Goal: Task Accomplishment & Management: Manage account settings

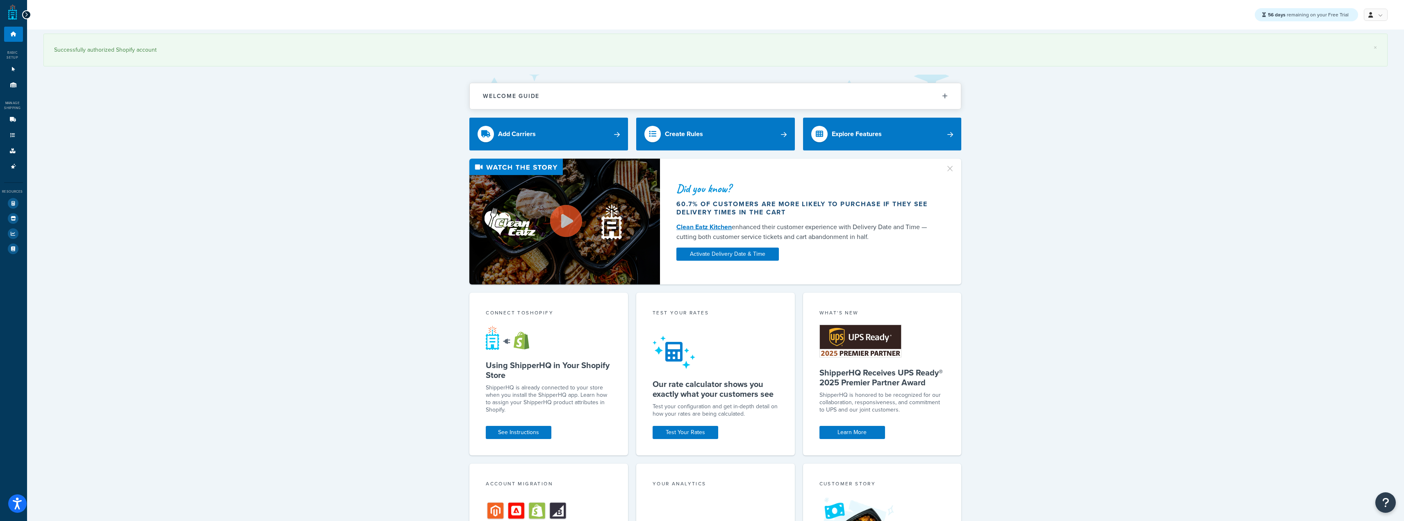
click at [330, 354] on div "× Successfully authorized Shopify account Welcome Guide Recommendations Shipper…" at bounding box center [715, 429] width 1377 height 799
click at [5, 121] on link "Carriers" at bounding box center [13, 119] width 19 height 15
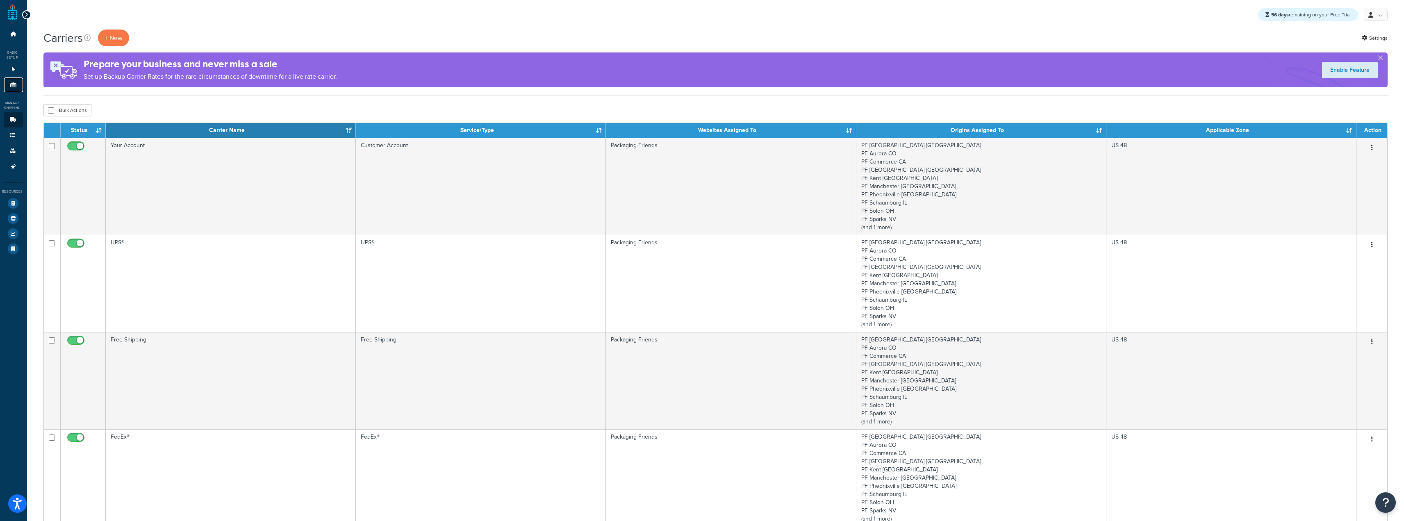
click at [12, 84] on icon at bounding box center [13, 84] width 8 height 5
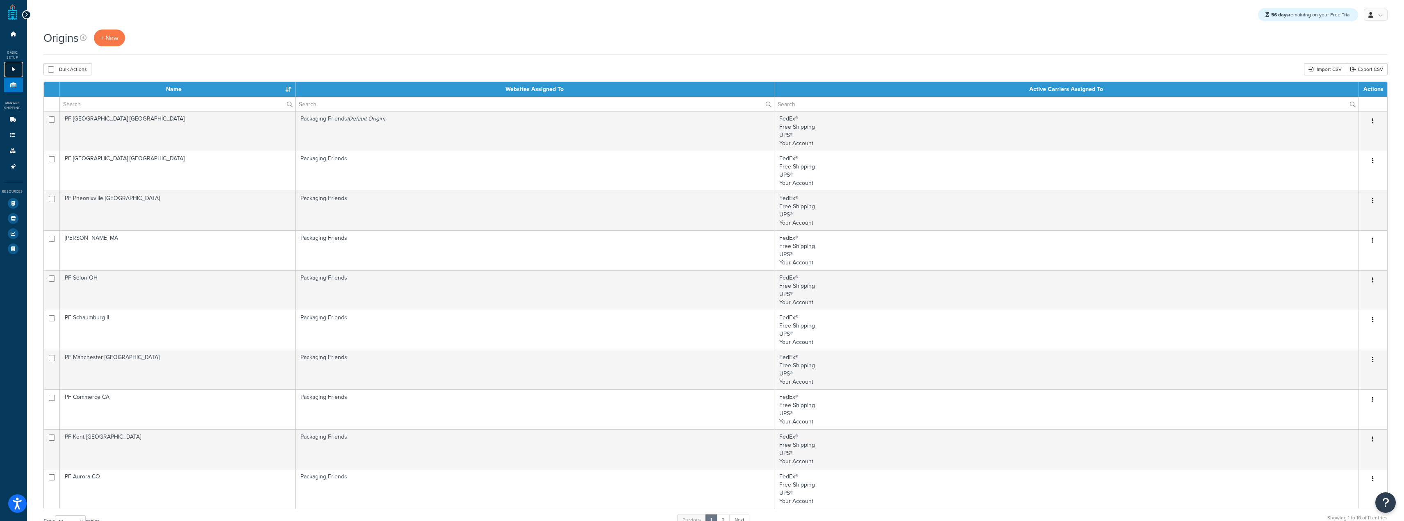
click at [10, 66] on link "Websites 1" at bounding box center [13, 69] width 19 height 15
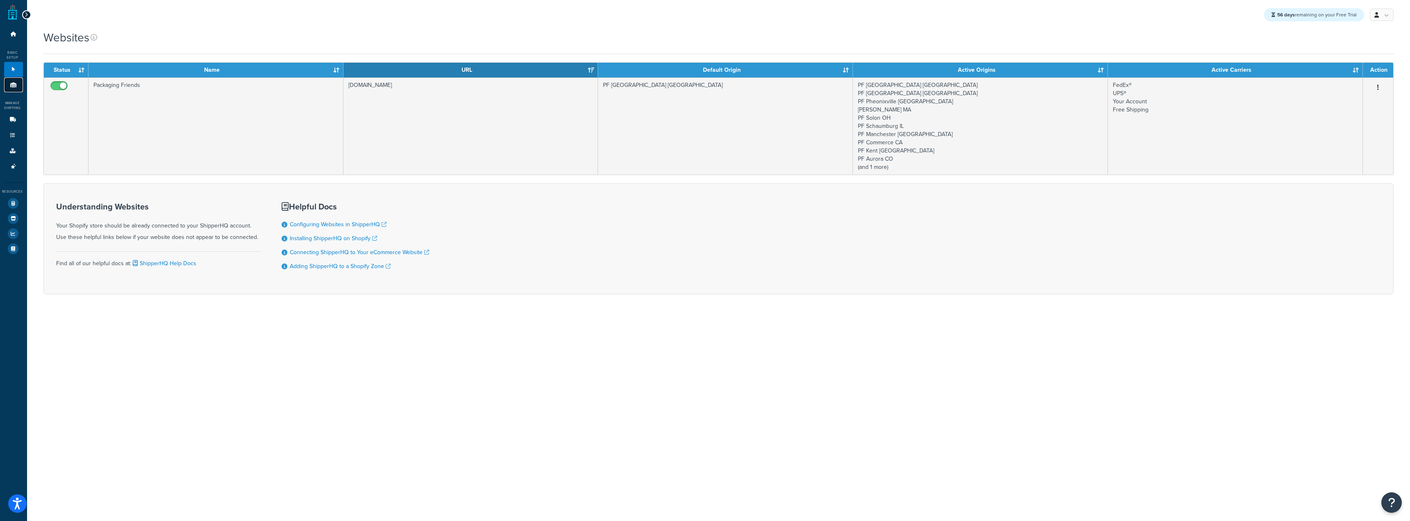
click at [10, 89] on link "Origins 11" at bounding box center [13, 84] width 19 height 15
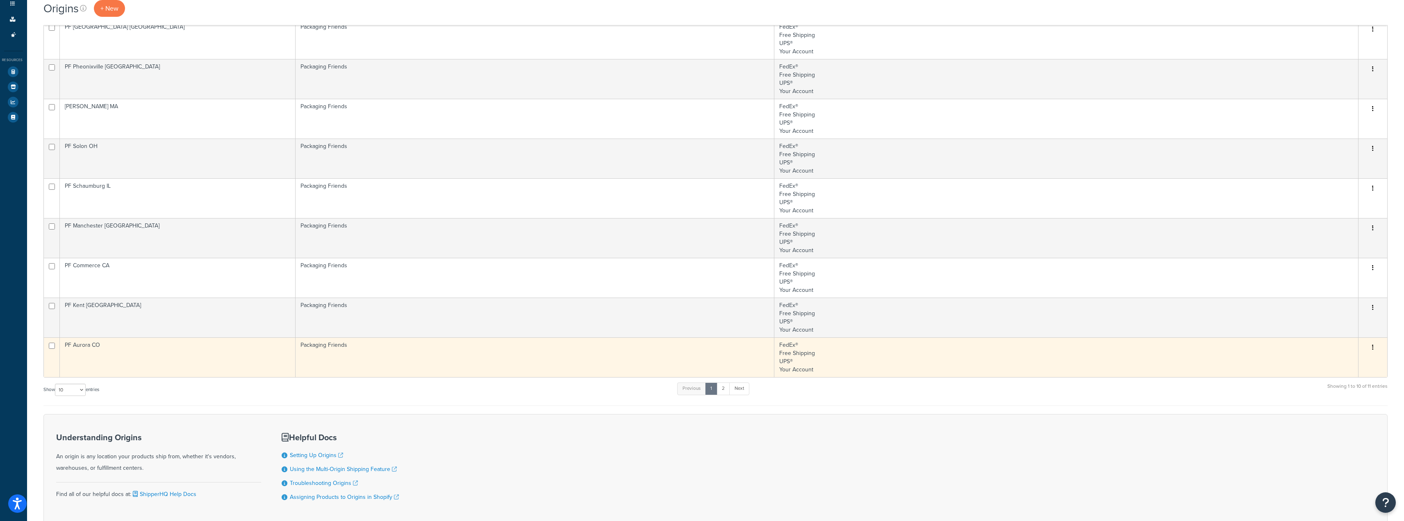
scroll to position [185, 0]
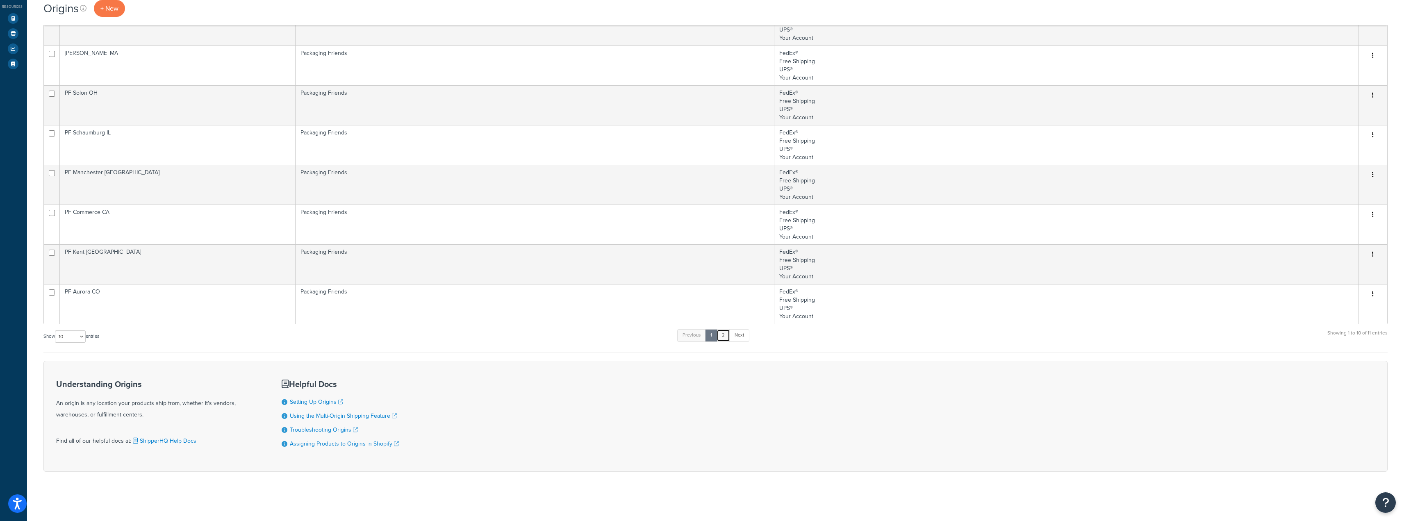
click at [725, 340] on link "2" at bounding box center [723, 335] width 14 height 12
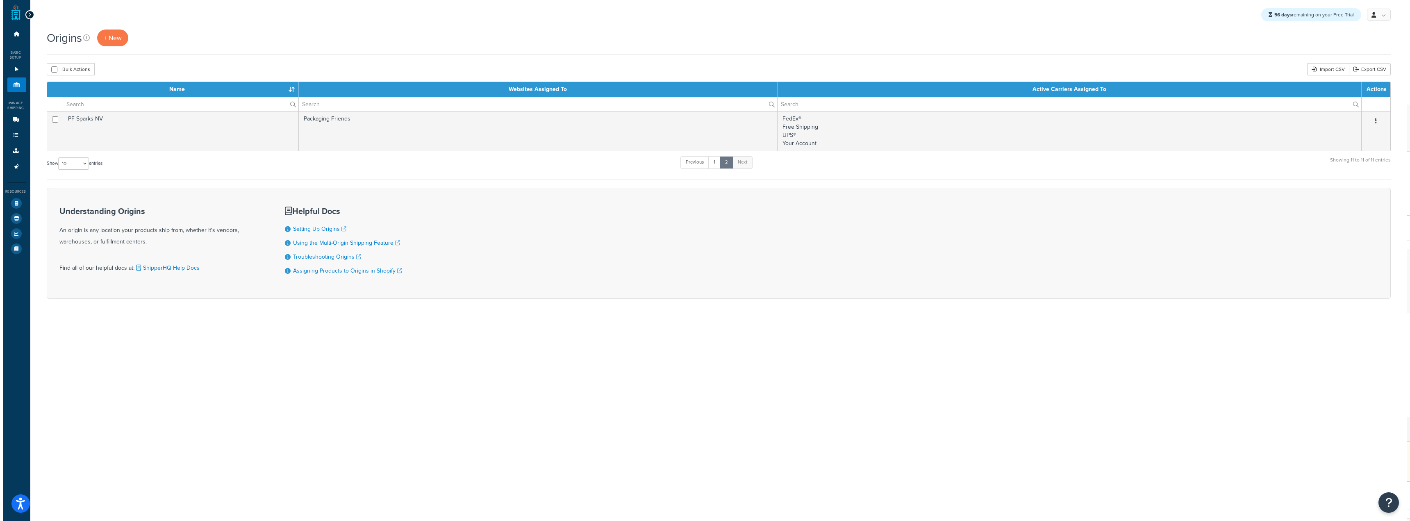
scroll to position [0, 0]
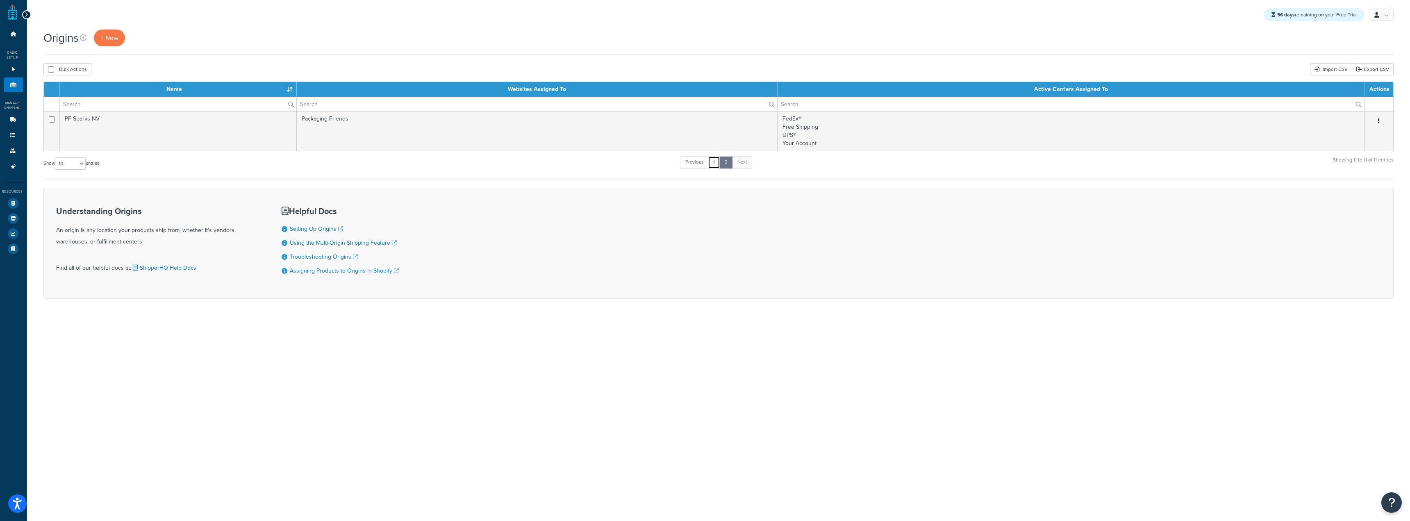
click at [717, 166] on link "1" at bounding box center [714, 162] width 12 height 12
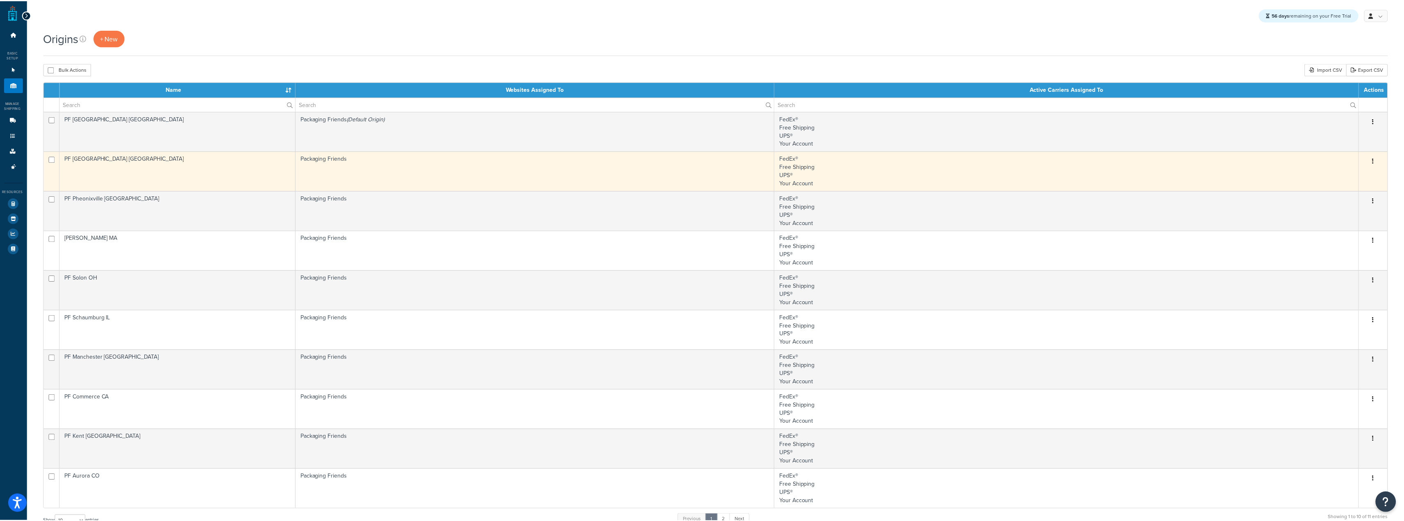
scroll to position [6, 0]
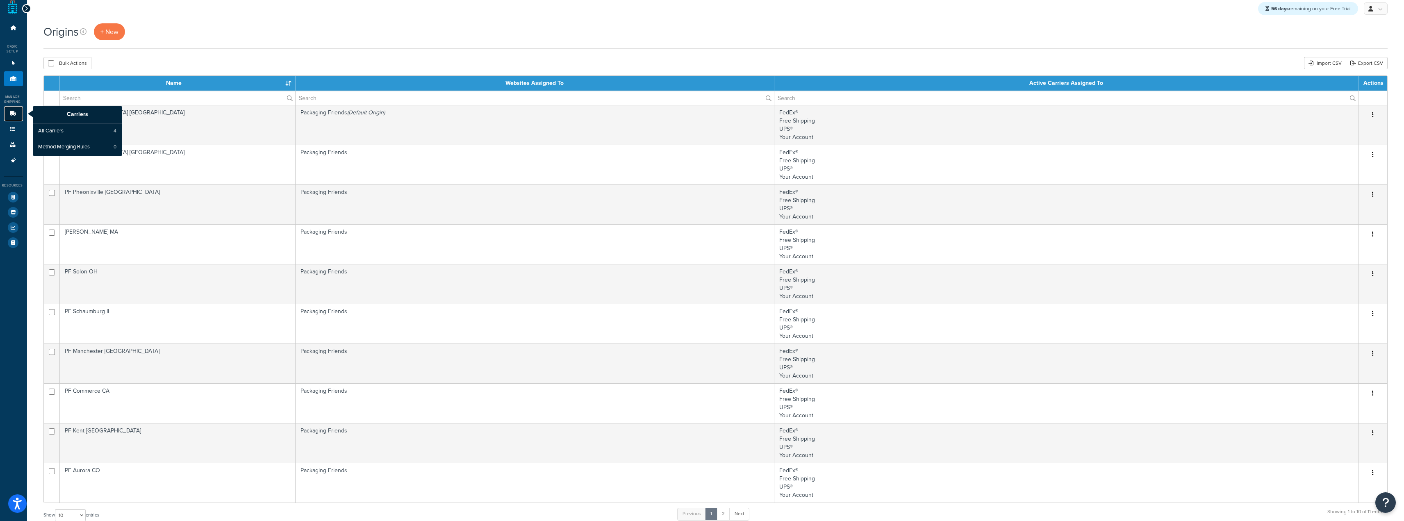
click at [13, 113] on icon at bounding box center [13, 113] width 8 height 5
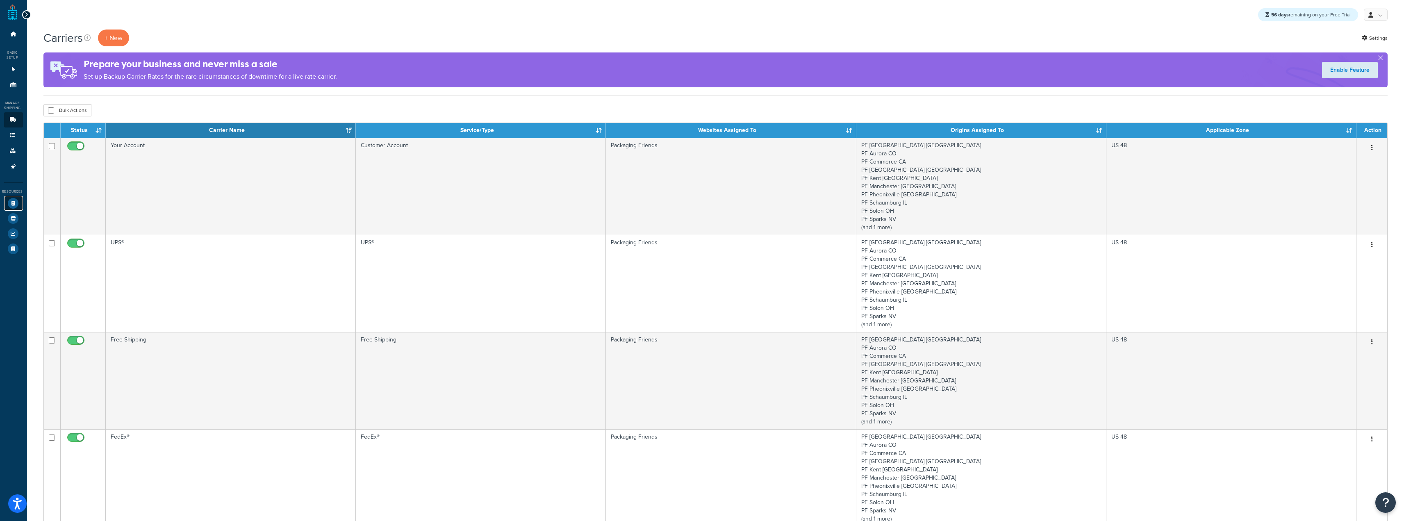
click at [10, 203] on icon at bounding box center [13, 203] width 11 height 11
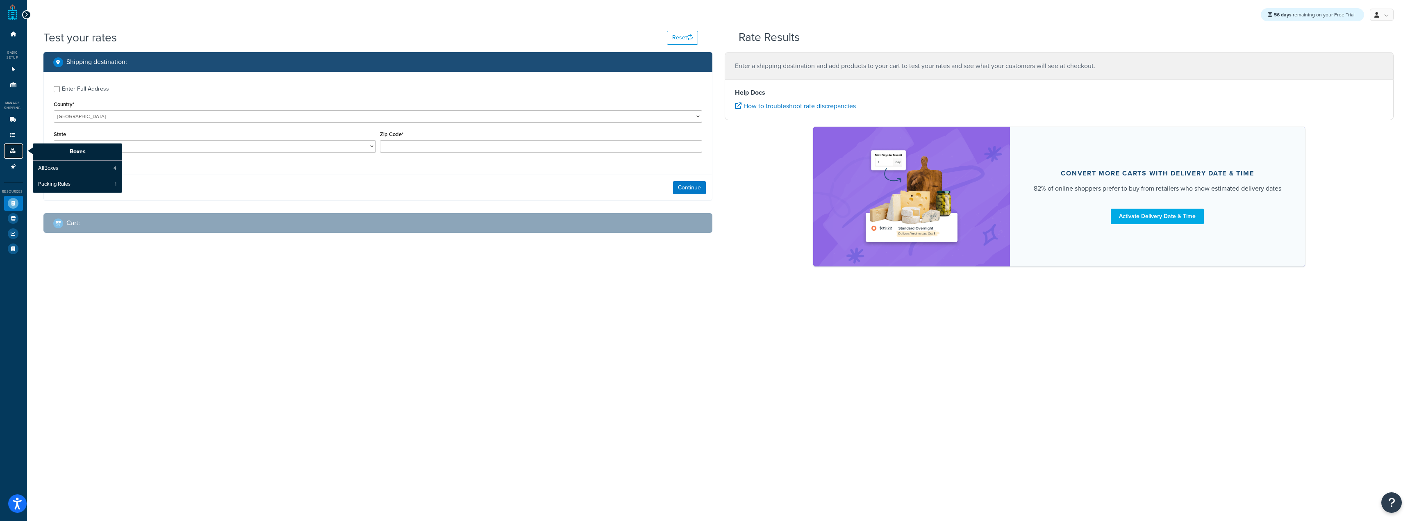
click at [7, 145] on link "Boxes" at bounding box center [13, 150] width 19 height 15
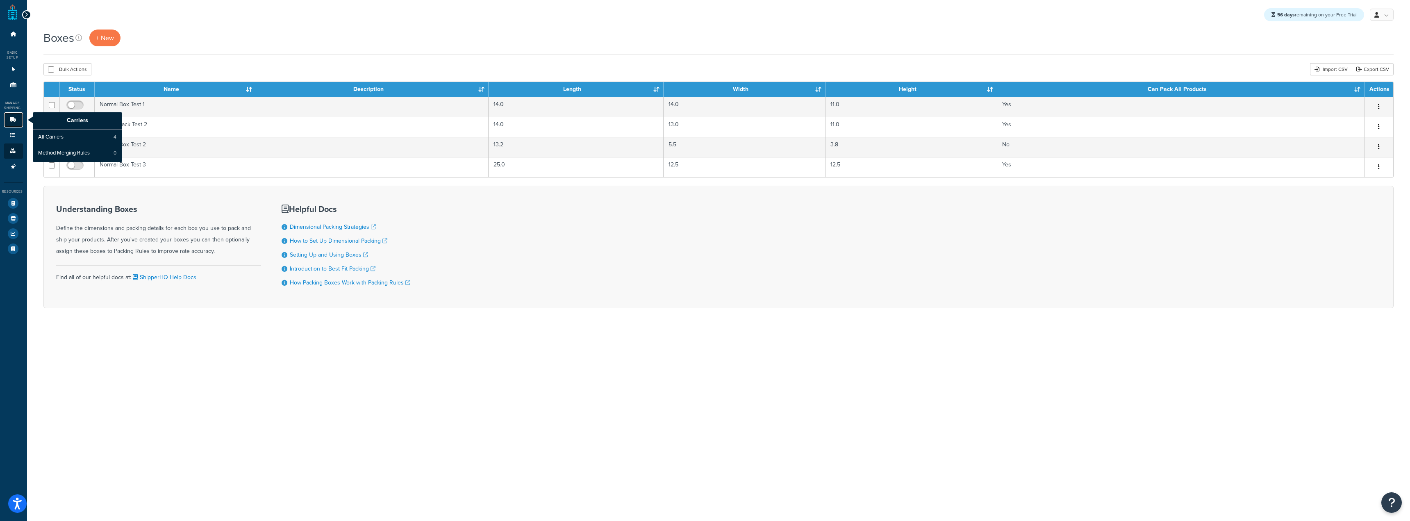
click at [13, 119] on icon at bounding box center [13, 119] width 8 height 5
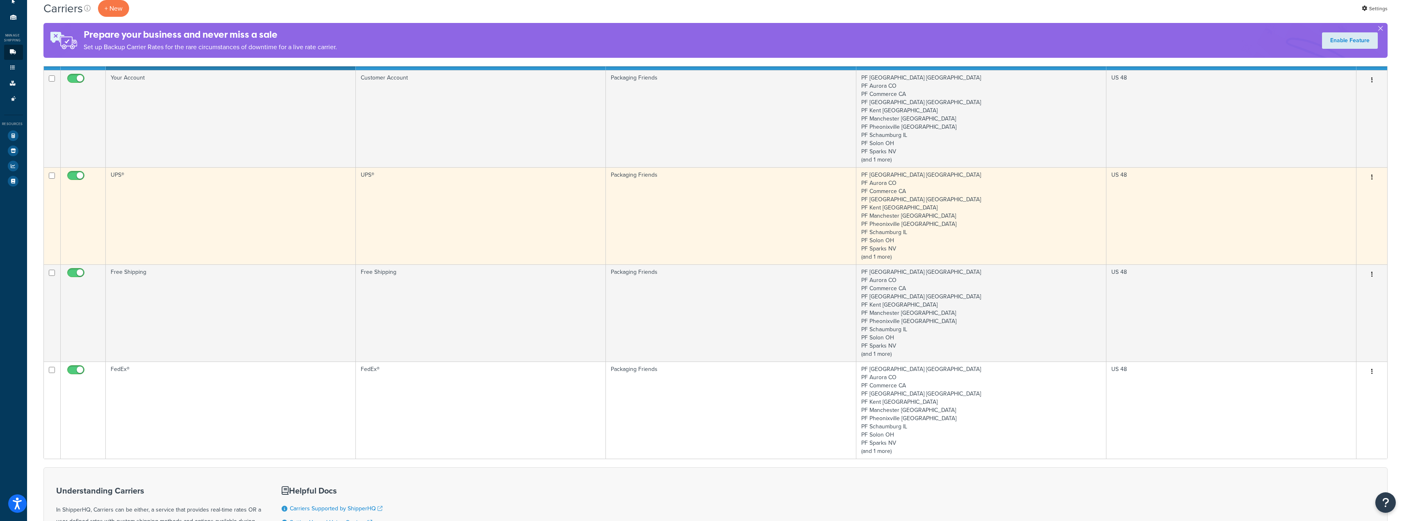
scroll to position [82, 0]
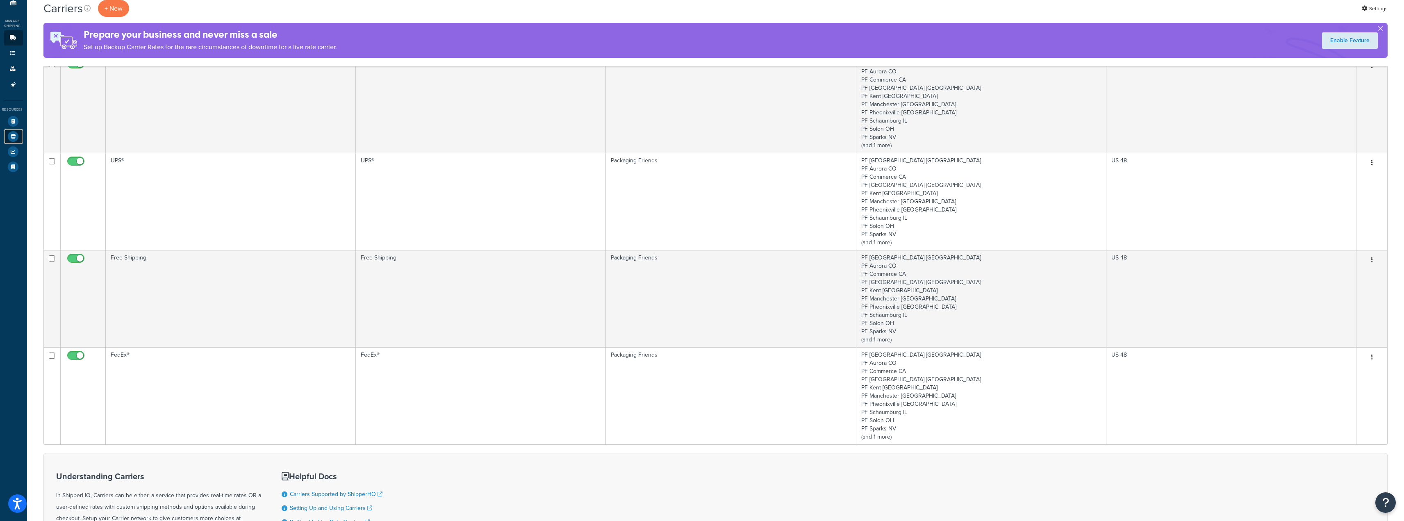
click at [12, 131] on icon at bounding box center [13, 136] width 11 height 11
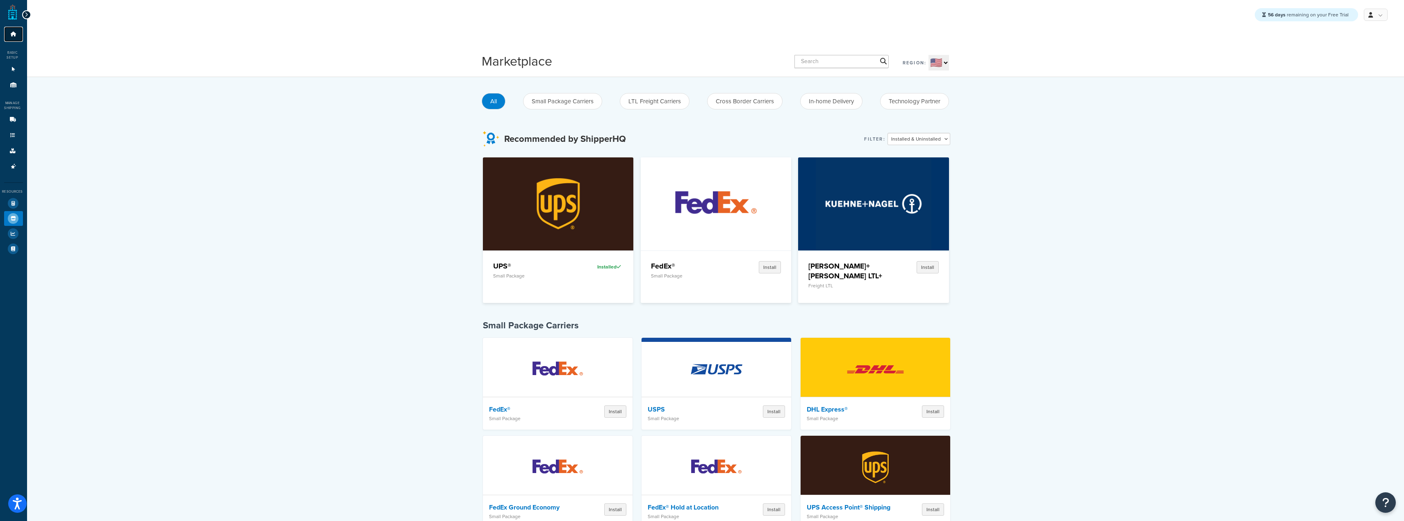
click at [18, 35] on link "Dashboard" at bounding box center [13, 34] width 19 height 15
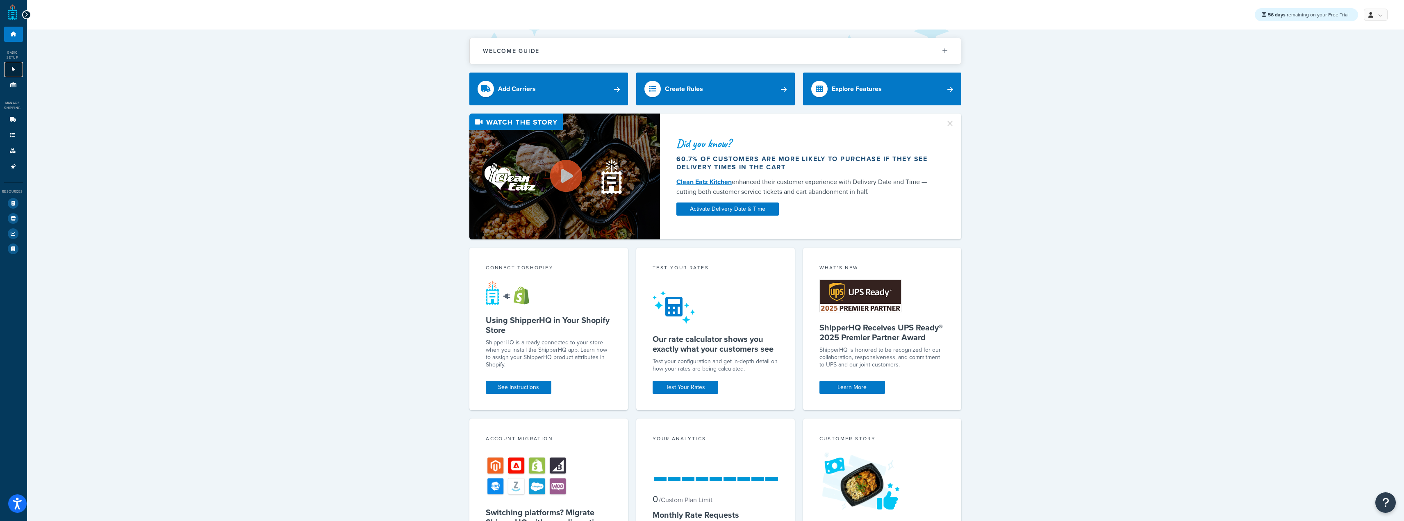
click at [9, 72] on link "Websites 1" at bounding box center [13, 69] width 19 height 15
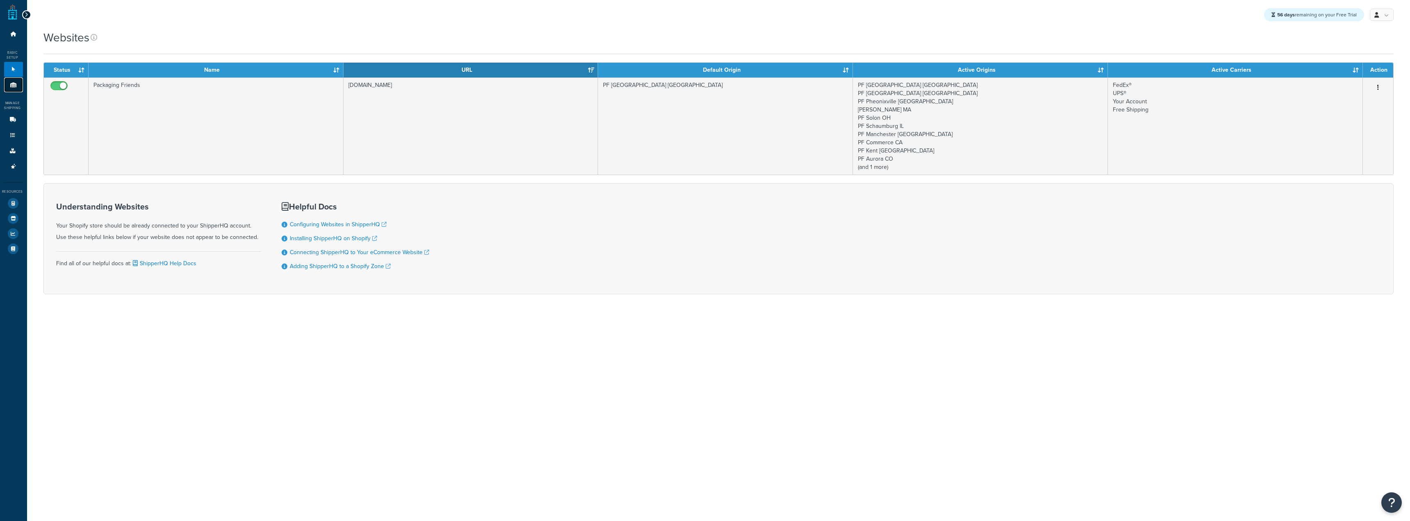
click at [8, 90] on link "Origins 11" at bounding box center [13, 84] width 19 height 15
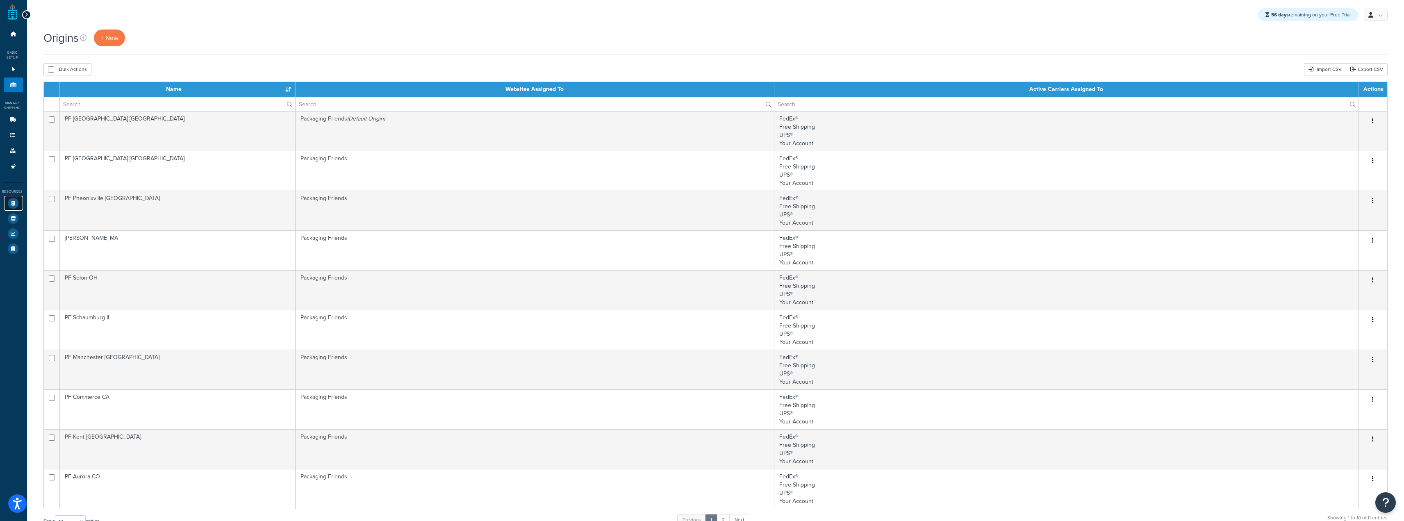
click at [13, 204] on icon at bounding box center [13, 203] width 11 height 11
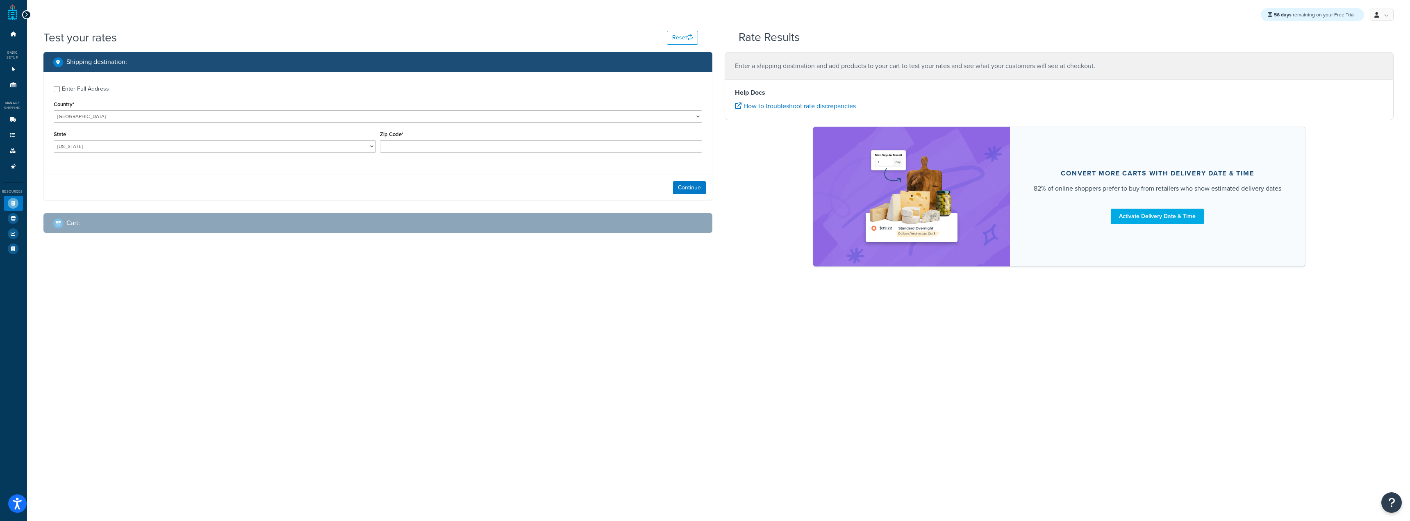
click at [404, 297] on div "56 days remaining on your Free Trial My Profile Billing Global Settings Contact…" at bounding box center [718, 260] width 1383 height 521
click at [21, 84] on link "Origins 11" at bounding box center [13, 84] width 19 height 15
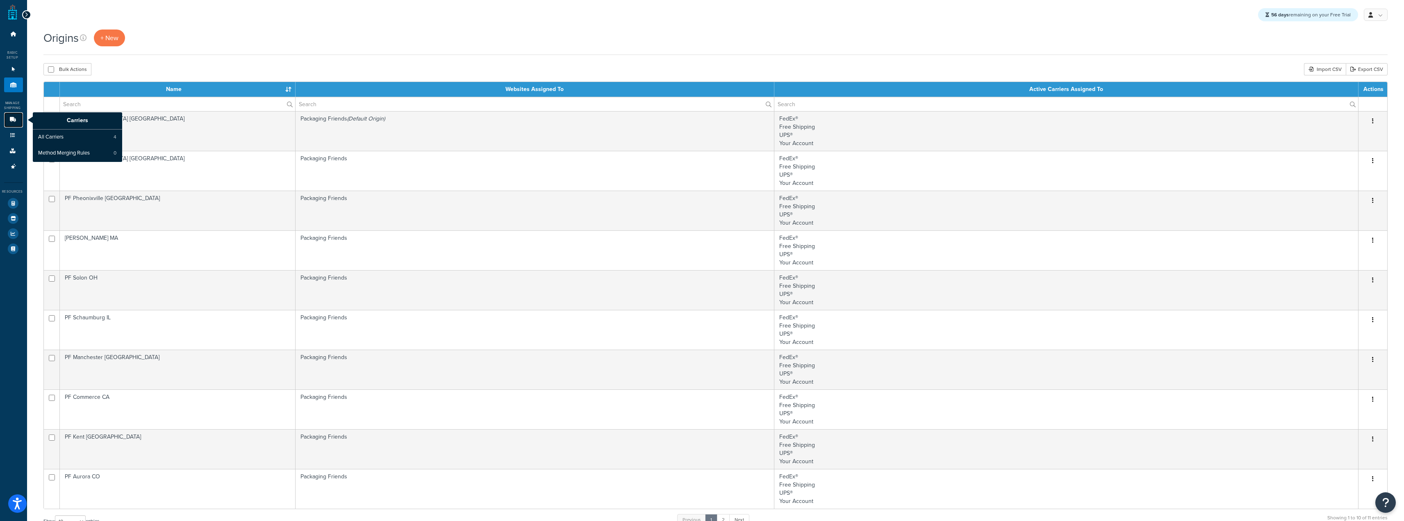
click at [12, 124] on link "Carriers" at bounding box center [13, 119] width 19 height 15
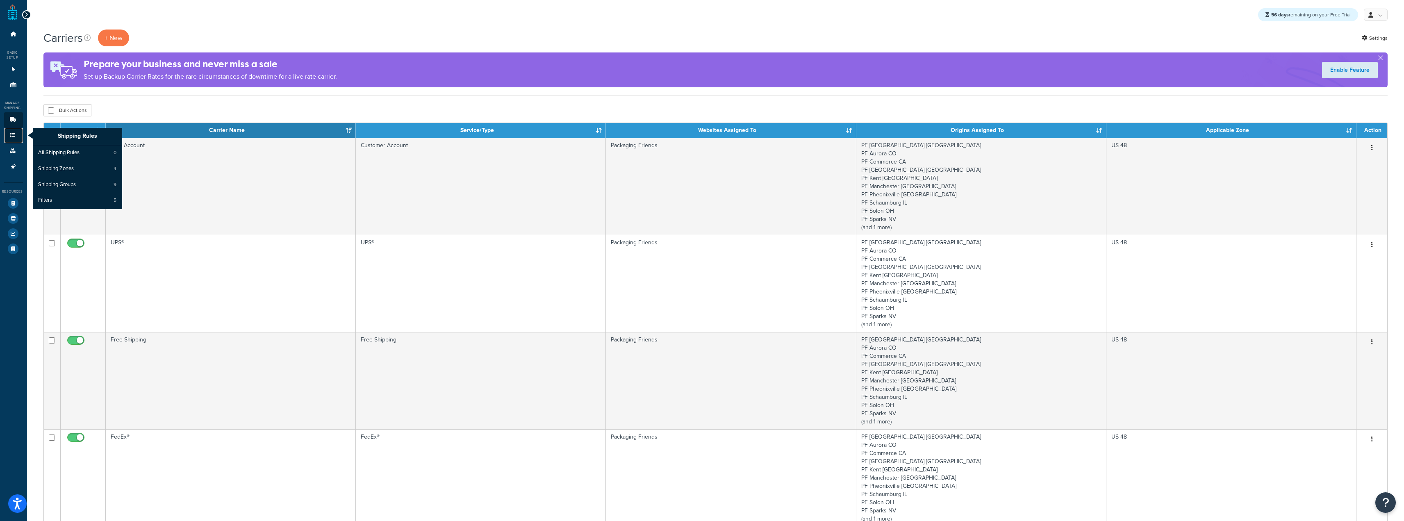
click at [12, 135] on icon at bounding box center [13, 135] width 8 height 5
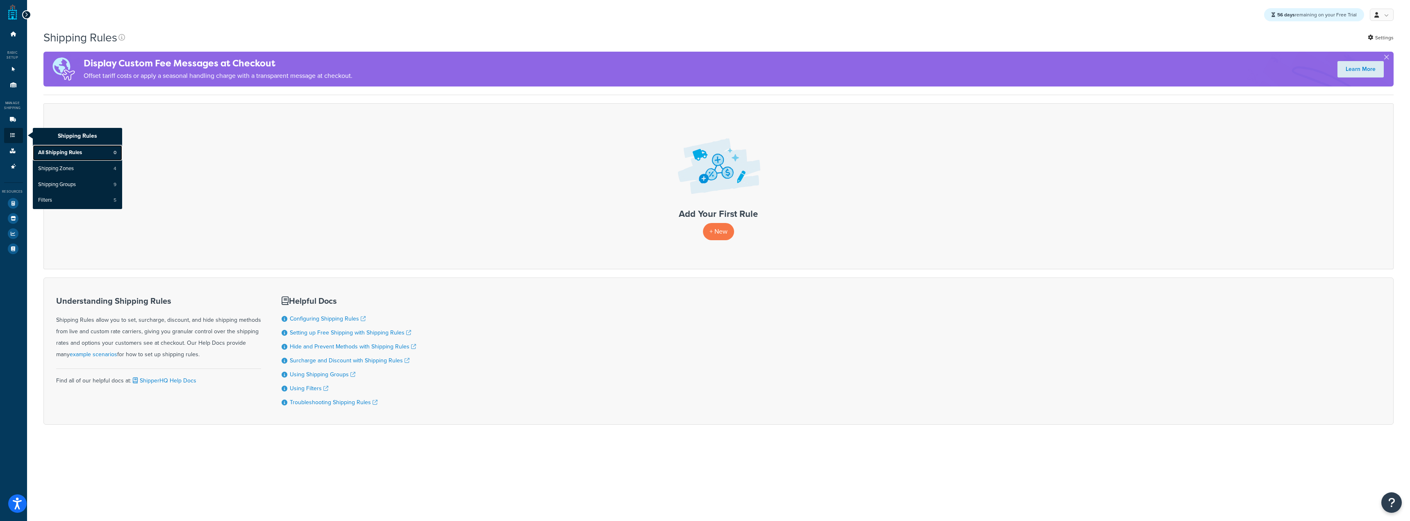
click at [71, 150] on span "All Shipping Rules" at bounding box center [60, 152] width 44 height 7
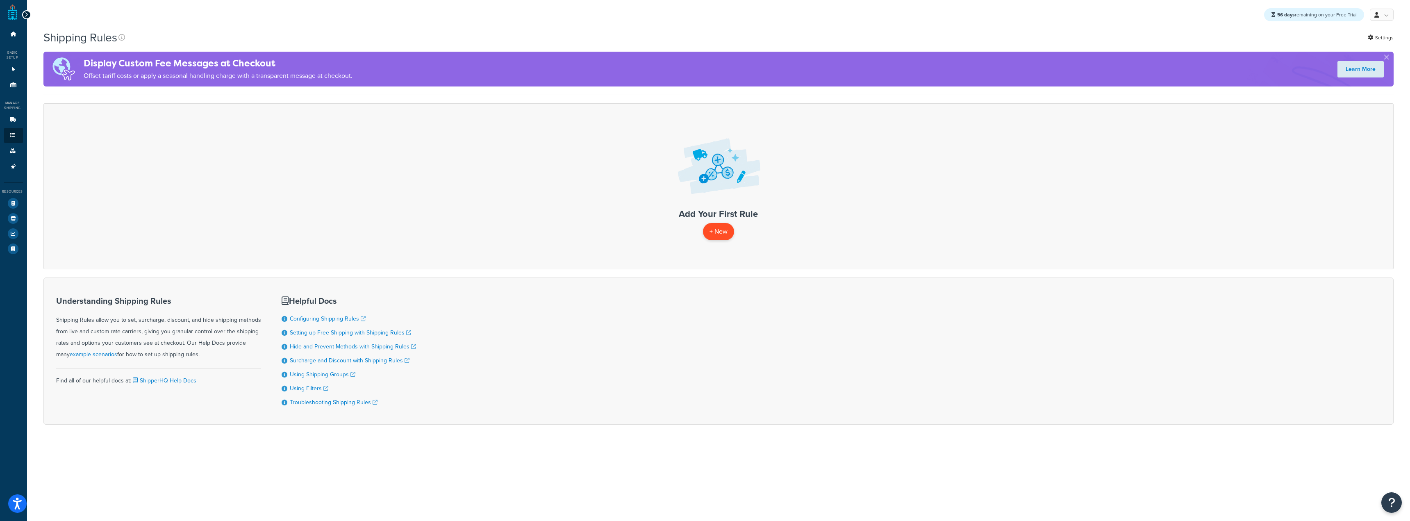
click at [709, 232] on p "+ New" at bounding box center [718, 231] width 31 height 17
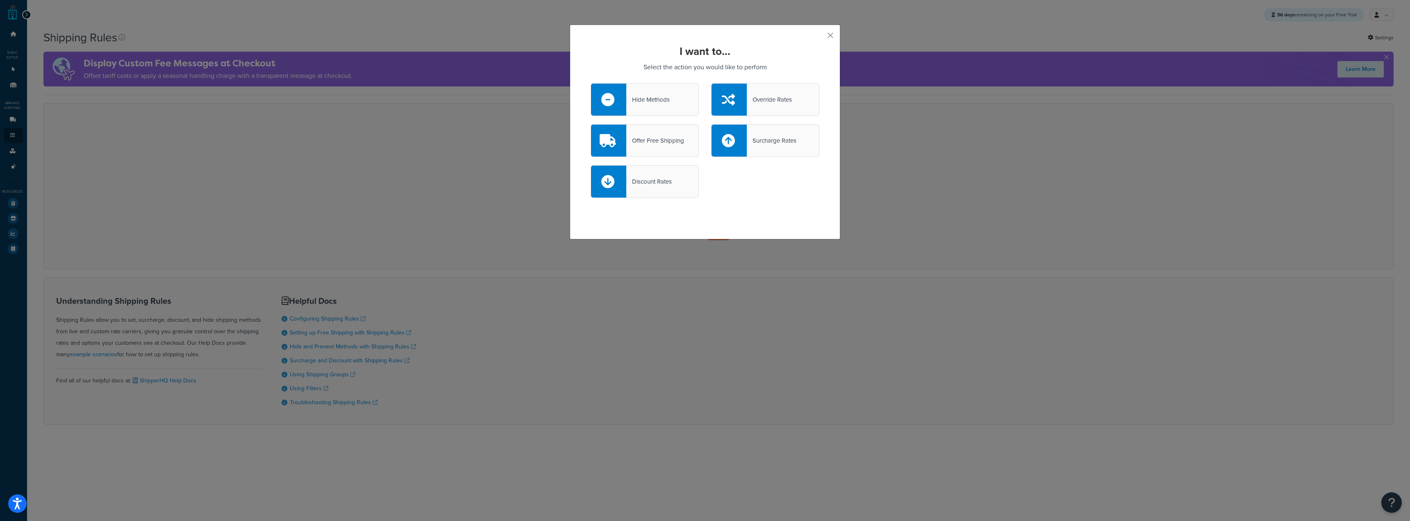
click at [644, 92] on div "Hide Methods" at bounding box center [645, 99] width 108 height 33
click at [0, 0] on input "Hide Methods" at bounding box center [0, 0] width 0 height 0
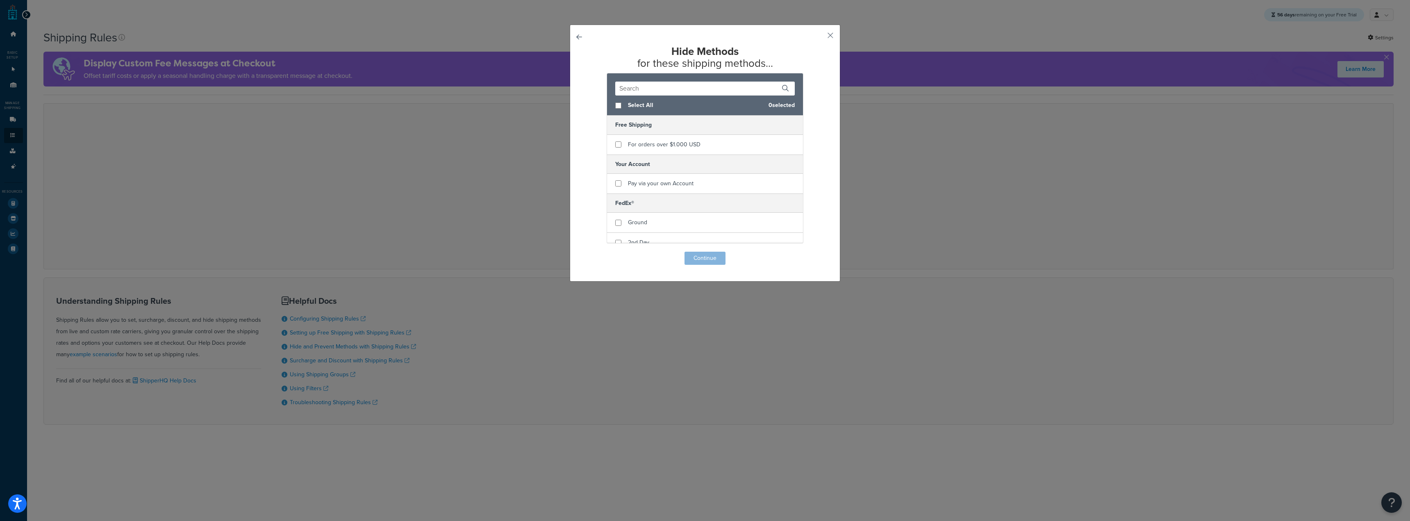
click at [610, 107] on div "Select All 0 selected" at bounding box center [705, 105] width 196 height 20
checkbox input "true"
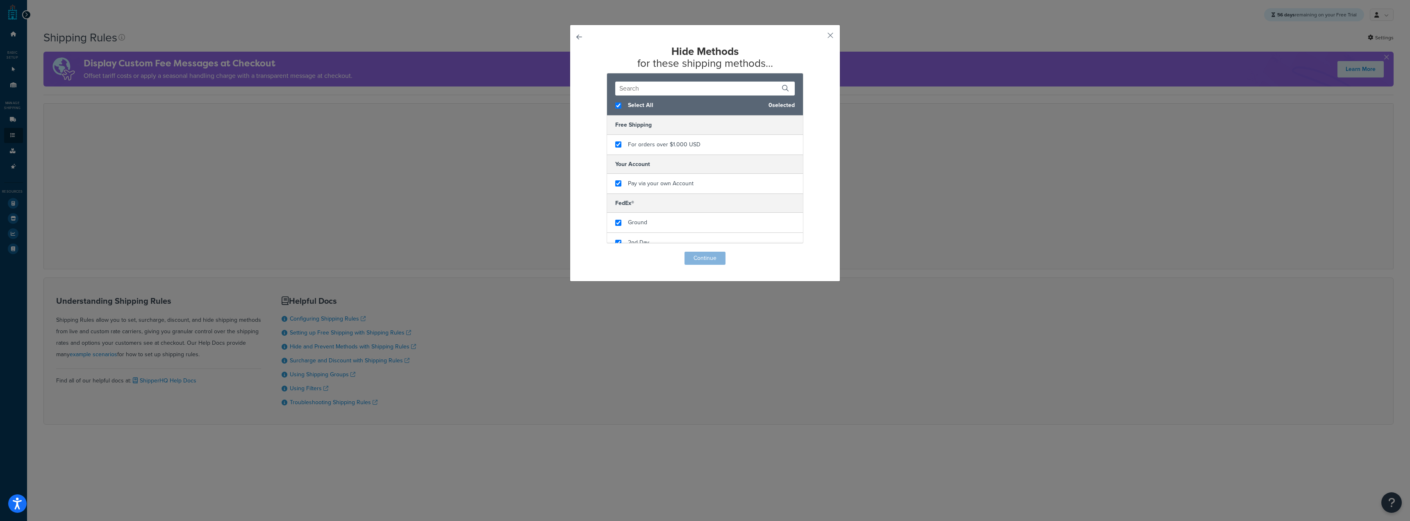
checkbox input "true"
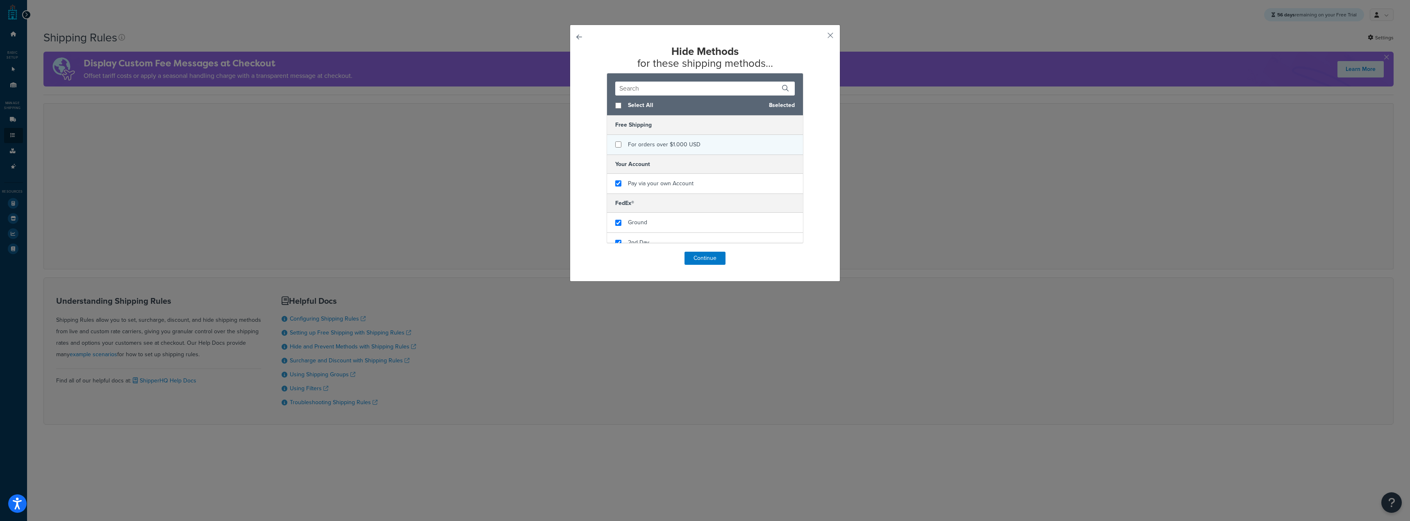
checkbox input "false"
click at [628, 144] on span "For orders over $1.000 USD" at bounding box center [664, 144] width 73 height 9
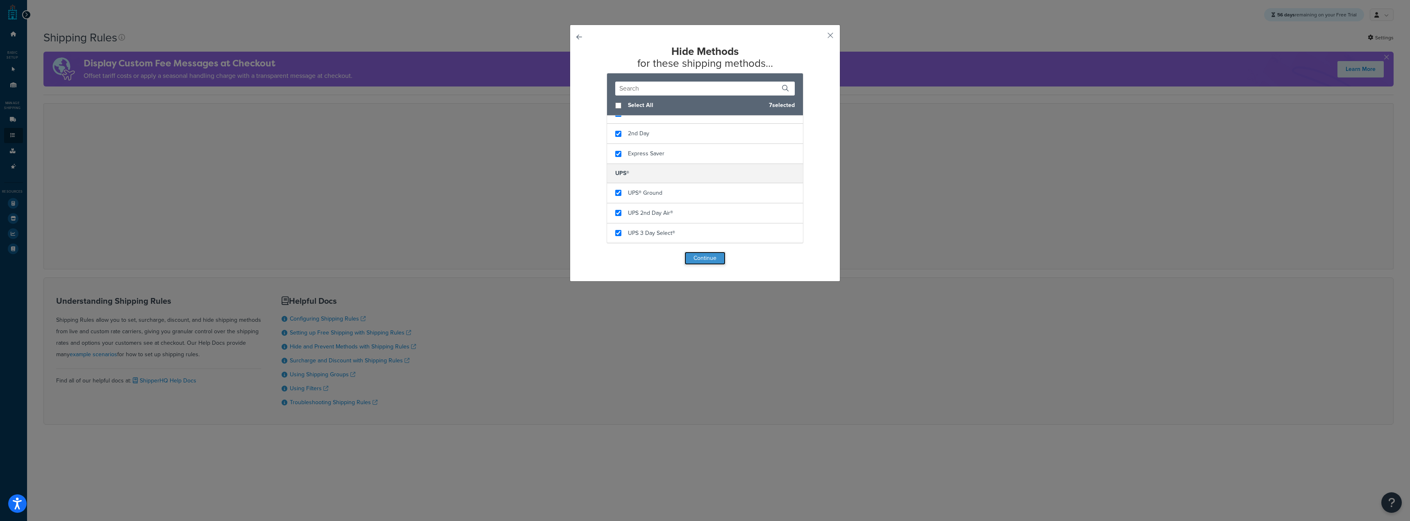
click at [702, 255] on button "Continue" at bounding box center [704, 258] width 41 height 13
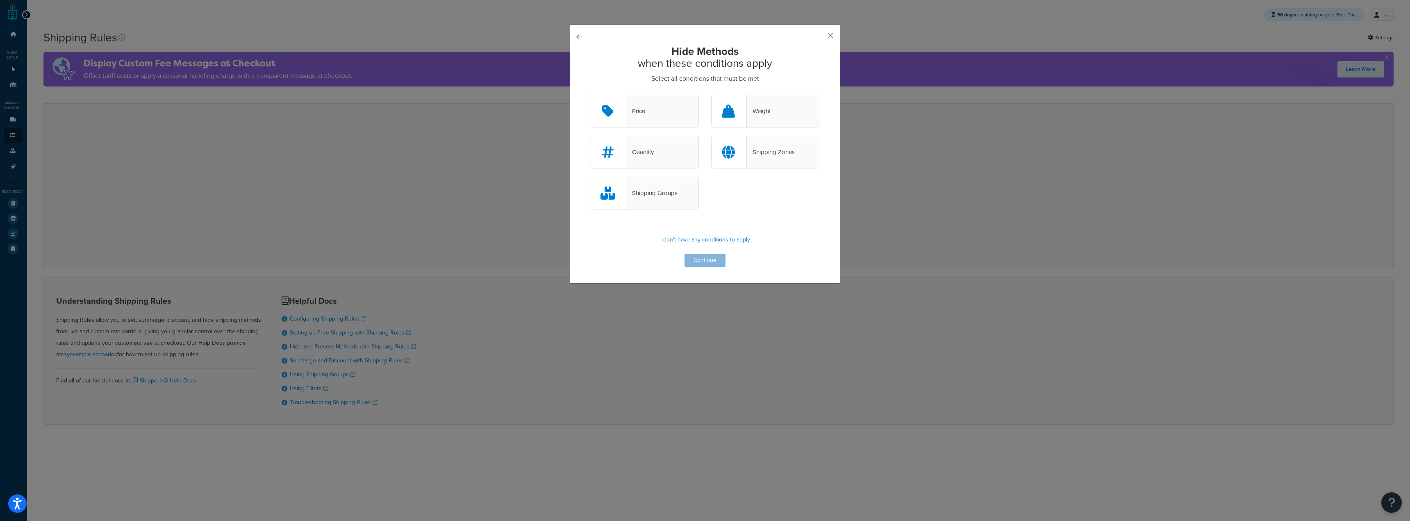
click at [645, 105] on div "Price" at bounding box center [645, 111] width 108 height 33
click at [0, 0] on input "Price" at bounding box center [0, 0] width 0 height 0
click at [702, 259] on button "Continue" at bounding box center [704, 260] width 41 height 13
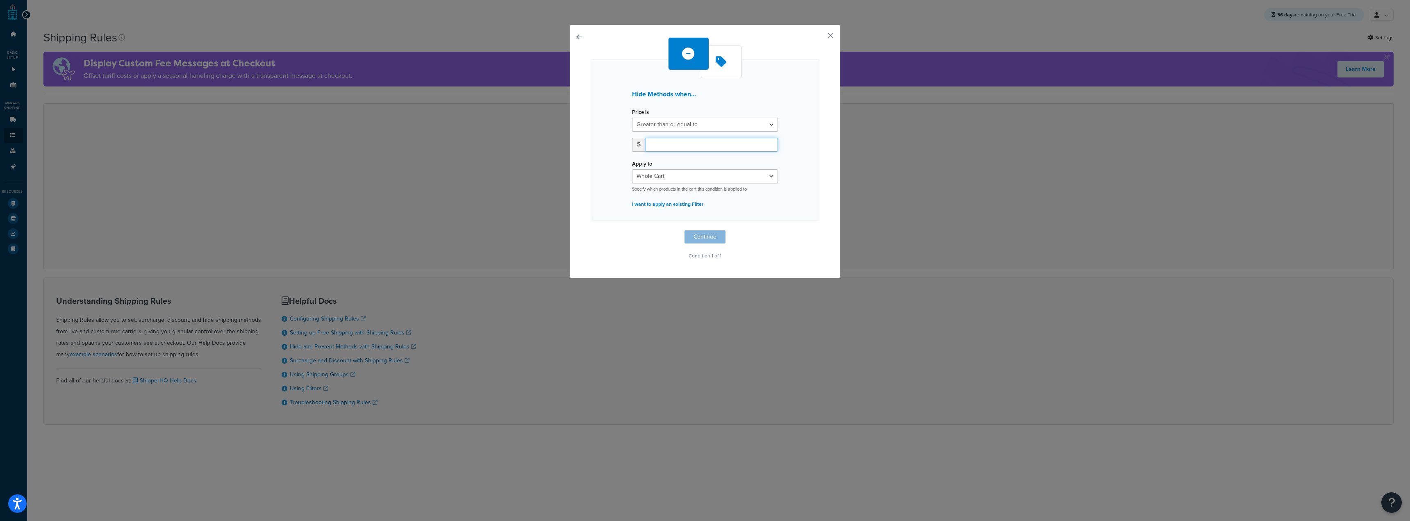
click at [691, 145] on input "number" at bounding box center [712, 145] width 132 height 14
type input "1000"
click at [741, 178] on select "Whole Cart Everything in Shipping Group Everything at Origin Each Item within S…" at bounding box center [705, 176] width 146 height 14
click at [632, 169] on select "Whole Cart Everything in Shipping Group Everything at Origin Each Item within S…" at bounding box center [705, 176] width 146 height 14
click at [713, 234] on button "Continue" at bounding box center [704, 236] width 41 height 13
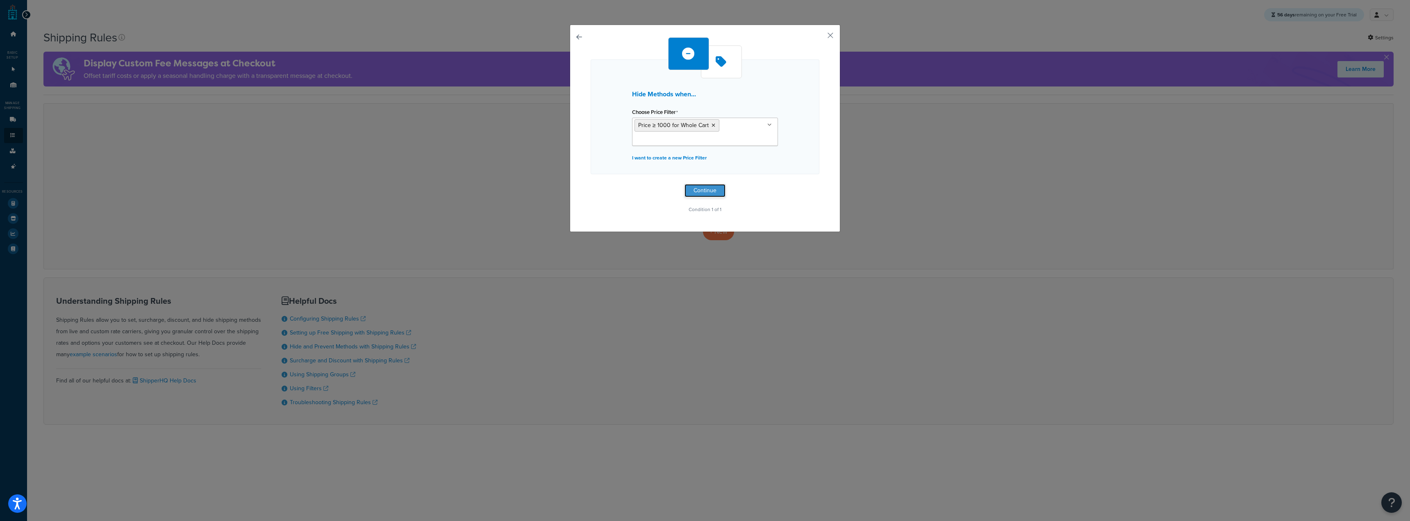
click at [711, 189] on button "Continue" at bounding box center [704, 190] width 41 height 13
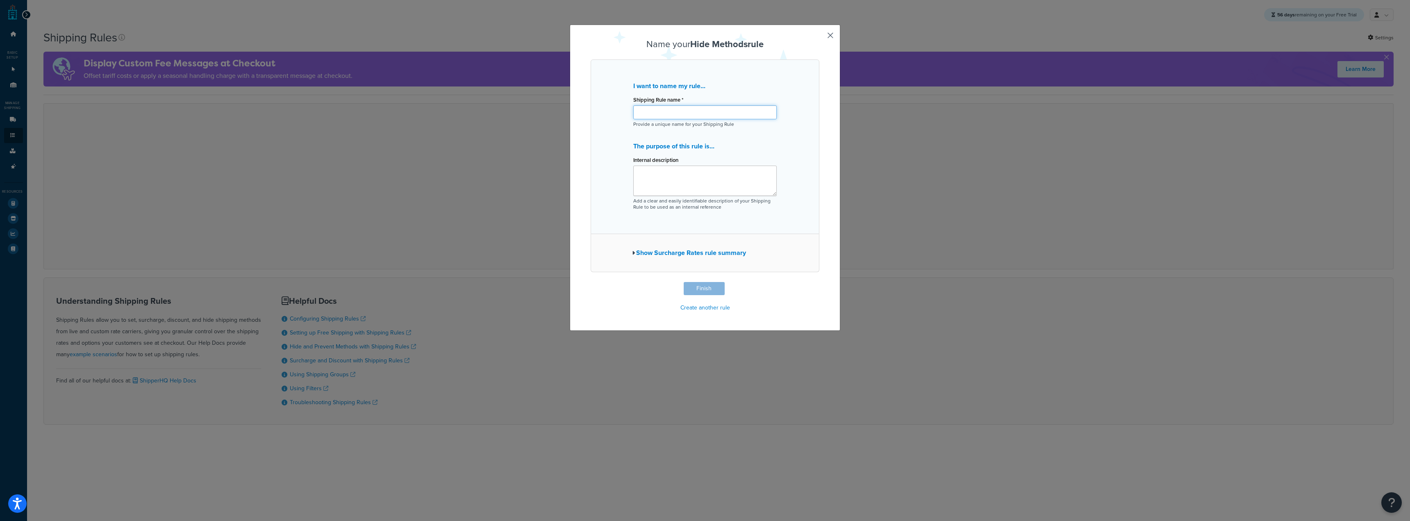
click at [670, 117] on input "Shipping Rule name *" at bounding box center [704, 112] width 143 height 14
type input "Free Shipping over $1000"
click at [707, 288] on button "Finish" at bounding box center [704, 288] width 41 height 13
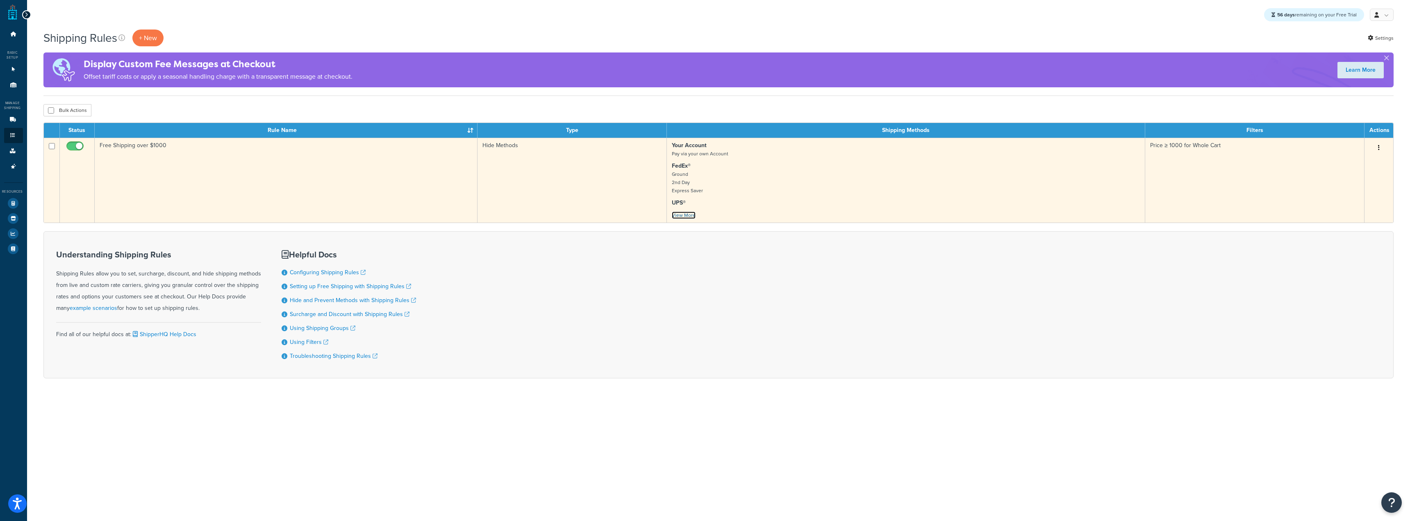
click at [682, 217] on link "View More" at bounding box center [684, 214] width 24 height 7
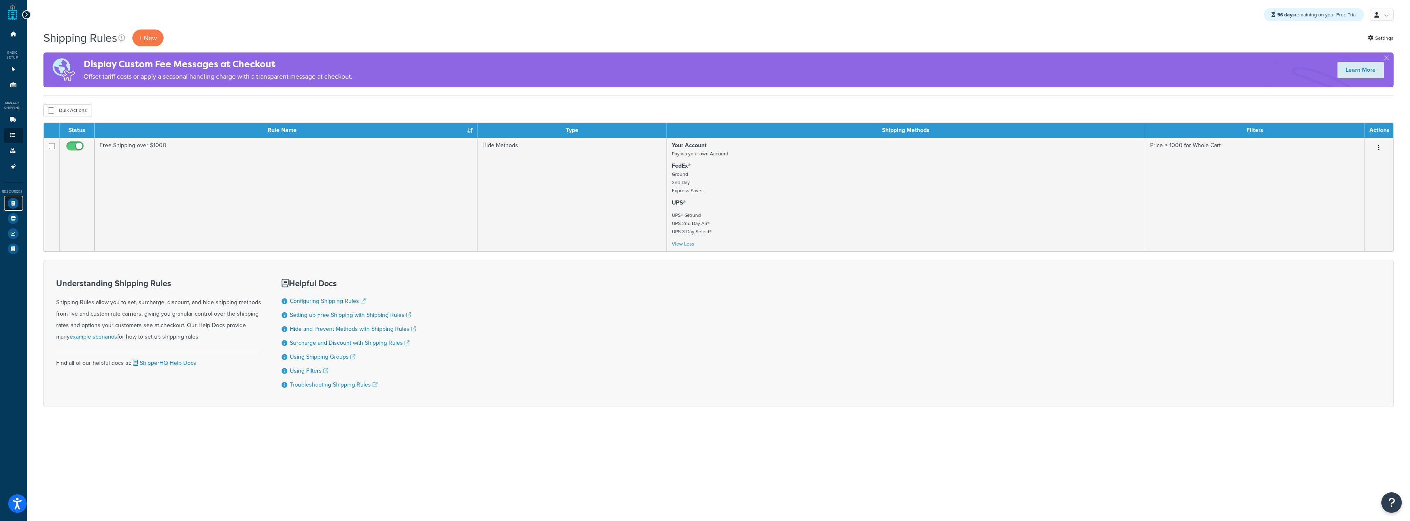
click at [11, 201] on icon at bounding box center [13, 203] width 11 height 11
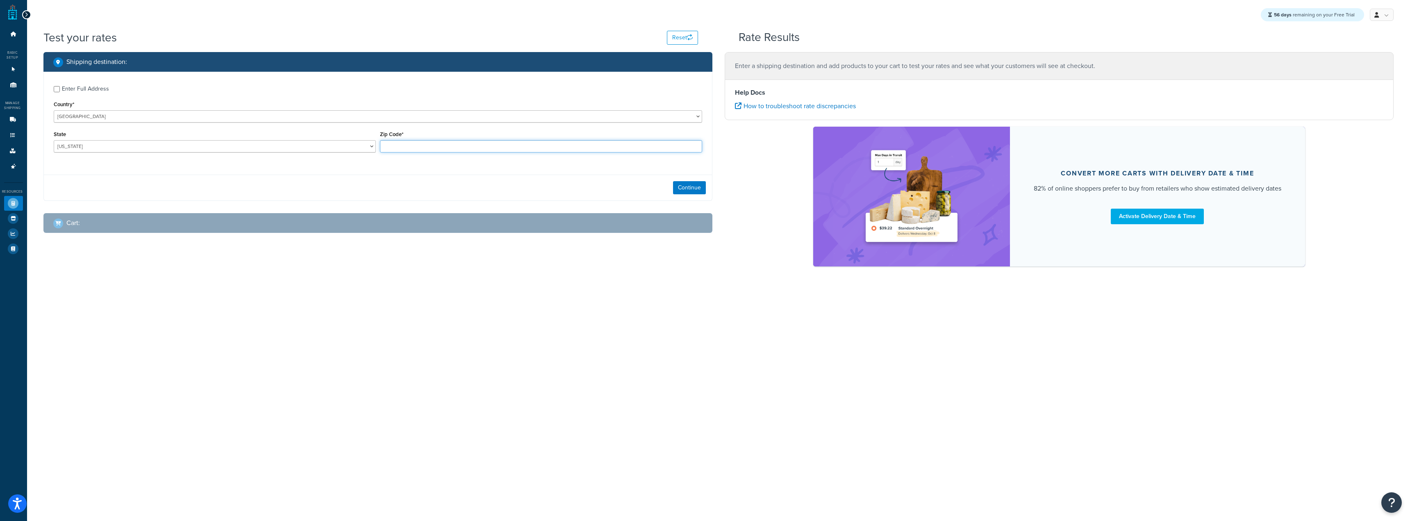
click at [395, 149] on input "Zip Code*" at bounding box center [541, 146] width 322 height 12
type input "60193"
select select "IL"
click at [682, 191] on button "Continue" at bounding box center [689, 187] width 33 height 13
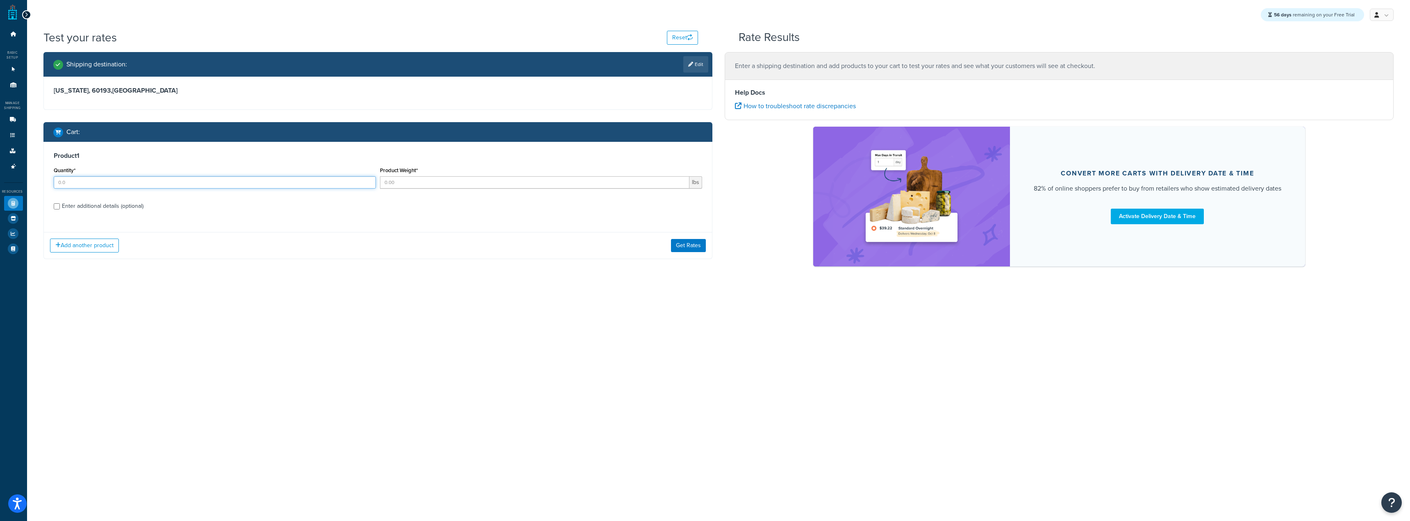
click at [253, 180] on input "Quantity*" at bounding box center [215, 182] width 322 height 12
type input "10"
click at [407, 187] on input "Product Weight*" at bounding box center [534, 182] width 309 height 12
type input "10"
click at [104, 245] on button "Add another product" at bounding box center [84, 246] width 69 height 14
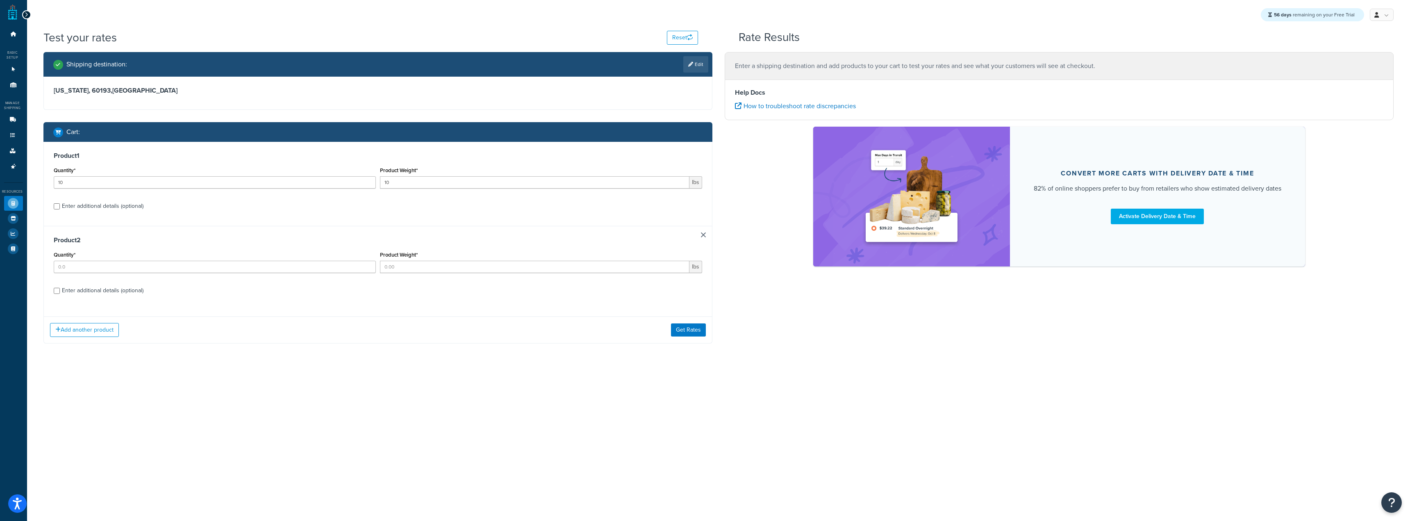
drag, startPoint x: 703, startPoint y: 234, endPoint x: 684, endPoint y: 225, distance: 20.9
click at [703, 234] on link at bounding box center [703, 234] width 5 height 5
click at [122, 207] on div "Enter additional details (optional)" at bounding box center [103, 205] width 82 height 11
click at [60, 207] on input "Enter additional details (optional)" at bounding box center [57, 206] width 6 height 6
checkbox input "true"
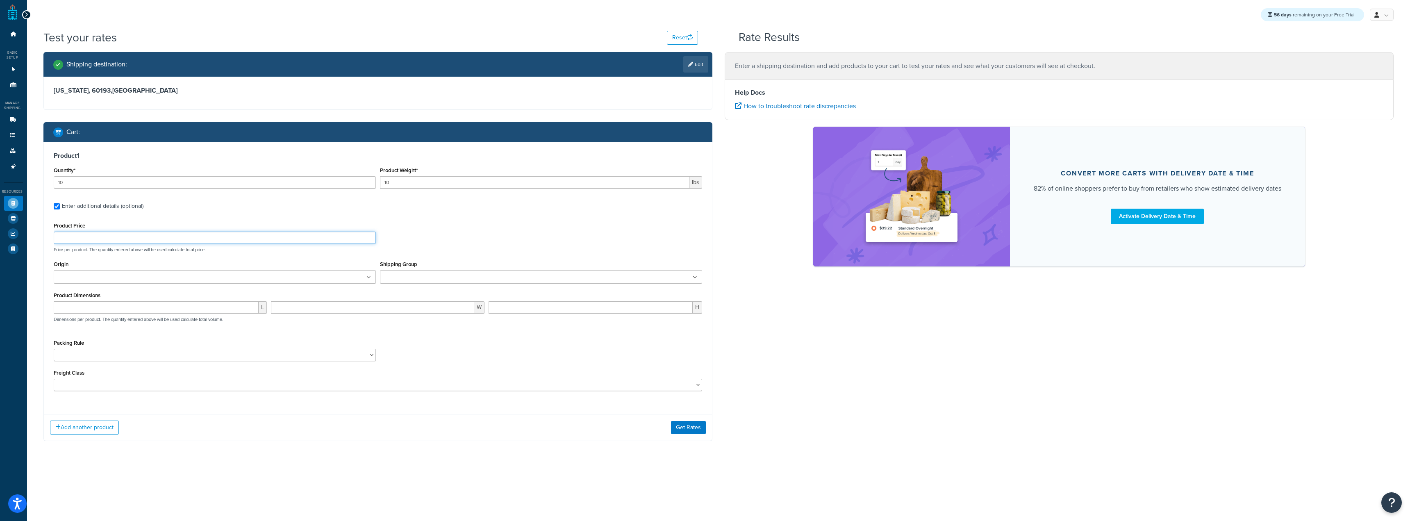
click at [96, 239] on input "Product Price" at bounding box center [215, 238] width 322 height 12
type input "100"
click at [677, 427] on button "Get Rates" at bounding box center [688, 426] width 35 height 13
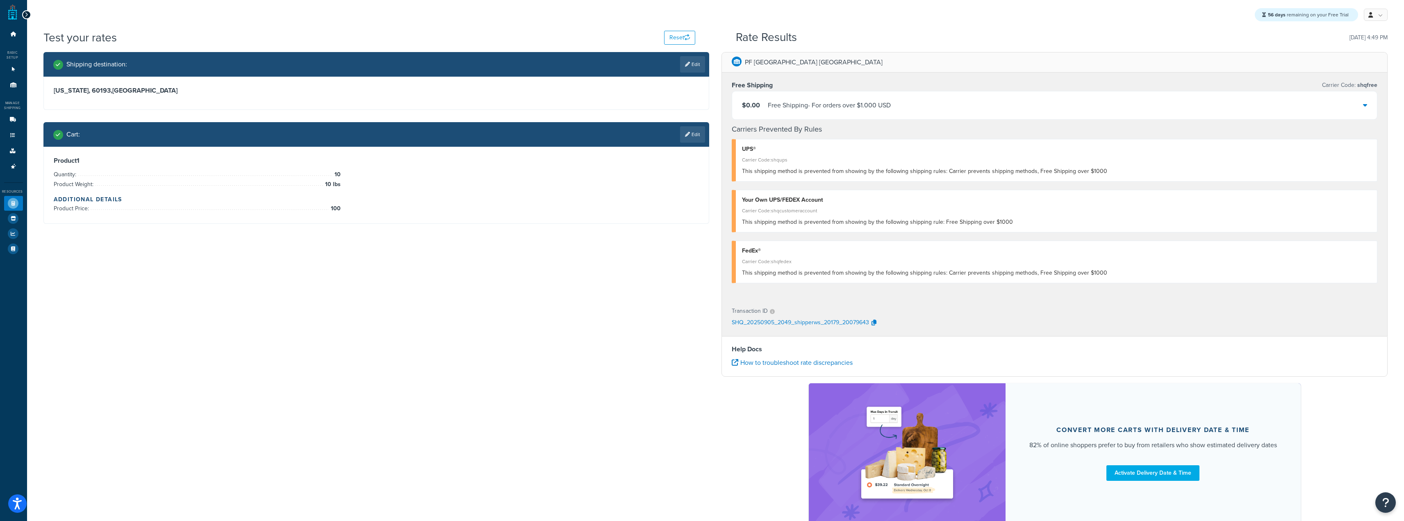
click at [889, 102] on div "Free Shipping - For orders over $1.000 USD" at bounding box center [829, 105] width 123 height 11
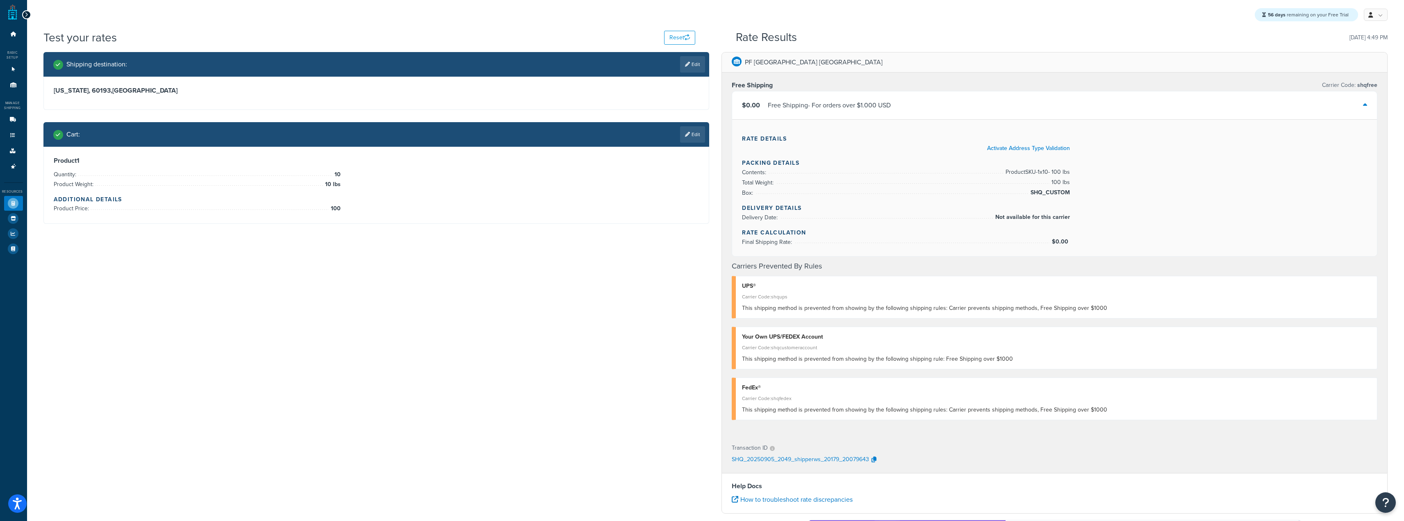
click at [889, 102] on div "Free Shipping - For orders over $1.000 USD" at bounding box center [829, 105] width 123 height 11
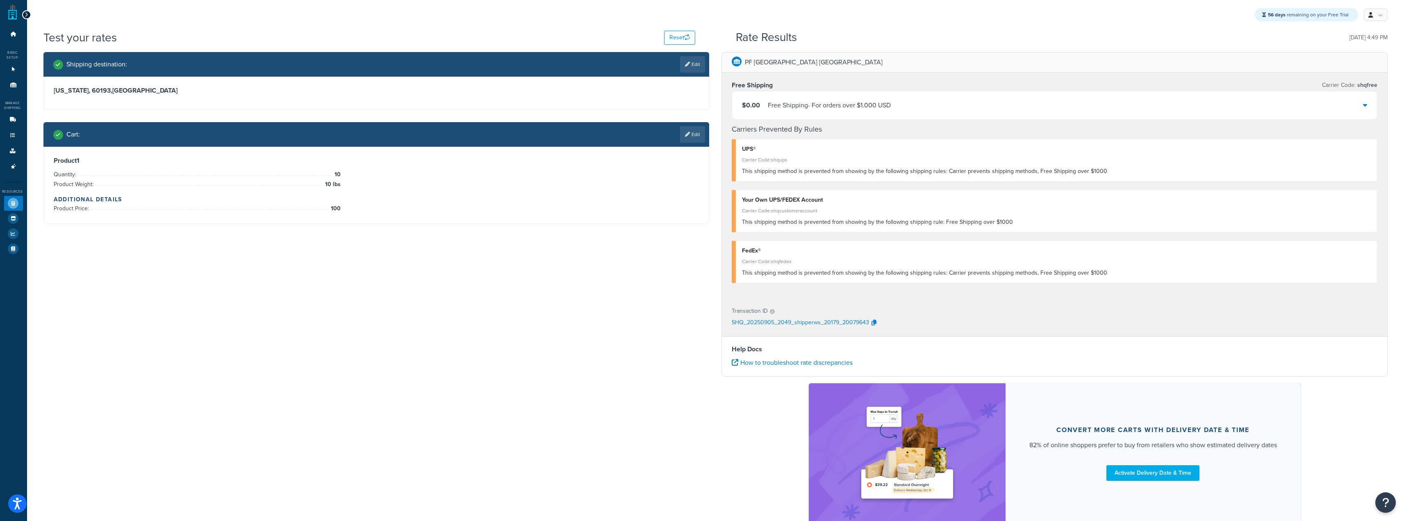
click at [557, 395] on div "Shipping destination : Edit Illinois, 60193 , United States Cart : Edit Product…" at bounding box center [715, 291] width 1356 height 479
click at [14, 122] on icon at bounding box center [13, 119] width 8 height 5
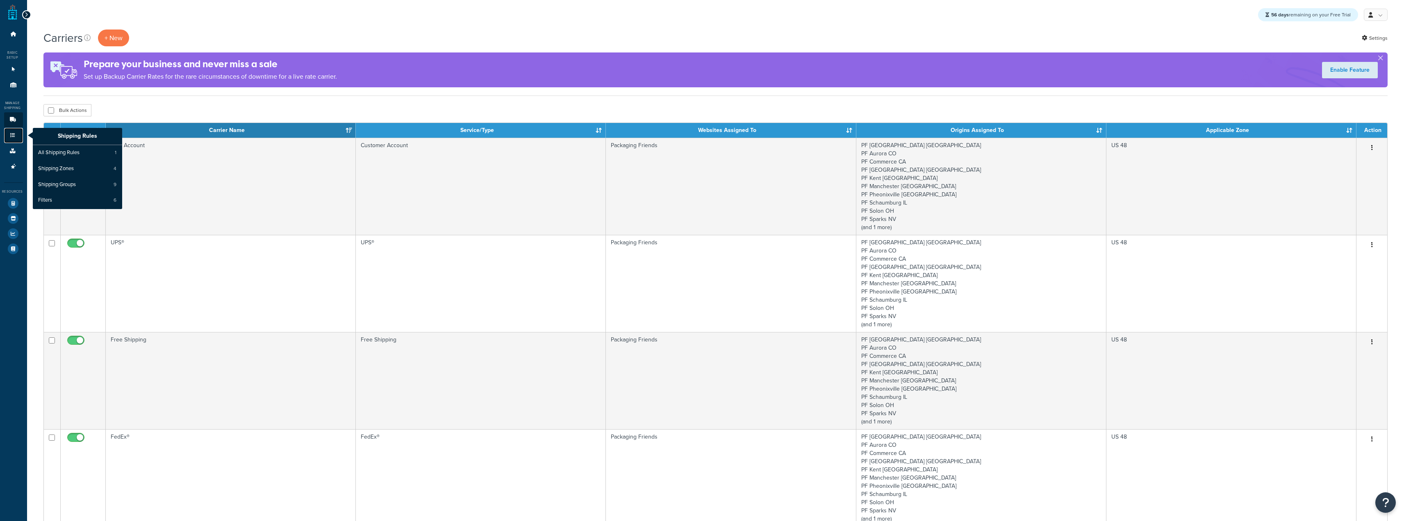
click at [15, 137] on icon at bounding box center [13, 135] width 8 height 5
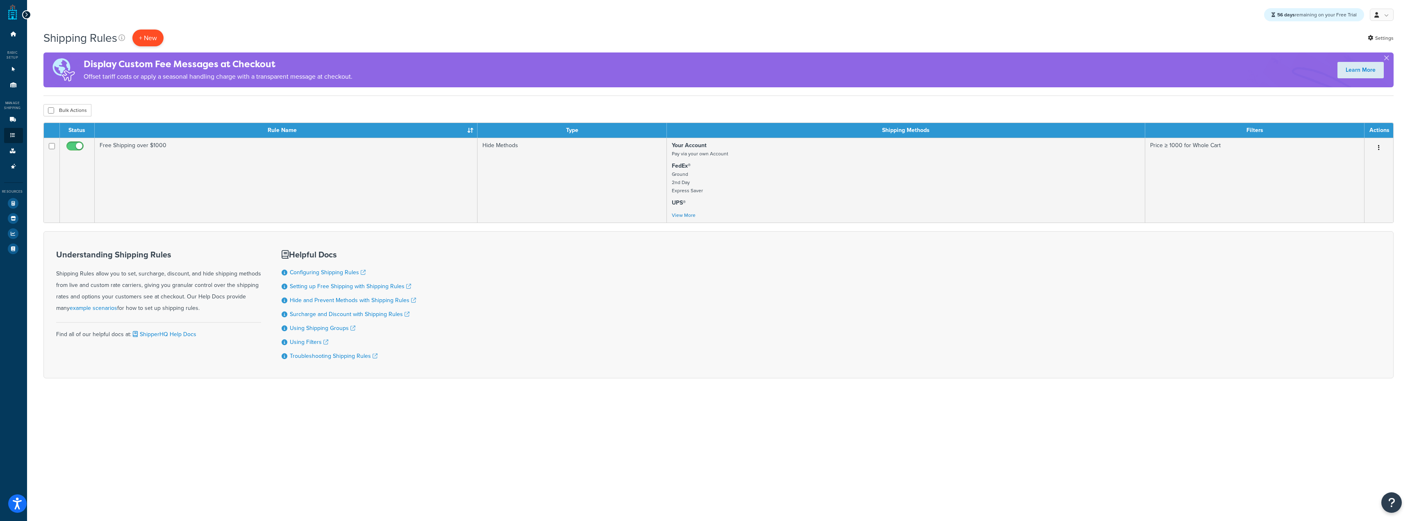
click at [142, 37] on p "+ New" at bounding box center [147, 38] width 31 height 17
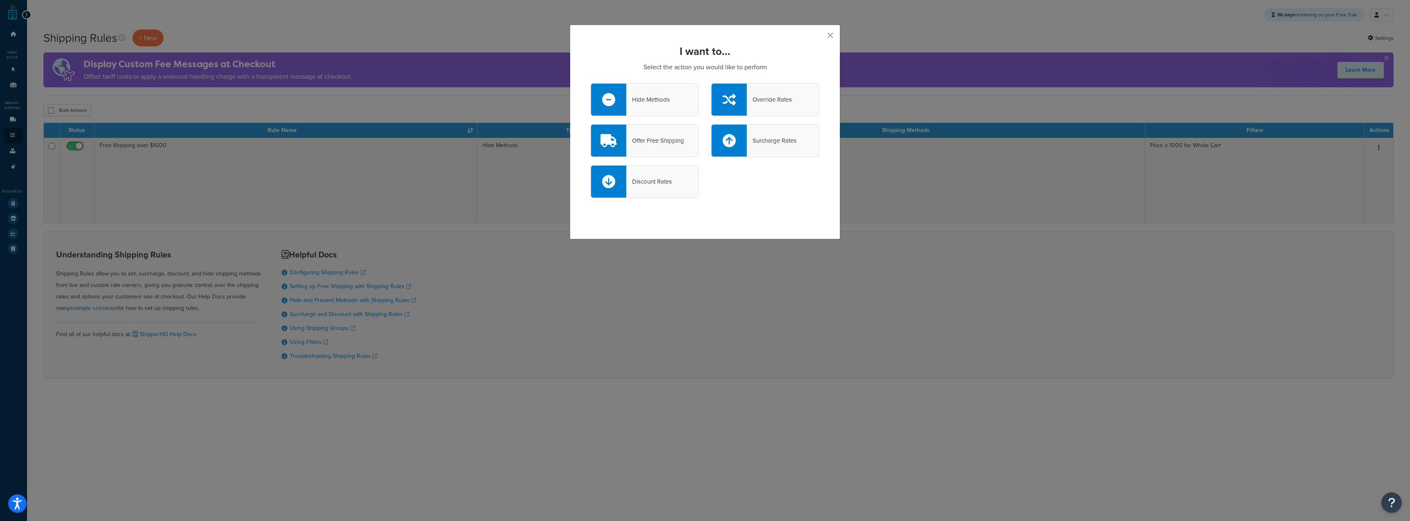
click at [747, 97] on div "Override Rates" at bounding box center [769, 99] width 45 height 11
click at [0, 0] on input "Override Rates" at bounding box center [0, 0] width 0 height 0
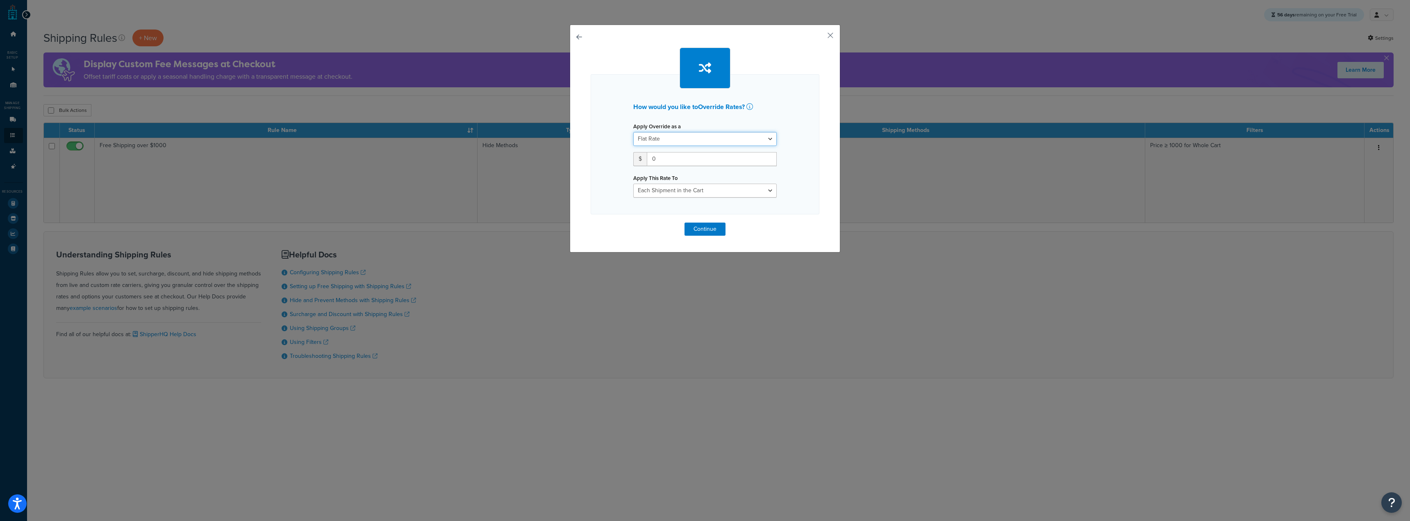
click at [708, 141] on select "Flat Rate Percentage Flat Rate & Percentage" at bounding box center [704, 139] width 143 height 14
click at [633, 132] on select "Flat Rate Percentage Flat Rate & Percentage" at bounding box center [704, 139] width 143 height 14
click at [673, 164] on input "0" at bounding box center [712, 159] width 130 height 14
drag, startPoint x: 656, startPoint y: 160, endPoint x: 589, endPoint y: 157, distance: 67.7
click at [591, 157] on div "How would you like to Override Rates ? Apply Override as a Flat Rate Percentage…" at bounding box center [705, 144] width 229 height 140
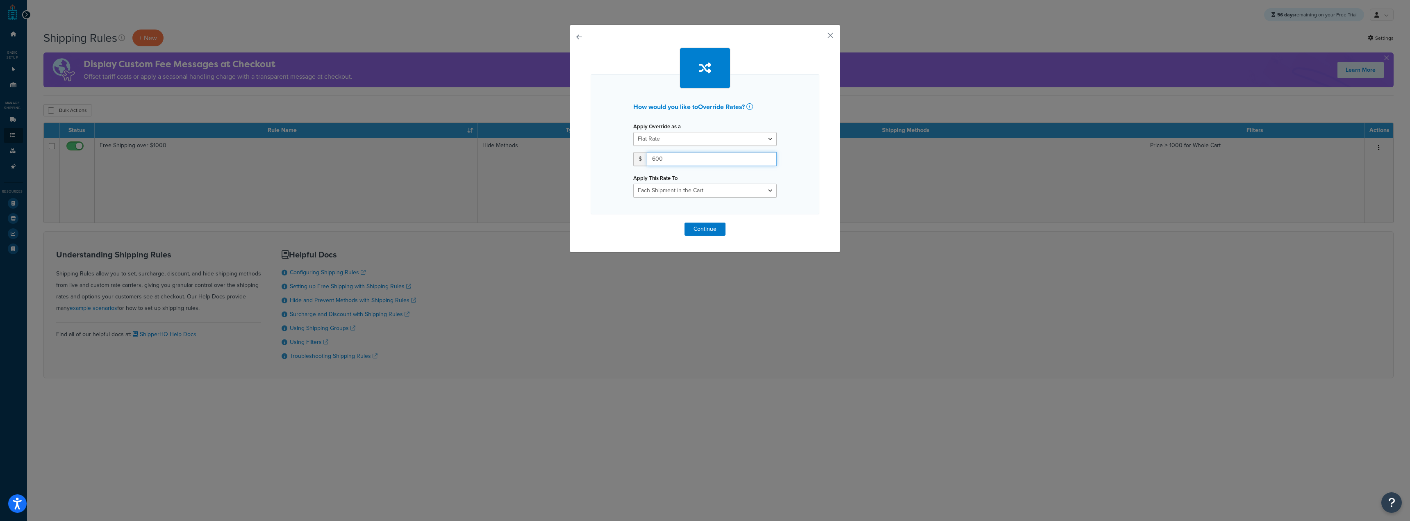
type input "600"
click at [689, 199] on div "How would you like to Override Rates ? Apply Override as a Flat Rate Percentage…" at bounding box center [705, 144] width 229 height 140
click at [684, 186] on select "Each Shipment in the Cart Each Origin in the Cart Each Shipping Group in the Ca…" at bounding box center [704, 191] width 143 height 14
click at [633, 184] on select "Each Shipment in the Cart Each Origin in the Cart Each Shipping Group in the Ca…" at bounding box center [704, 191] width 143 height 14
click at [701, 229] on button "Continue" at bounding box center [704, 229] width 41 height 13
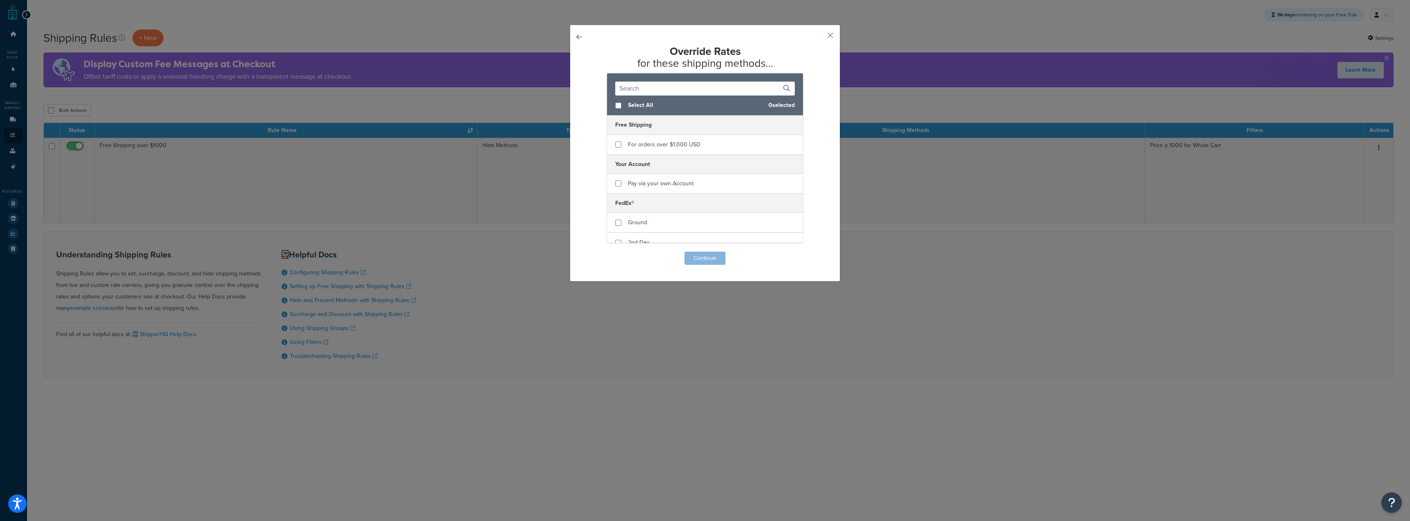
click at [619, 105] on div "Select All 0 selected" at bounding box center [705, 105] width 196 height 20
checkbox input "true"
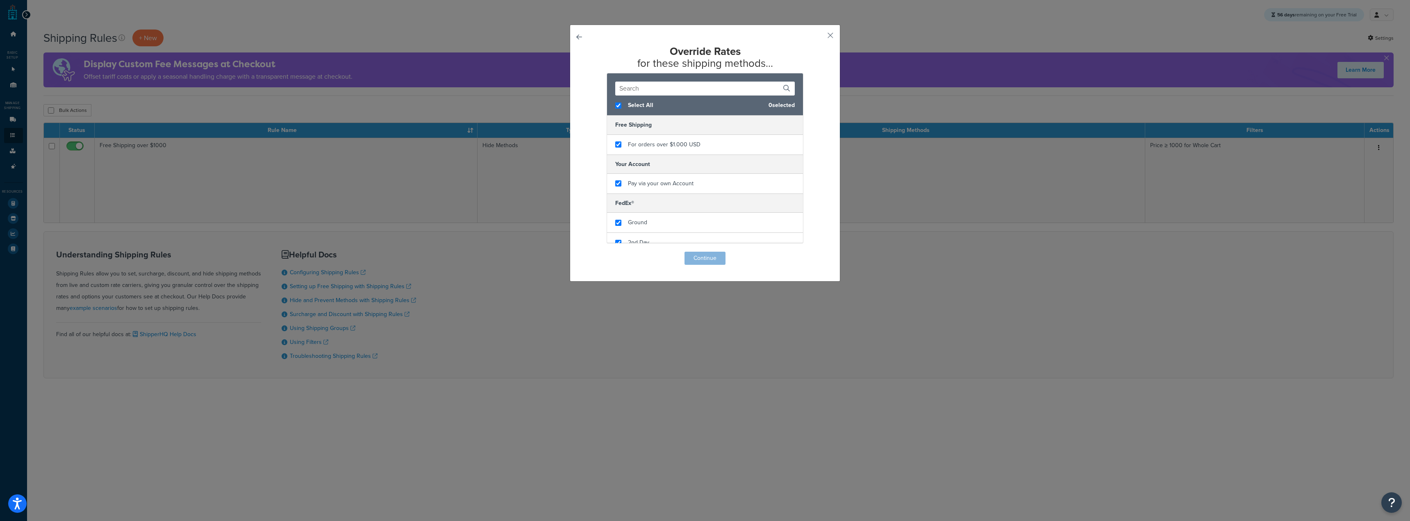
checkbox input "true"
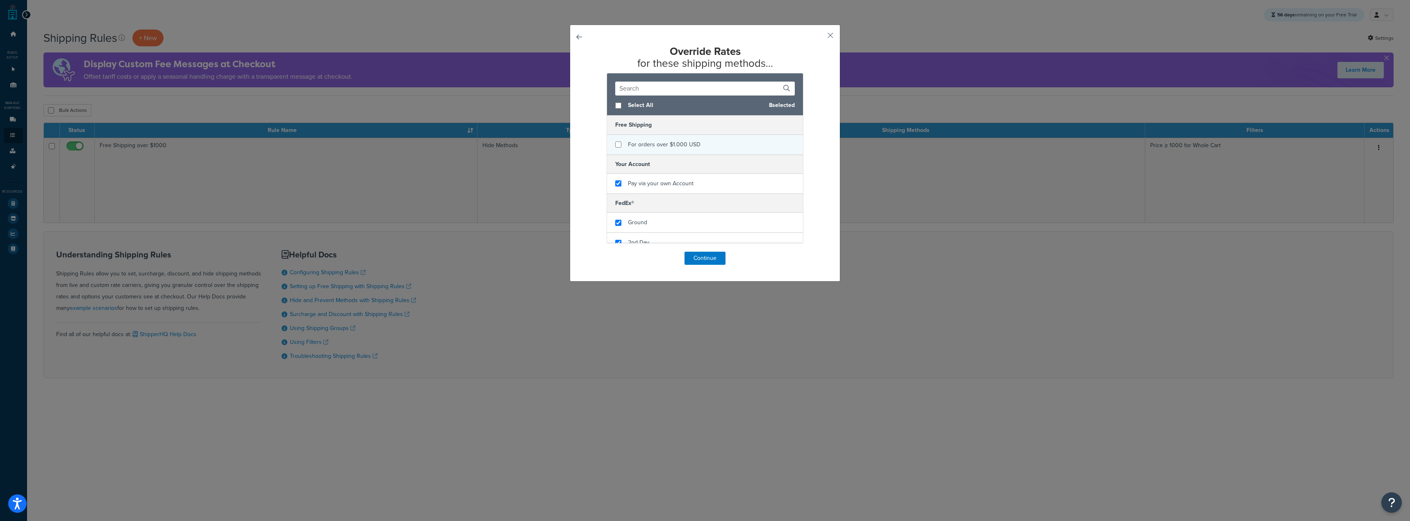
checkbox input "false"
click at [628, 143] on span "For orders over $1.000 USD" at bounding box center [664, 144] width 73 height 9
click at [615, 108] on input "checkbox" at bounding box center [618, 105] width 6 height 6
checkbox input "true"
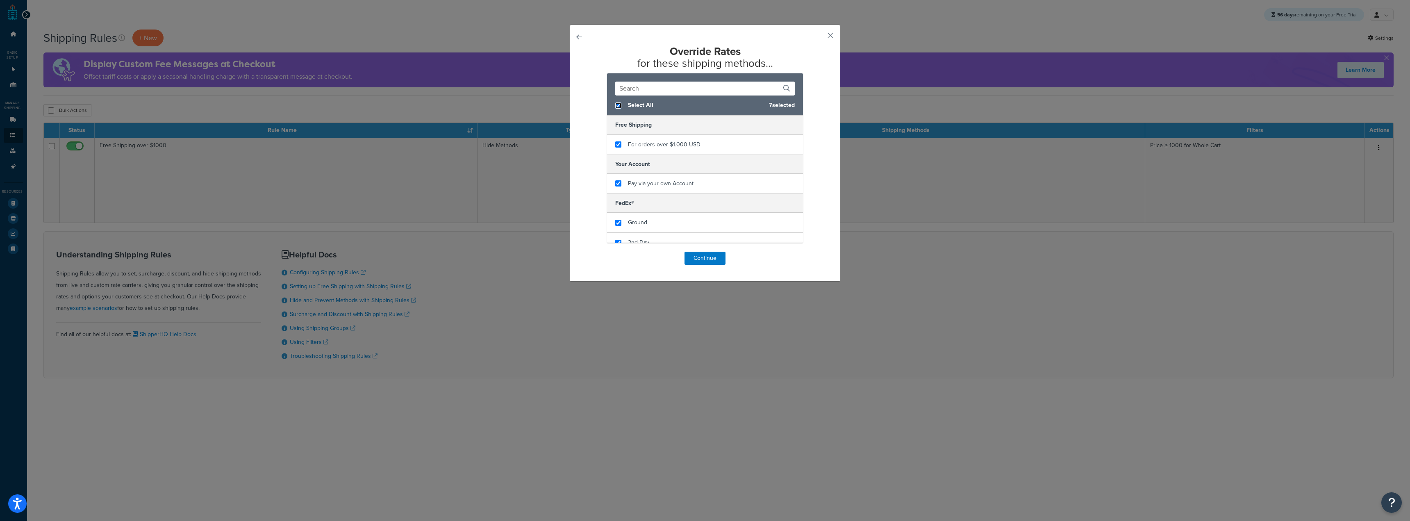
checkbox input "true"
click at [615, 108] on input "checkbox" at bounding box center [618, 105] width 6 height 6
checkbox input "false"
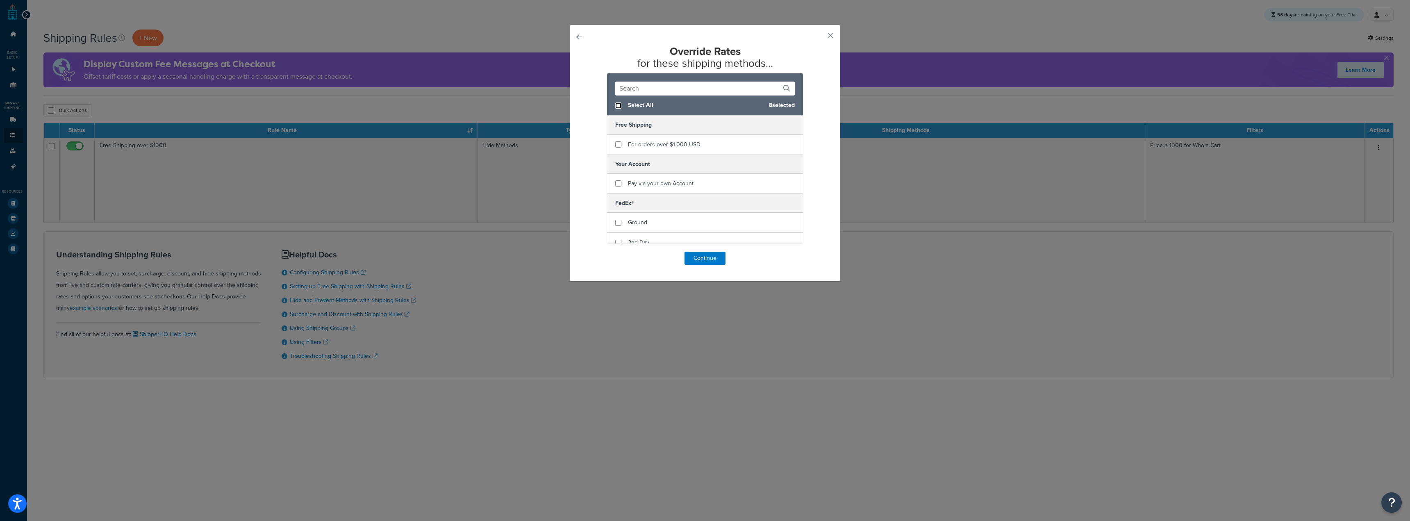
checkbox input "false"
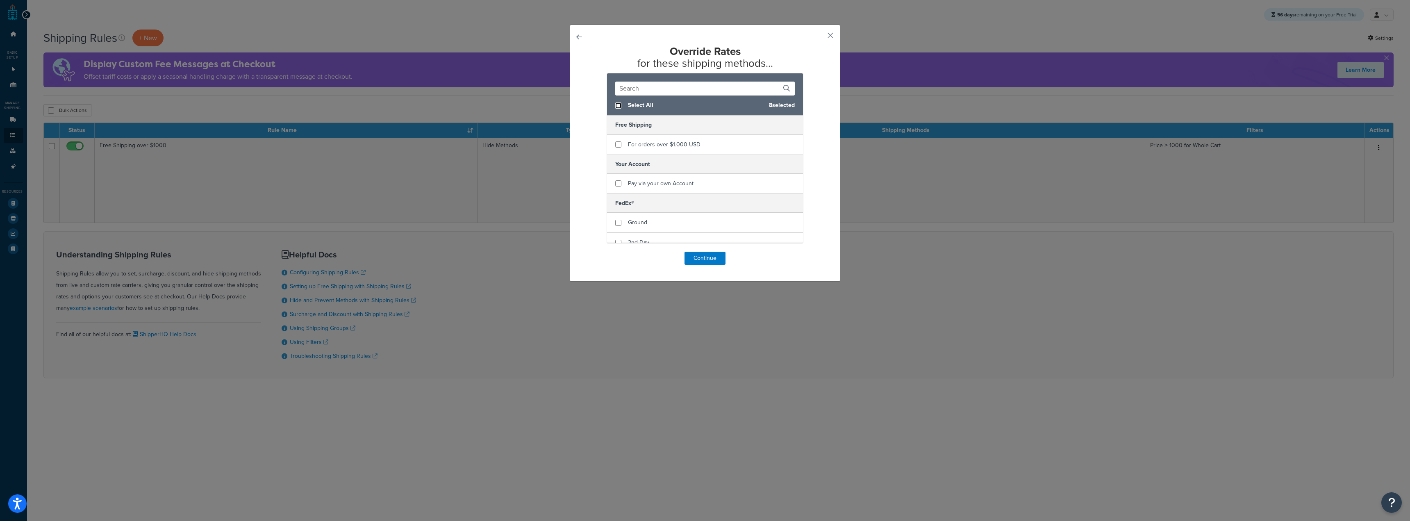
checkbox input "false"
checkbox input "true"
click at [629, 146] on div "Ground" at bounding box center [637, 140] width 19 height 11
checkbox input "true"
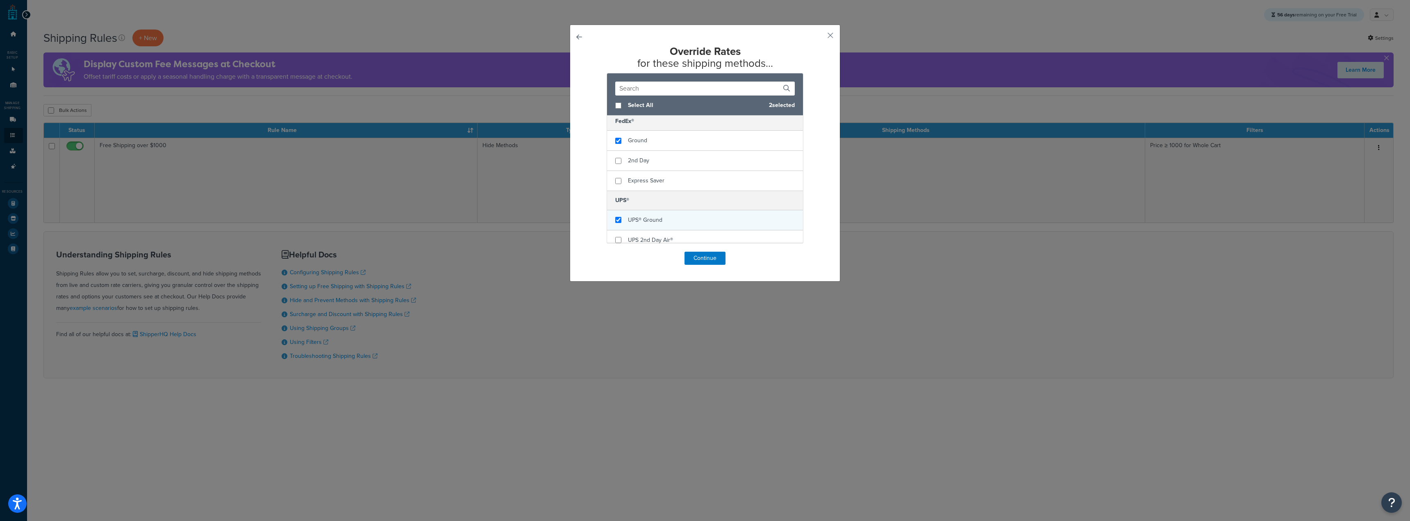
click at [648, 218] on span "UPS® Ground" at bounding box center [645, 220] width 34 height 9
click at [703, 264] on button "Continue" at bounding box center [704, 258] width 41 height 13
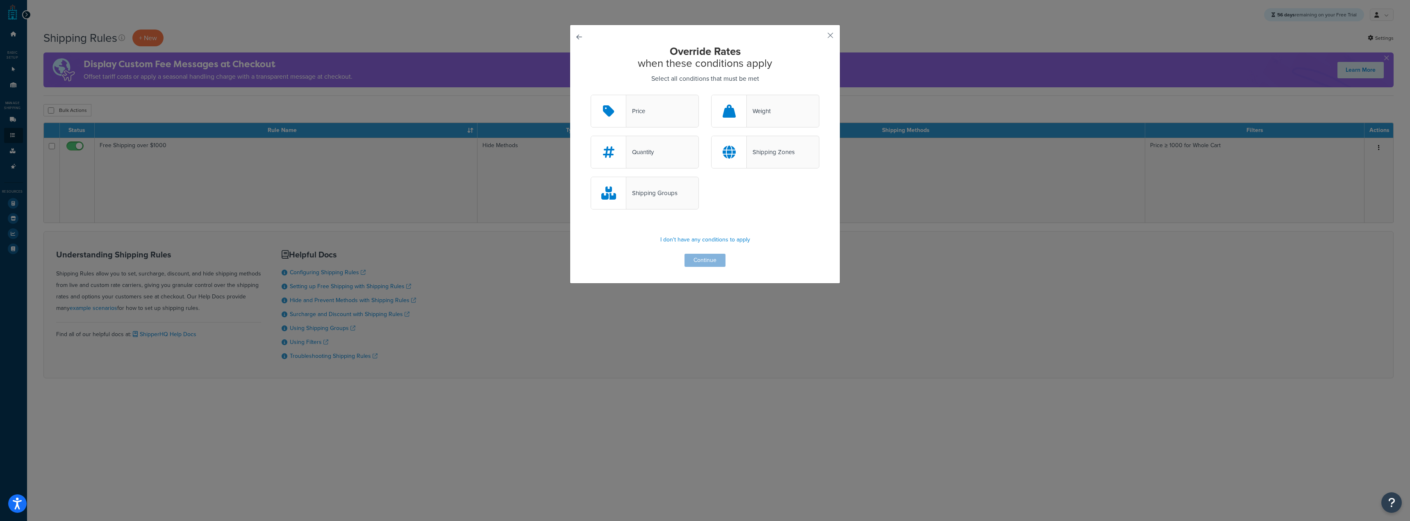
click at [662, 112] on div "Price" at bounding box center [645, 111] width 108 height 33
click at [0, 0] on input "Price" at bounding box center [0, 0] width 0 height 0
click at [709, 262] on button "Continue" at bounding box center [704, 260] width 41 height 13
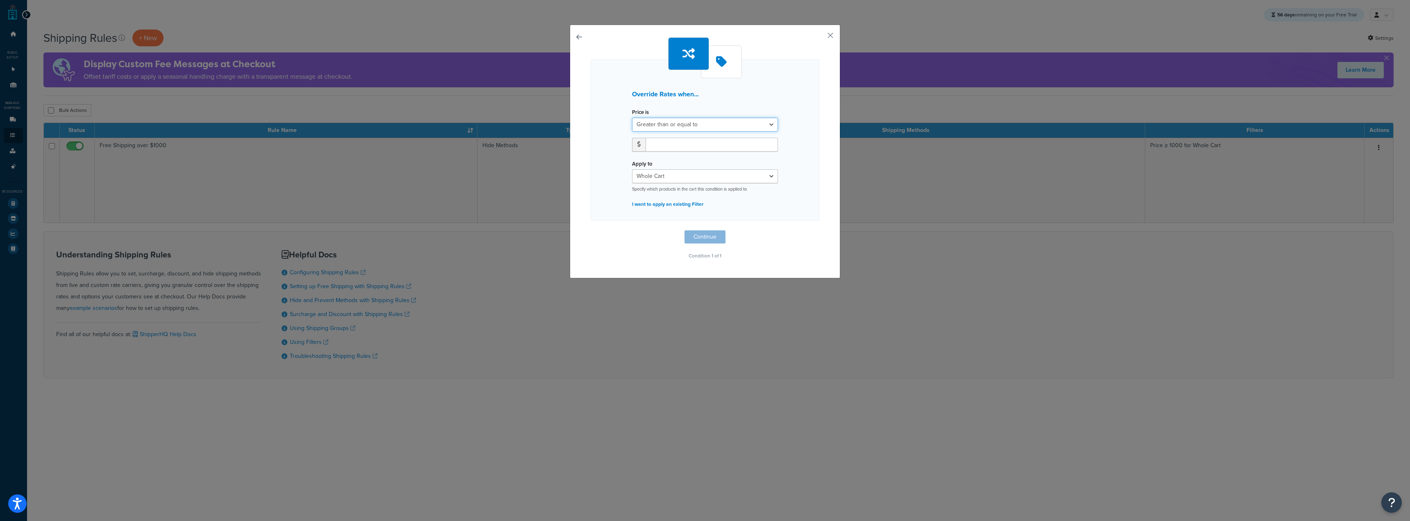
click at [692, 126] on select "Greater than or equal to Between or equal to Less than or equal to" at bounding box center [705, 125] width 146 height 14
click at [712, 179] on select "Whole Cart Everything in Shipping Group Everything at Origin Each Item within S…" at bounding box center [705, 176] width 146 height 14
click at [708, 162] on div "Apply to Whole Cart Everything in Shipping Group Everything at Origin Each Item…" at bounding box center [705, 175] width 146 height 34
click at [571, 34] on div "Override Rates when... Price is Greater than or equal to Between or equal to Le…" at bounding box center [705, 152] width 271 height 254
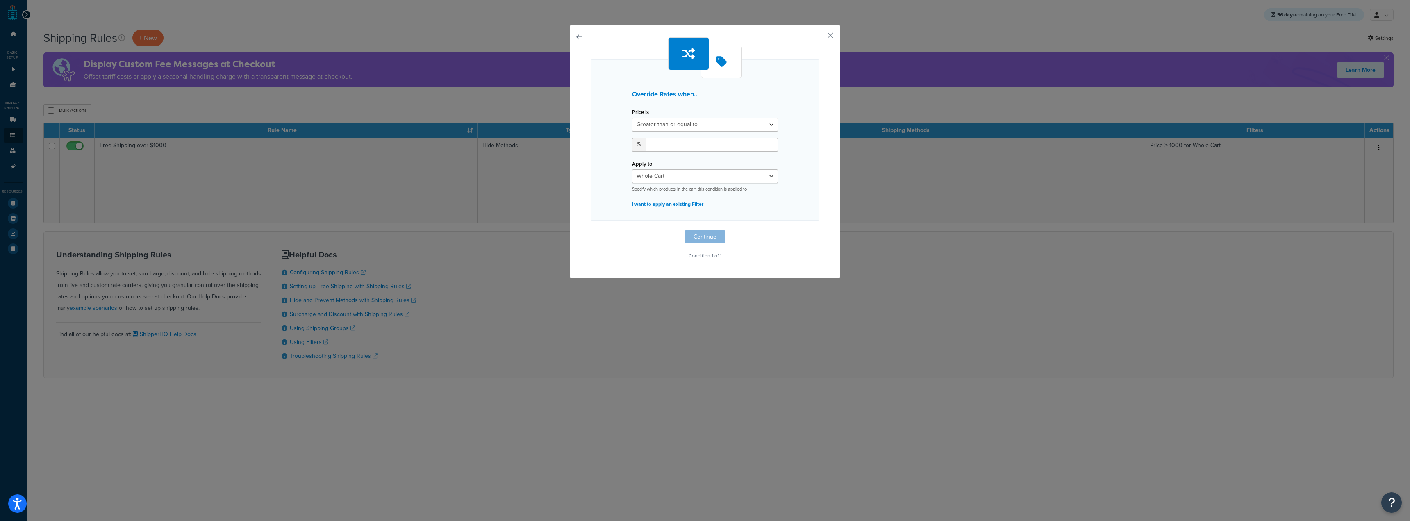
click at [591, 230] on button "button" at bounding box center [591, 230] width 0 height 0
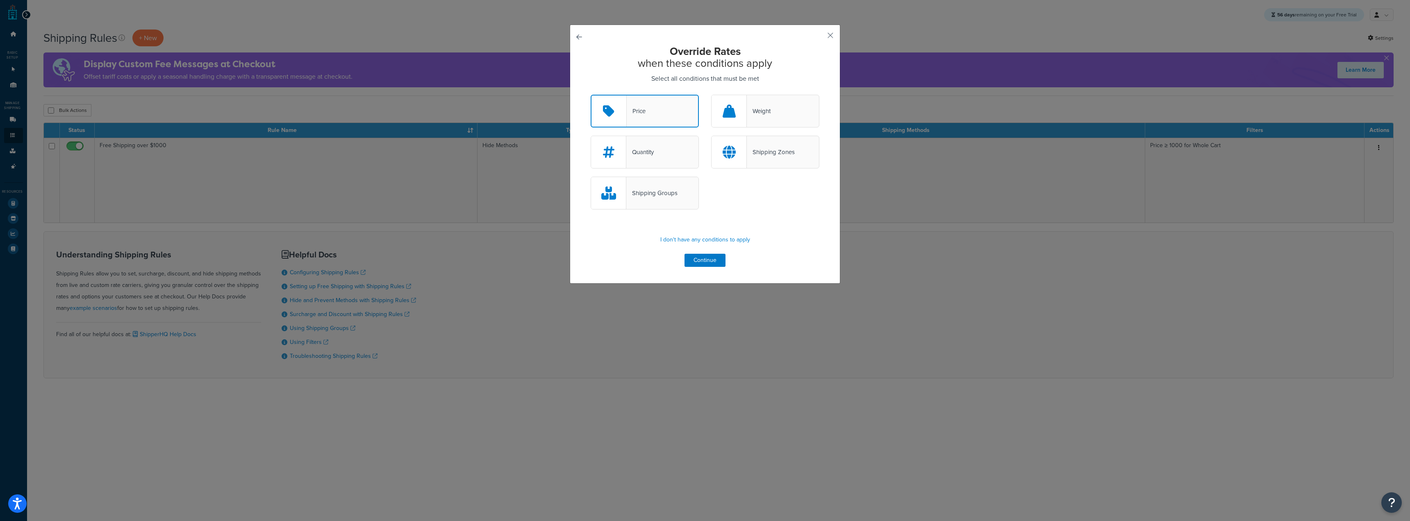
click at [591, 95] on button "button" at bounding box center [591, 95] width 0 height 0
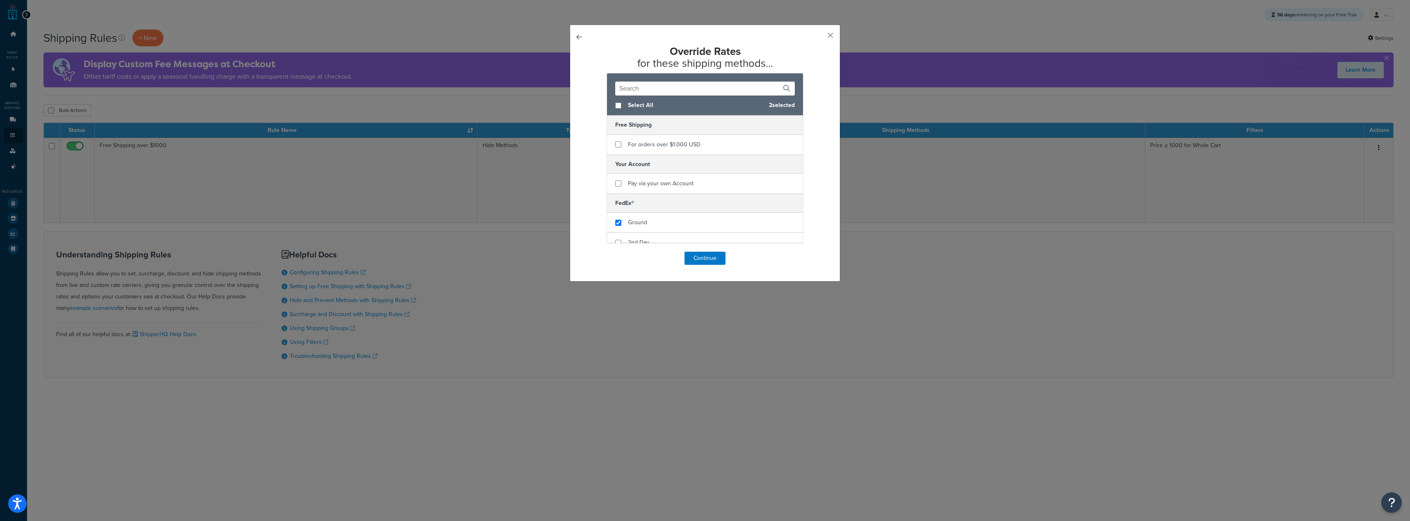
click at [591, 252] on button "button" at bounding box center [591, 252] width 0 height 0
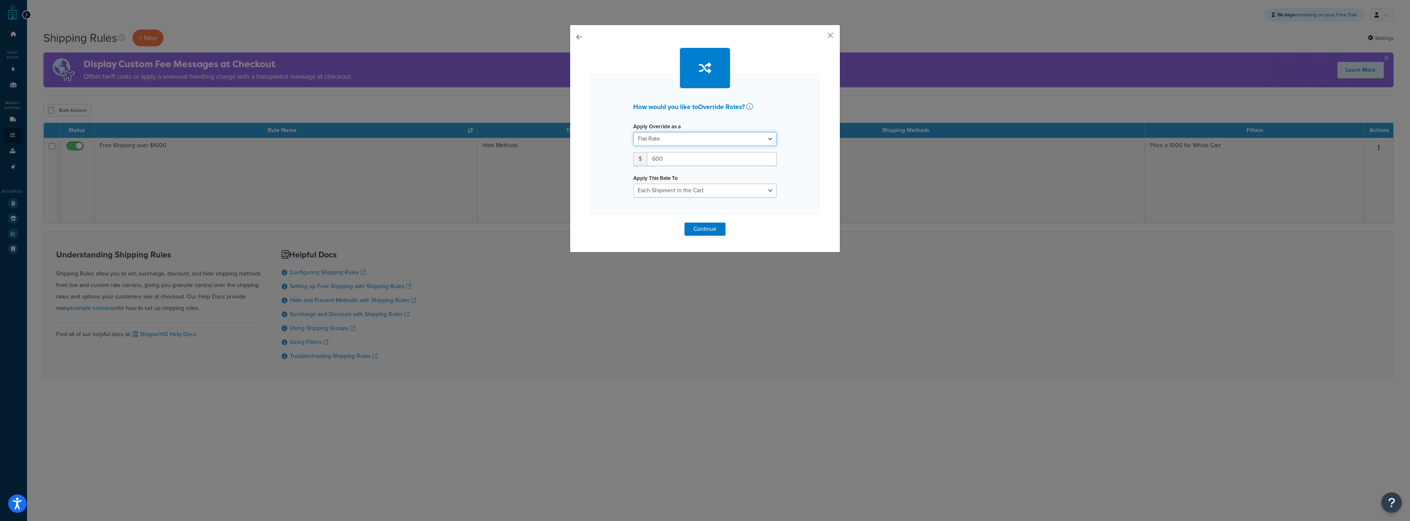
click at [689, 132] on select "Flat Rate Percentage Flat Rate & Percentage" at bounding box center [704, 139] width 143 height 14
click at [634, 193] on select "Each Shipment in the Cart Each Origin in the Cart Each Shipping Group in the Ca…" at bounding box center [704, 191] width 143 height 14
click at [577, 190] on div "How would you like to Override Rates ? Apply Override as a Flat Rate Percentage…" at bounding box center [705, 139] width 271 height 228
click at [819, 37] on button "button" at bounding box center [818, 38] width 2 height 2
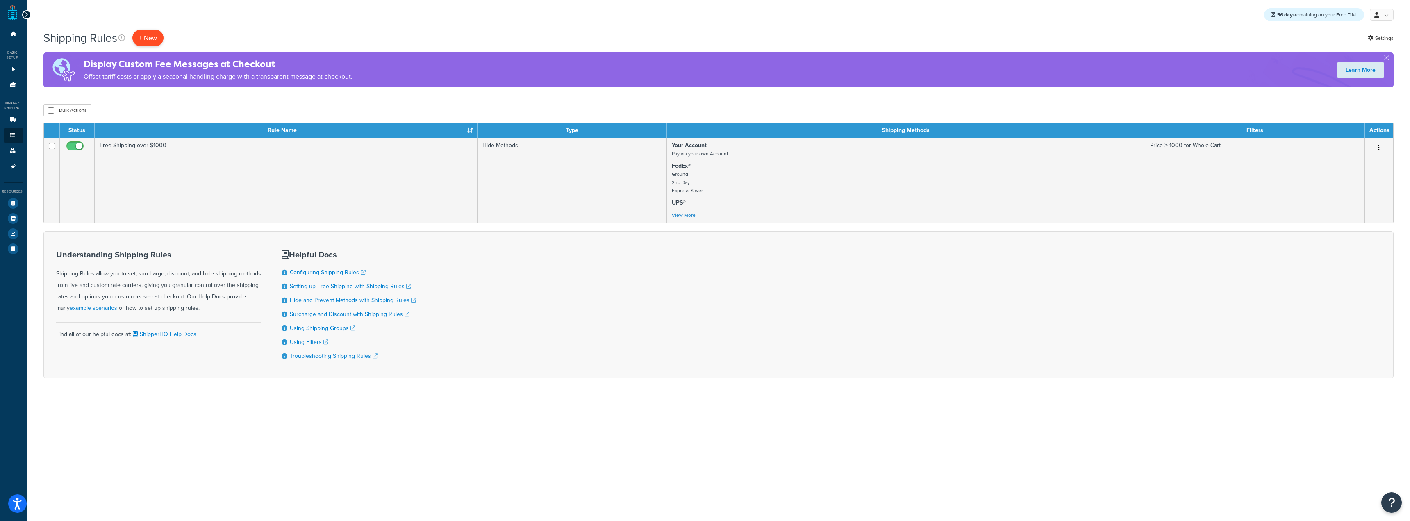
click at [159, 33] on p "+ New" at bounding box center [147, 38] width 31 height 17
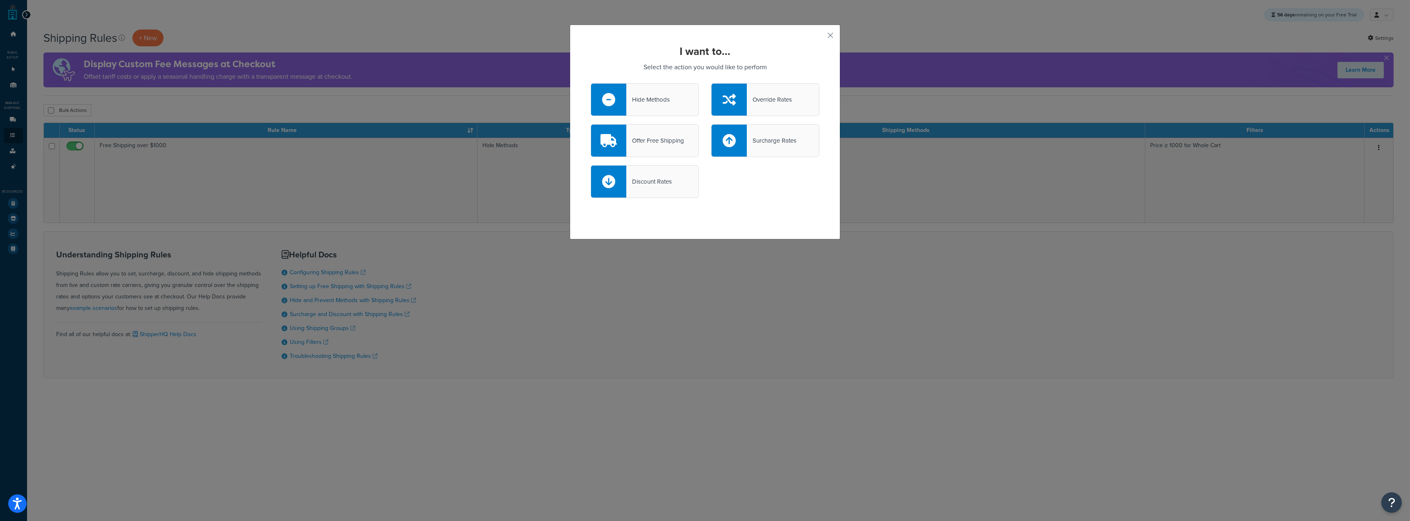
click at [651, 149] on div "Offer Free Shipping" at bounding box center [645, 140] width 108 height 33
click at [0, 0] on input "Offer Free Shipping" at bounding box center [0, 0] width 0 height 0
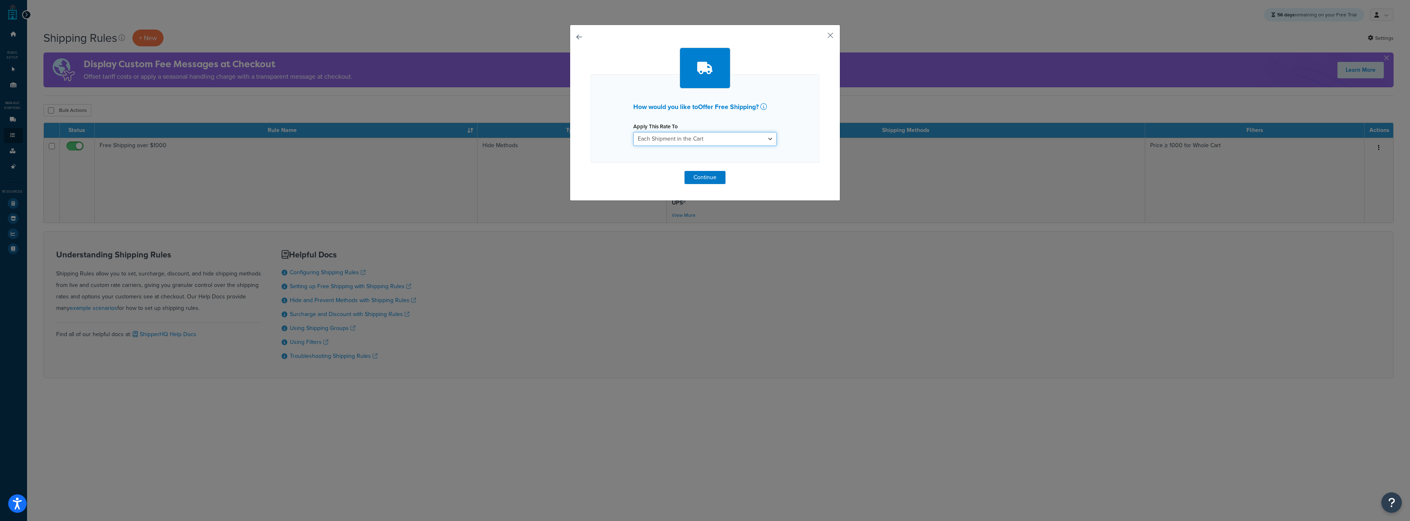
click at [657, 141] on select "Each Shipment in the Cart Each Origin in the Cart Each Shipping Group in the Ca…" at bounding box center [704, 139] width 143 height 14
click at [605, 89] on div "How would you like to Offer Free Shipping ? Apply This Rate To Each Shipment in…" at bounding box center [705, 118] width 229 height 89
click at [763, 107] on icon at bounding box center [763, 106] width 7 height 7
click at [591, 171] on button "button" at bounding box center [591, 171] width 0 height 0
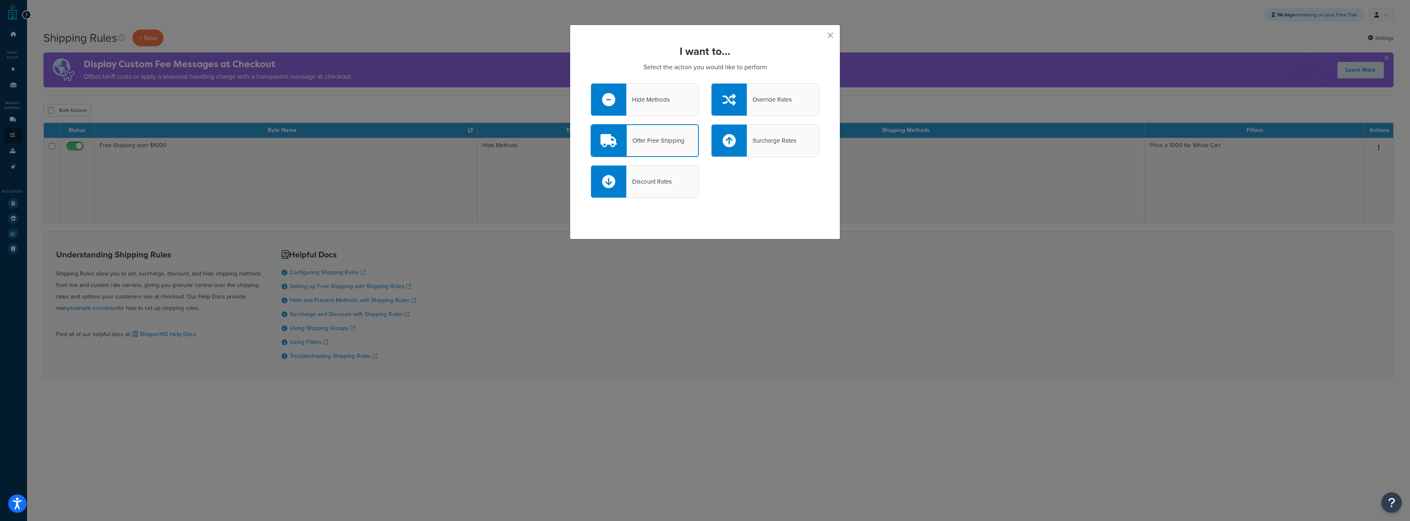
click at [655, 186] on div "Discount Rates" at bounding box center [648, 181] width 45 height 11
click at [0, 0] on input "Discount Rates" at bounding box center [0, 0] width 0 height 0
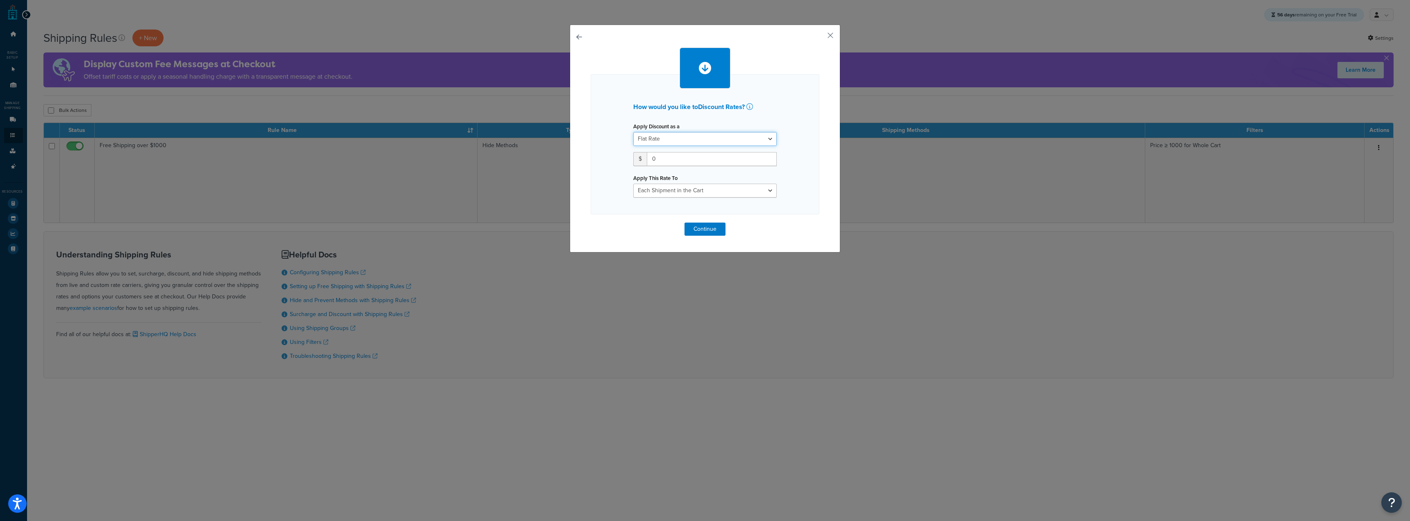
click at [666, 141] on select "Flat Rate Percentage Flat Rate & Percentage" at bounding box center [704, 139] width 143 height 14
click at [680, 114] on div "How would you like to Discount Rates ? Apply Discount as a Flat Rate Percentage…" at bounding box center [704, 150] width 143 height 94
click at [675, 189] on select "Entire Cart Each Shipment in the Cart Each Origin in the Cart Each Shipping Gro…" at bounding box center [704, 191] width 143 height 14
select select "ENTIRE_CART"
click at [633, 184] on select "Entire Cart Each Shipment in the Cart Each Origin in the Cart Each Shipping Gro…" at bounding box center [704, 191] width 143 height 14
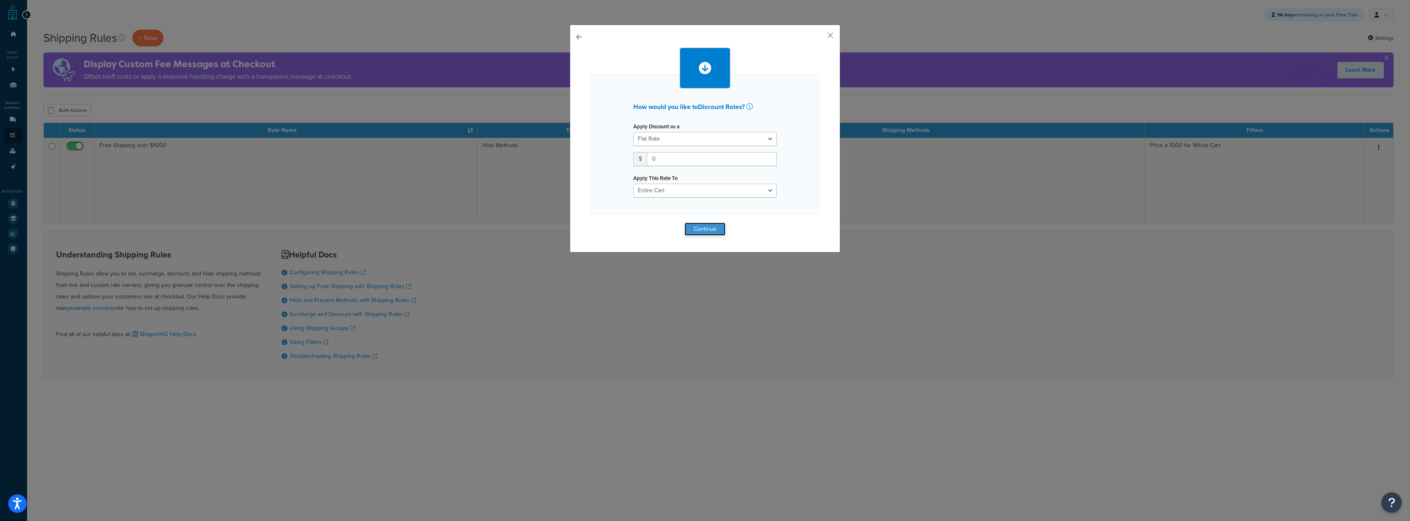
click at [702, 231] on button "Continue" at bounding box center [704, 229] width 41 height 13
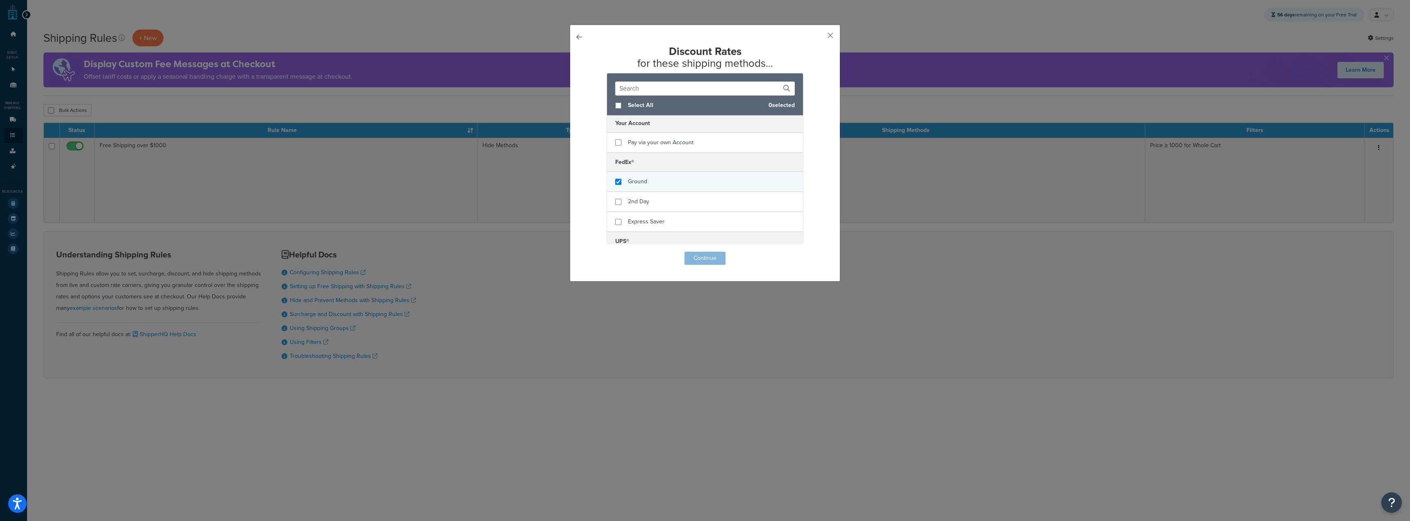
checkbox input "true"
click at [634, 183] on span "Ground" at bounding box center [637, 181] width 19 height 9
checkbox input "true"
click at [646, 194] on span "UPS® Ground" at bounding box center [645, 193] width 34 height 9
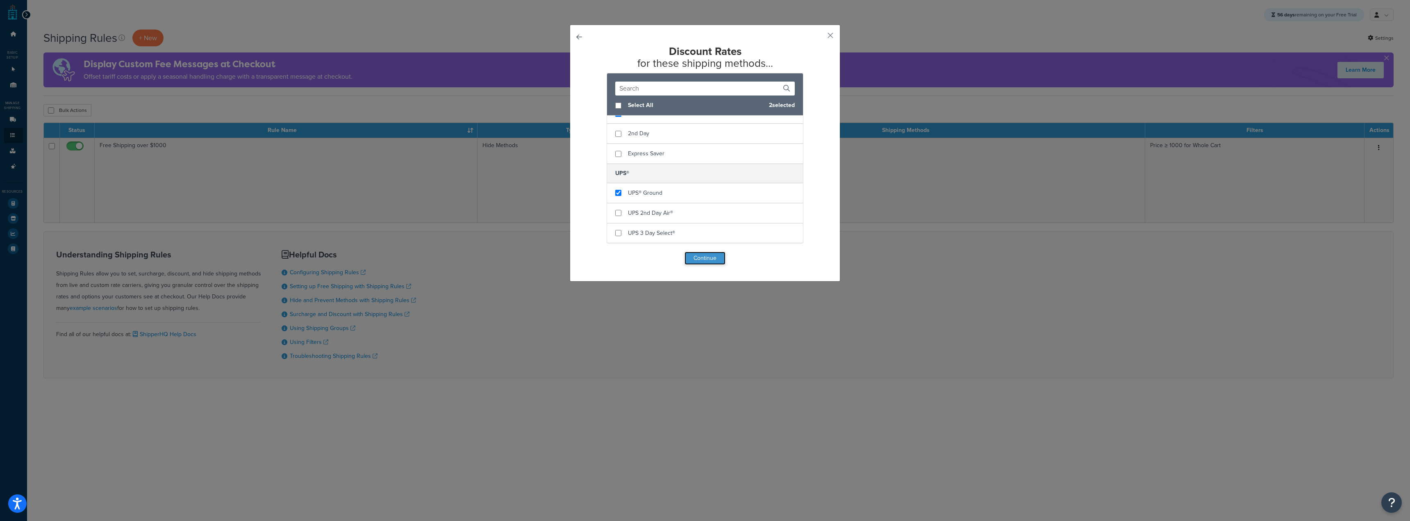
click at [710, 262] on button "Continue" at bounding box center [704, 258] width 41 height 13
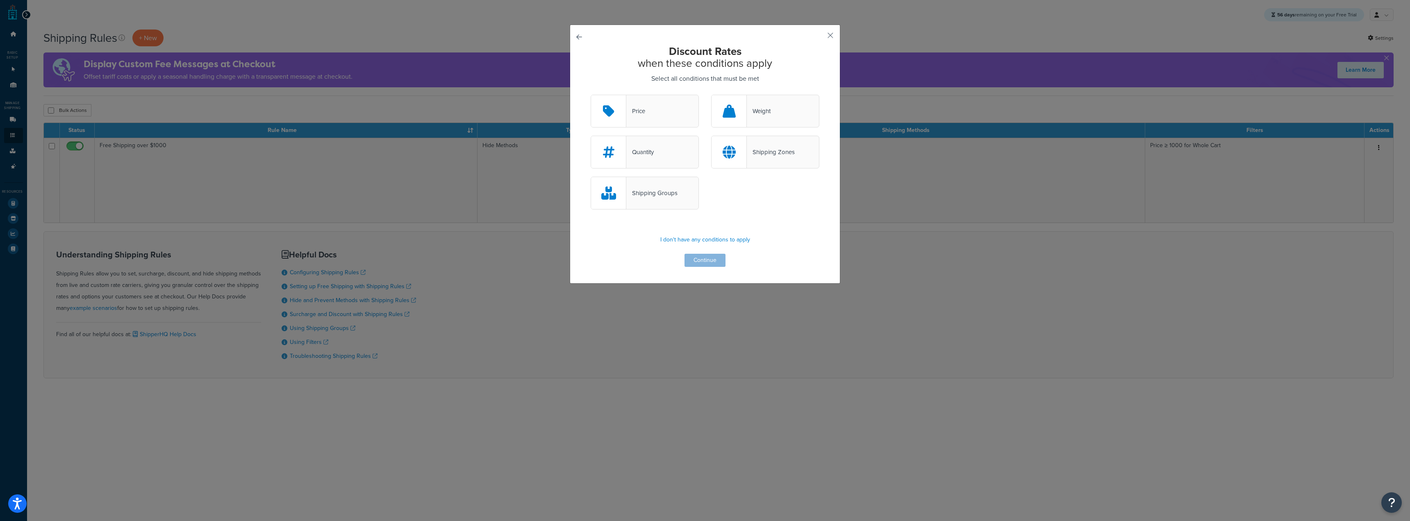
click at [623, 115] on div at bounding box center [608, 111] width 35 height 32
click at [0, 0] on input "Price" at bounding box center [0, 0] width 0 height 0
click at [581, 39] on div "Discount Rates when these conditions apply Select all conditions that must be m…" at bounding box center [705, 154] width 271 height 259
click at [591, 95] on button "button" at bounding box center [591, 95] width 0 height 0
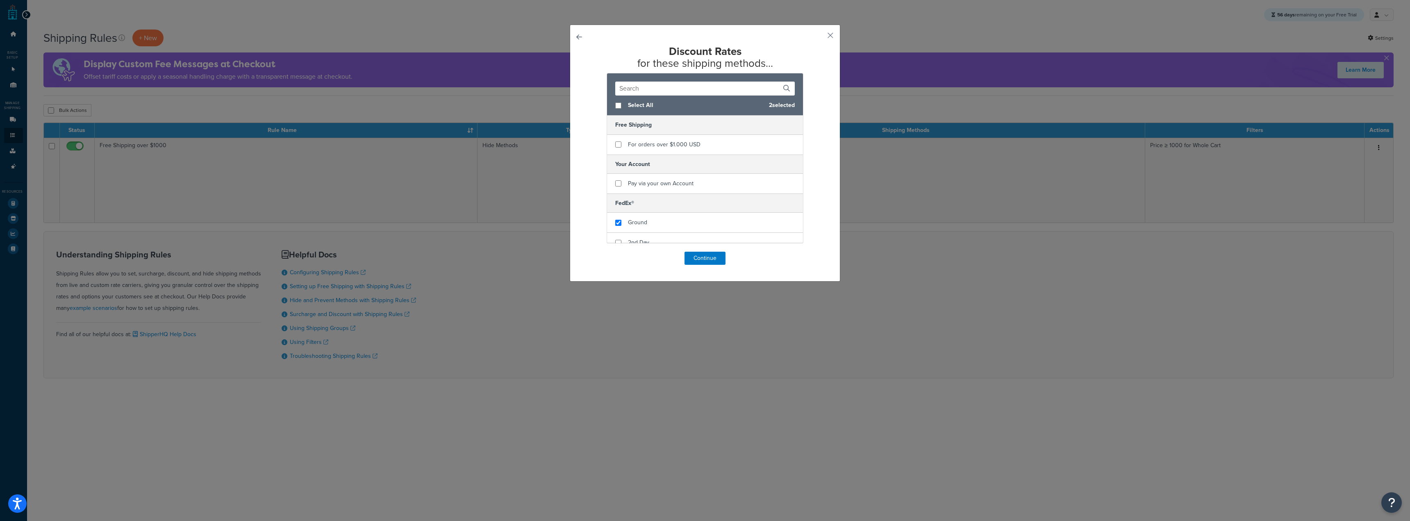
click at [591, 252] on button "button" at bounding box center [591, 252] width 0 height 0
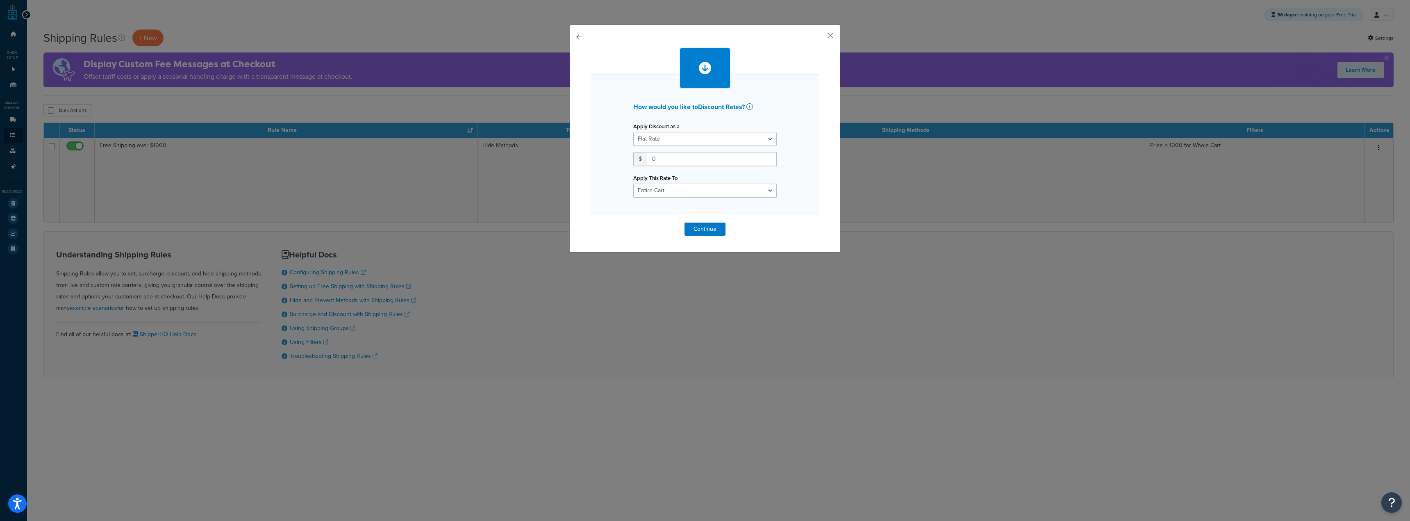
click at [591, 223] on button "button" at bounding box center [591, 223] width 0 height 0
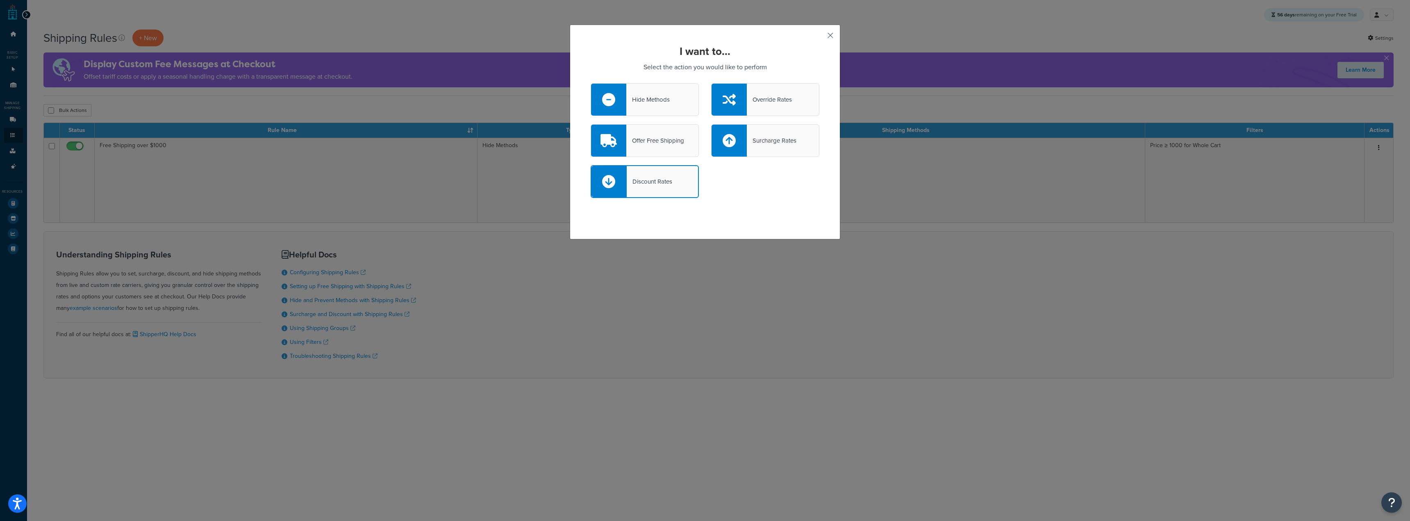
click at [819, 37] on button "button" at bounding box center [818, 38] width 2 height 2
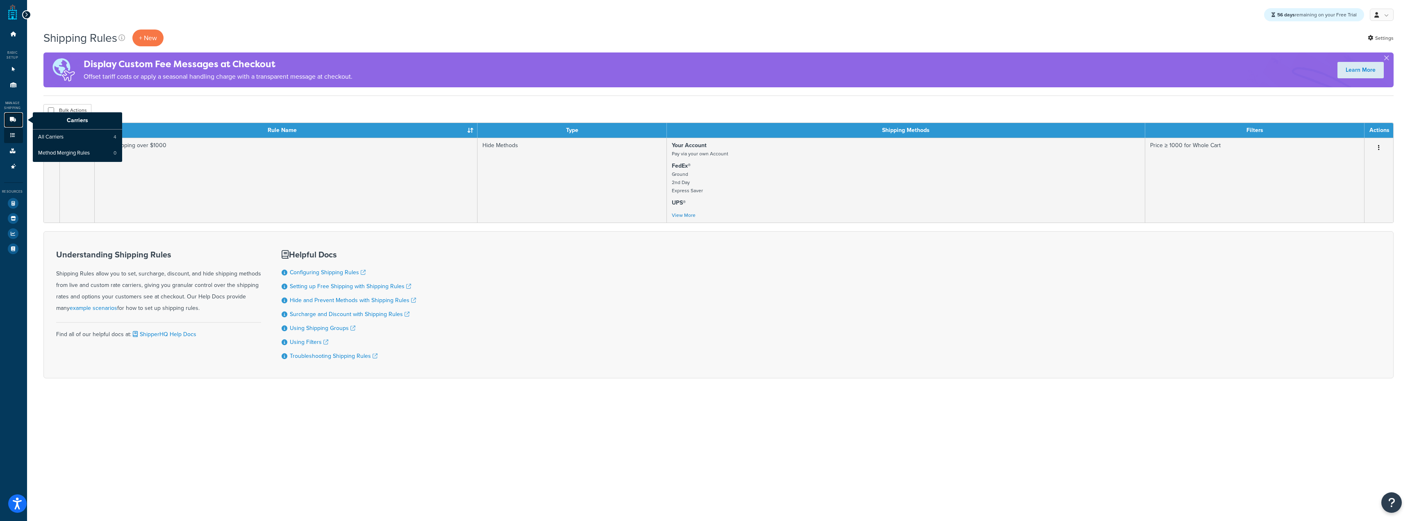
click at [14, 117] on icon at bounding box center [13, 119] width 8 height 5
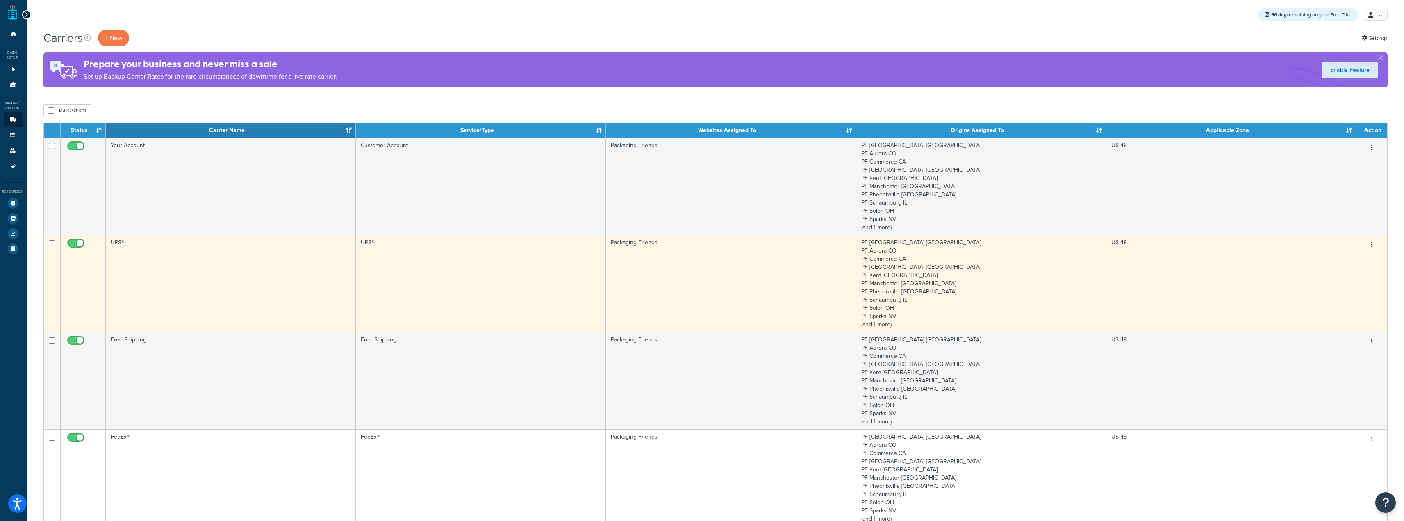
click at [216, 257] on td "UPS®" at bounding box center [231, 283] width 250 height 97
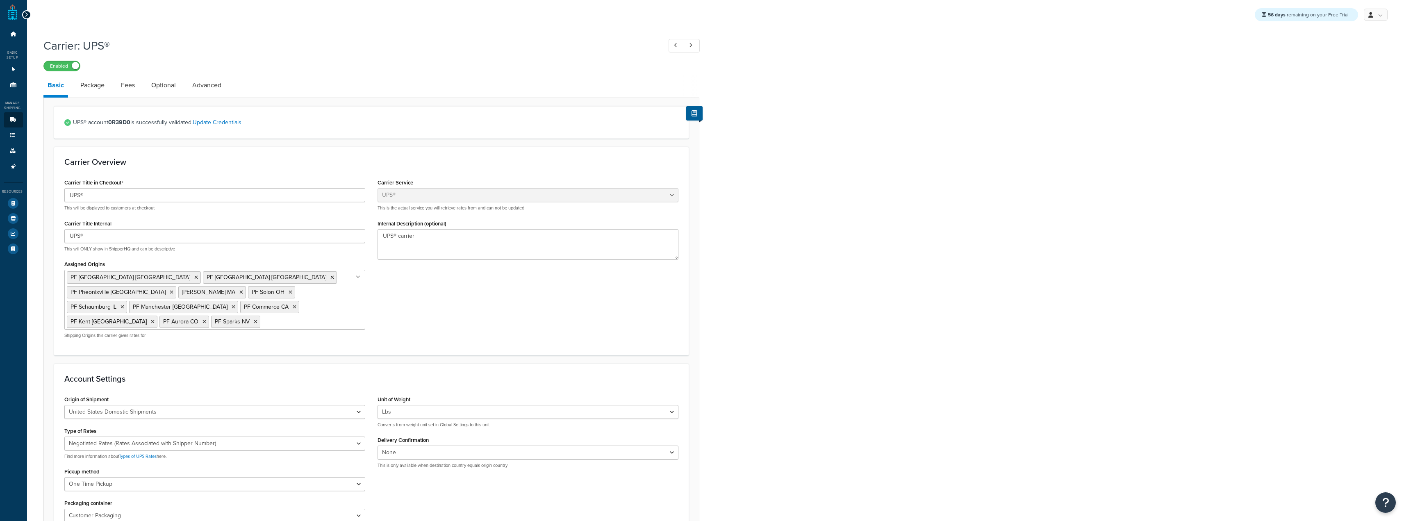
select select "ups"
select select "06"
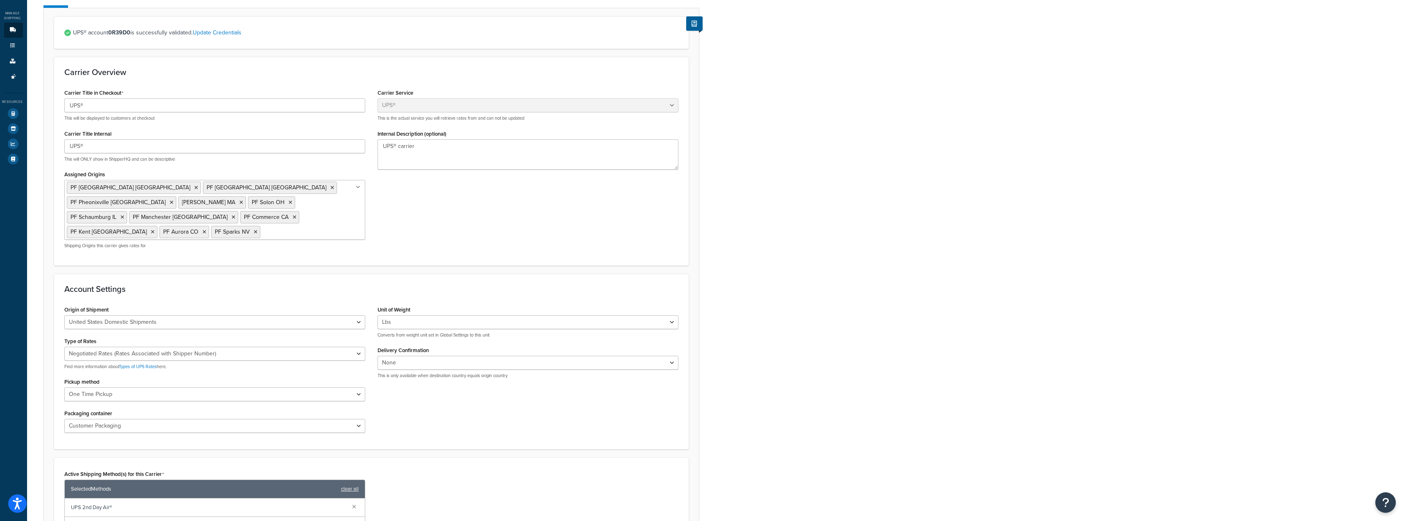
scroll to position [205, 0]
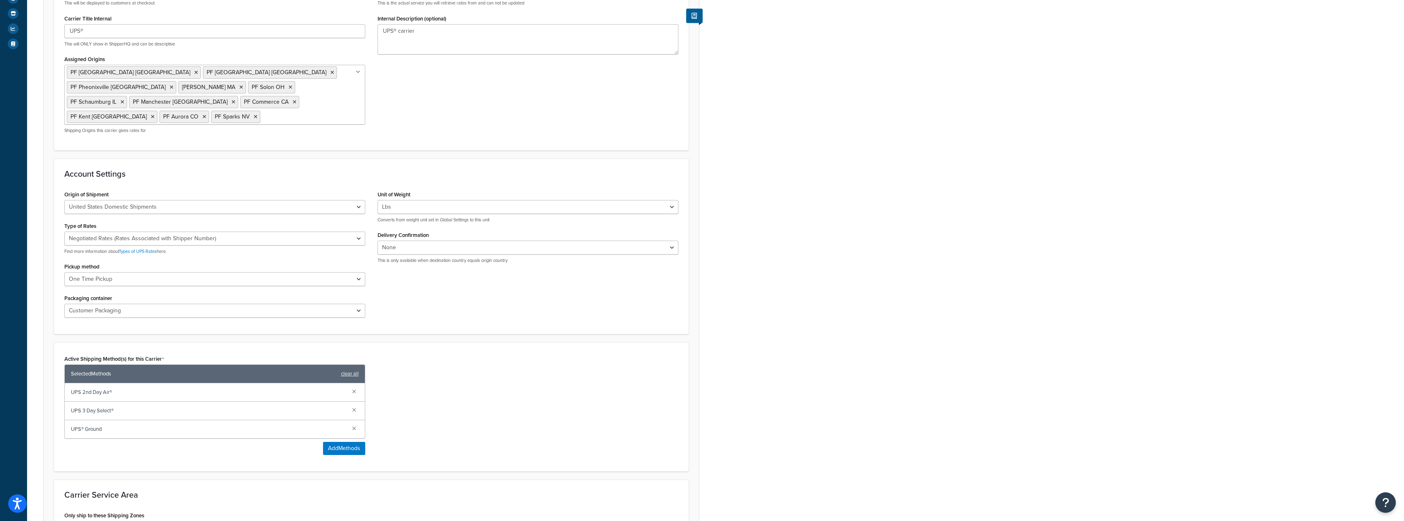
click at [133, 405] on span "UPS 3 Day Select®" at bounding box center [208, 410] width 275 height 11
click at [132, 386] on span "UPS 2nd Day Air®" at bounding box center [208, 391] width 275 height 11
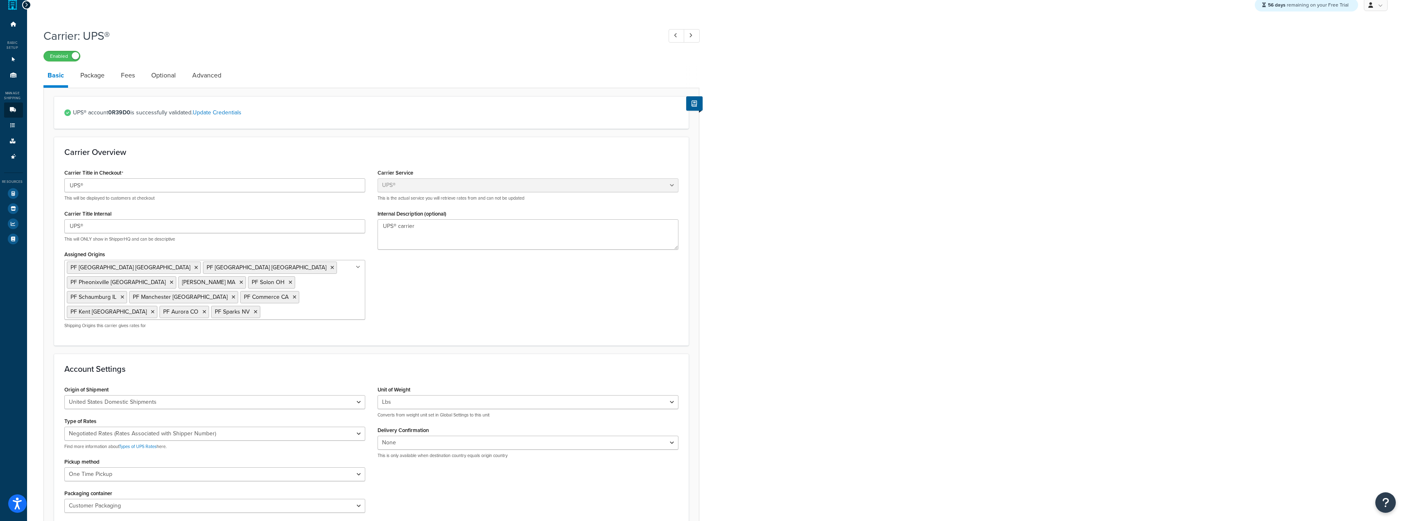
scroll to position [0, 0]
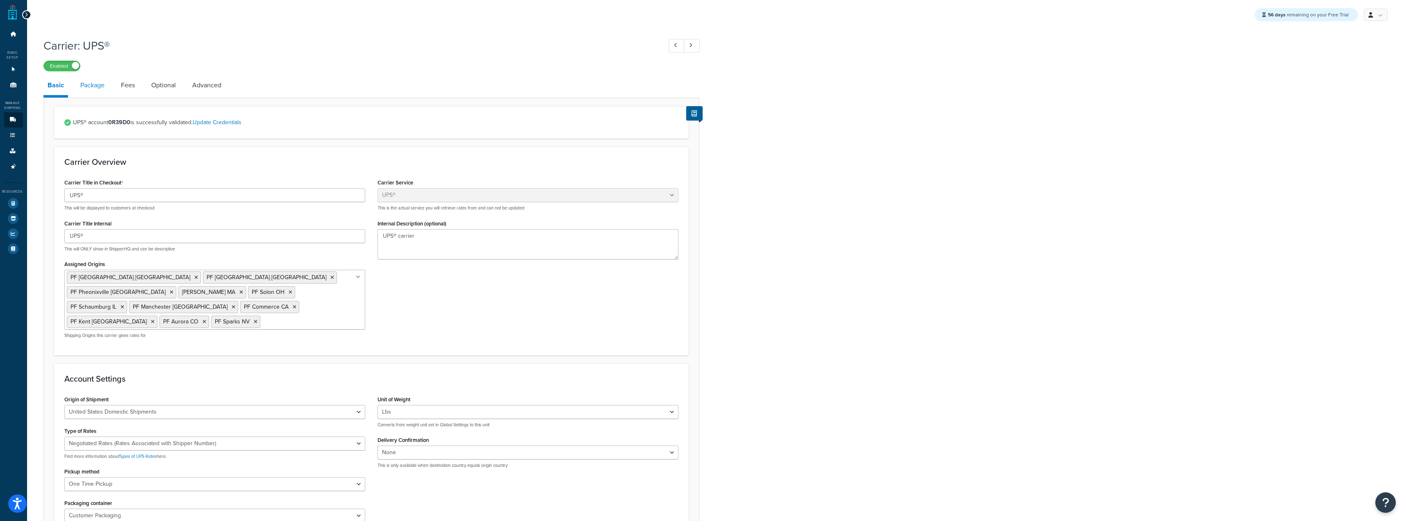
click at [99, 89] on link "Package" at bounding box center [92, 85] width 32 height 20
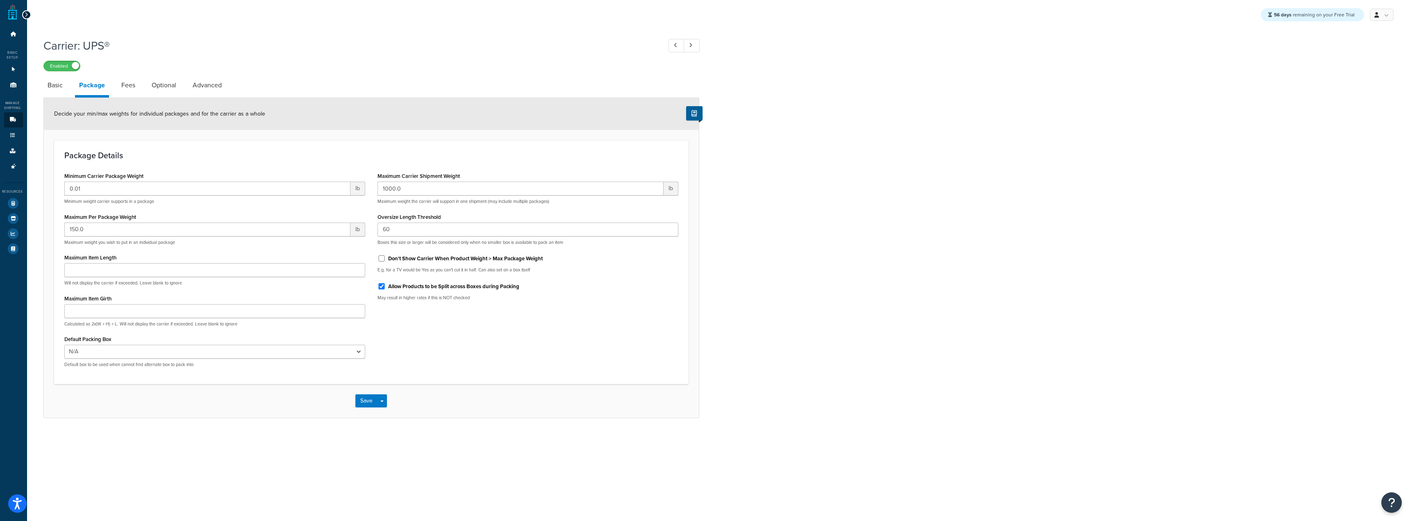
click at [141, 87] on li "Fees" at bounding box center [132, 85] width 30 height 20
click at [135, 85] on link "Fees" at bounding box center [128, 85] width 22 height 20
select select "AFTER"
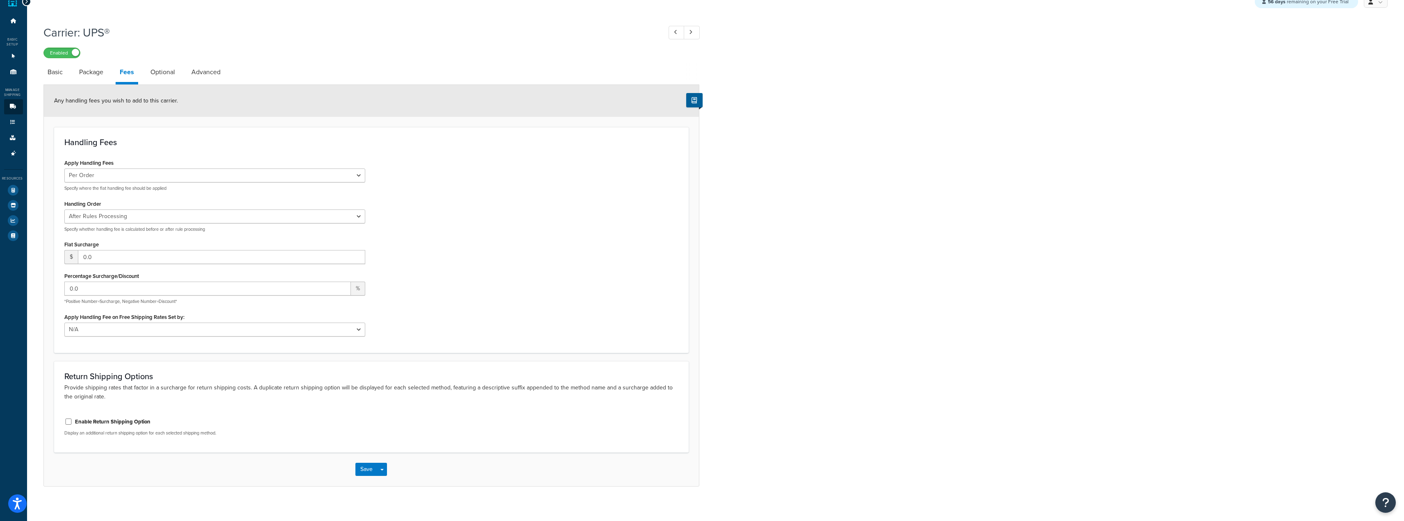
scroll to position [20, 0]
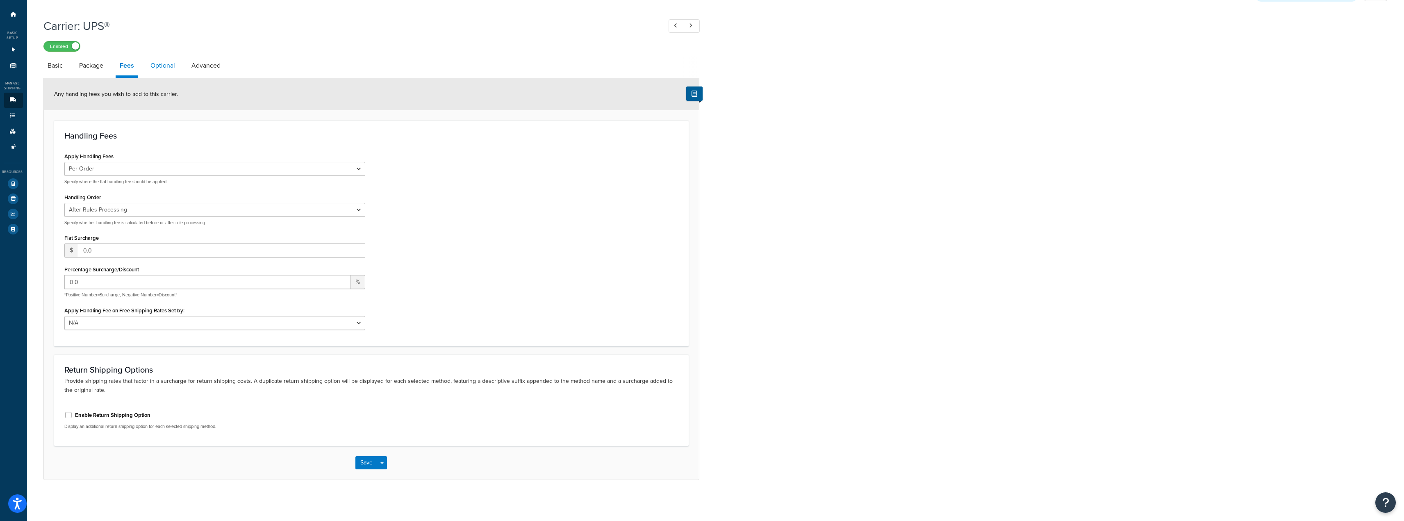
click at [172, 68] on link "Optional" at bounding box center [162, 66] width 33 height 20
select select "business"
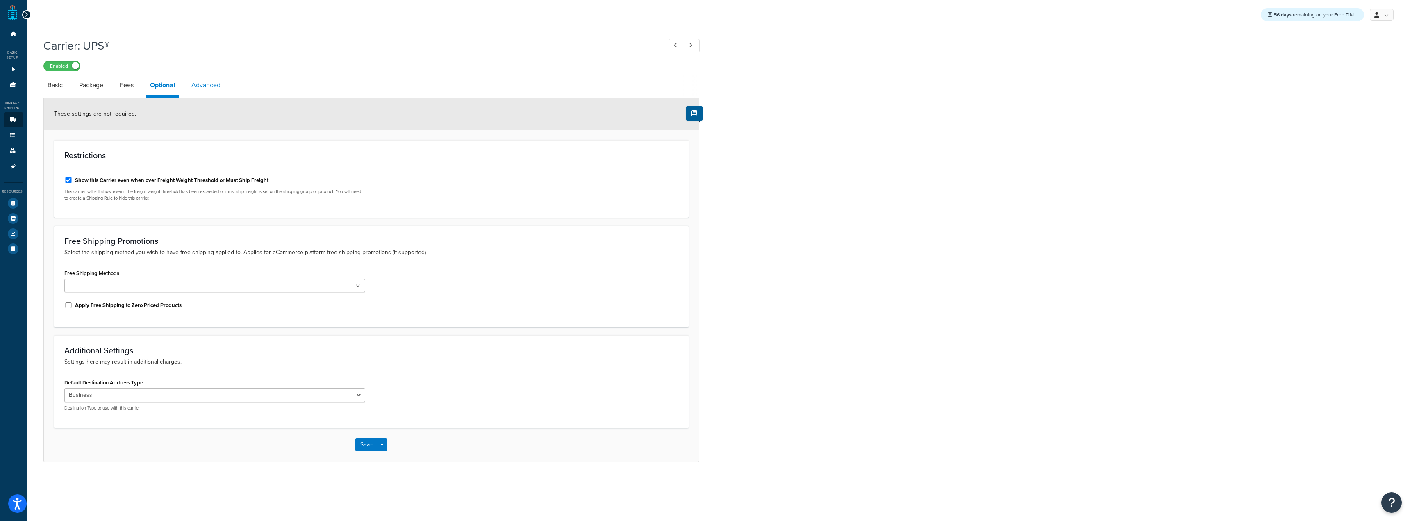
click at [194, 86] on link "Advanced" at bounding box center [205, 85] width 37 height 20
select select "false"
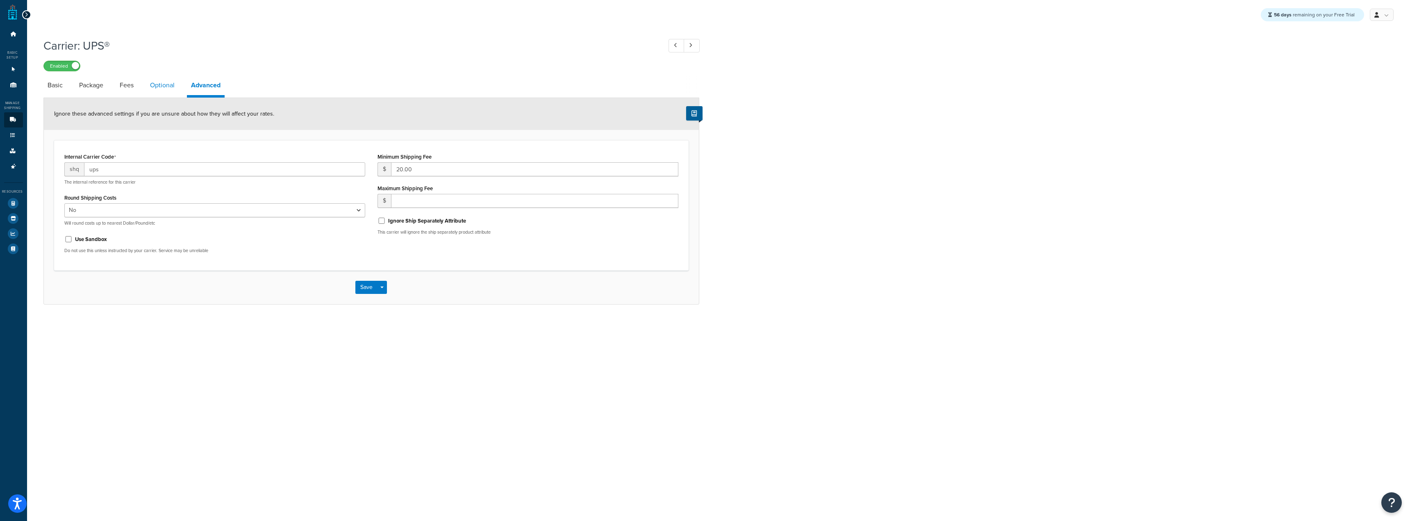
click at [151, 85] on link "Optional" at bounding box center [162, 85] width 33 height 20
select select "business"
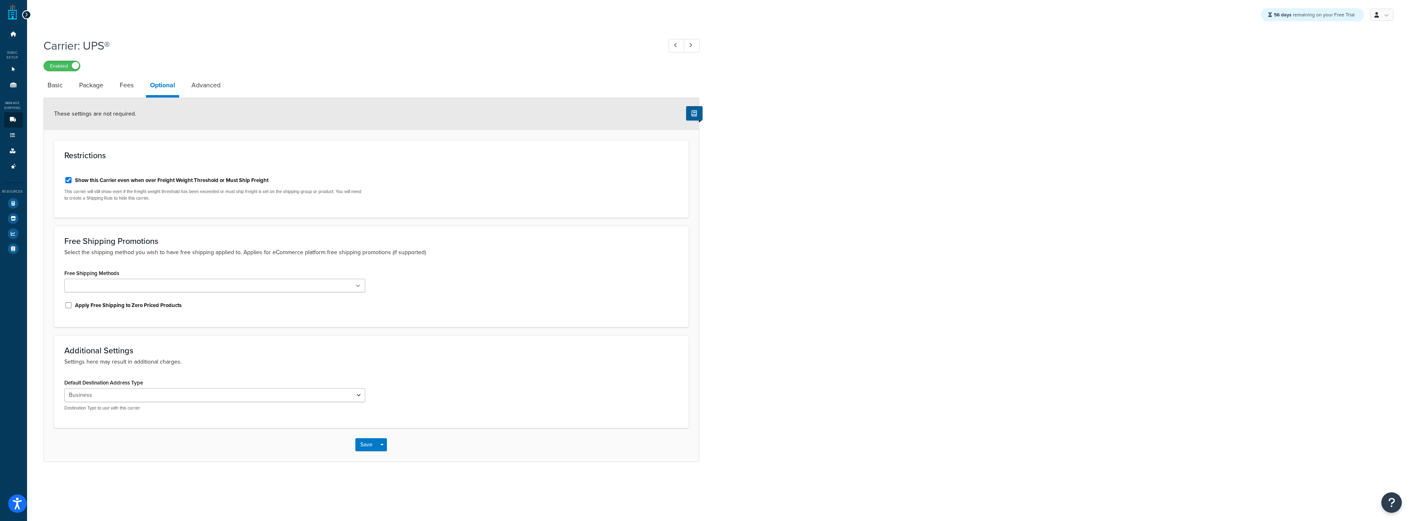
click at [114, 78] on li "Package" at bounding box center [95, 85] width 41 height 20
click at [124, 90] on link "Fees" at bounding box center [127, 85] width 22 height 20
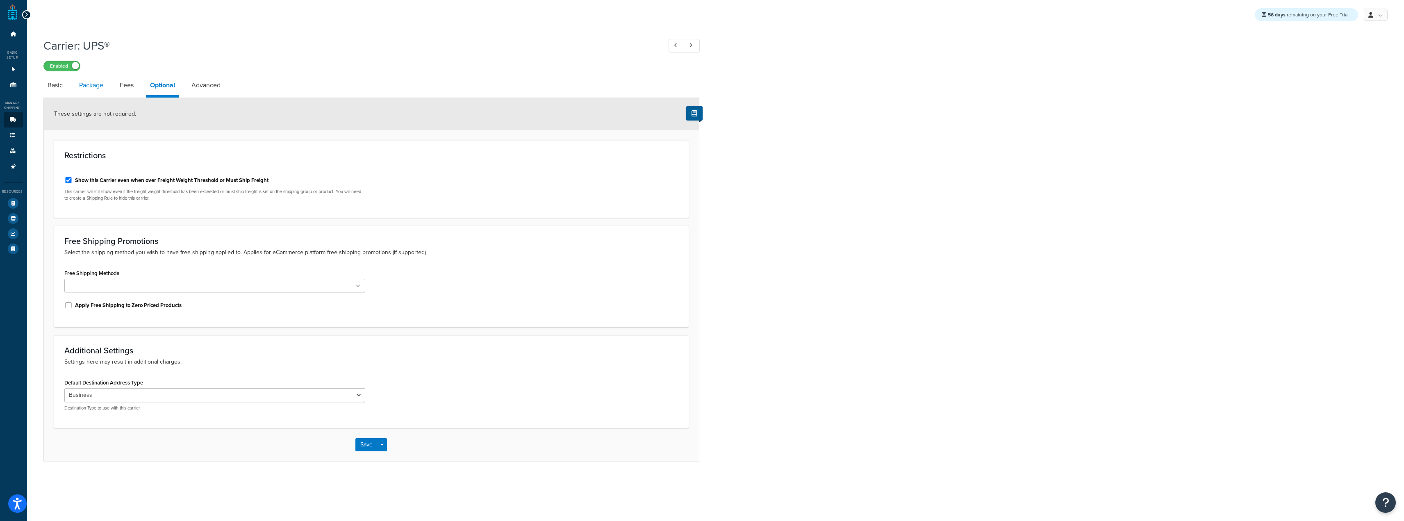
select select "AFTER"
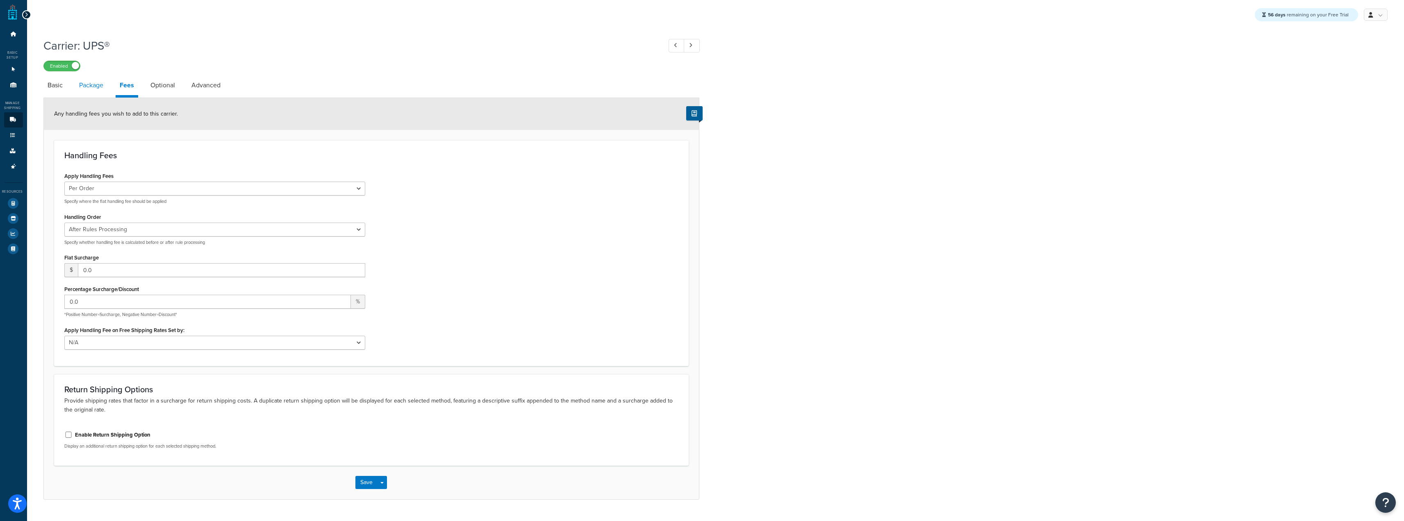
click at [84, 81] on link "Package" at bounding box center [91, 85] width 32 height 20
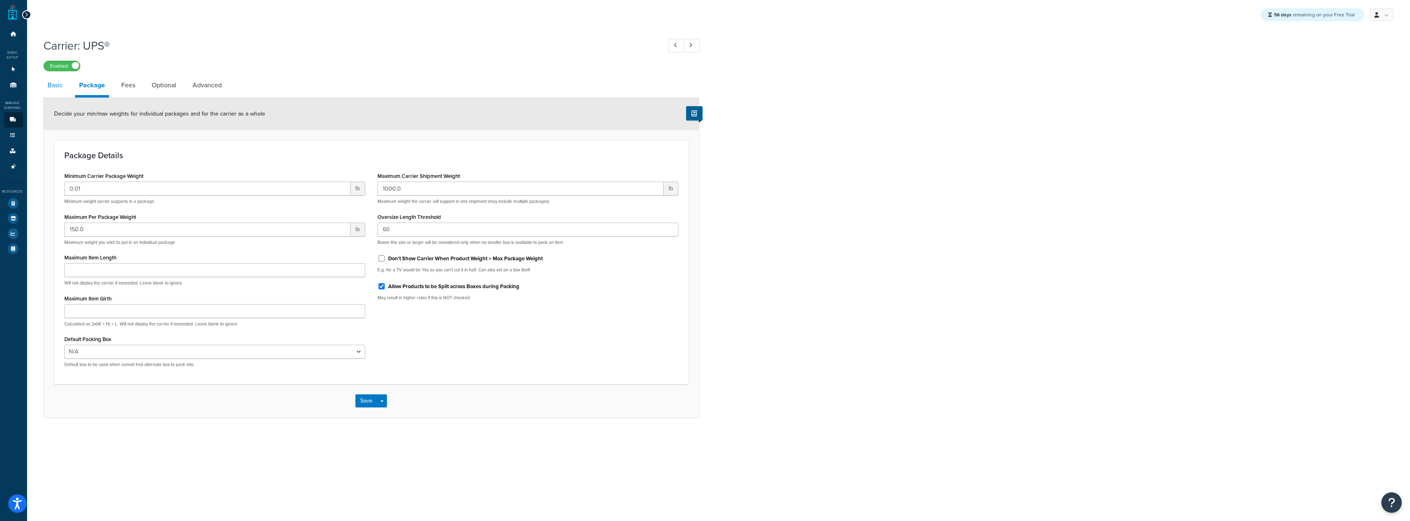
click at [56, 82] on link "Basic" at bounding box center [54, 85] width 23 height 20
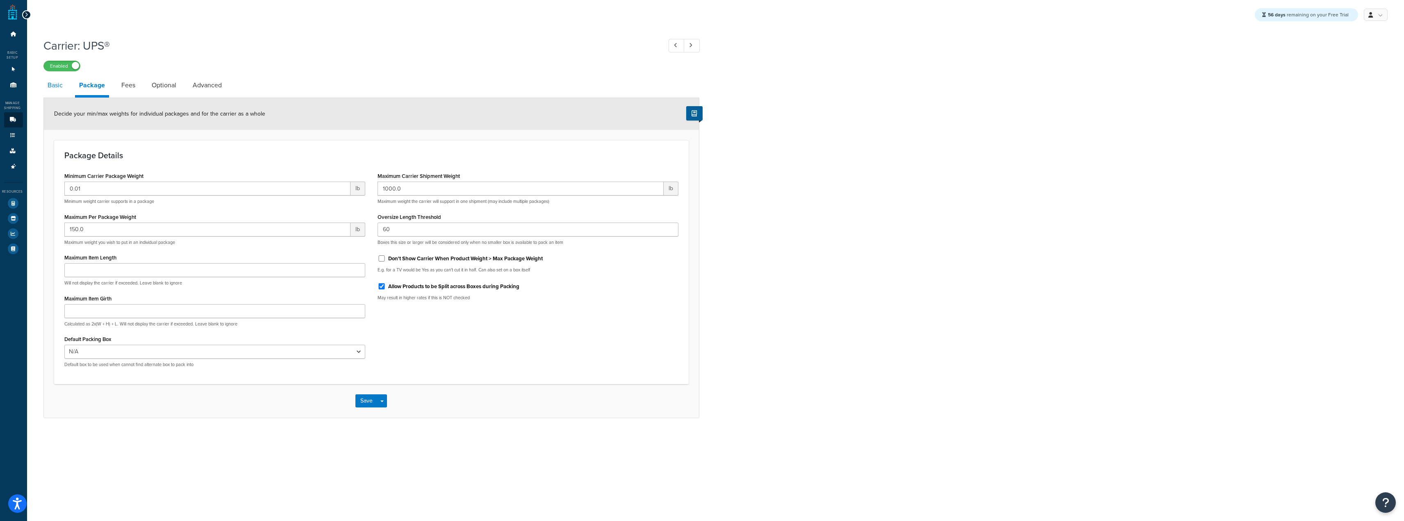
select select "ups"
select select "06"
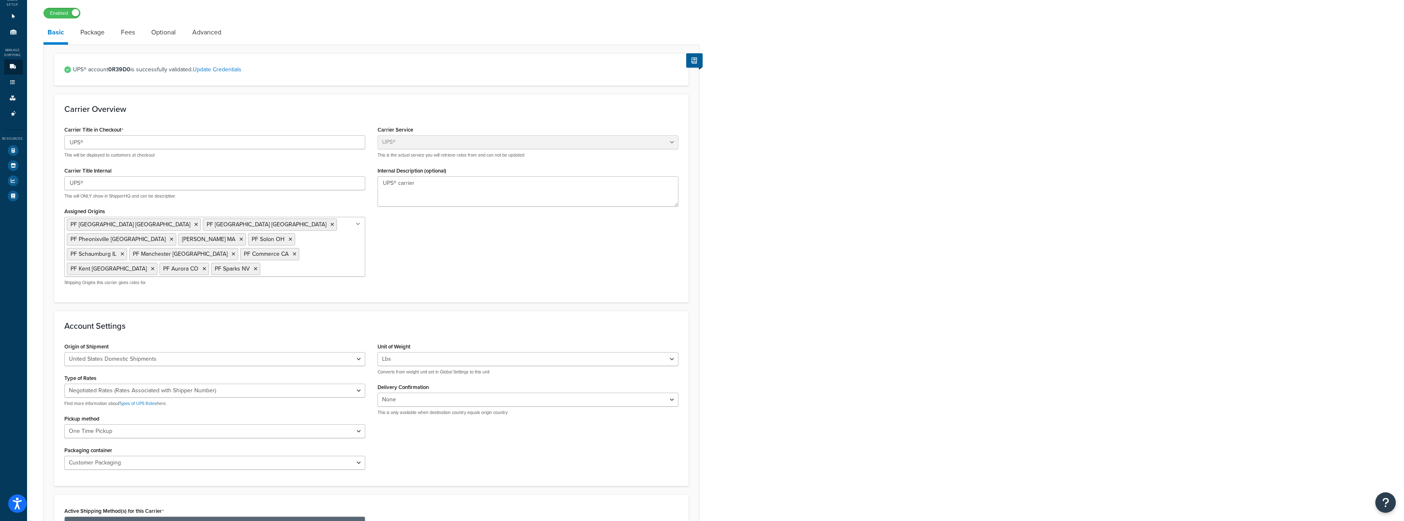
scroll to position [164, 0]
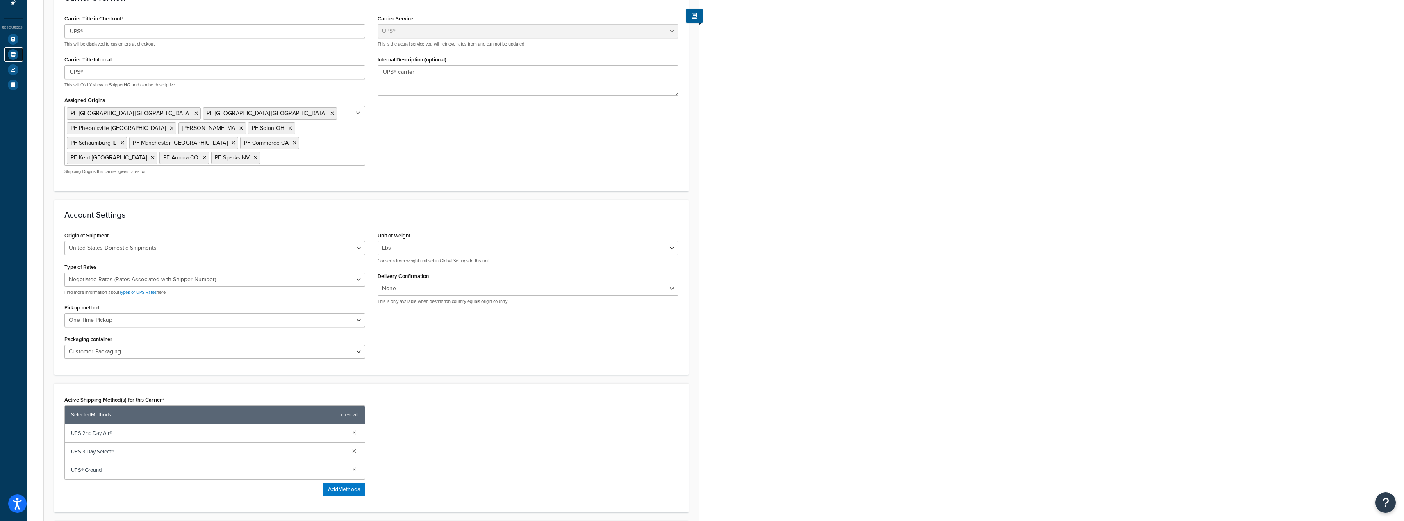
click at [14, 54] on icon at bounding box center [13, 54] width 11 height 11
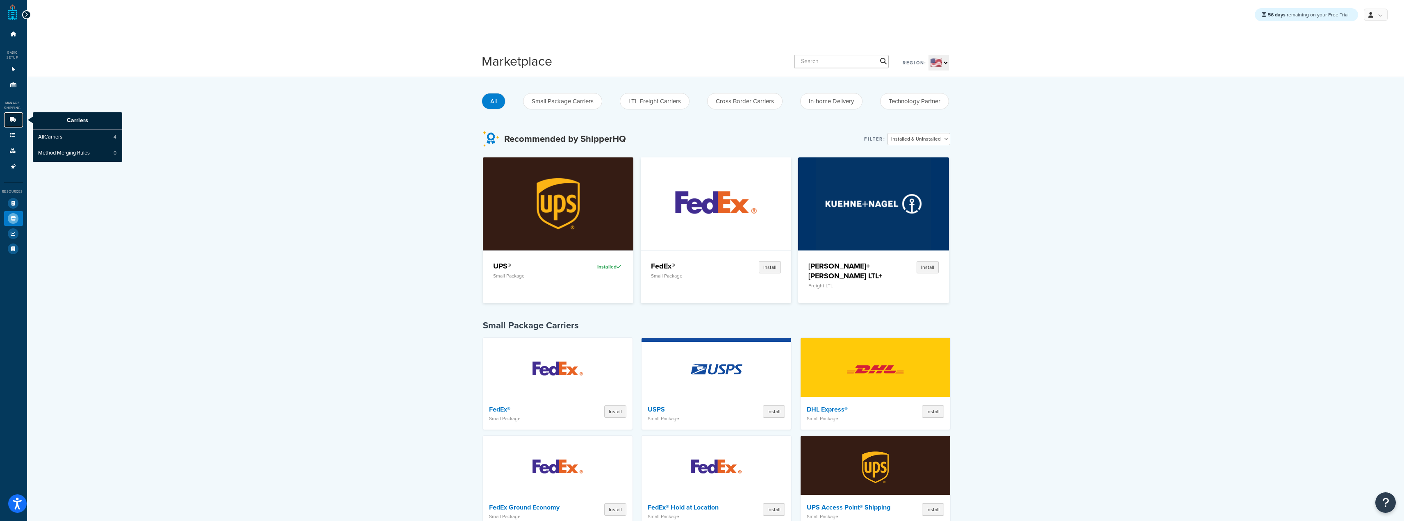
click at [9, 117] on link "Carriers" at bounding box center [13, 119] width 19 height 15
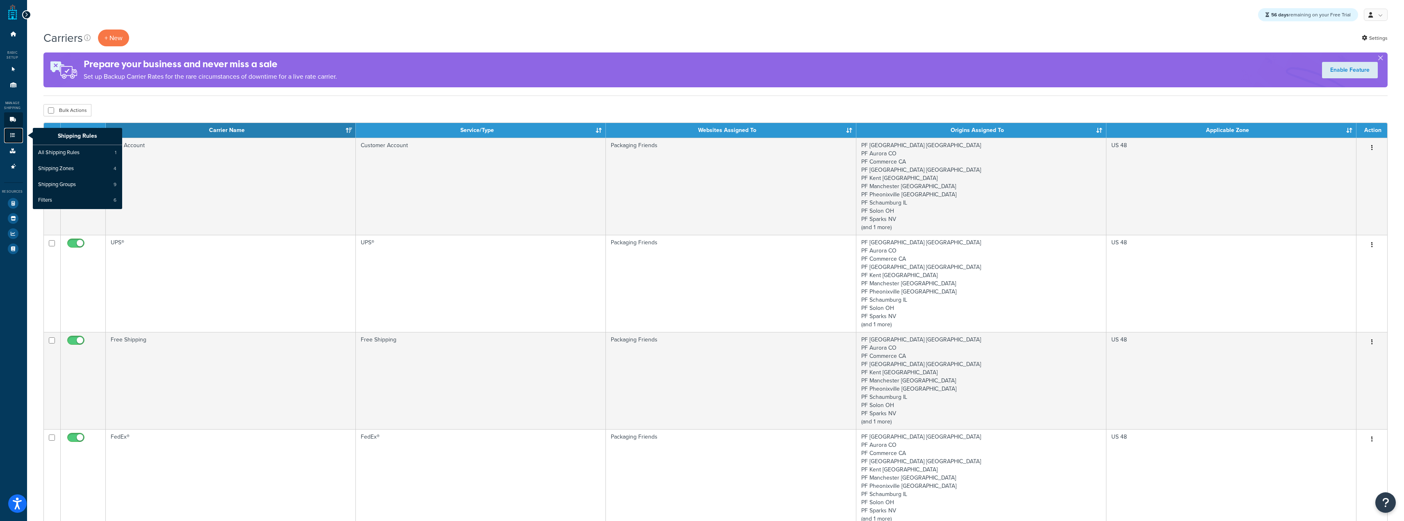
click at [13, 133] on icon at bounding box center [13, 135] width 8 height 5
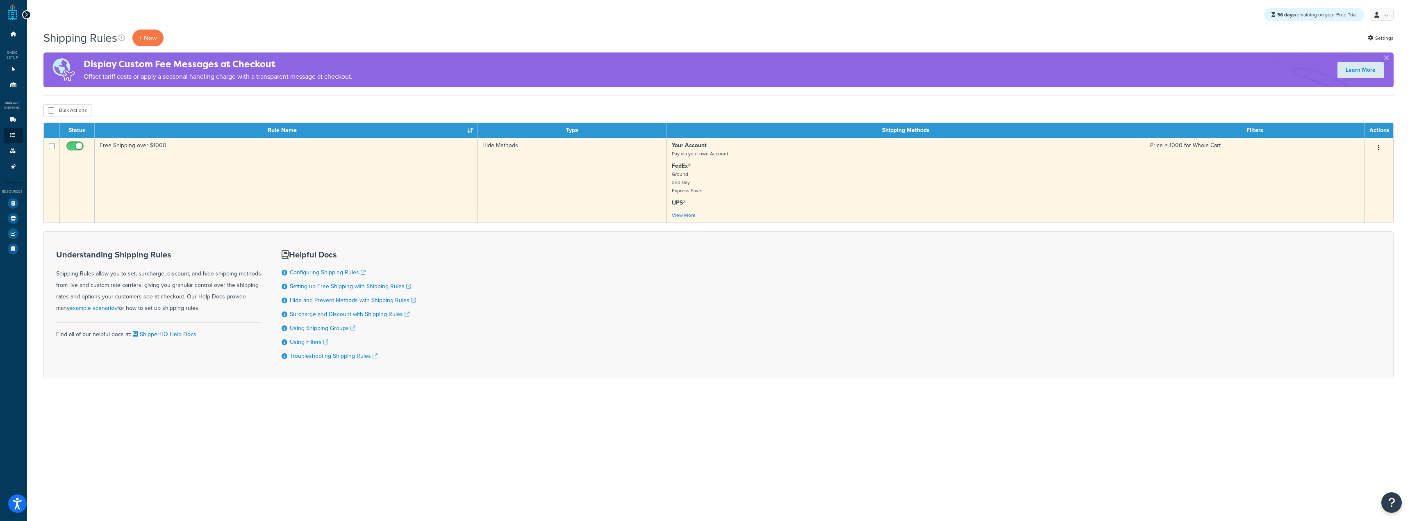
click at [234, 171] on td "Free Shipping over $1000" at bounding box center [286, 180] width 383 height 85
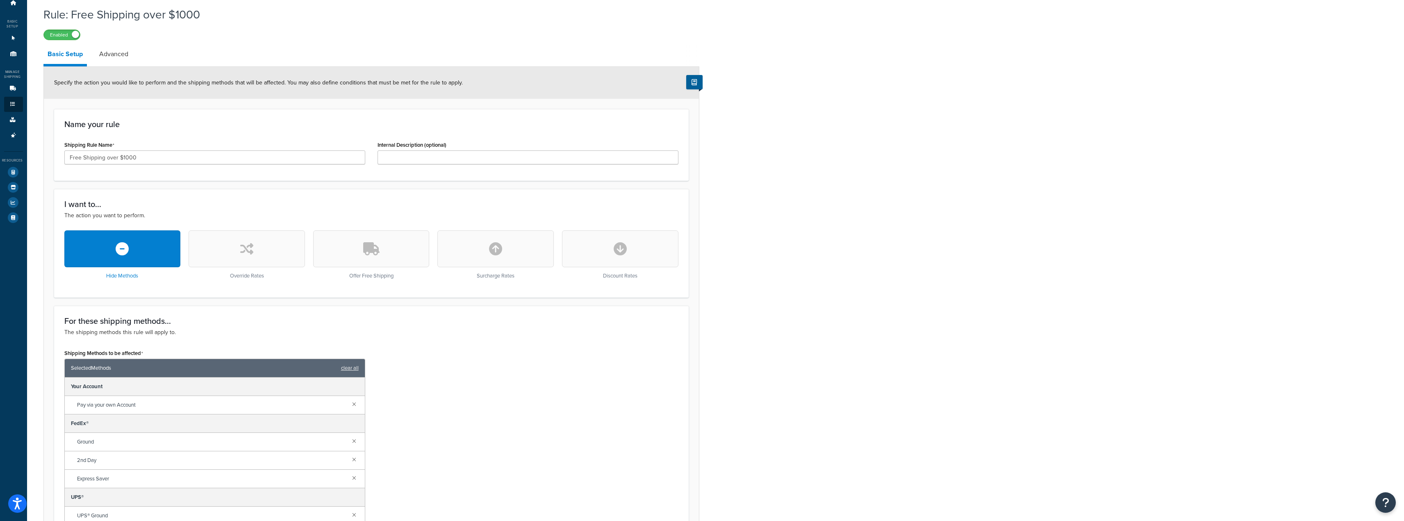
scroll to position [20, 0]
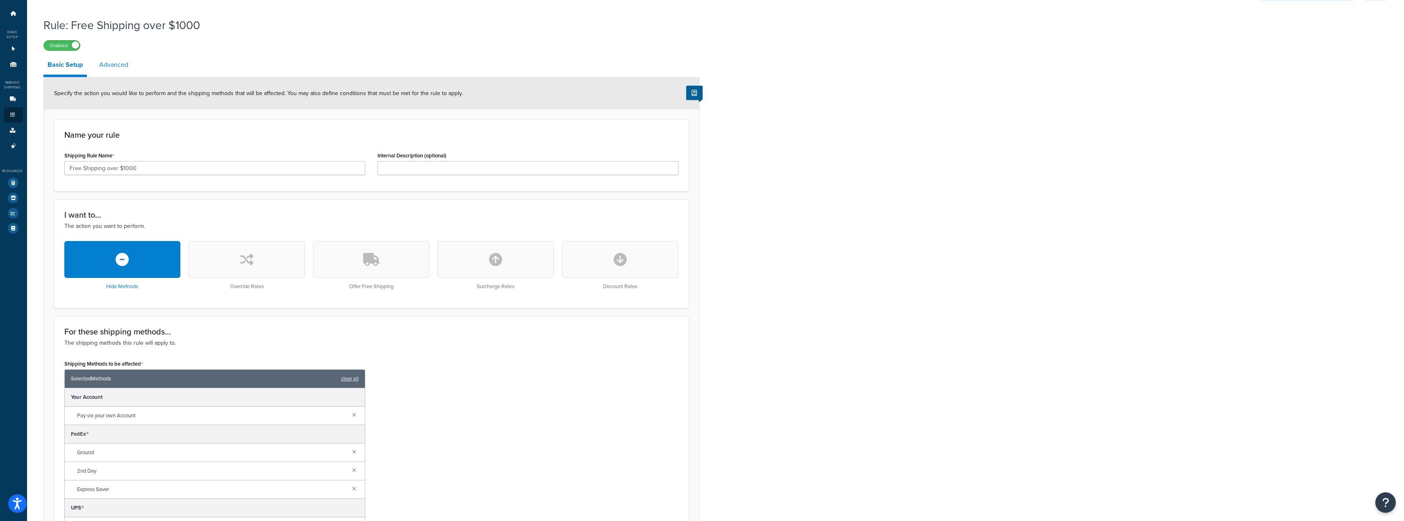
click at [112, 67] on link "Advanced" at bounding box center [113, 65] width 37 height 20
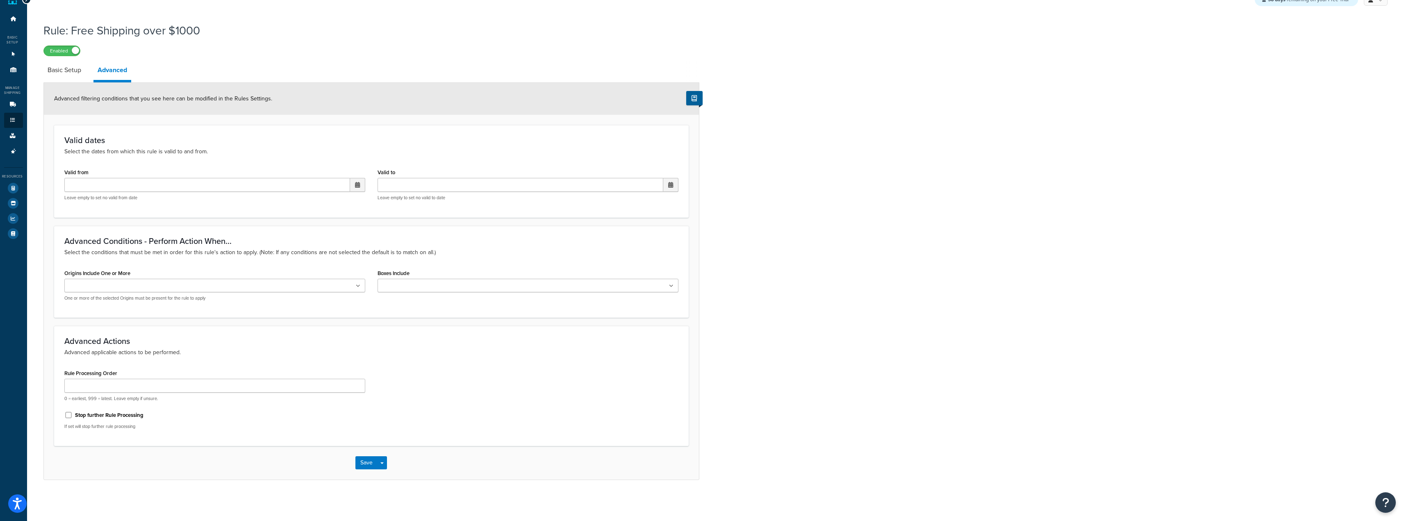
click at [168, 283] on ul at bounding box center [214, 286] width 301 height 14
click at [186, 253] on p "Select the conditions that must be met in order for this rule's action to apply…" at bounding box center [371, 252] width 614 height 9
click at [108, 382] on input "Rule Processing Order" at bounding box center [214, 386] width 301 height 14
type input "1"
click at [89, 416] on label "Stop further Rule Processing" at bounding box center [109, 414] width 68 height 7
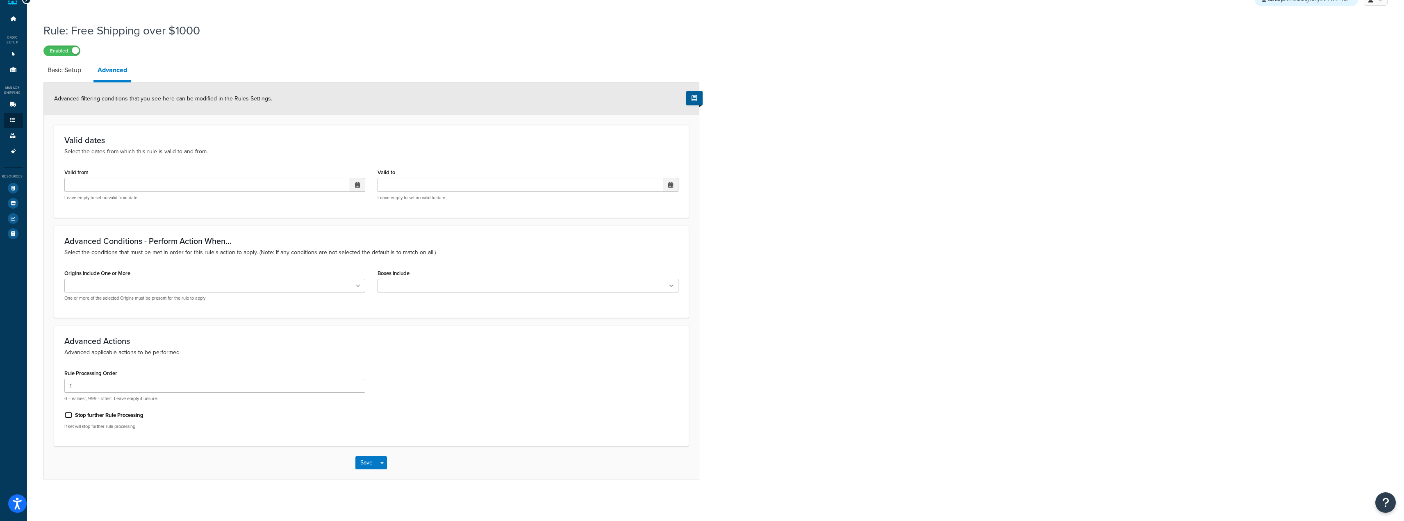
click at [73, 416] on input "Stop further Rule Processing" at bounding box center [68, 415] width 8 height 6
checkbox input "true"
drag, startPoint x: 104, startPoint y: 392, endPoint x: 49, endPoint y: 389, distance: 55.0
click at [49, 389] on form "Advanced filtering conditions that you see here can be modified in the Rules Se…" at bounding box center [371, 281] width 655 height 397
type input "0"
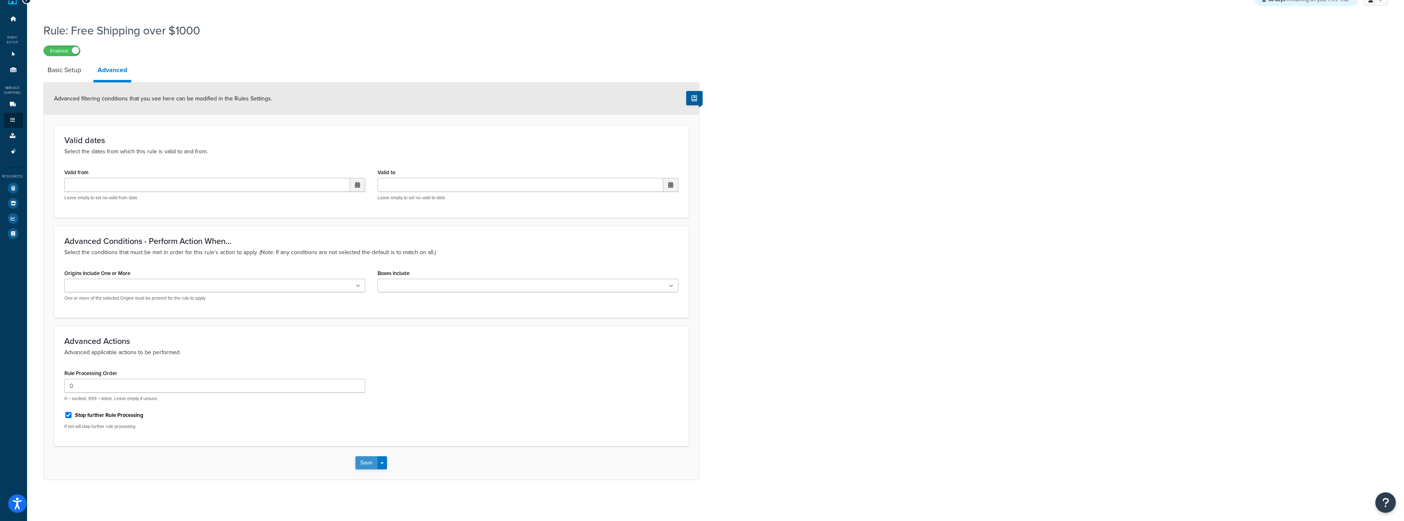
click at [372, 460] on button "Save" at bounding box center [366, 462] width 22 height 13
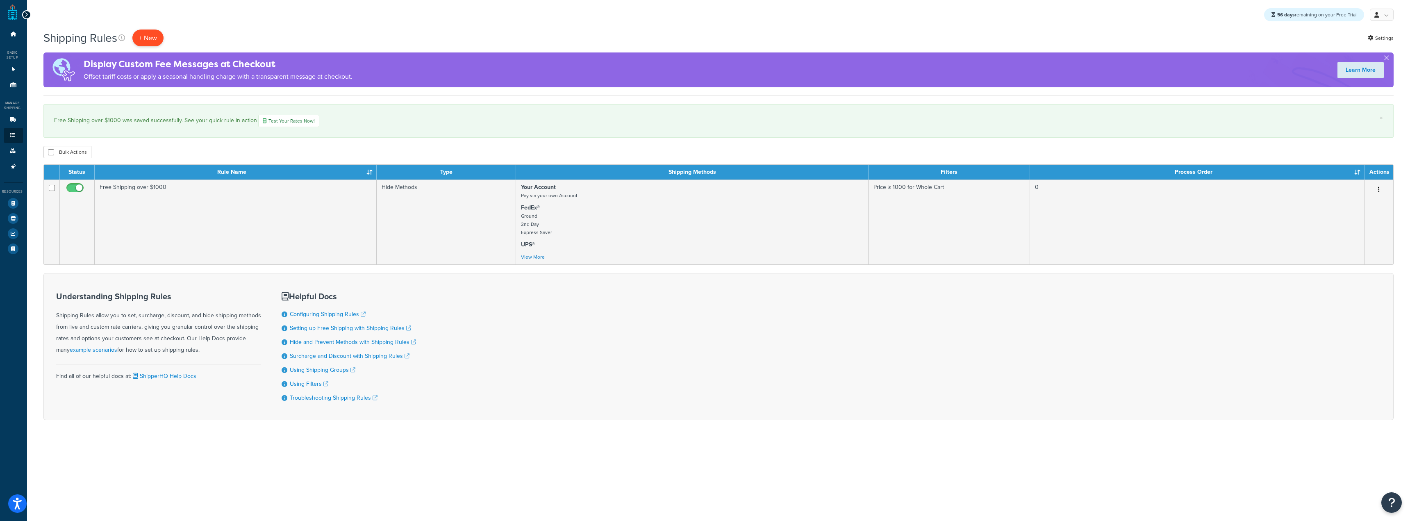
click at [152, 44] on p "+ New" at bounding box center [147, 38] width 31 height 17
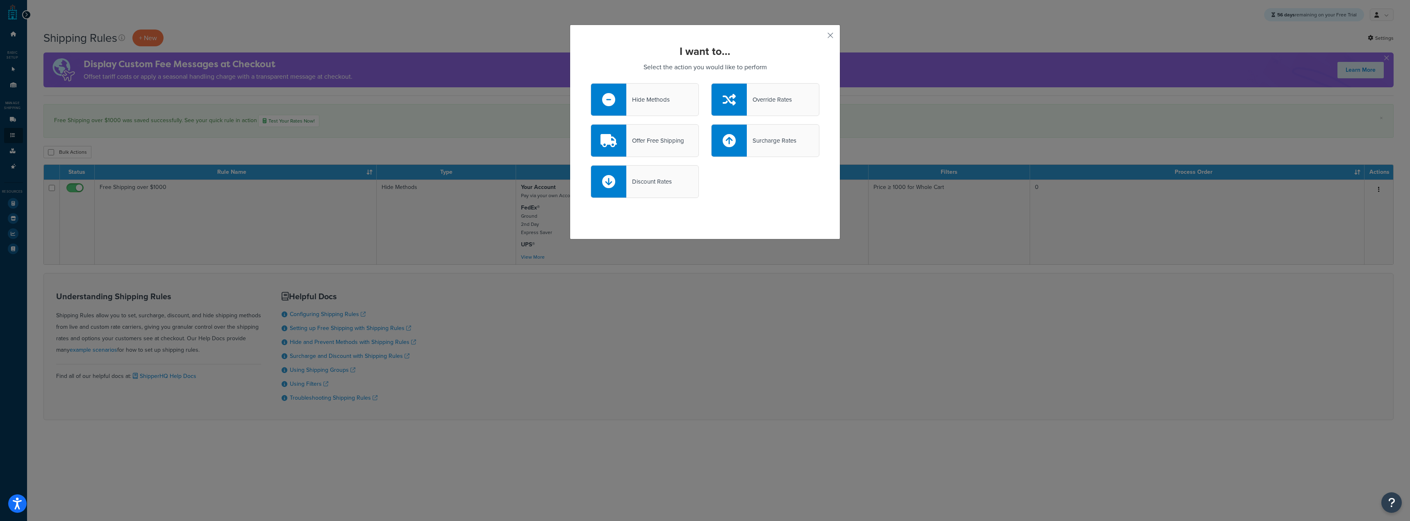
click at [750, 95] on div "Override Rates" at bounding box center [769, 99] width 45 height 11
click at [0, 0] on input "Override Rates" at bounding box center [0, 0] width 0 height 0
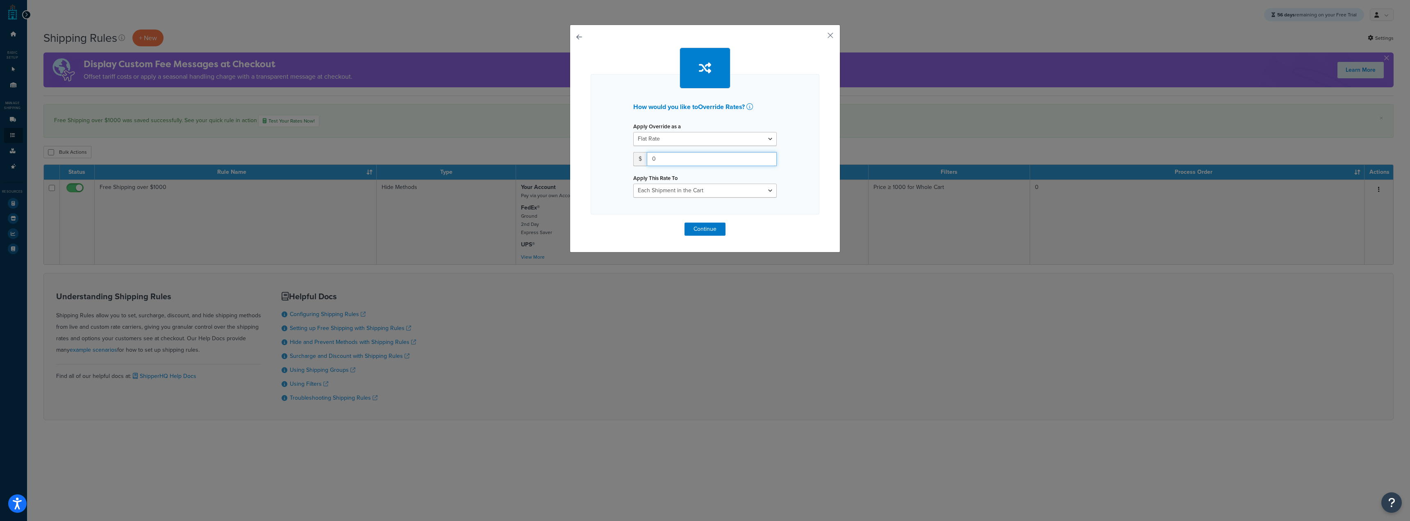
drag, startPoint x: 700, startPoint y: 155, endPoint x: 545, endPoint y: 166, distance: 155.4
click at [543, 166] on div "How would you like to Override Rates ? Apply Override as a Flat Rate Percentage…" at bounding box center [705, 260] width 1410 height 521
click at [657, 185] on select "Each Shipment in the Cart Each Origin in the Cart Each Shipping Group in the Ca…" at bounding box center [704, 191] width 143 height 14
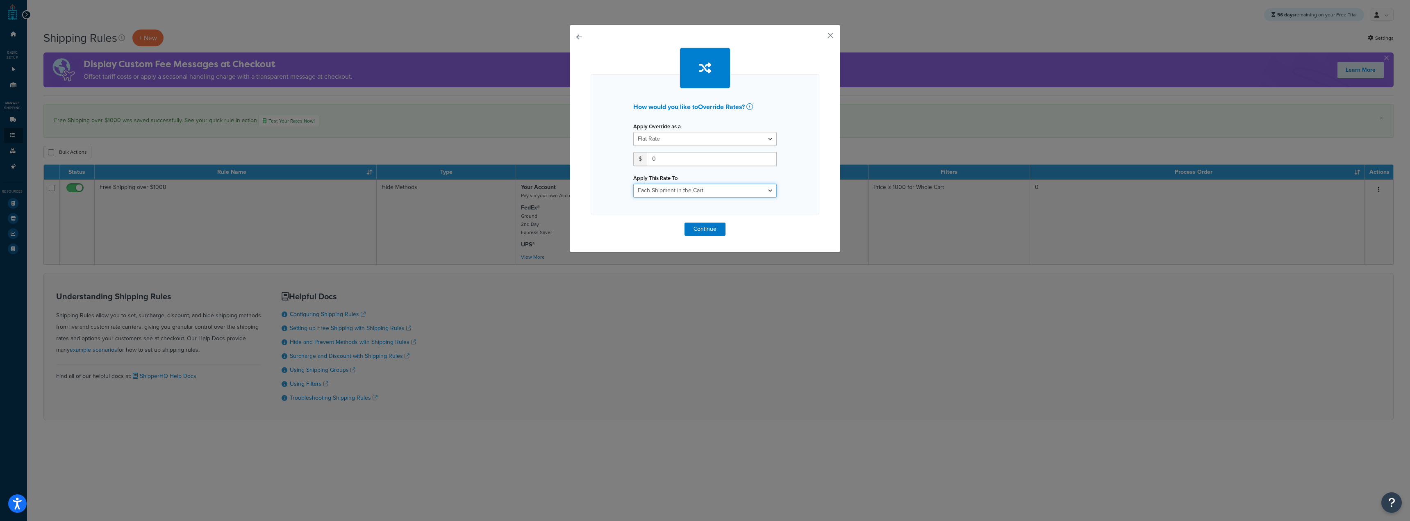
click at [657, 184] on select "Each Shipment in the Cart Each Origin in the Cart Each Shipping Group in the Ca…" at bounding box center [704, 191] width 143 height 14
click at [666, 164] on input "0" at bounding box center [712, 159] width 130 height 14
type input "25"
click at [707, 227] on button "Continue" at bounding box center [704, 229] width 41 height 13
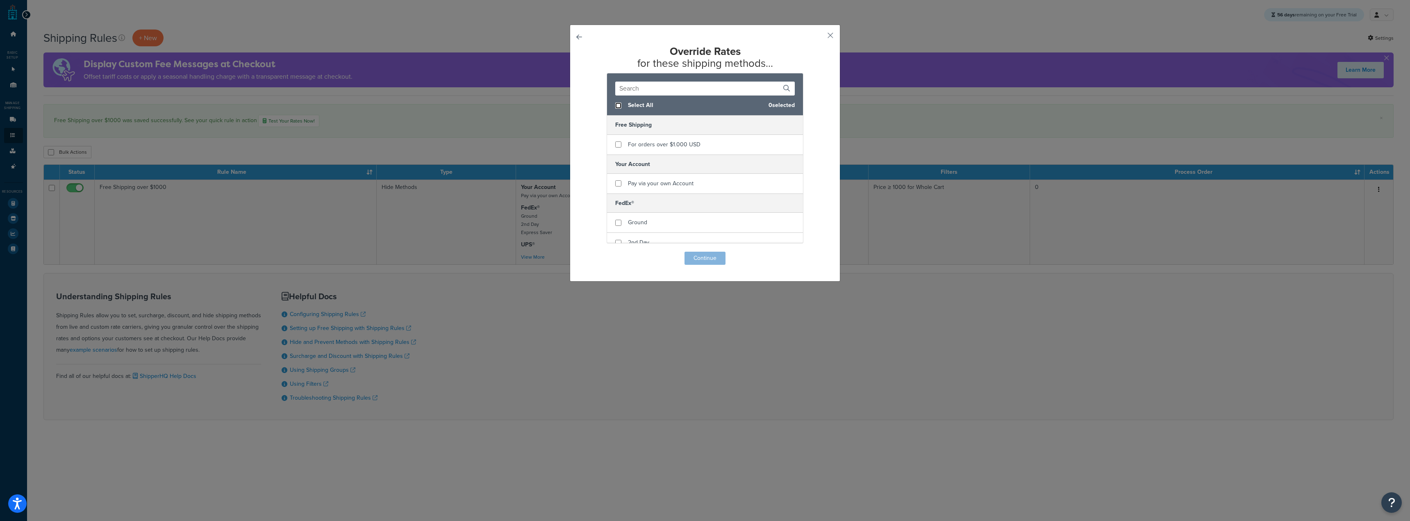
click at [615, 105] on input "checkbox" at bounding box center [618, 105] width 6 height 6
checkbox input "true"
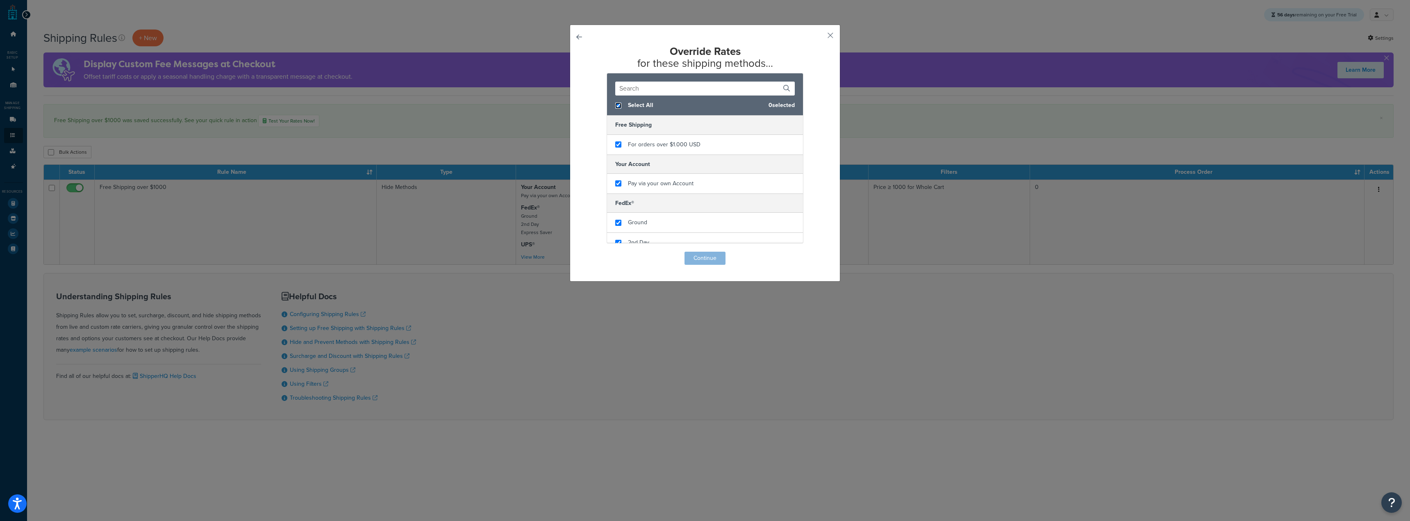
checkbox input "true"
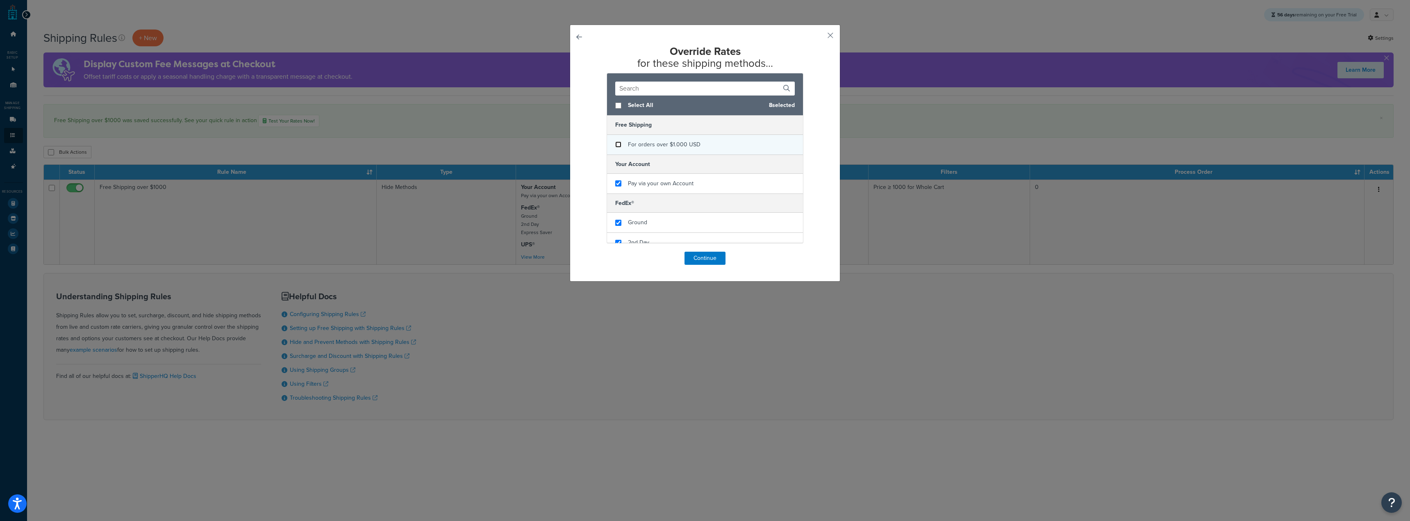
checkbox input "false"
click at [617, 147] on input "checkbox" at bounding box center [618, 144] width 6 height 6
checkbox input "false"
click at [622, 182] on div "Pay via your own Account" at bounding box center [705, 184] width 196 height 20
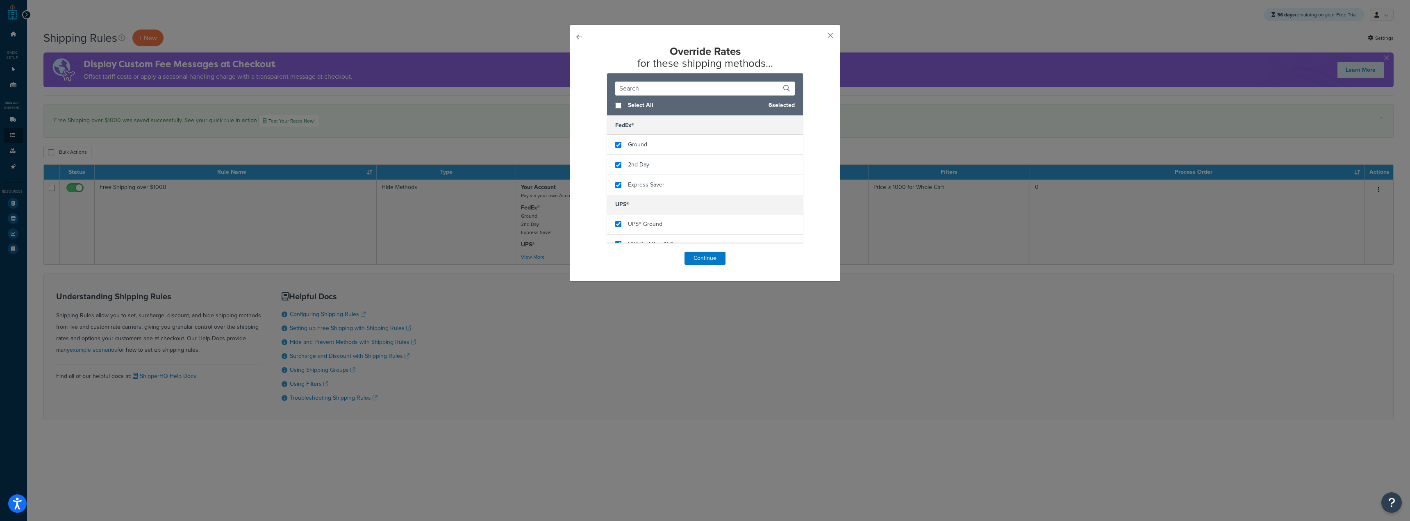
scroll to position [27, 0]
checkbox input "false"
click at [632, 194] on span "Ground" at bounding box center [637, 195] width 19 height 9
click at [637, 210] on div "2nd Day" at bounding box center [705, 216] width 196 height 20
checkbox input "true"
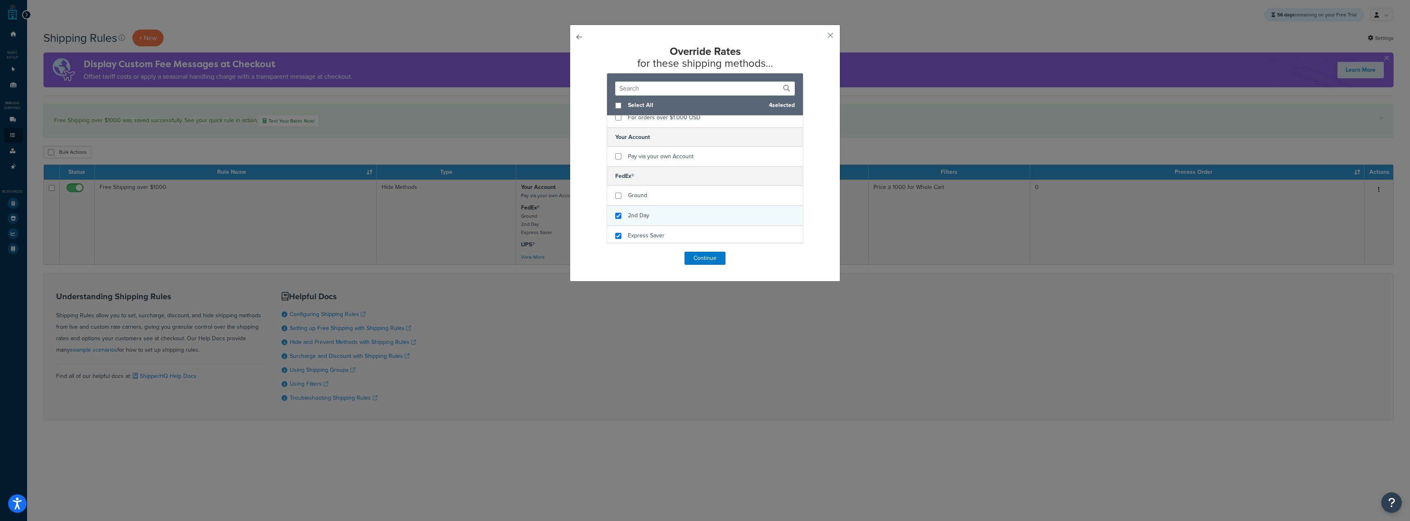
click at [643, 212] on span "2nd Day" at bounding box center [638, 215] width 21 height 9
checkbox input "true"
click at [634, 197] on span "Ground" at bounding box center [637, 195] width 19 height 9
click at [622, 104] on div "Select All 6 selected" at bounding box center [705, 105] width 196 height 20
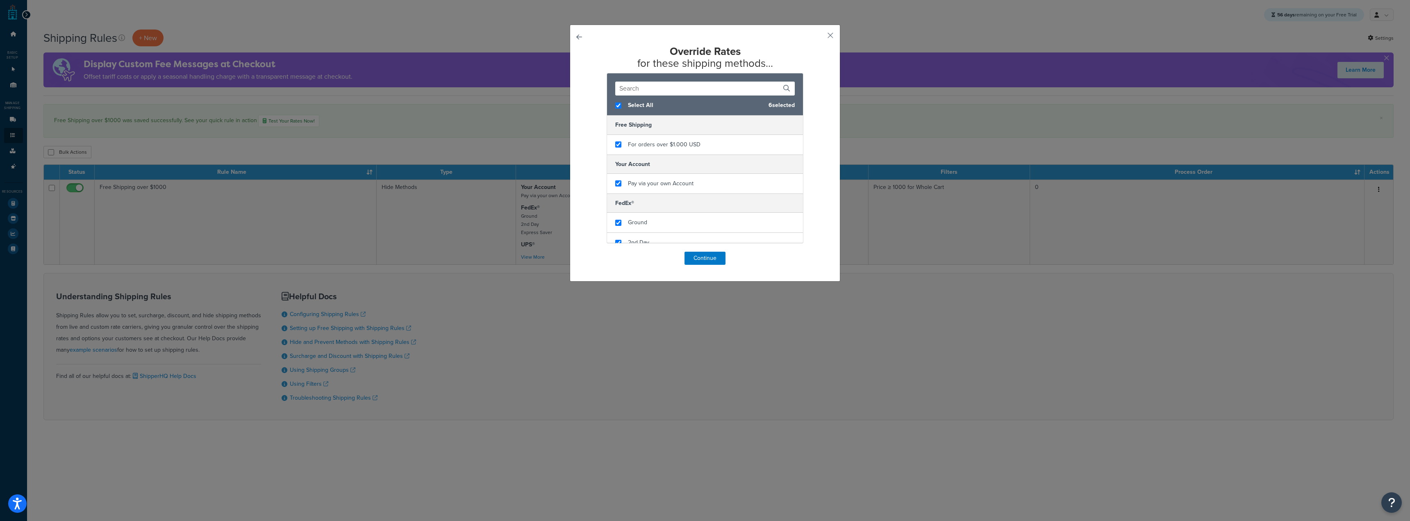
checkbox input "true"
checkbox input "false"
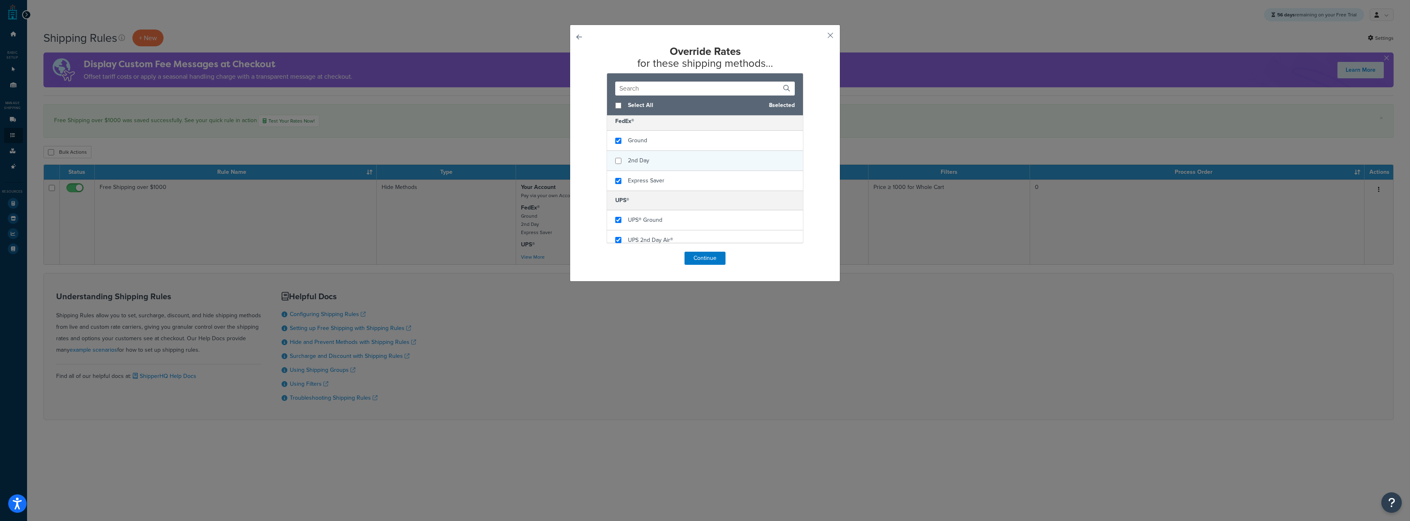
checkbox input "false"
click at [633, 160] on span "2nd Day" at bounding box center [638, 160] width 21 height 9
checkbox input "false"
click at [637, 180] on span "Express Saver" at bounding box center [646, 180] width 36 height 9
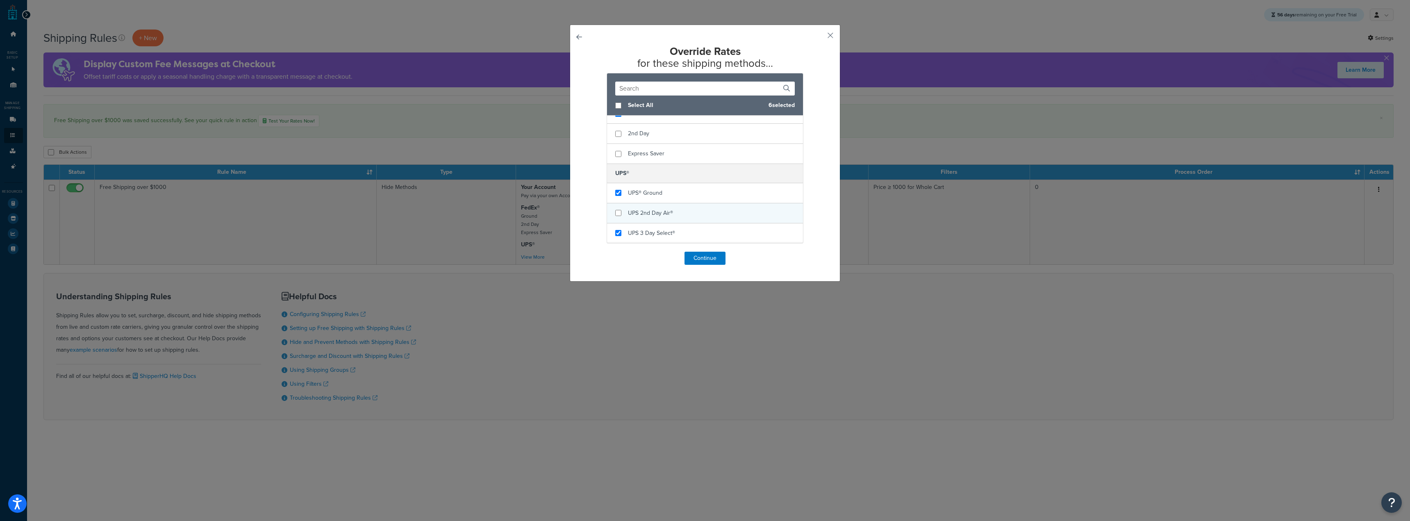
checkbox input "false"
click at [644, 211] on span "UPS 2nd Day Air®" at bounding box center [650, 213] width 45 height 9
checkbox input "false"
click at [647, 228] on div "UPS 3 Day Select®" at bounding box center [651, 232] width 47 height 11
click at [719, 263] on button "Continue" at bounding box center [704, 258] width 41 height 13
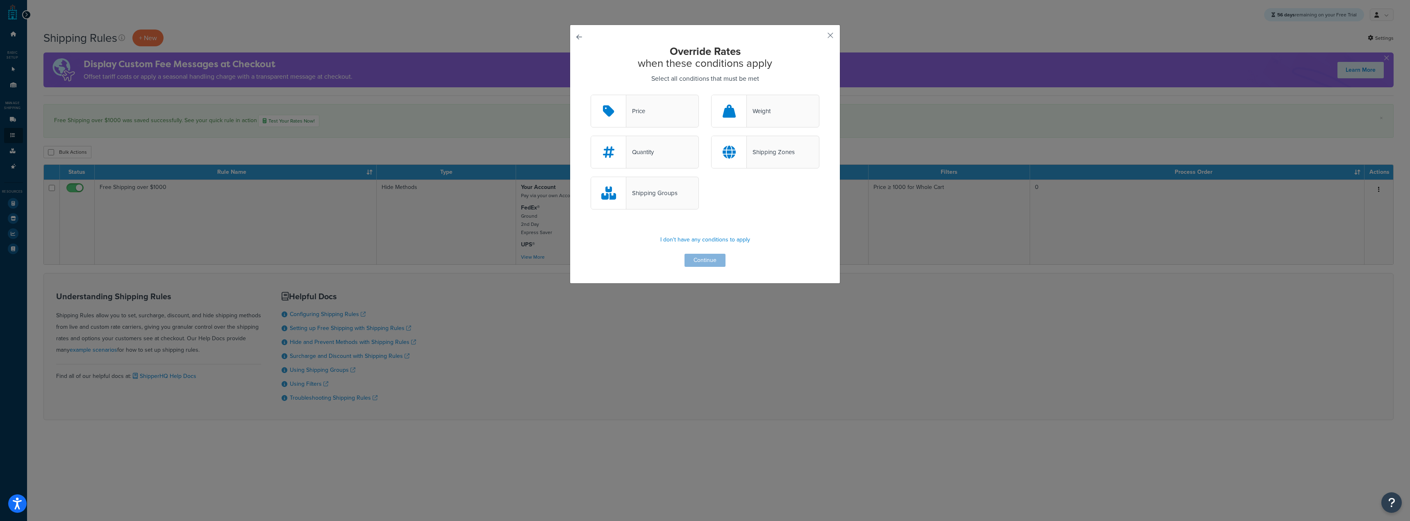
click at [663, 109] on div "Price" at bounding box center [645, 111] width 108 height 33
click at [0, 0] on input "Price" at bounding box center [0, 0] width 0 height 0
click at [697, 256] on button "Continue" at bounding box center [704, 260] width 41 height 13
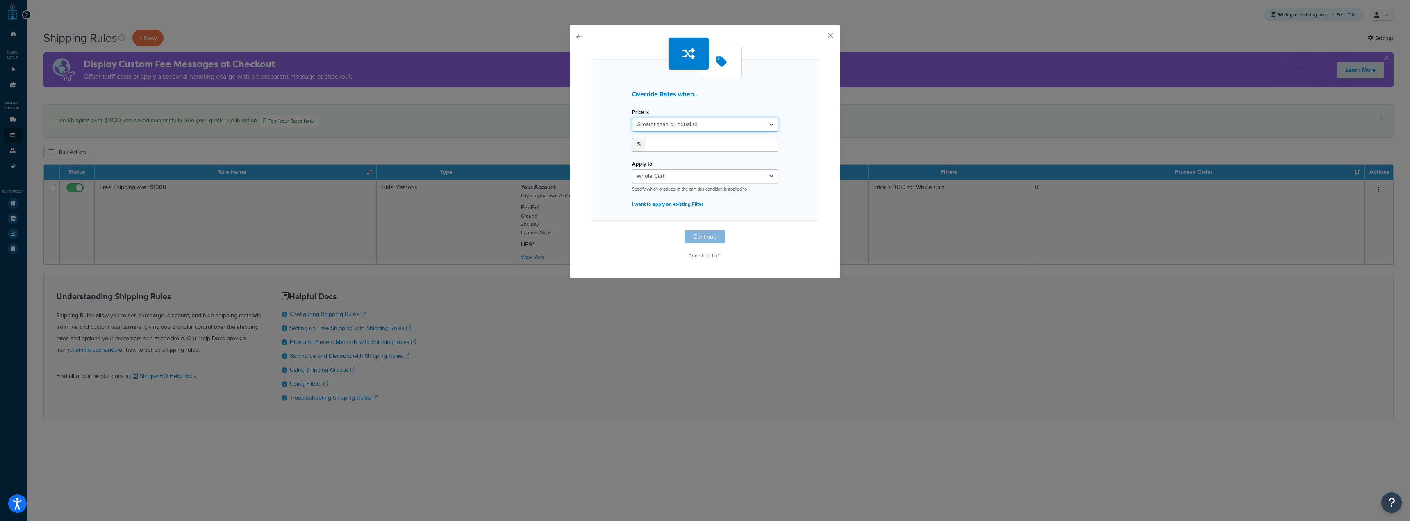
click at [709, 127] on select "Greater than or equal to Between or equal to Less than or equal to" at bounding box center [705, 125] width 146 height 14
click at [730, 94] on h3 "Override Rates when..." at bounding box center [705, 94] width 146 height 7
click at [704, 178] on select "Whole Cart Everything in Shipping Group Everything at Origin Each Item within S…" at bounding box center [705, 176] width 146 height 14
select select "SHIPPING_GROUP"
click at [632, 169] on select "Whole Cart Everything in Shipping Group Everything at Origin Each Item within S…" at bounding box center [705, 176] width 146 height 14
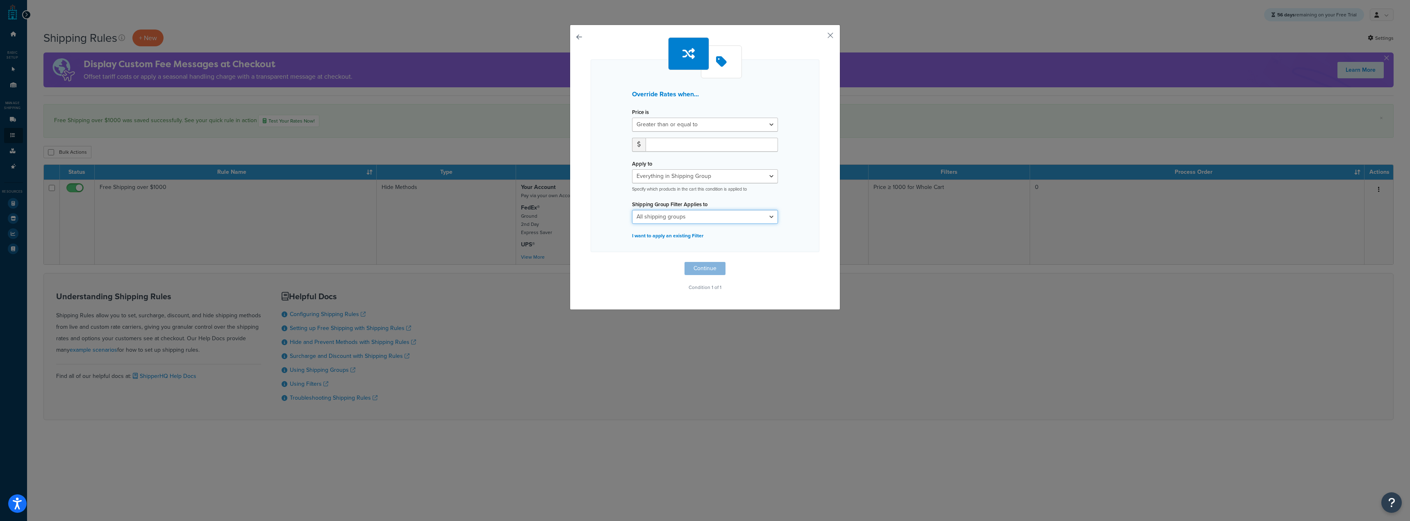
click at [695, 220] on select "All shipping groups BOXPARTNERS ELKAY IMPACKT LADDAWN PACKPLUS ROYALBAG SEALERS…" at bounding box center [705, 217] width 146 height 14
click at [607, 272] on div "Override Rates when... Price is Greater than or equal to Between or equal to Le…" at bounding box center [705, 165] width 229 height 256
click at [687, 147] on input "number" at bounding box center [712, 145] width 132 height 14
type input "1000"
click at [698, 267] on button "Continue" at bounding box center [704, 268] width 41 height 13
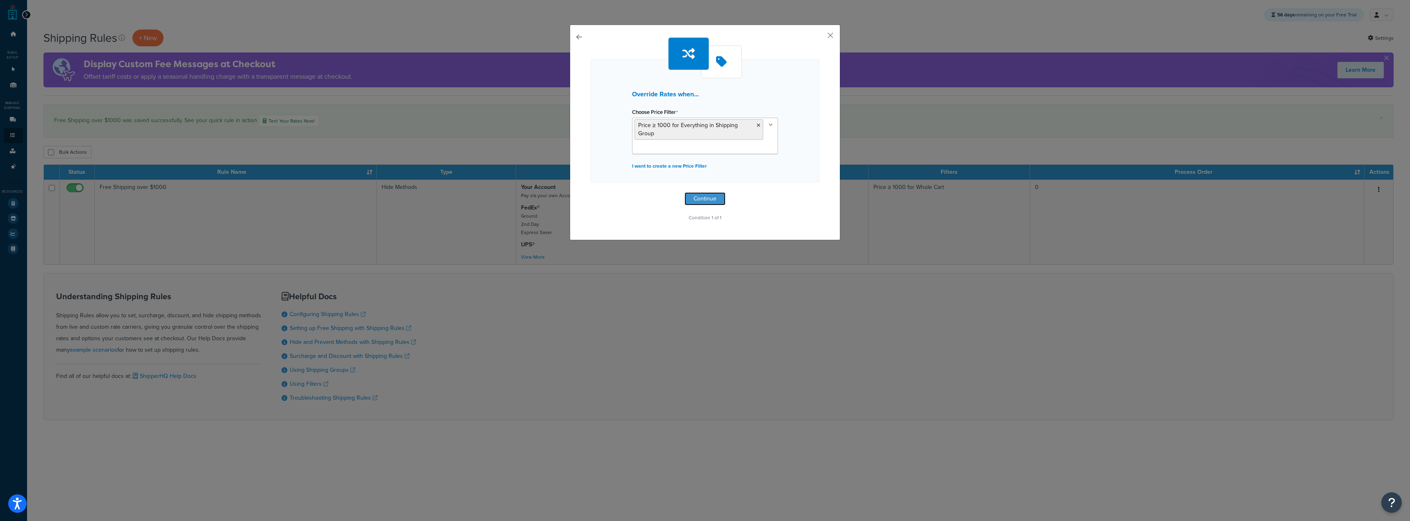
click at [704, 196] on button "Continue" at bounding box center [704, 198] width 41 height 13
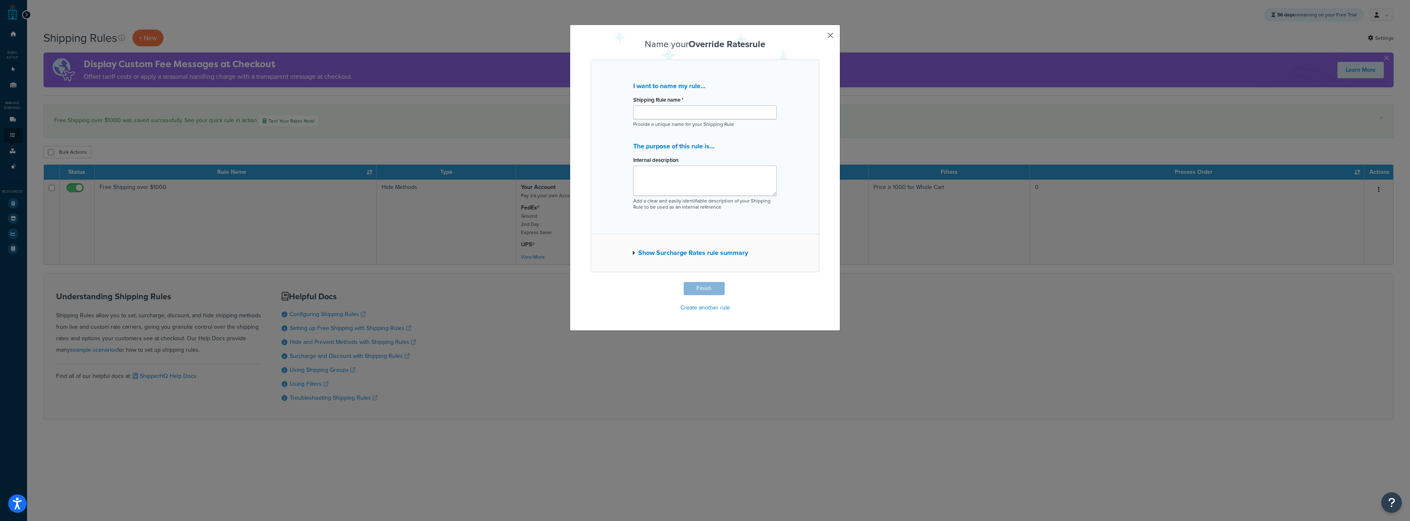
click at [819, 282] on button "button" at bounding box center [818, 283] width 2 height 2
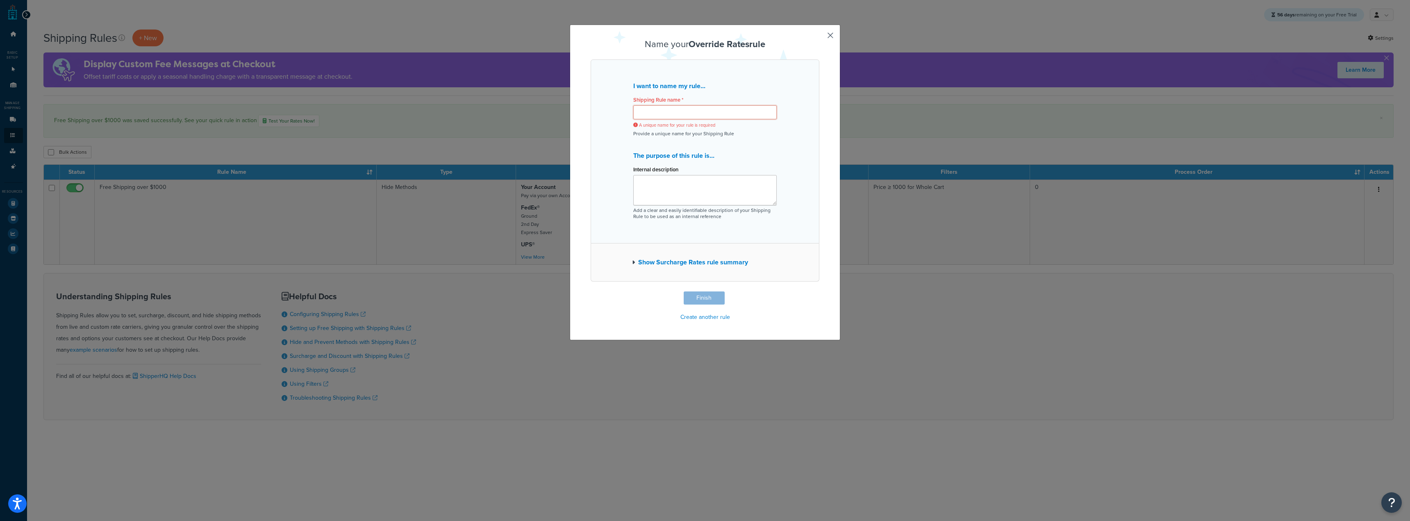
click at [700, 109] on input "Shipping Rule name *" at bounding box center [704, 112] width 143 height 14
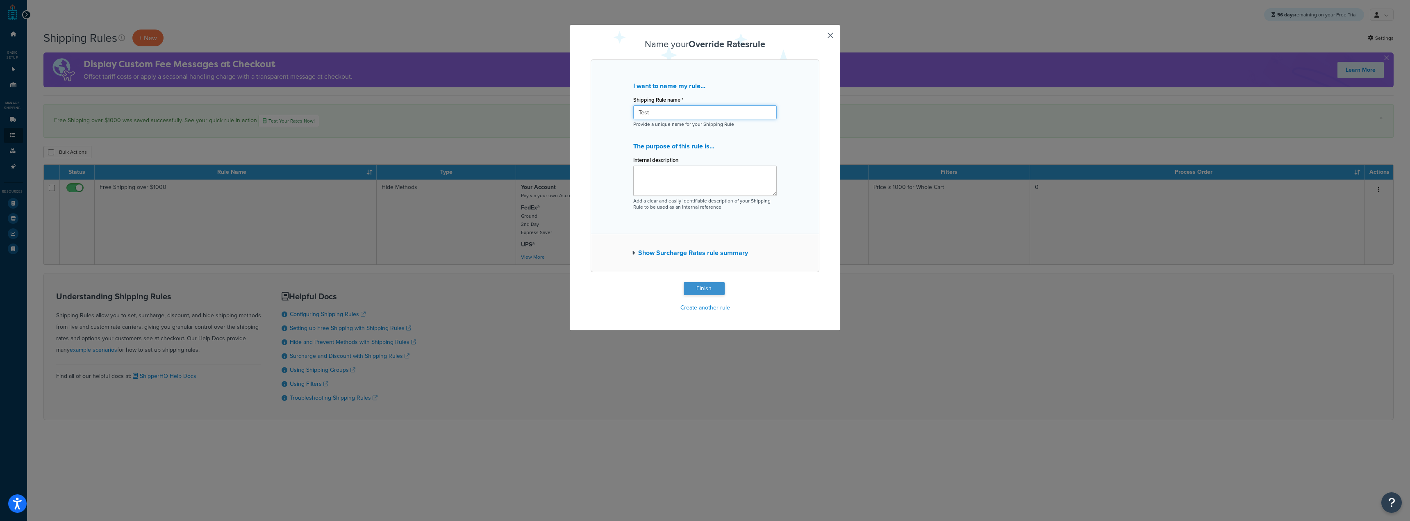
type input "Test"
click at [706, 284] on button "Finish" at bounding box center [704, 288] width 41 height 13
click at [702, 291] on button "Finish" at bounding box center [704, 288] width 41 height 13
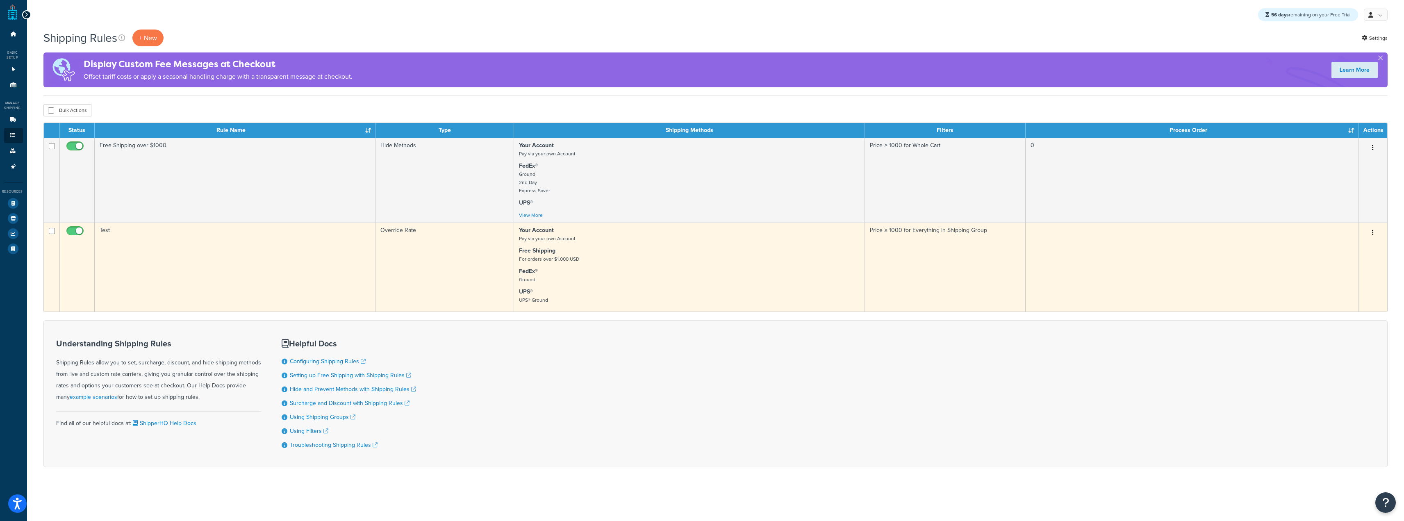
click at [1373, 235] on icon "button" at bounding box center [1373, 233] width 2 height 6
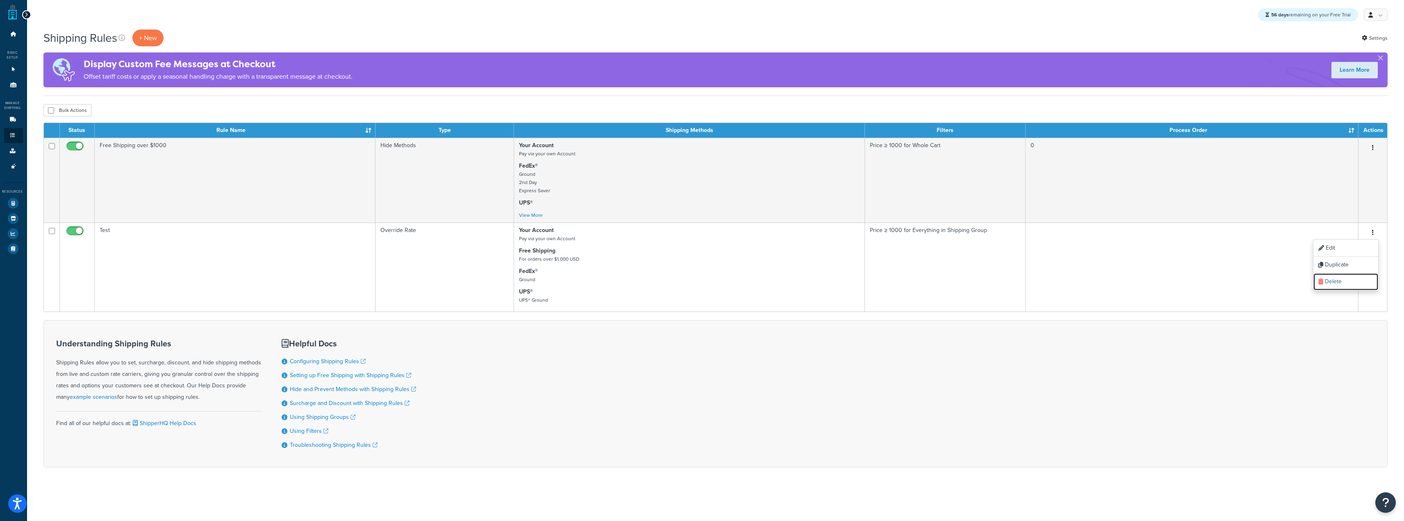
drag, startPoint x: 1336, startPoint y: 284, endPoint x: 738, endPoint y: 31, distance: 649.1
click at [1336, 284] on link "Delete" at bounding box center [1345, 281] width 65 height 17
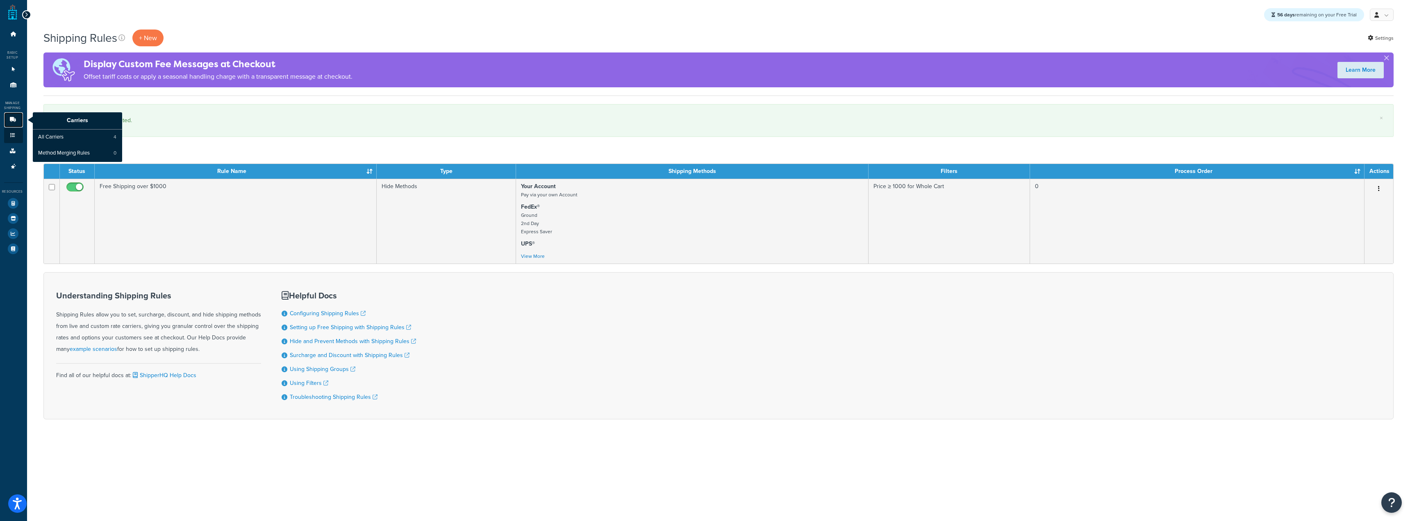
click at [14, 116] on link "Carriers" at bounding box center [13, 119] width 19 height 15
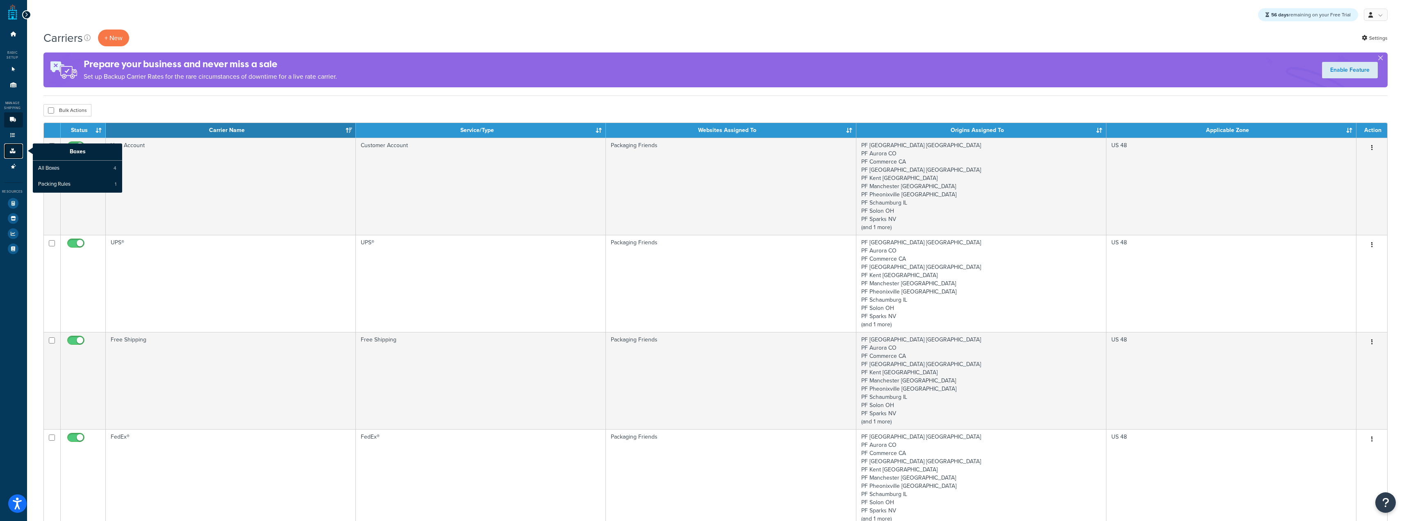
click at [9, 149] on icon at bounding box center [13, 150] width 8 height 5
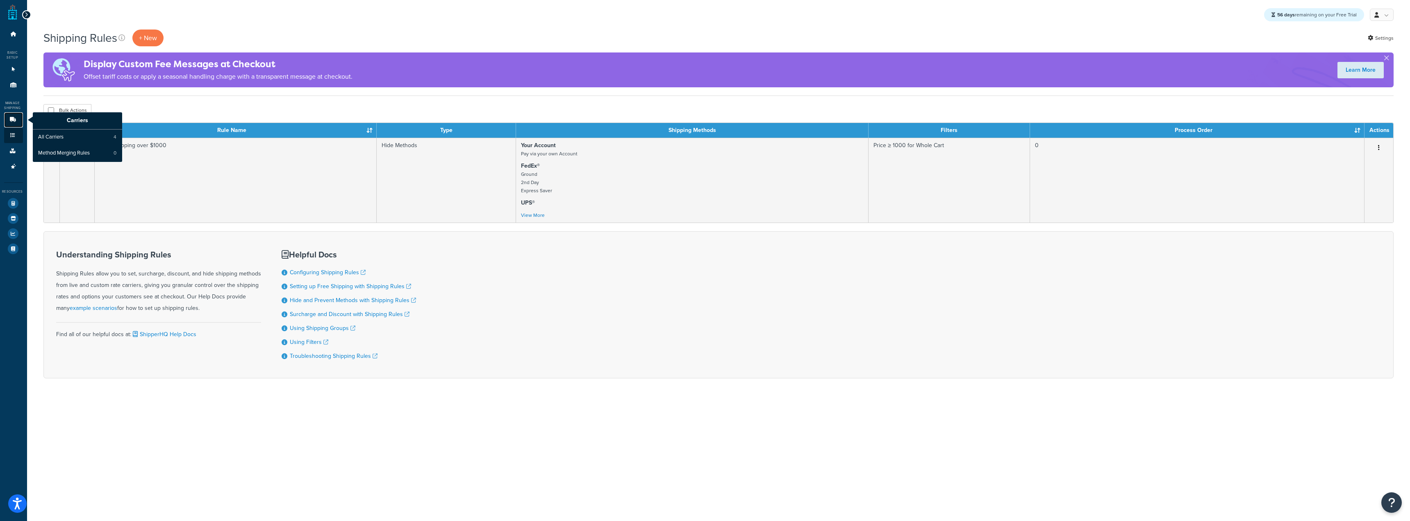
click at [10, 118] on icon at bounding box center [13, 119] width 8 height 5
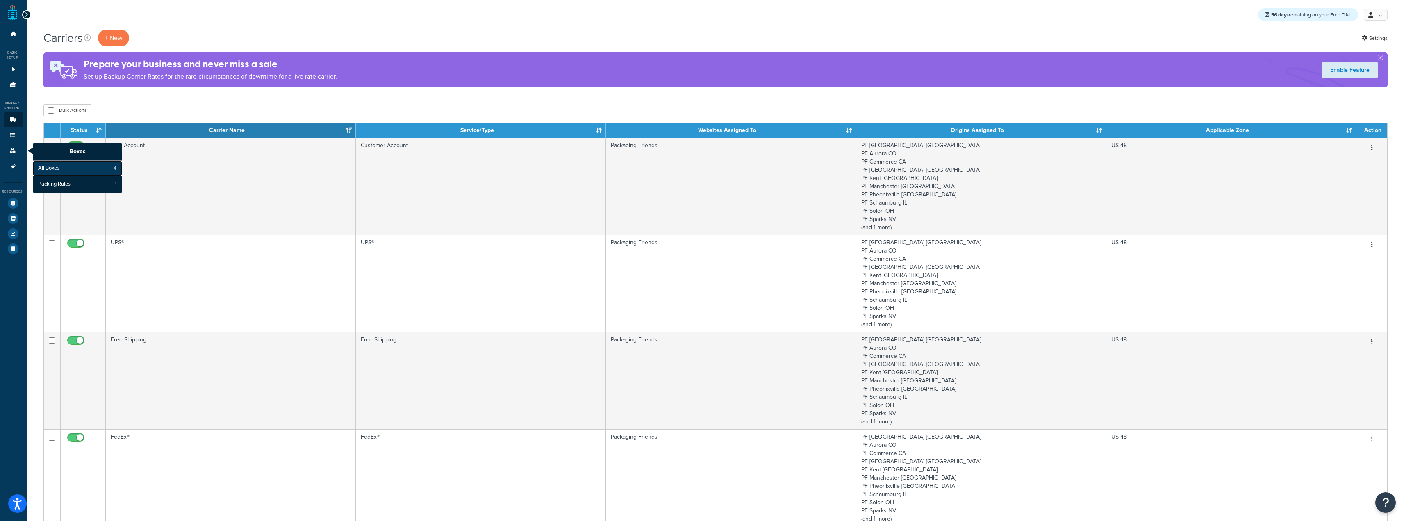
click at [83, 172] on link "All Boxes 4" at bounding box center [77, 169] width 89 height 16
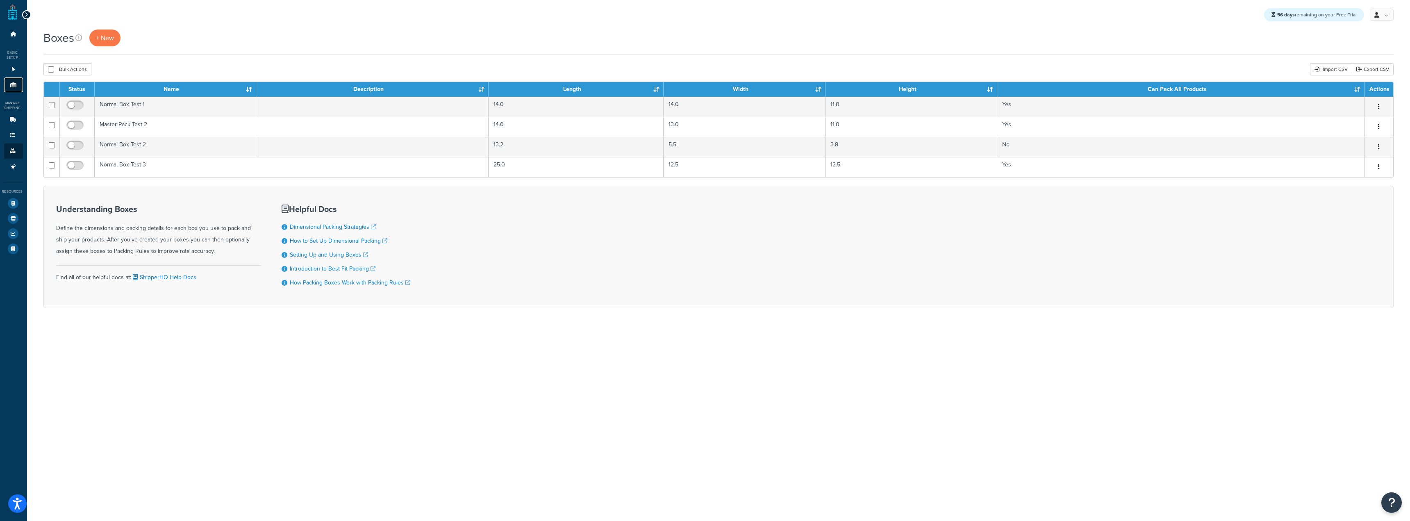
click at [17, 90] on link "Origins 11" at bounding box center [13, 84] width 19 height 15
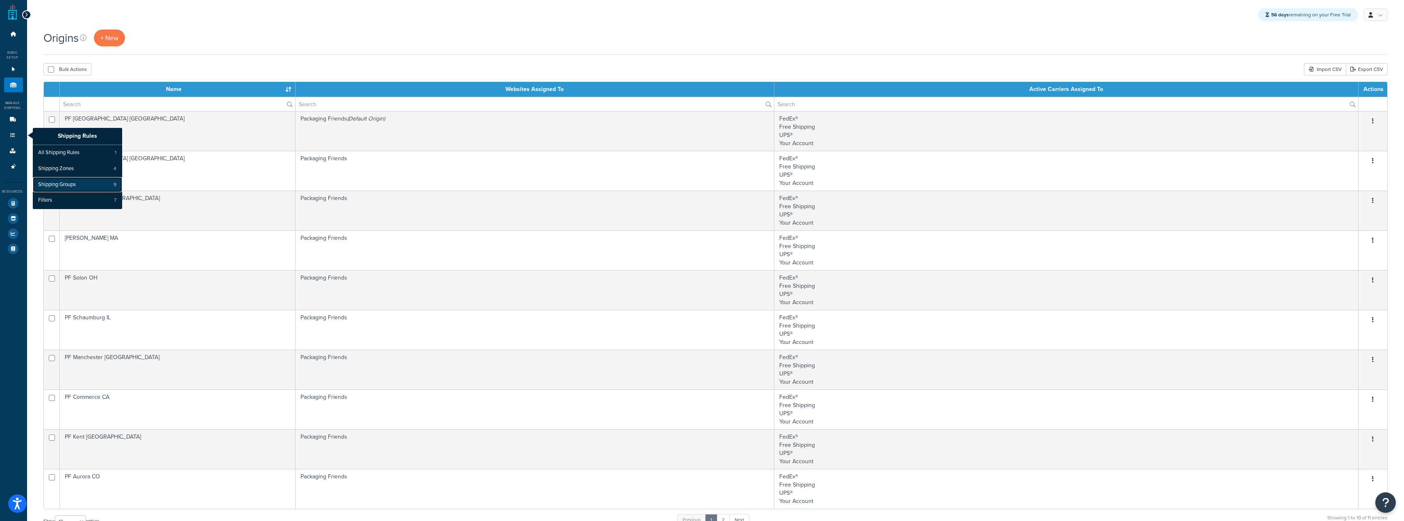
click at [76, 182] on span "Shipping Groups" at bounding box center [57, 184] width 38 height 7
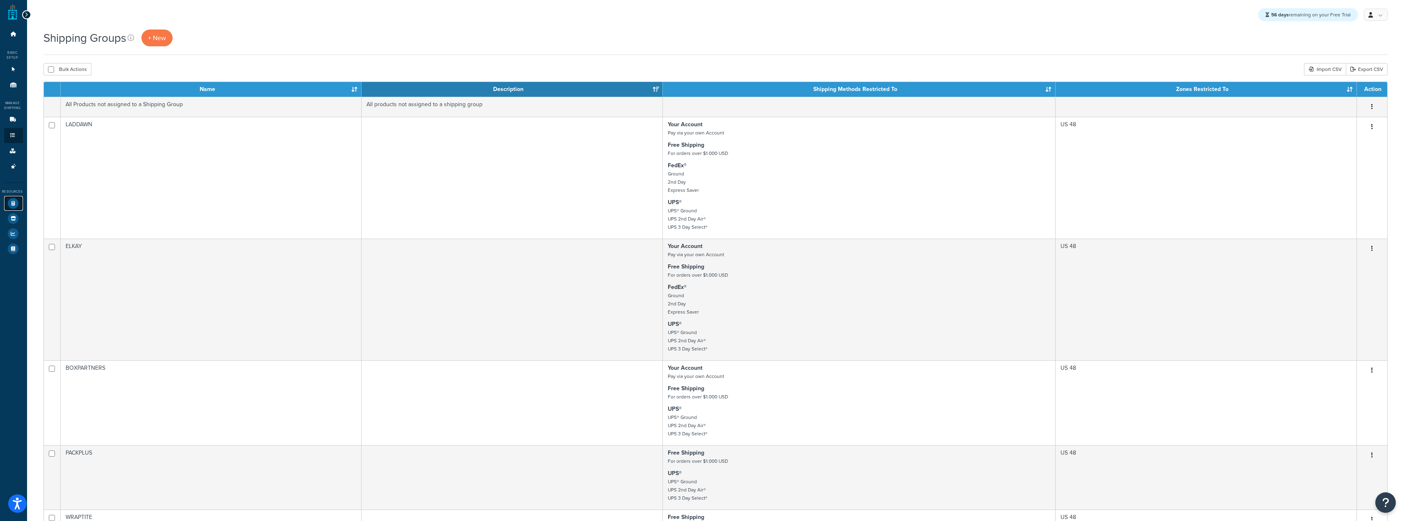
click at [13, 205] on icon at bounding box center [13, 203] width 11 height 11
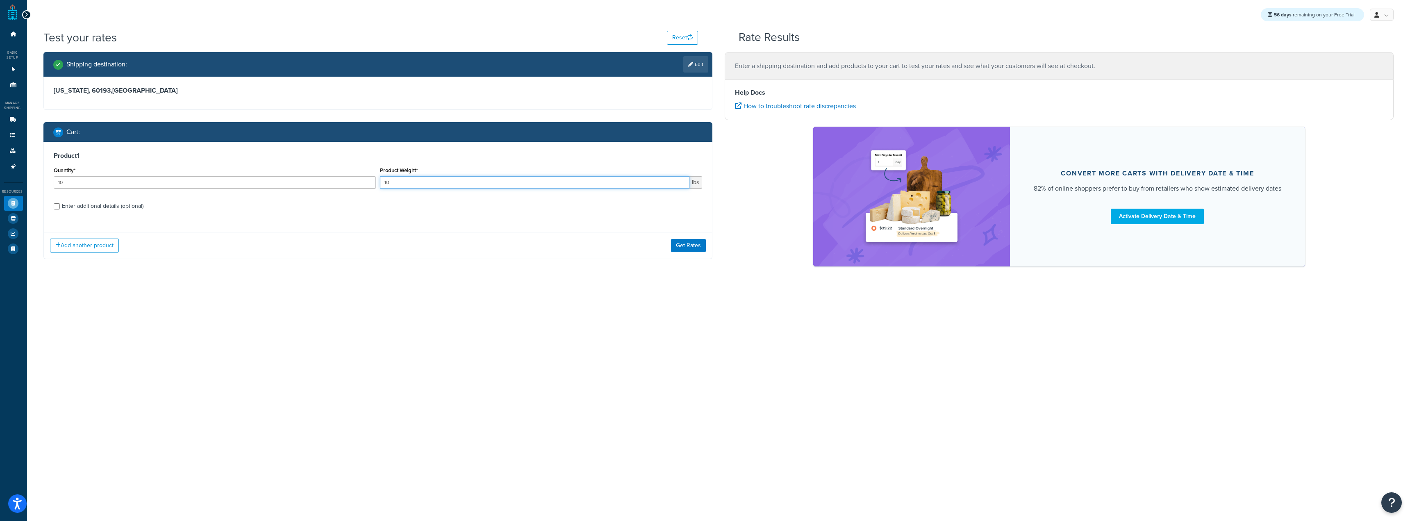
click at [438, 188] on input "10" at bounding box center [534, 182] width 309 height 12
click at [127, 210] on div "Enter additional details (optional)" at bounding box center [103, 205] width 82 height 11
click at [60, 209] on input "Enter additional details (optional)" at bounding box center [57, 206] width 6 height 6
checkbox input "true"
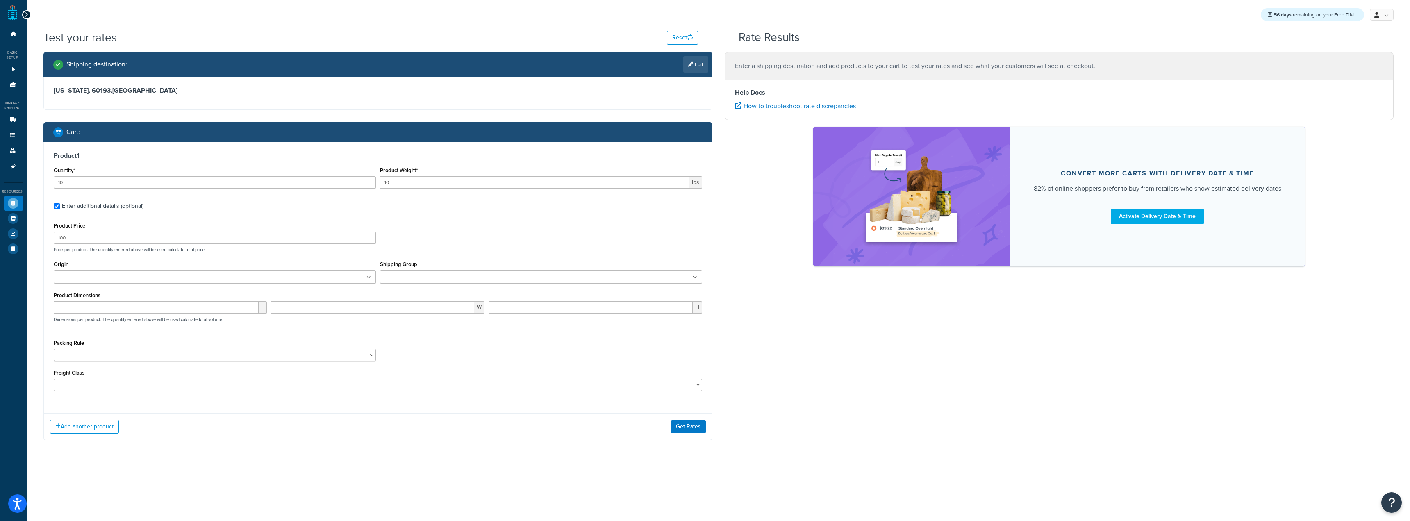
click at [153, 273] on ul at bounding box center [215, 277] width 322 height 14
click at [431, 252] on p "Price per product. The quantity entered above will be used calculate total pric…" at bounding box center [378, 250] width 652 height 6
click at [423, 277] on input "Shipping Group" at bounding box center [418, 277] width 73 height 9
click at [230, 311] on input "number" at bounding box center [156, 309] width 205 height 12
click at [236, 369] on div "Packing Rule Test Packing Rule" at bounding box center [215, 354] width 326 height 30
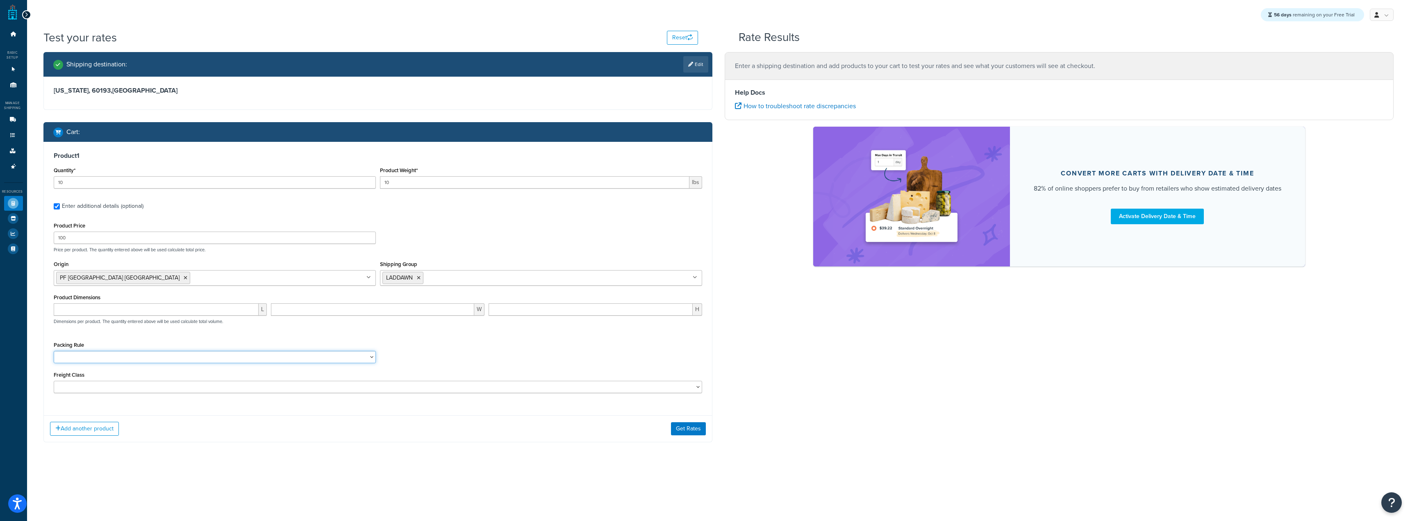
click at [239, 361] on select "Test Packing Rule" at bounding box center [215, 357] width 322 height 12
click at [241, 359] on select "Test Packing Rule" at bounding box center [215, 357] width 322 height 12
click at [243, 357] on select "Test Packing Rule" at bounding box center [215, 357] width 322 height 12
click at [408, 343] on div "Packing Rule Test Packing Rule" at bounding box center [378, 354] width 652 height 30
click at [409, 381] on div "Freight Class 50 55 60 65 70 77.5 85 92.5 100 110 125 150 175 200 250 300 400 5…" at bounding box center [378, 381] width 648 height 24
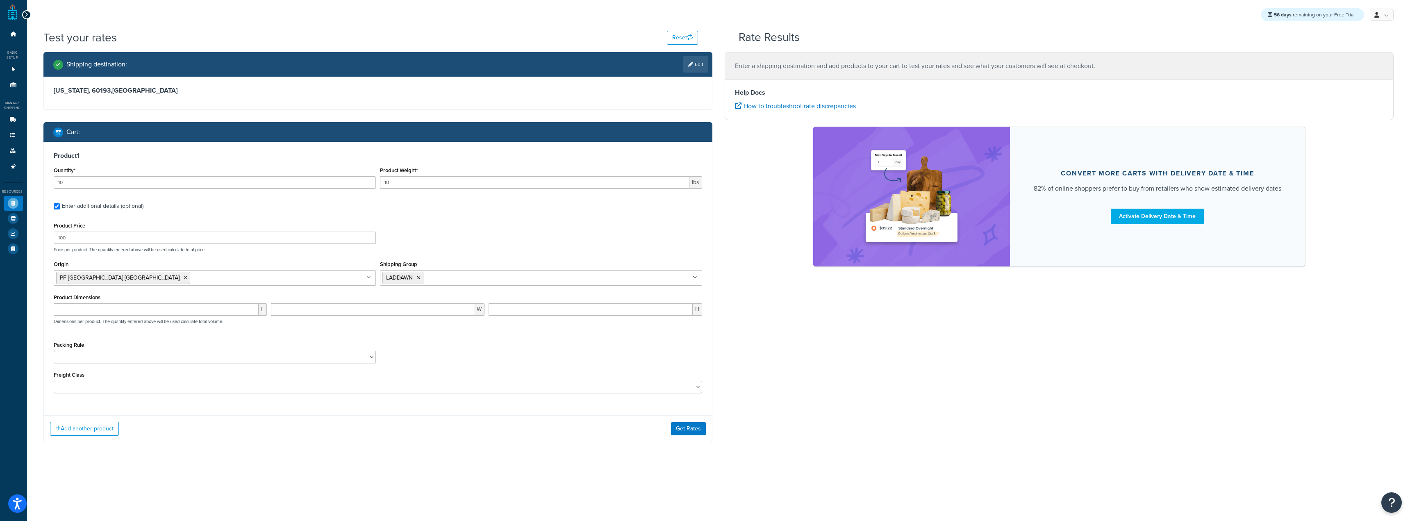
click at [481, 341] on div "Packing Rule Test Packing Rule" at bounding box center [378, 354] width 652 height 30
click at [82, 434] on button "Add another product" at bounding box center [84, 429] width 69 height 14
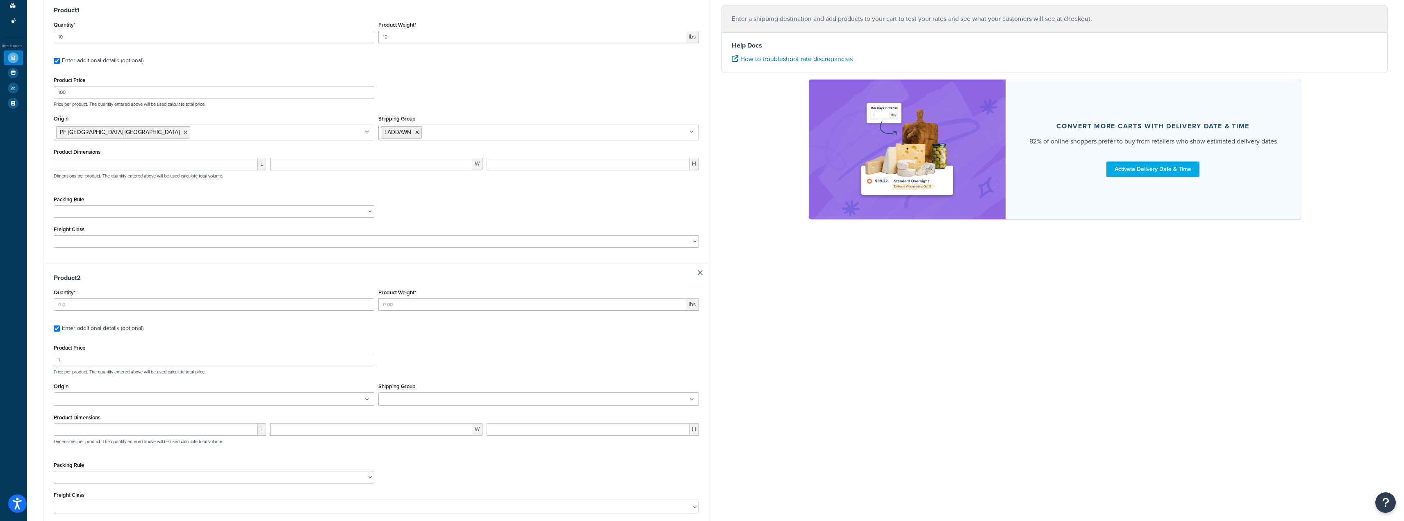
scroll to position [146, 0]
click at [164, 303] on input "Quantity*" at bounding box center [214, 304] width 321 height 12
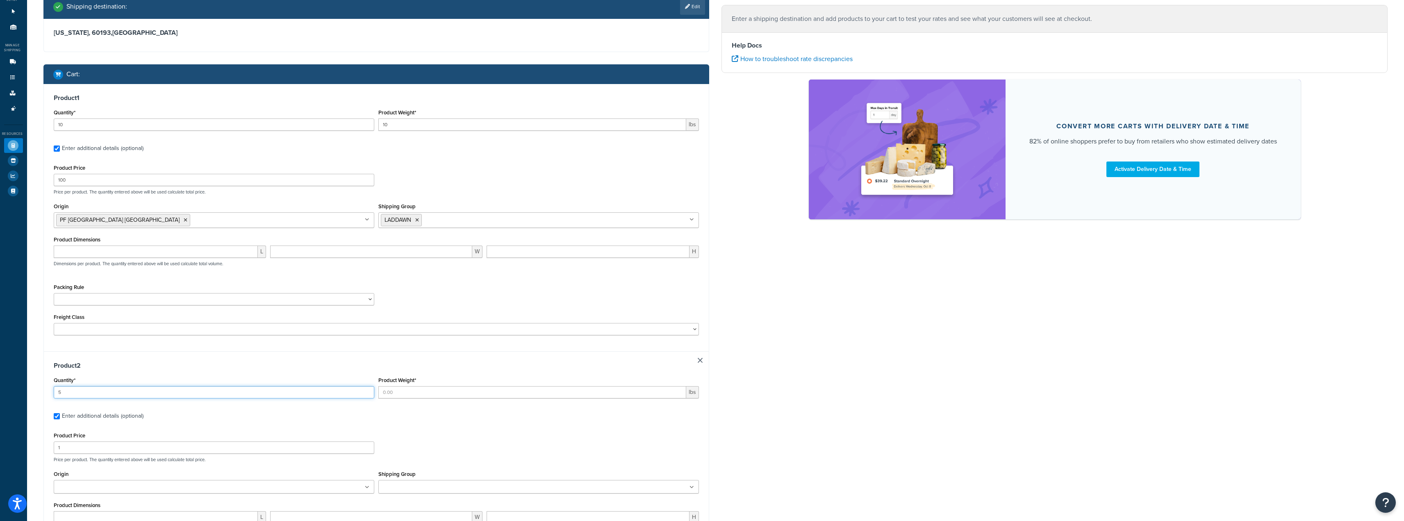
scroll to position [105, 0]
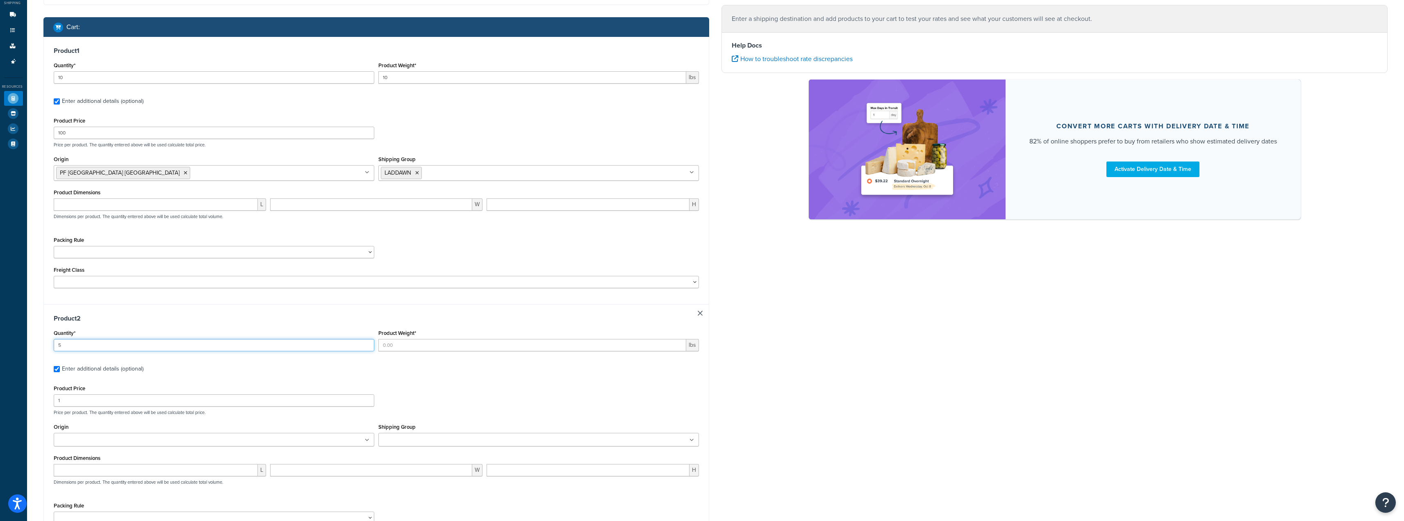
type input "5"
click at [412, 348] on input "Product Weight*" at bounding box center [532, 345] width 308 height 12
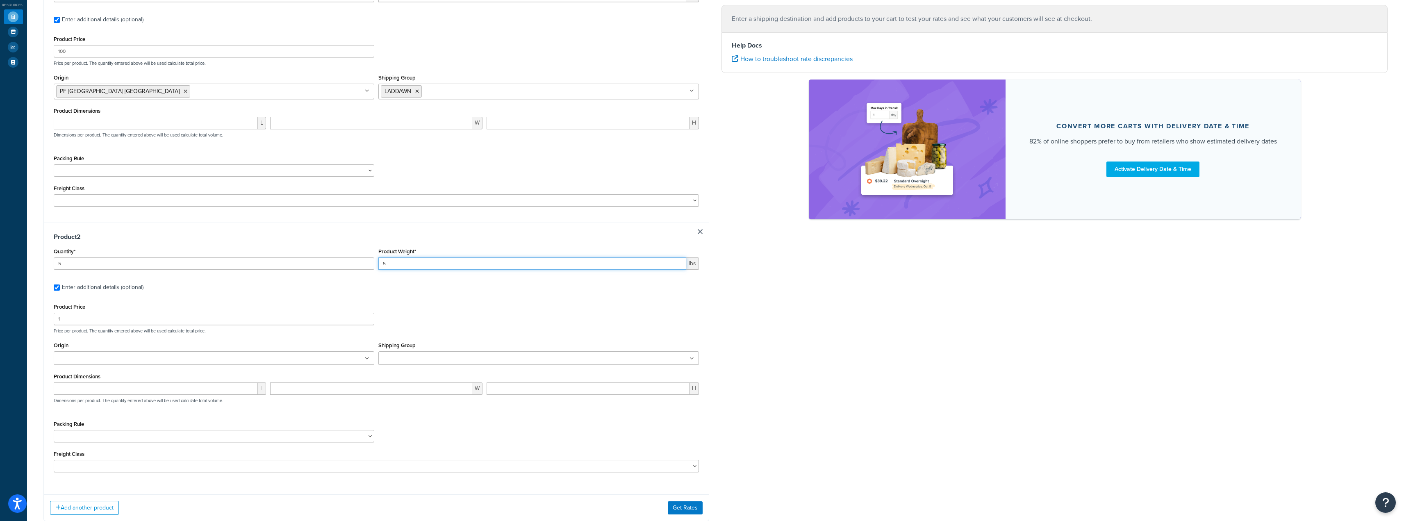
scroll to position [187, 0]
type input "5"
click at [221, 358] on ul at bounding box center [214, 358] width 321 height 14
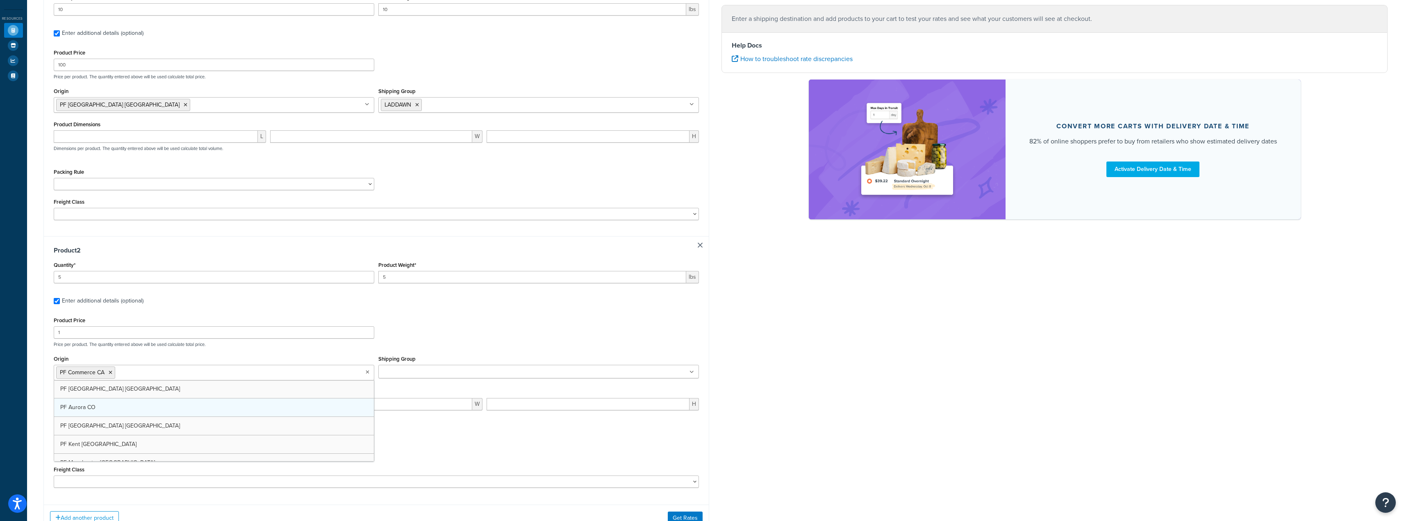
scroll to position [105, 0]
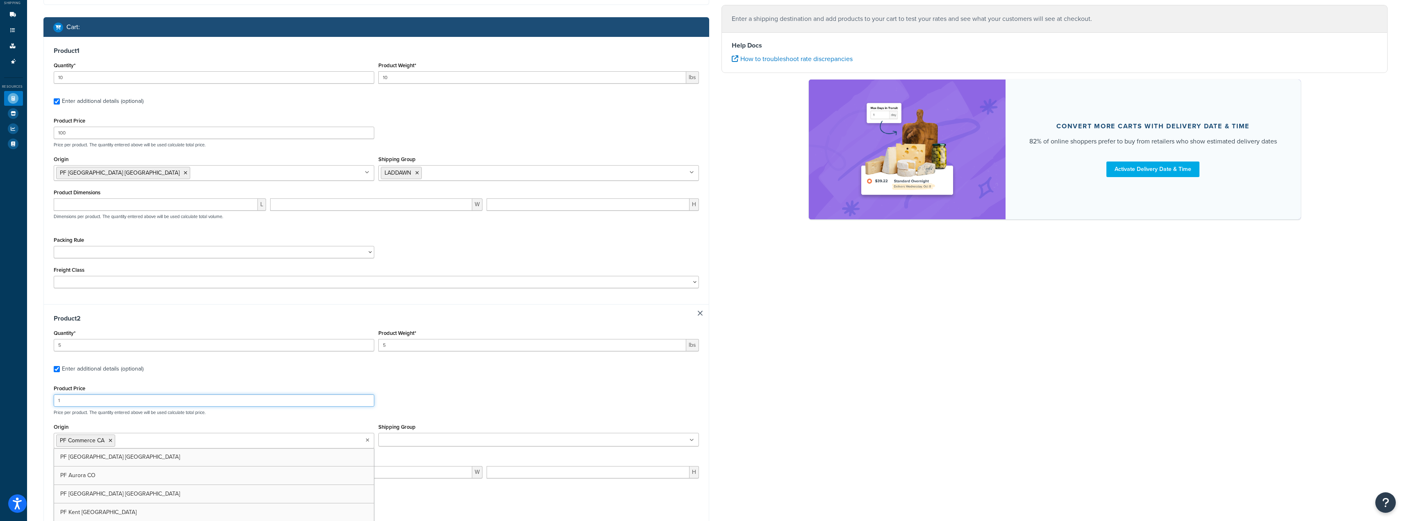
click at [343, 404] on input "1" at bounding box center [214, 400] width 321 height 12
click at [449, 394] on div "Product Price 1 Price per product. The quantity entered above will be used calc…" at bounding box center [377, 399] width 650 height 32
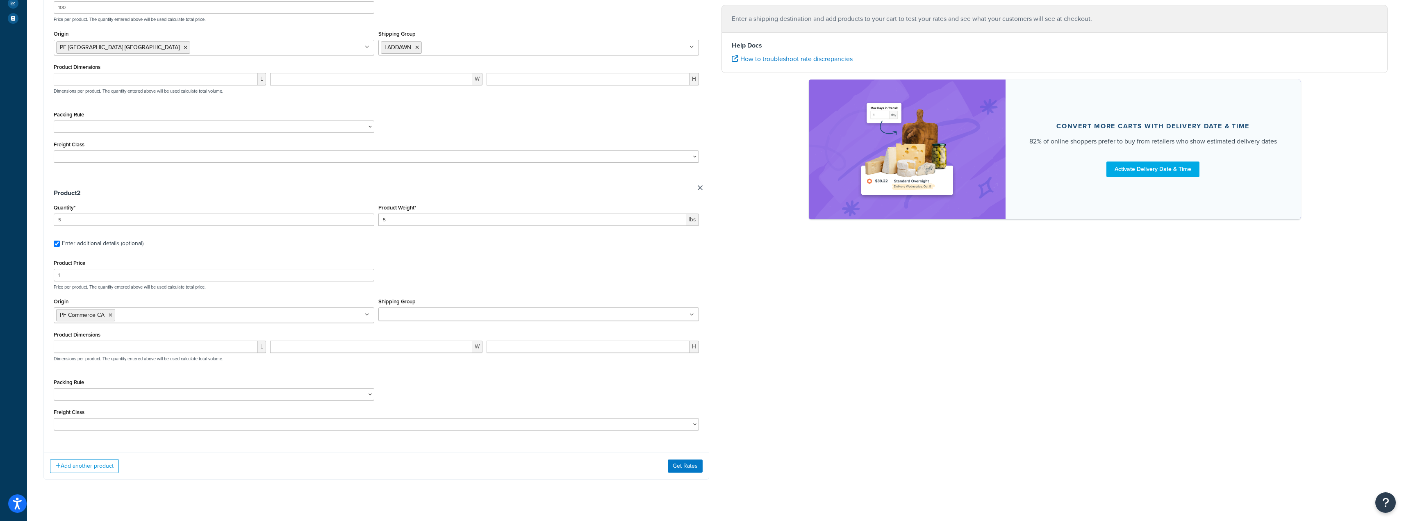
scroll to position [244, 0]
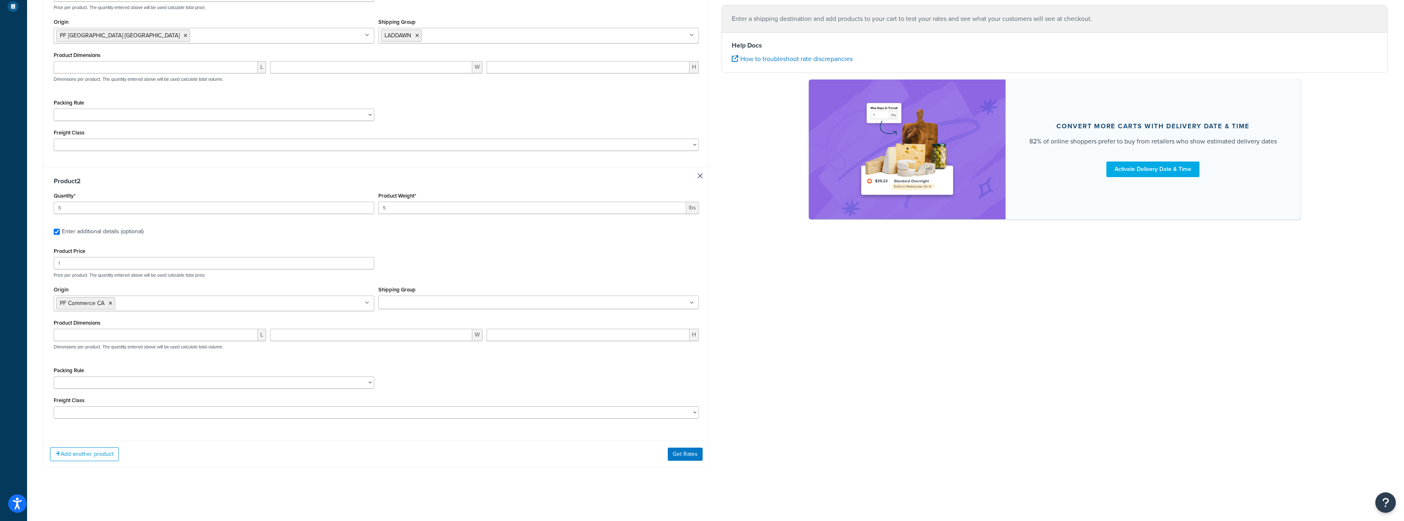
click at [457, 301] on ul at bounding box center [538, 303] width 321 height 14
click at [285, 365] on div "Packing Rule Test Packing Rule" at bounding box center [214, 377] width 321 height 24
click at [193, 333] on input "number" at bounding box center [156, 335] width 204 height 12
click at [227, 383] on select "Test Packing Rule" at bounding box center [214, 382] width 321 height 12
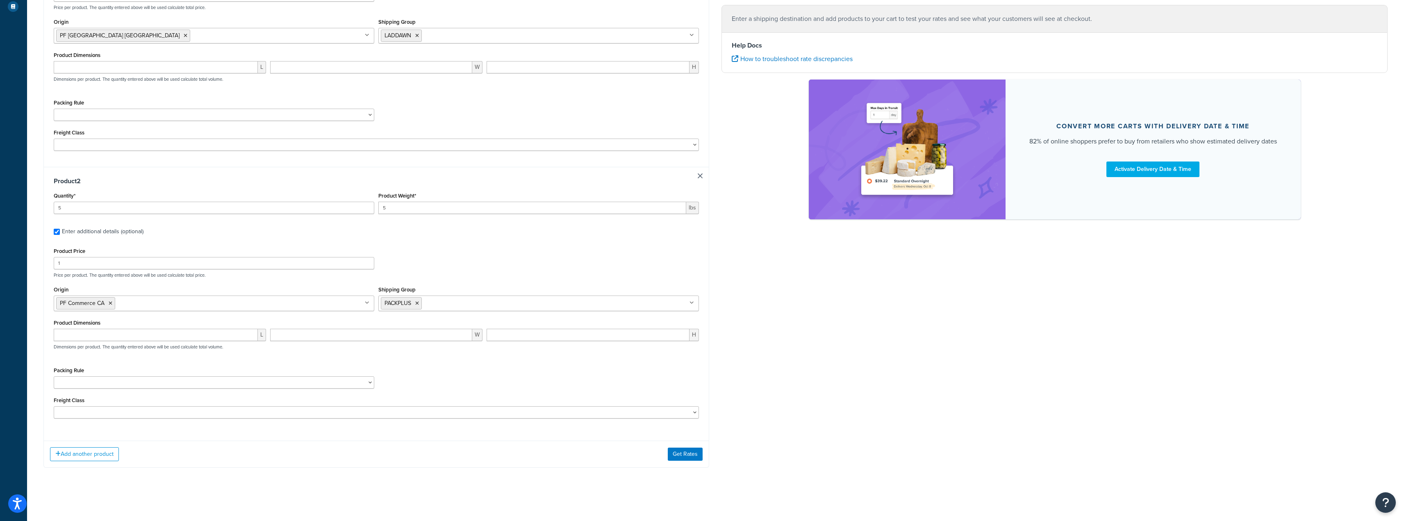
click at [340, 365] on div "Packing Rule Test Packing Rule" at bounding box center [214, 377] width 321 height 24
click at [675, 452] on button "Get Rates" at bounding box center [685, 454] width 35 height 13
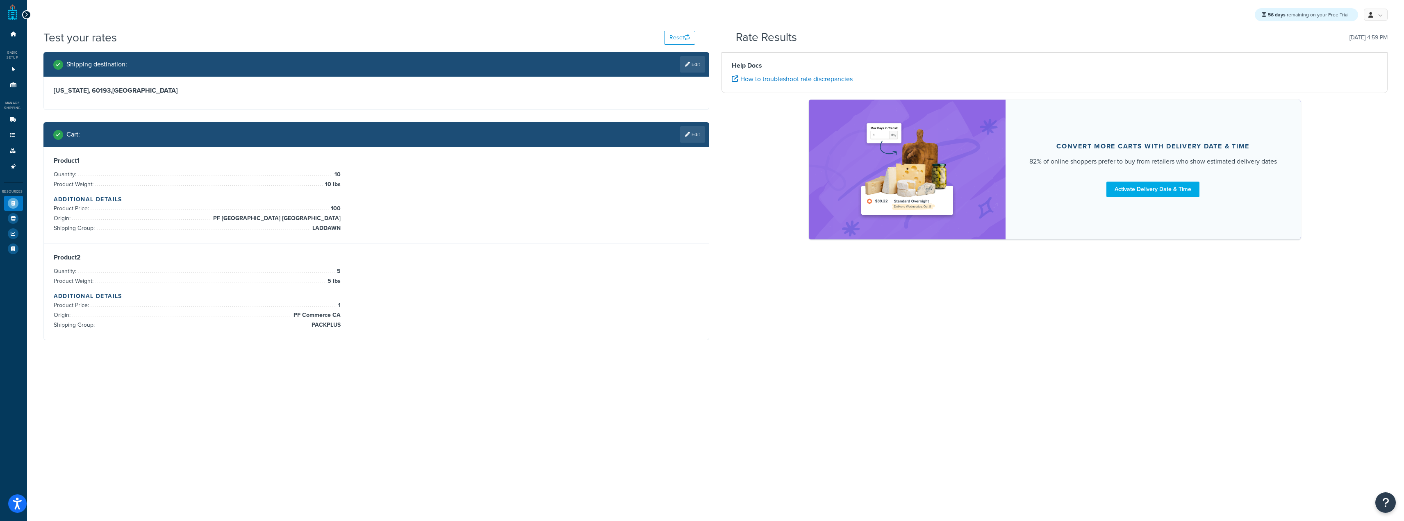
scroll to position [0, 0]
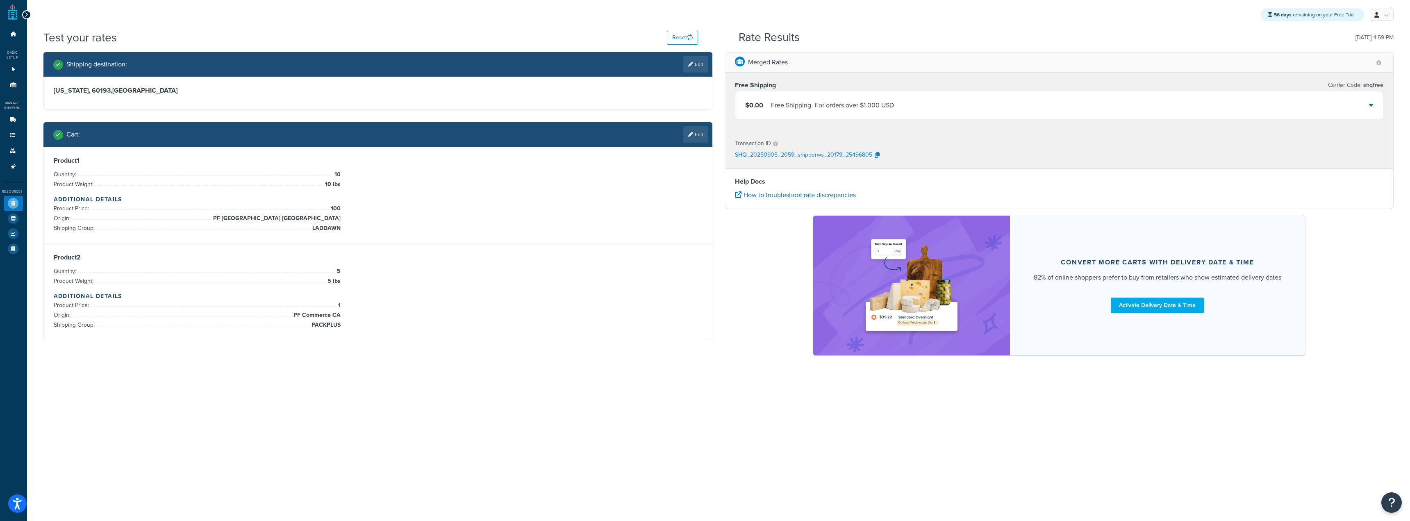
click at [455, 199] on h4 "Additional Details" at bounding box center [378, 199] width 648 height 9
click at [702, 133] on link "Edit" at bounding box center [695, 134] width 25 height 16
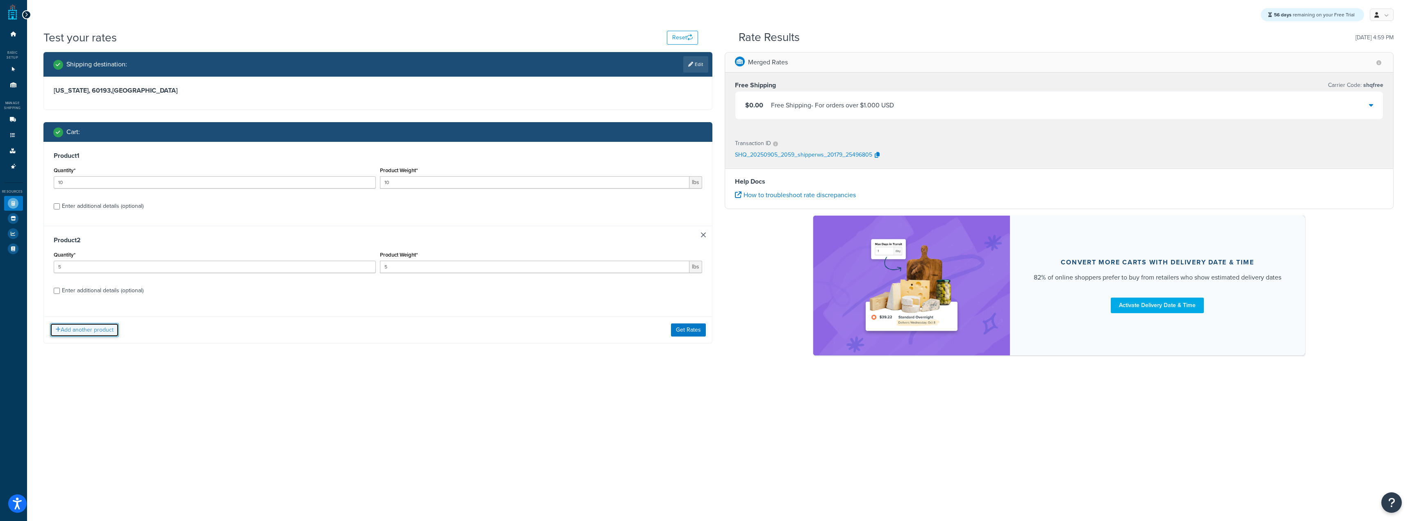
click at [92, 334] on button "Add another product" at bounding box center [84, 330] width 69 height 14
click at [697, 320] on div "Product 3 Quantity* Product Weight* lbs Enter additional details (optional)" at bounding box center [378, 352] width 668 height 84
click at [700, 321] on h3 "Product 3" at bounding box center [378, 325] width 648 height 8
click at [701, 321] on link at bounding box center [703, 319] width 5 height 5
click at [393, 157] on h3 "Product 1" at bounding box center [378, 156] width 648 height 8
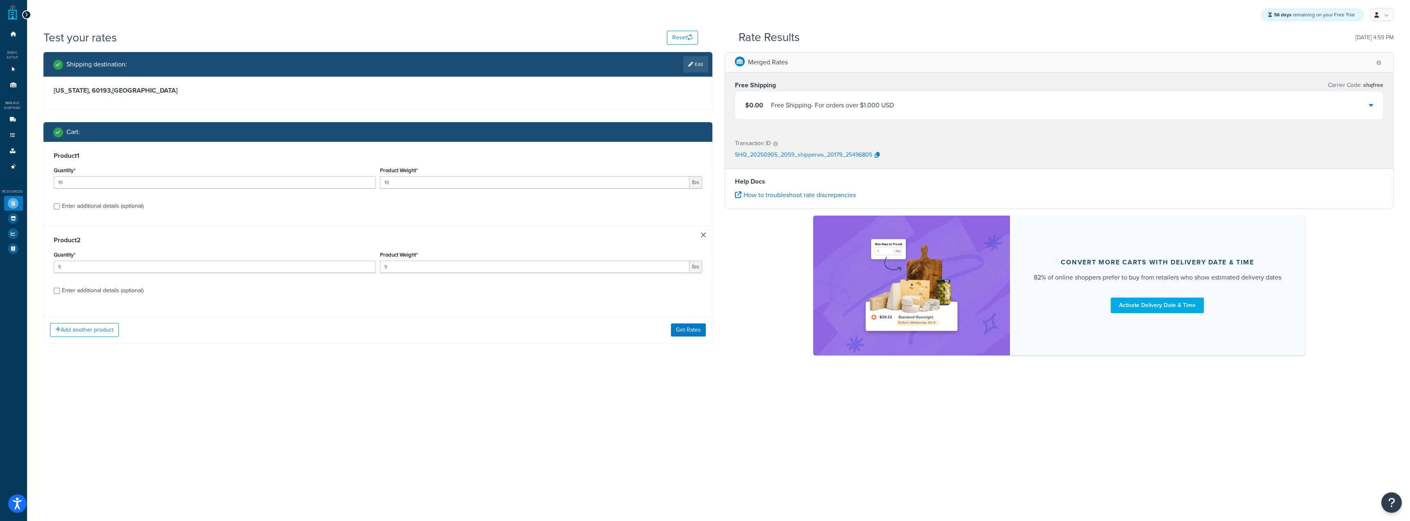
click at [336, 200] on label "Enter additional details (optional)" at bounding box center [382, 205] width 640 height 13
click at [60, 203] on input "Enter additional details (optional)" at bounding box center [57, 206] width 6 height 6
checkbox input "true"
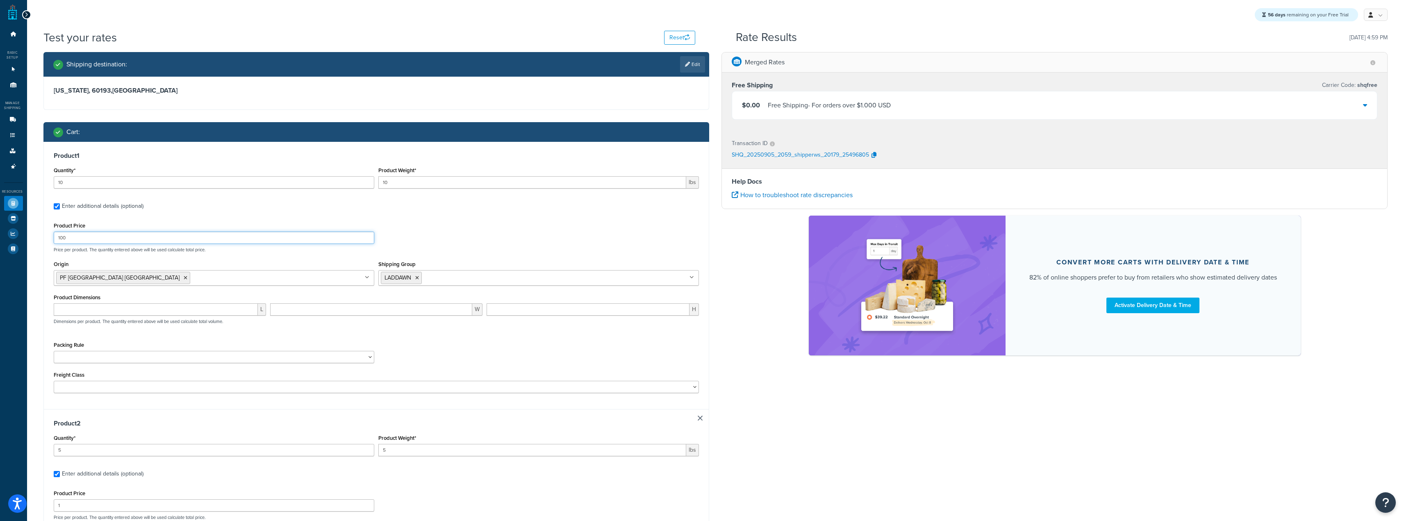
drag, startPoint x: 136, startPoint y: 236, endPoint x: 2, endPoint y: 215, distance: 136.2
click at [0, 215] on div "Dashboard Basic Setup Websites 1 Origins 11 Manage Shipping Carriers Carriers A…" at bounding box center [702, 381] width 1404 height 763
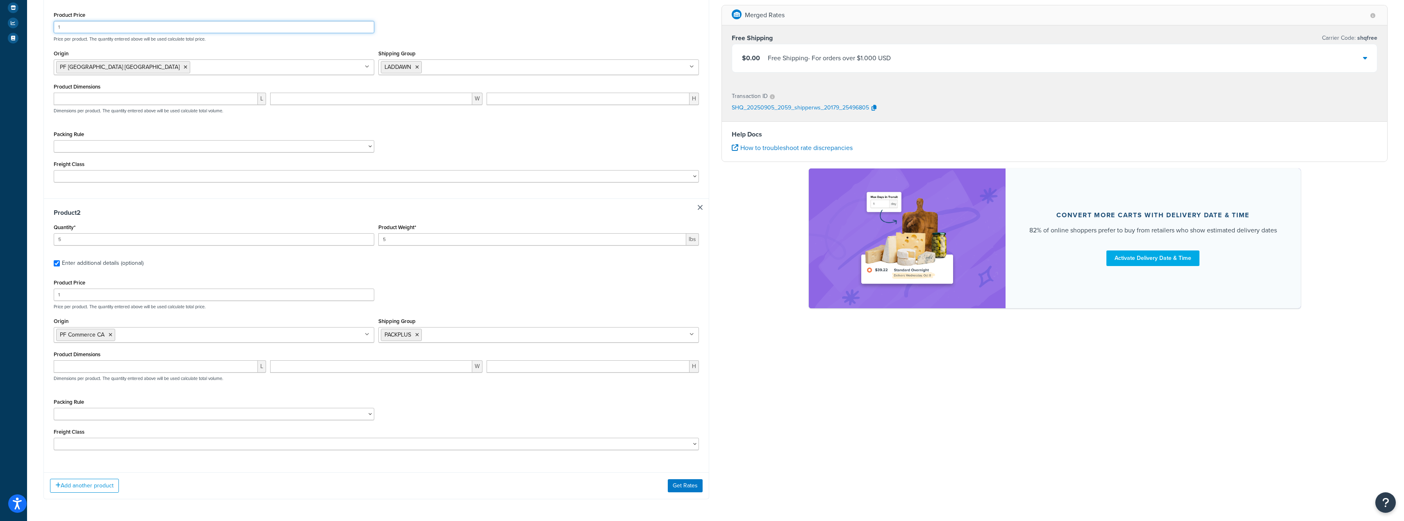
scroll to position [244, 0]
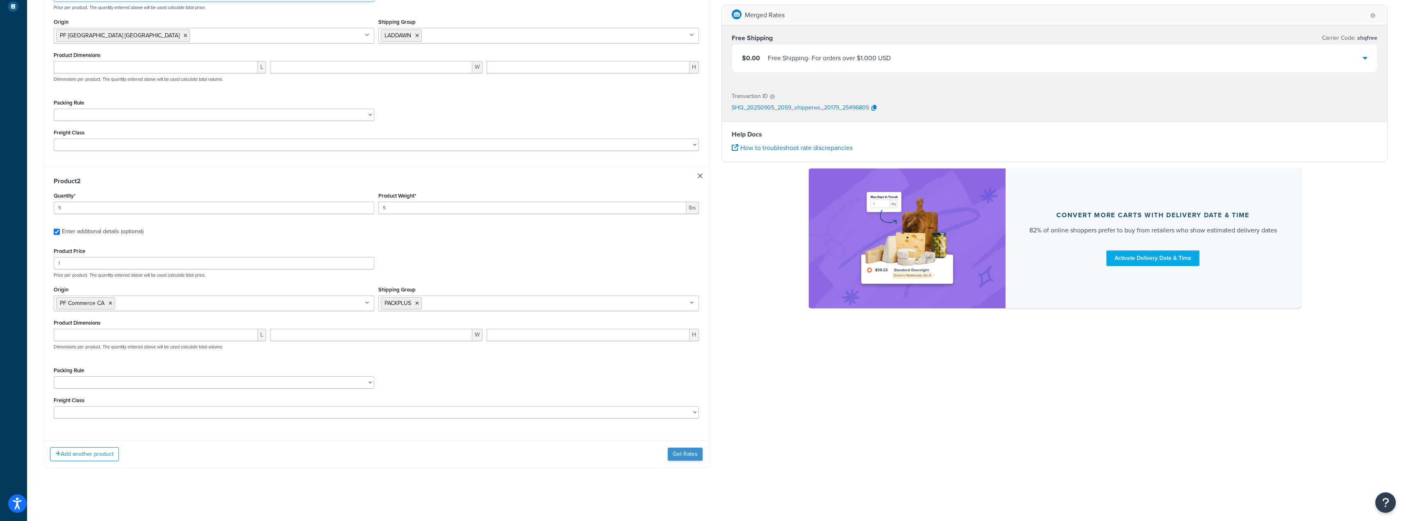
type input "1"
click at [684, 455] on button "Get Rates" at bounding box center [685, 454] width 35 height 13
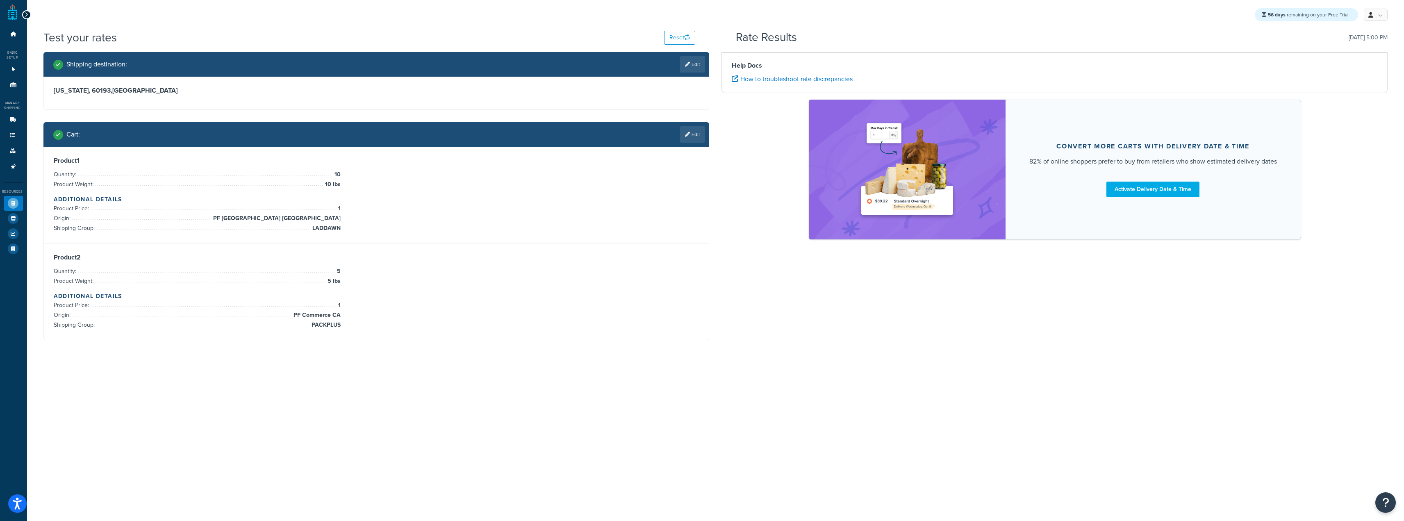
scroll to position [0, 0]
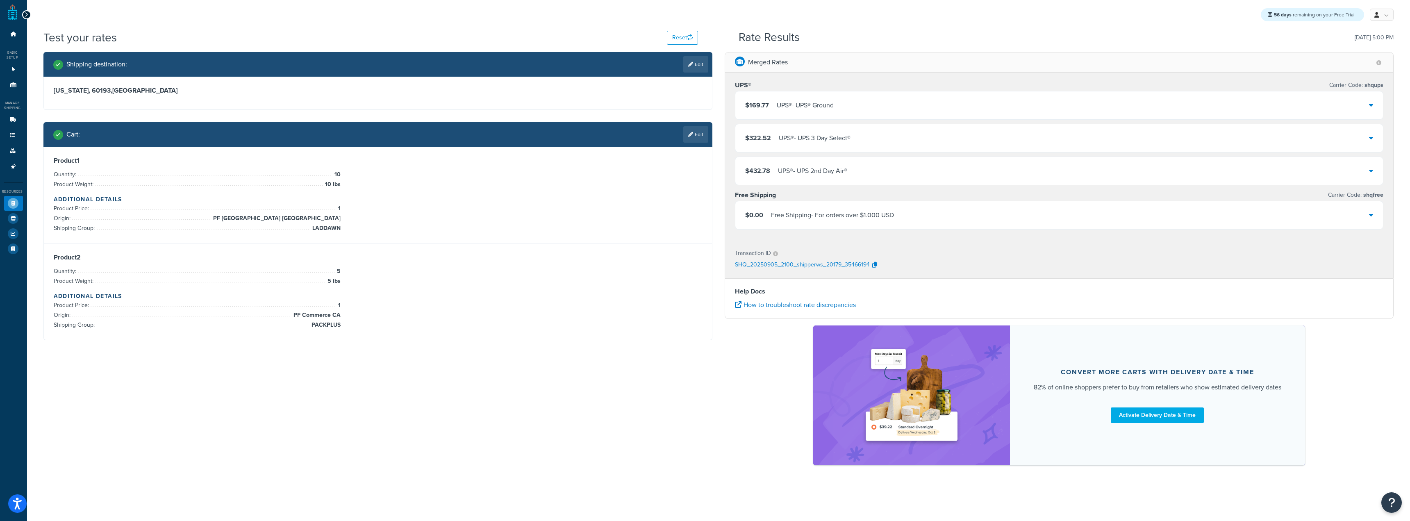
click at [825, 97] on div "$169.77 UPS® - UPS® Ground" at bounding box center [1059, 105] width 648 height 28
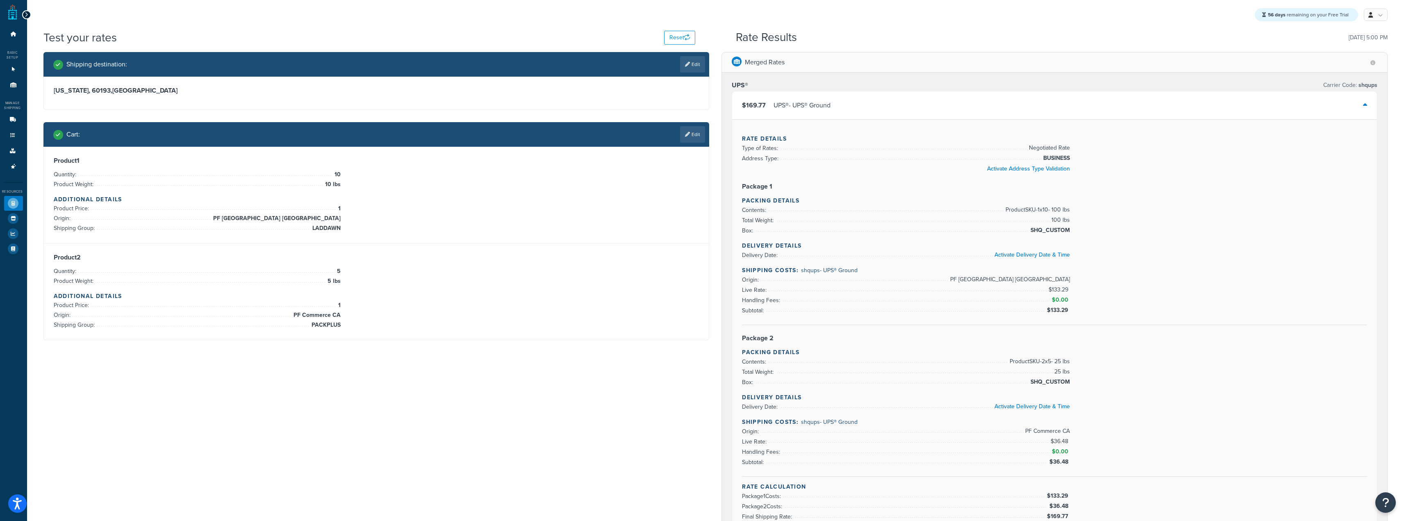
click at [832, 100] on div "$169.77 UPS® - UPS® Ground" at bounding box center [1054, 105] width 645 height 28
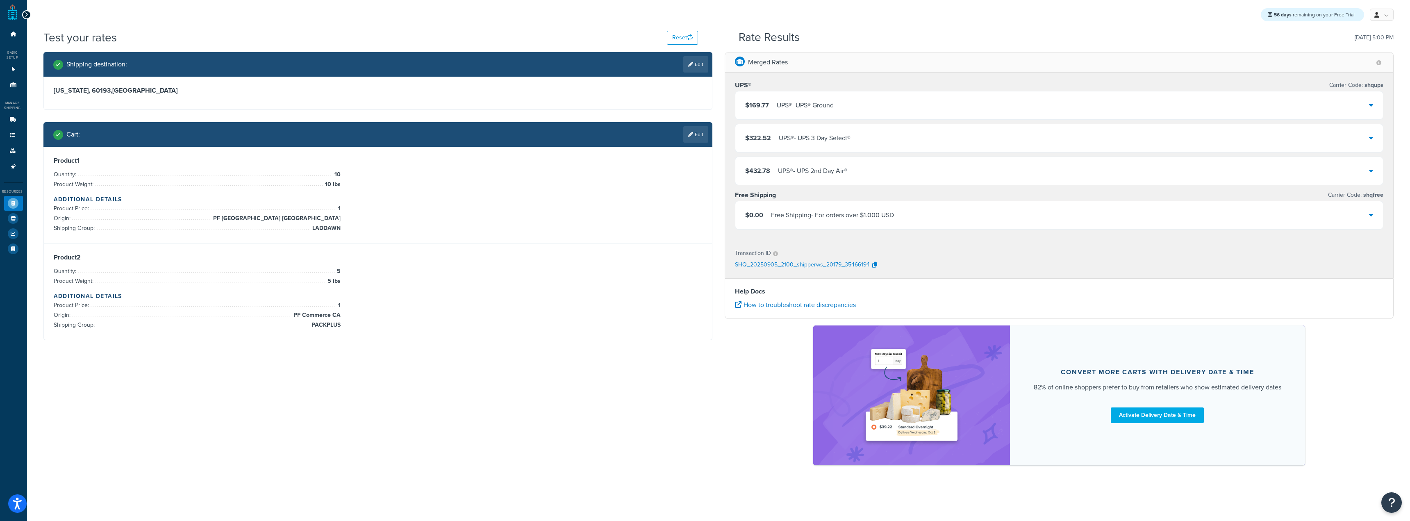
click at [834, 135] on div "UPS® - UPS 3 Day Select®" at bounding box center [815, 137] width 72 height 11
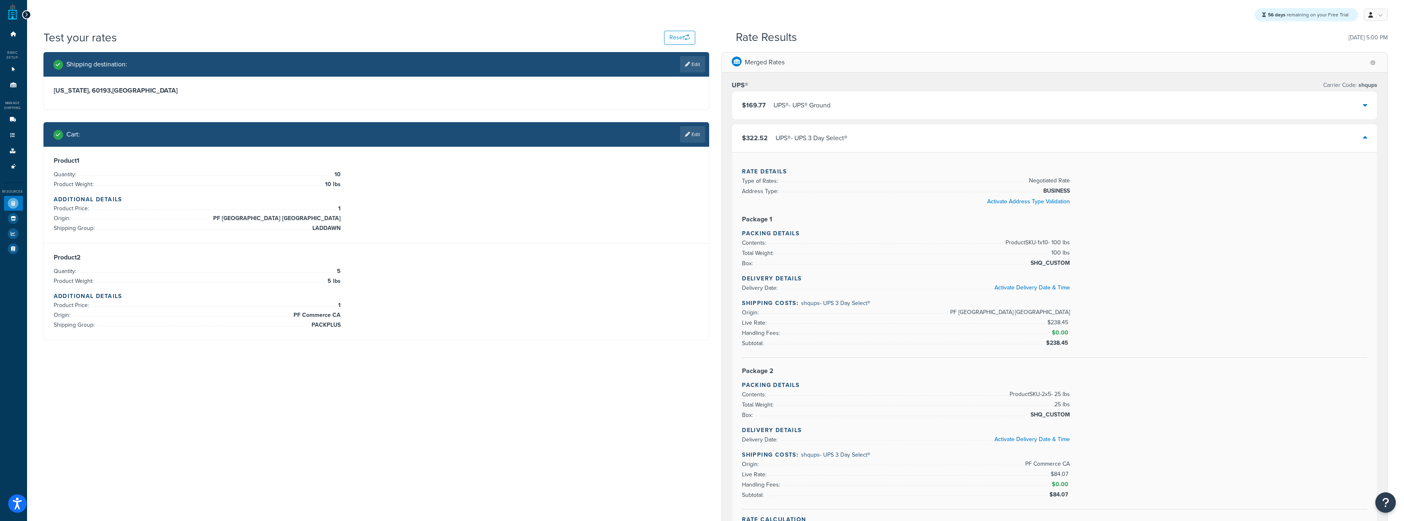
click at [834, 135] on div "UPS® - UPS 3 Day Select®" at bounding box center [811, 137] width 72 height 11
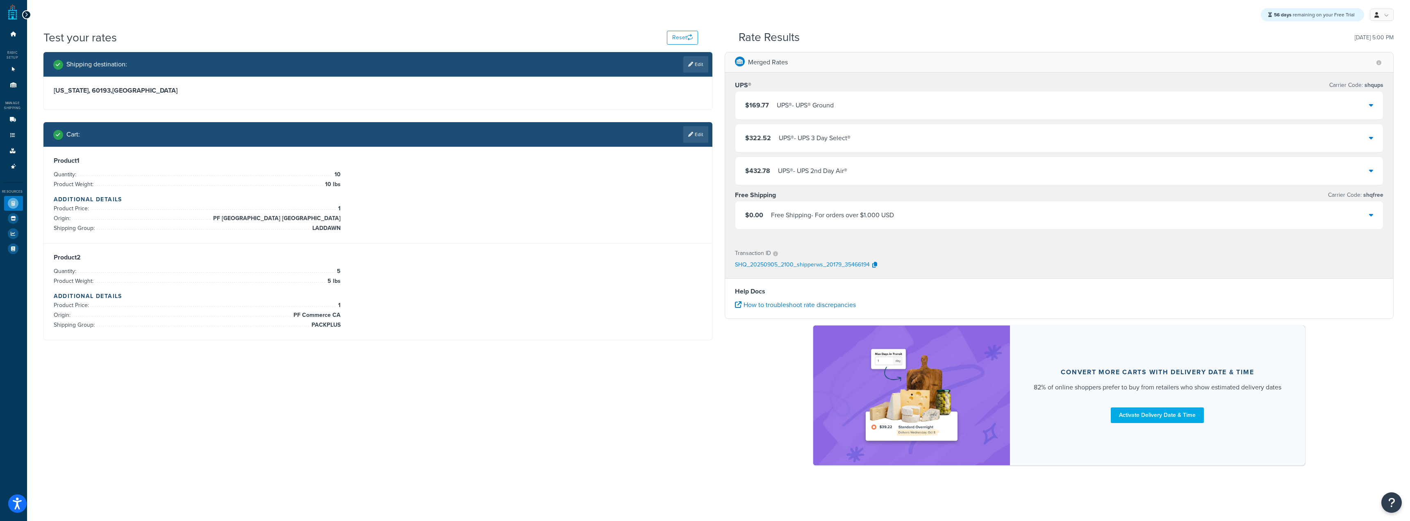
click at [839, 182] on div "$432.78 UPS® - UPS 2nd Day Air®" at bounding box center [1059, 171] width 648 height 28
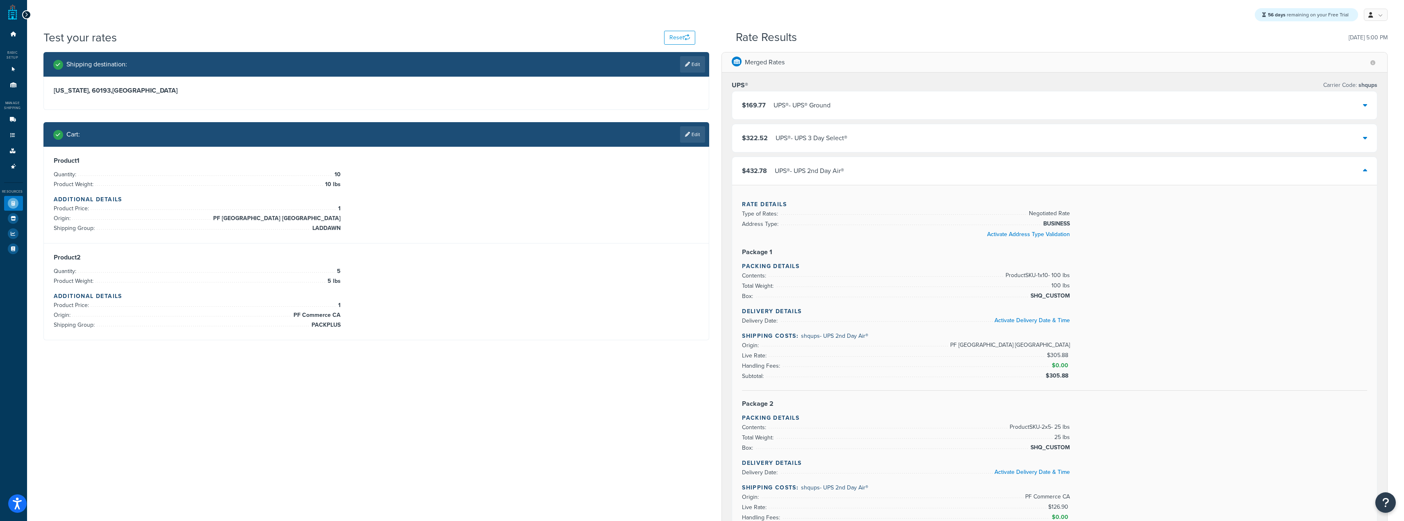
click at [838, 180] on div "$432.78 UPS® - UPS 2nd Day Air®" at bounding box center [1054, 171] width 645 height 28
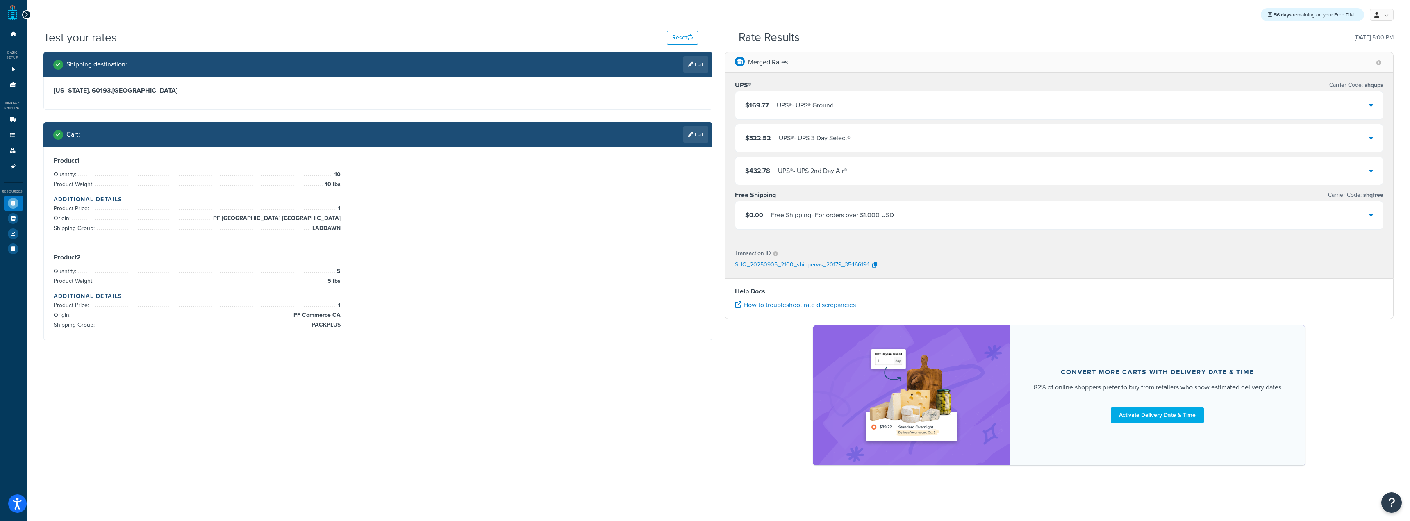
click at [838, 180] on div "$432.78 UPS® - UPS 2nd Day Air®" at bounding box center [1059, 171] width 648 height 28
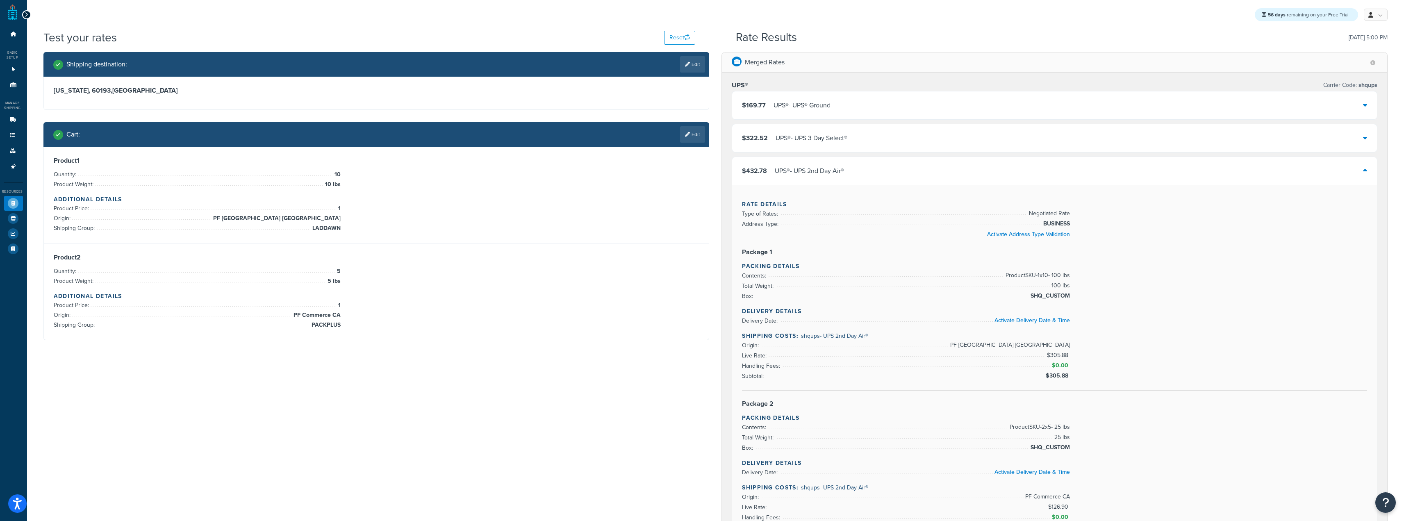
click at [844, 168] on div "UPS® - UPS 2nd Day Air®" at bounding box center [809, 170] width 69 height 11
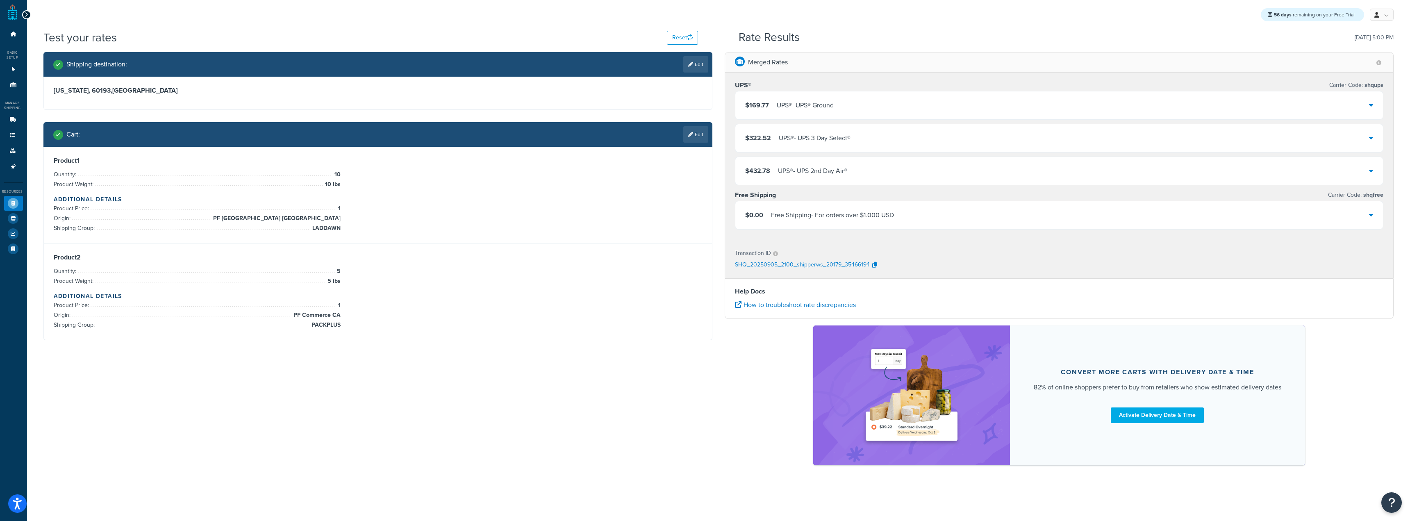
click at [781, 104] on div "UPS® - UPS® Ground" at bounding box center [805, 105] width 57 height 11
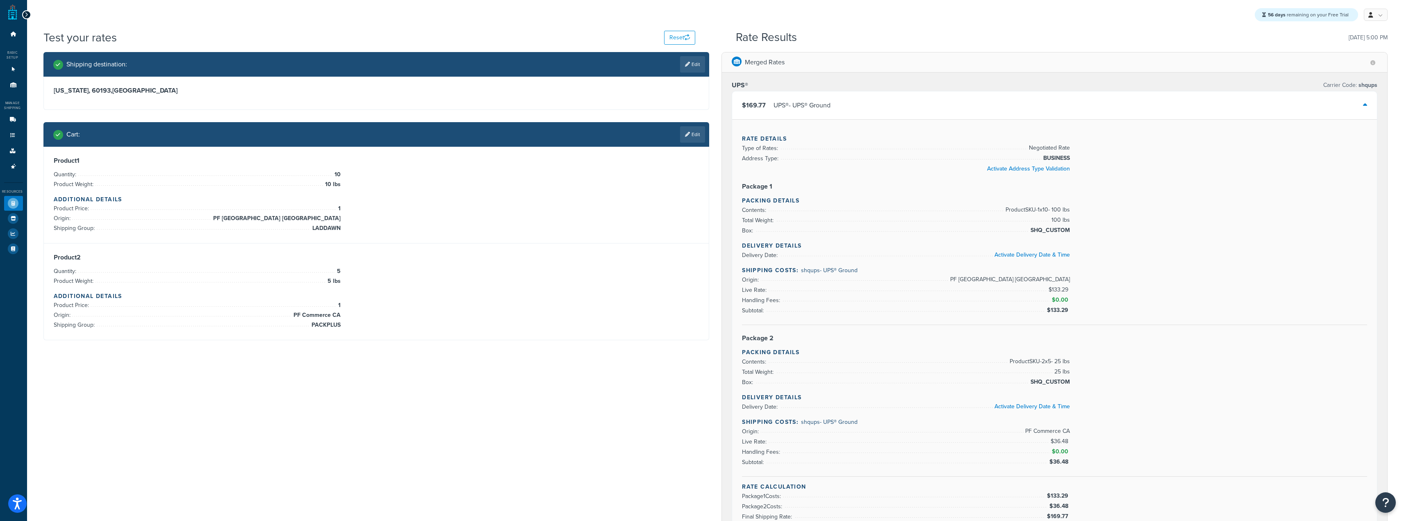
click at [806, 106] on div "UPS® - UPS® Ground" at bounding box center [801, 105] width 57 height 11
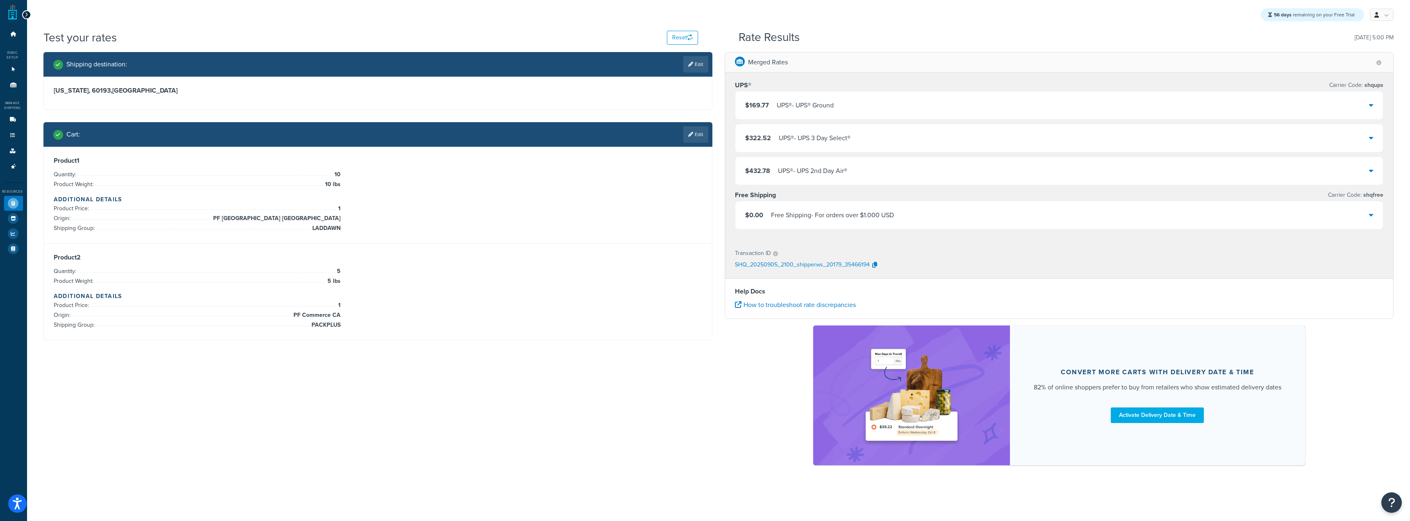
click at [803, 136] on div "UPS® - UPS 3 Day Select®" at bounding box center [815, 137] width 72 height 11
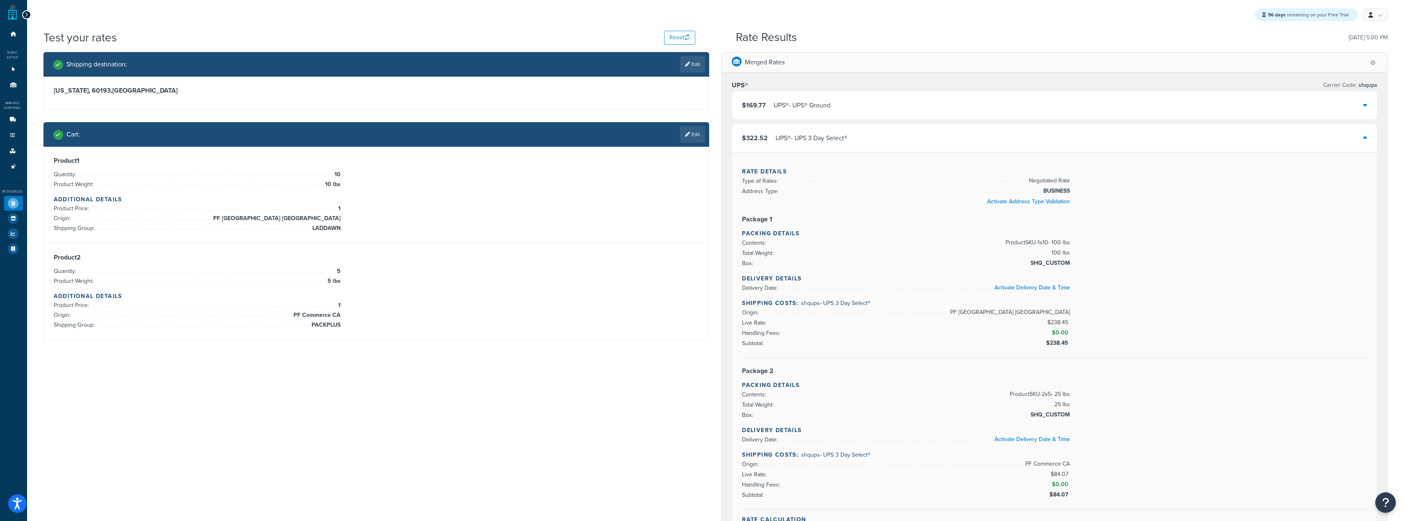
click at [803, 136] on div "UPS® - UPS 3 Day Select®" at bounding box center [811, 137] width 72 height 11
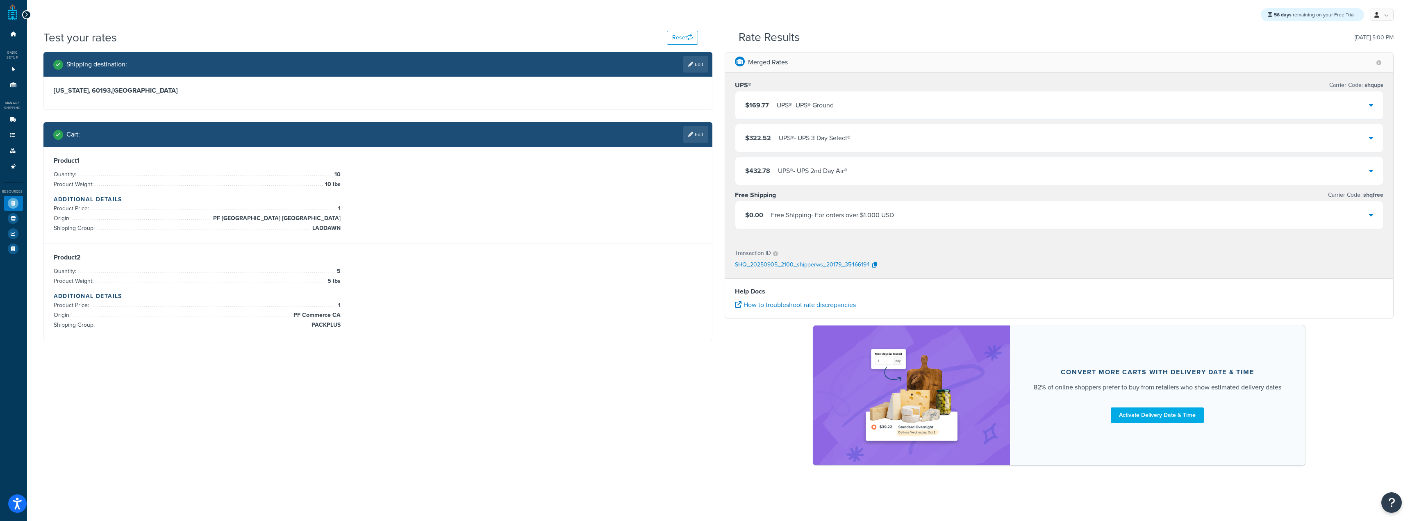
click at [803, 136] on div "UPS® - UPS 3 Day Select®" at bounding box center [815, 137] width 72 height 11
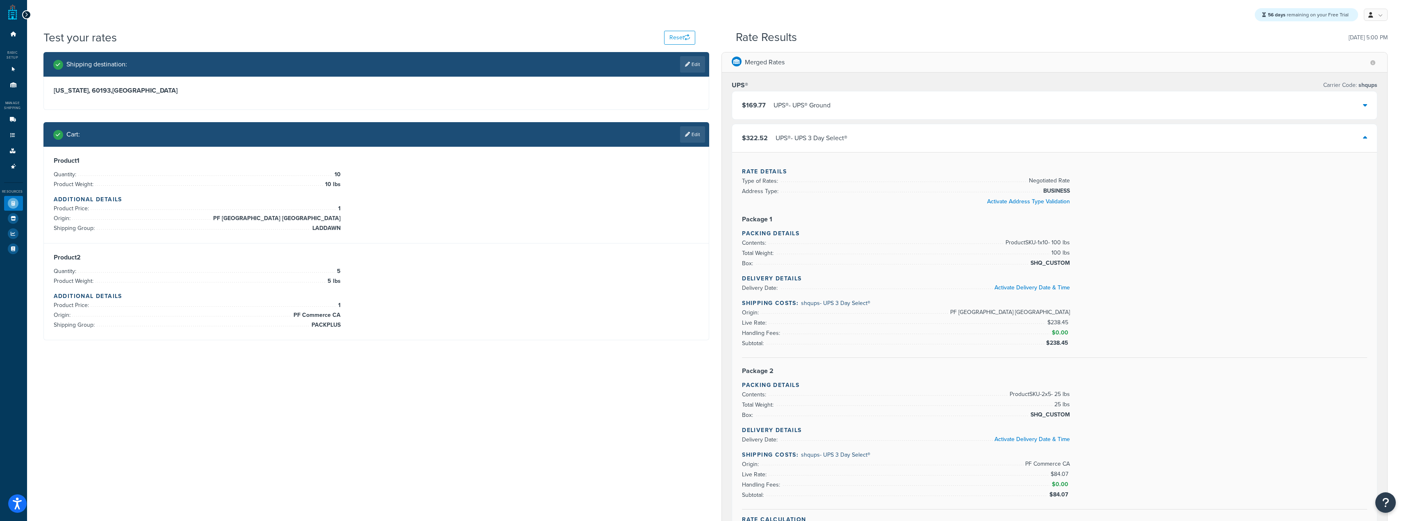
click at [803, 136] on div "UPS® - UPS 3 Day Select®" at bounding box center [811, 137] width 72 height 11
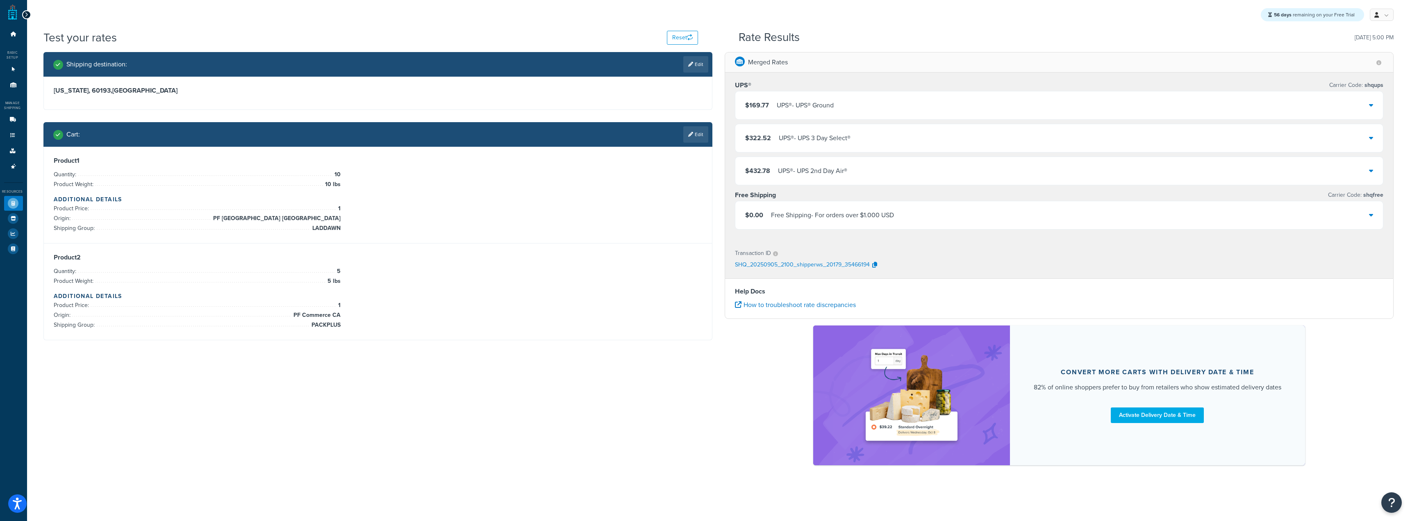
click at [863, 114] on div "$169.77 UPS® - UPS® Ground" at bounding box center [1059, 105] width 648 height 28
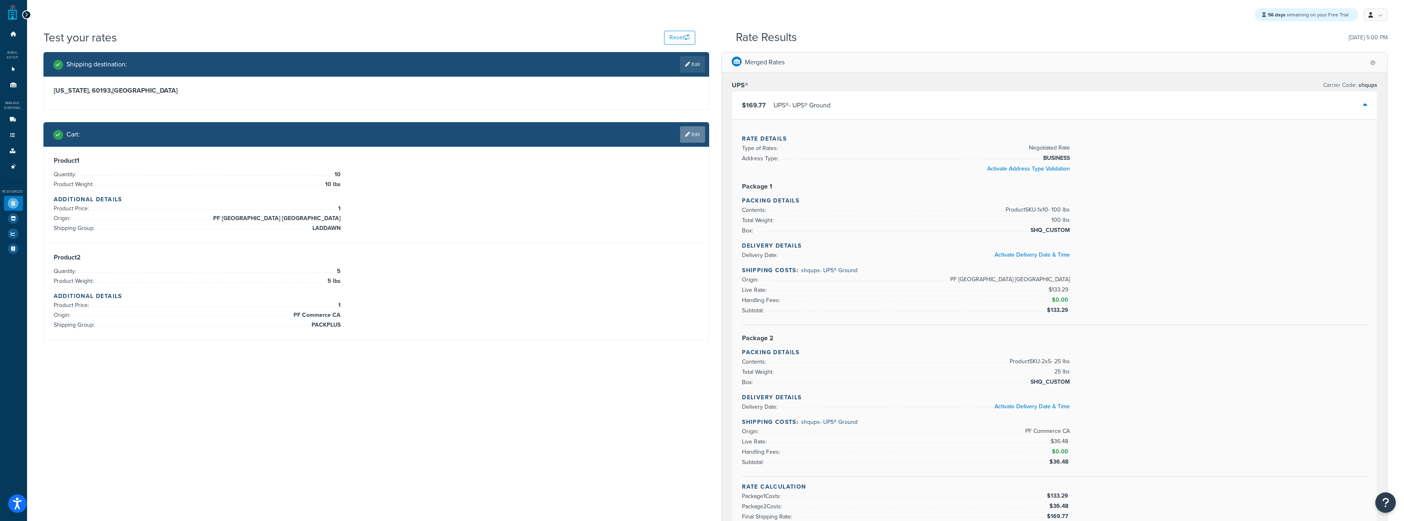
click at [692, 140] on link "Edit" at bounding box center [692, 134] width 25 height 16
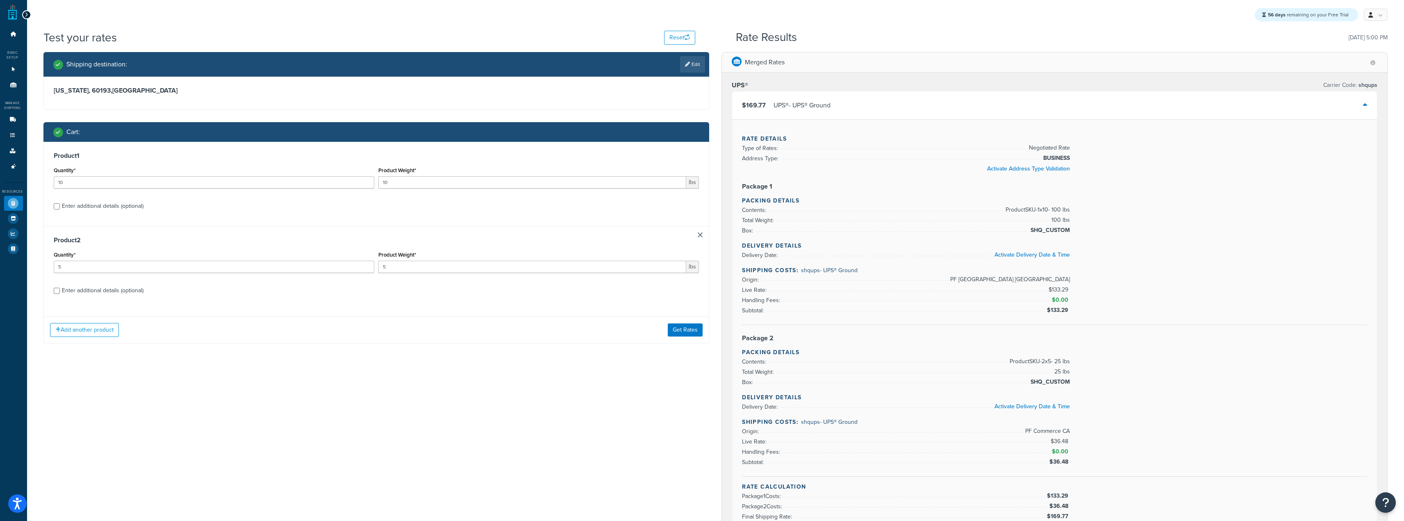
click at [120, 336] on div "Add another product Get Rates" at bounding box center [376, 329] width 665 height 27
click at [115, 331] on button "Add another product" at bounding box center [84, 330] width 69 height 14
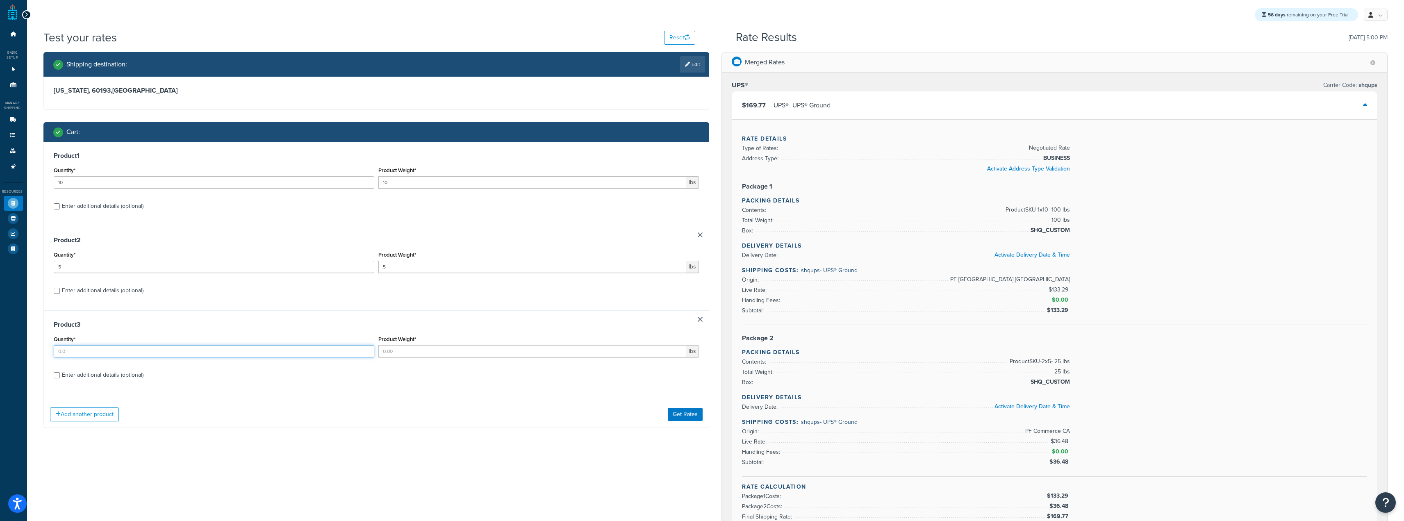
click at [128, 350] on input "Quantity*" at bounding box center [214, 351] width 321 height 12
type input "10"
click at [509, 350] on input "Product Weight*" at bounding box center [532, 351] width 308 height 12
type input "25"
drag, startPoint x: 410, startPoint y: 353, endPoint x: 289, endPoint y: 348, distance: 121.4
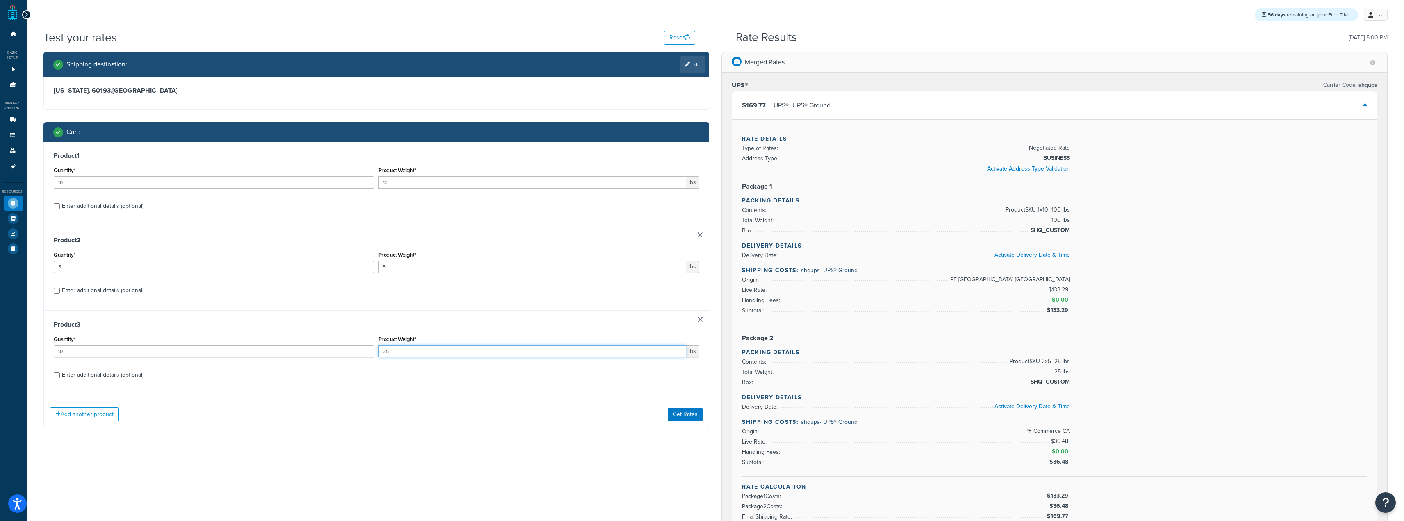
click at [294, 348] on div "Quantity* 10 Product Weight* 25 lbs" at bounding box center [377, 349] width 650 height 30
type input "7"
click at [127, 380] on div "Enter additional details (optional)" at bounding box center [103, 374] width 82 height 11
click at [60, 378] on input "Enter additional details (optional)" at bounding box center [57, 375] width 6 height 6
checkbox input "true"
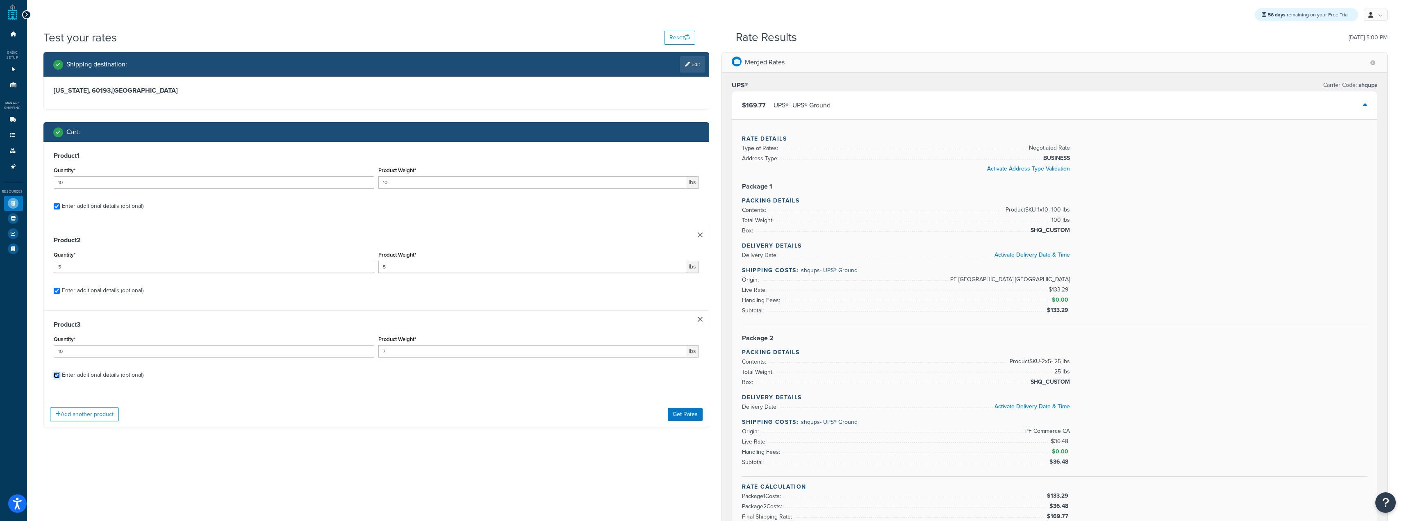
checkbox input "true"
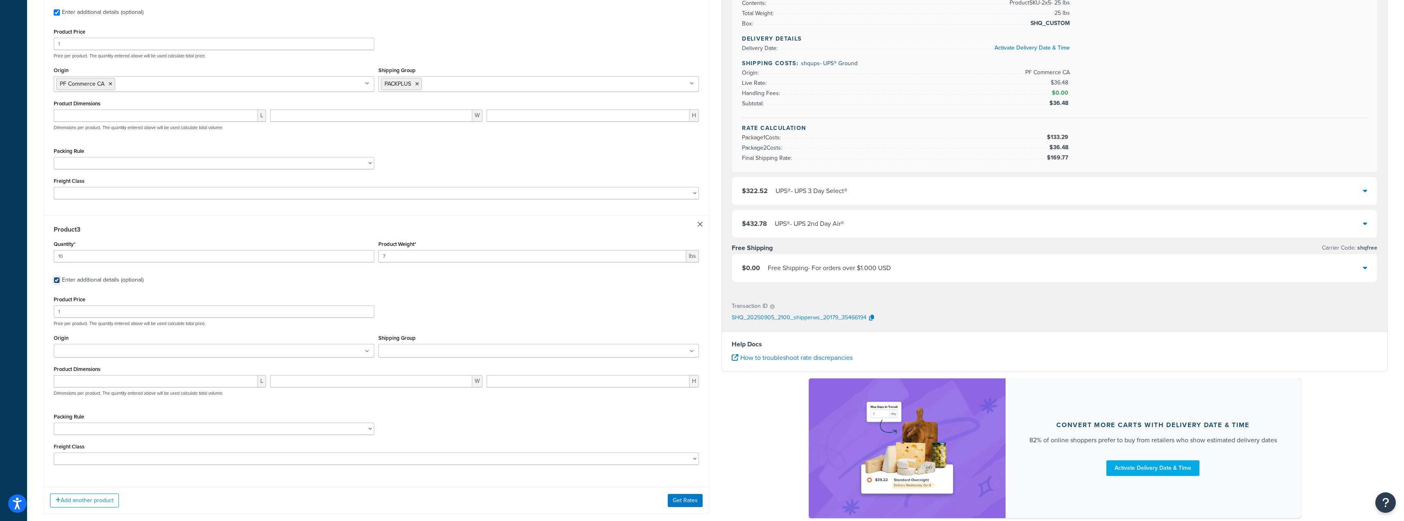
scroll to position [511, 0]
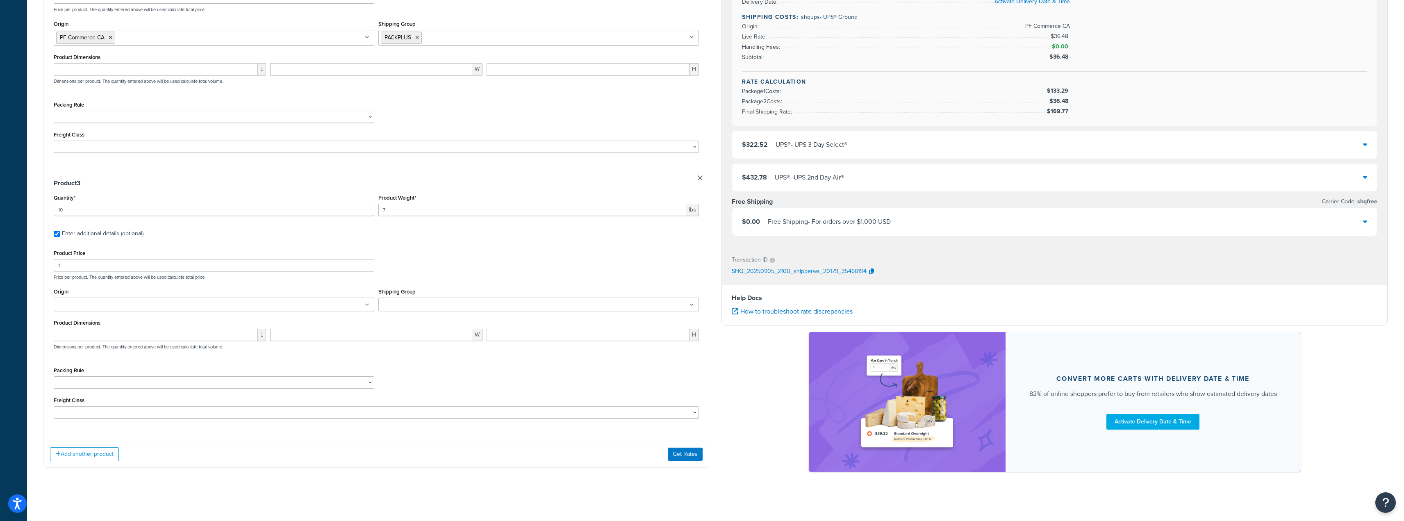
click at [369, 309] on ul at bounding box center [214, 305] width 321 height 14
click at [442, 316] on div "Shipping Group BOXPARTNERS ELKAY IMPACKT LADDAWN PACKPLUS ROYALBAG SEALERSALES …" at bounding box center [538, 304] width 325 height 31
click at [438, 304] on ul at bounding box center [538, 308] width 321 height 14
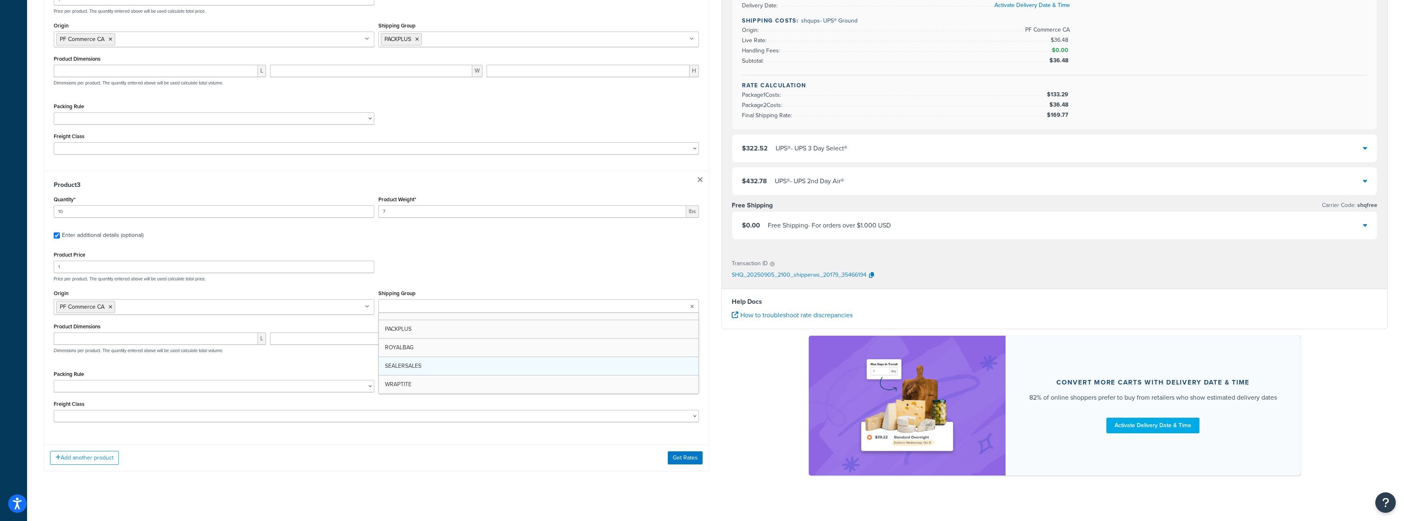
scroll to position [48, 0]
click at [459, 261] on div "Product Price 1 Price per product. The quantity entered above will be used calc…" at bounding box center [377, 265] width 650 height 32
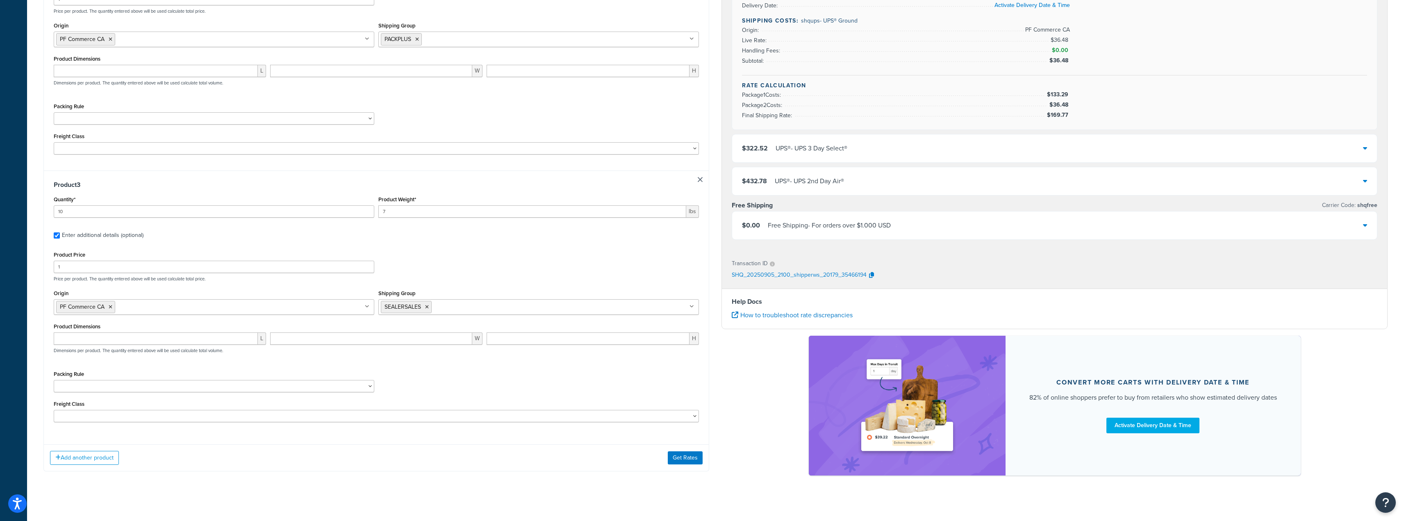
scroll to position [513, 0]
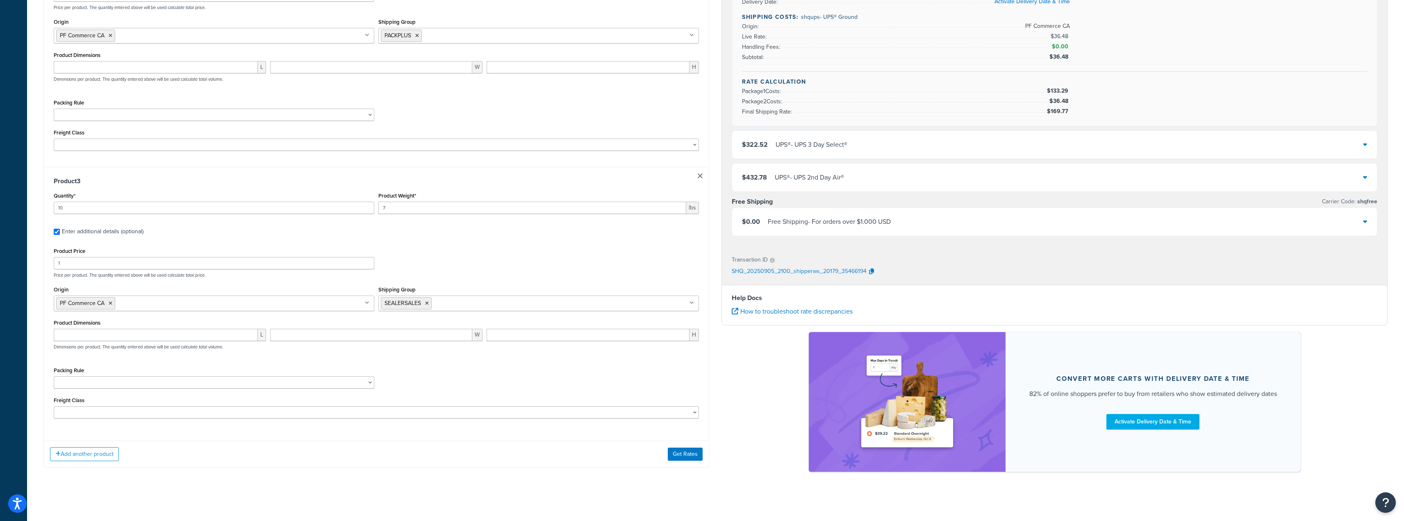
click at [232, 326] on div "Product Dimensions L W H Dimensions per product. The quantity entered above wil…" at bounding box center [377, 337] width 646 height 41
click at [236, 334] on input "number" at bounding box center [156, 335] width 204 height 12
click at [693, 450] on button "Get Rates" at bounding box center [685, 454] width 35 height 13
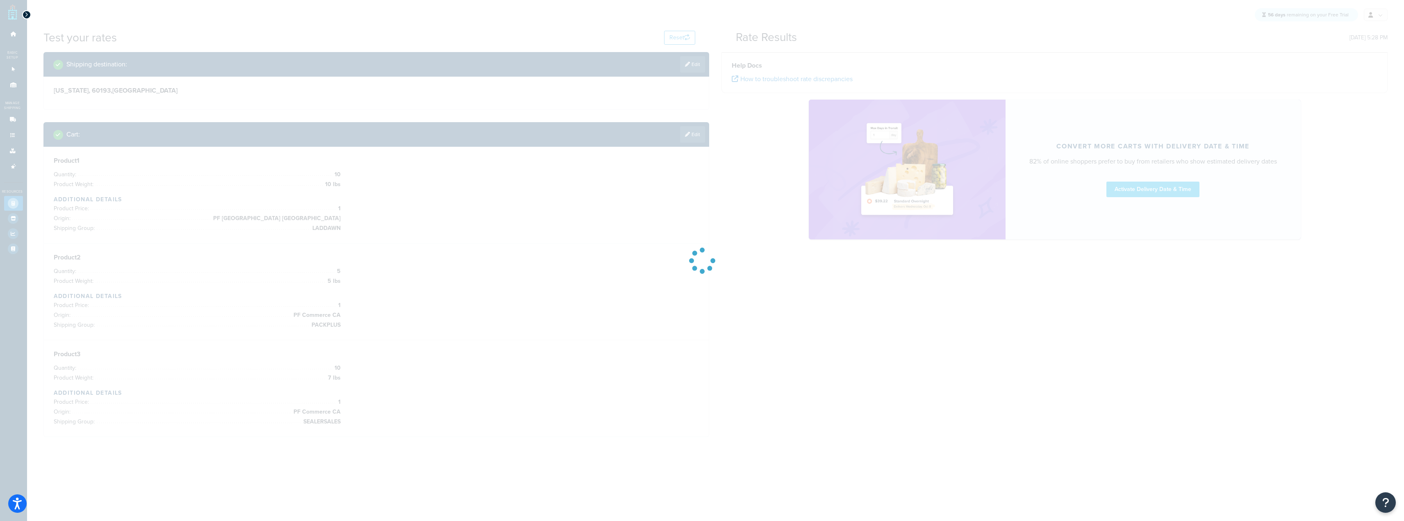
scroll to position [0, 0]
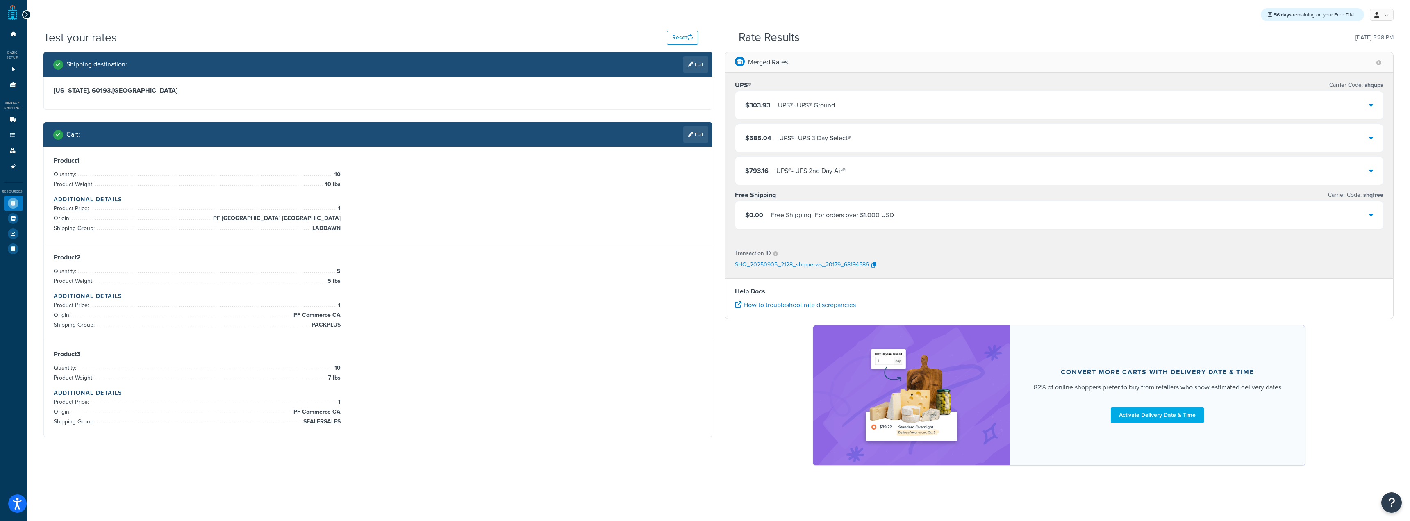
click at [807, 106] on div "UPS® - UPS® Ground" at bounding box center [806, 105] width 57 height 11
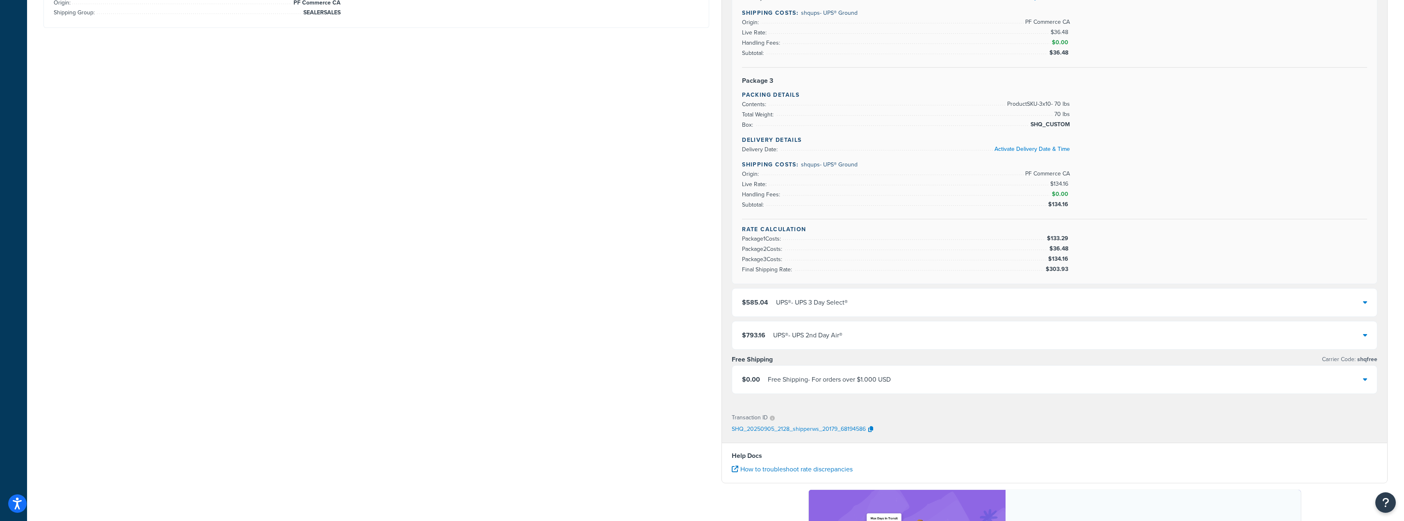
scroll to position [410, 0]
click at [862, 300] on div "$585.04 UPS® - UPS 3 Day Select®" at bounding box center [1054, 302] width 645 height 28
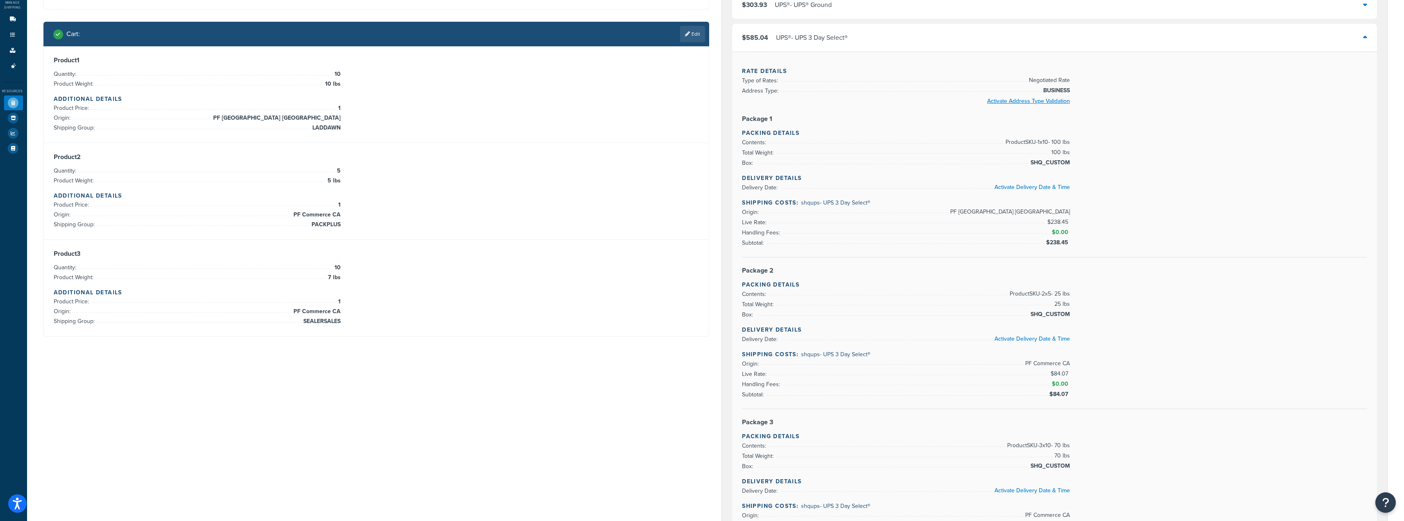
scroll to position [82, 0]
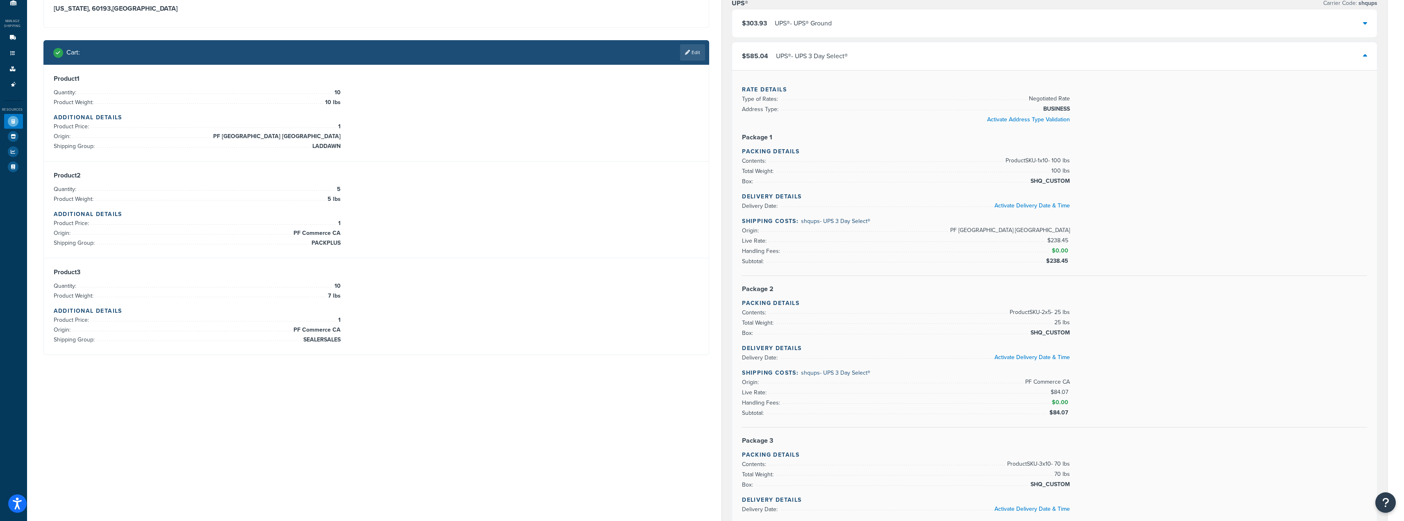
click at [1096, 66] on div "$585.04 UPS® - UPS 3 Day Select®" at bounding box center [1054, 56] width 645 height 28
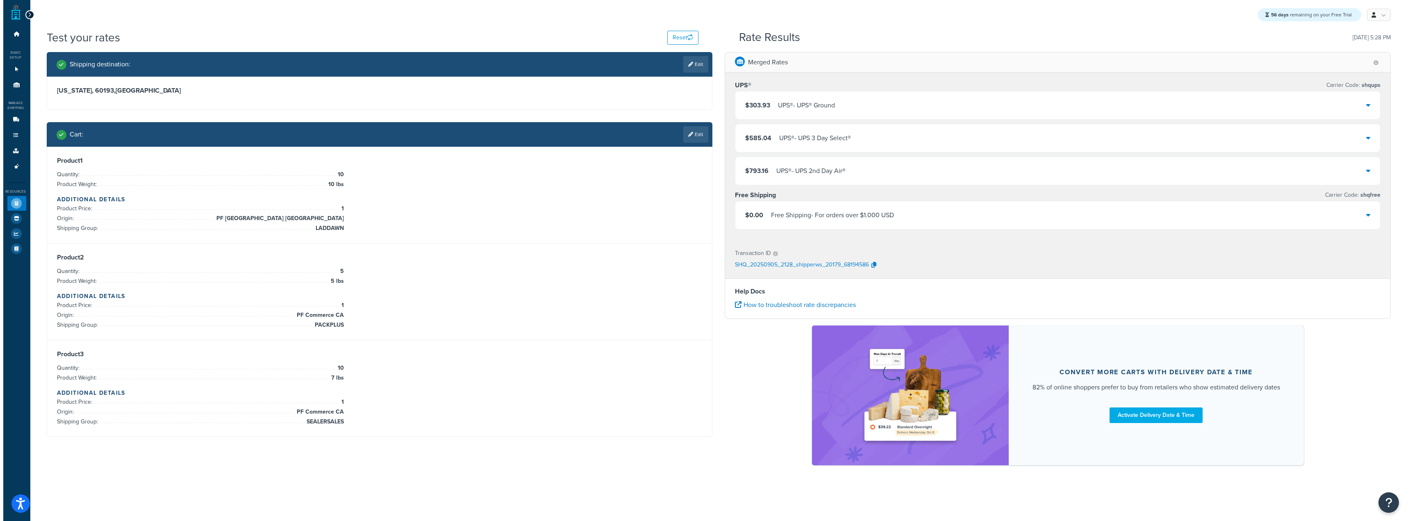
scroll to position [0, 0]
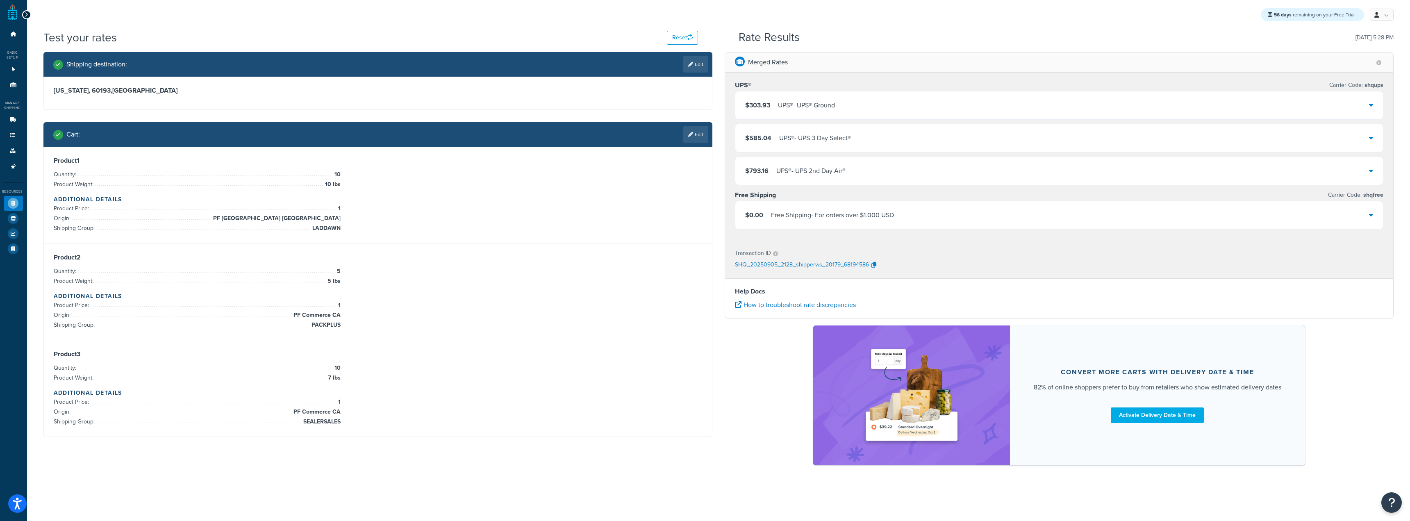
click at [1018, 175] on div "$793.16 UPS® - UPS 2nd Day Air®" at bounding box center [1059, 171] width 648 height 28
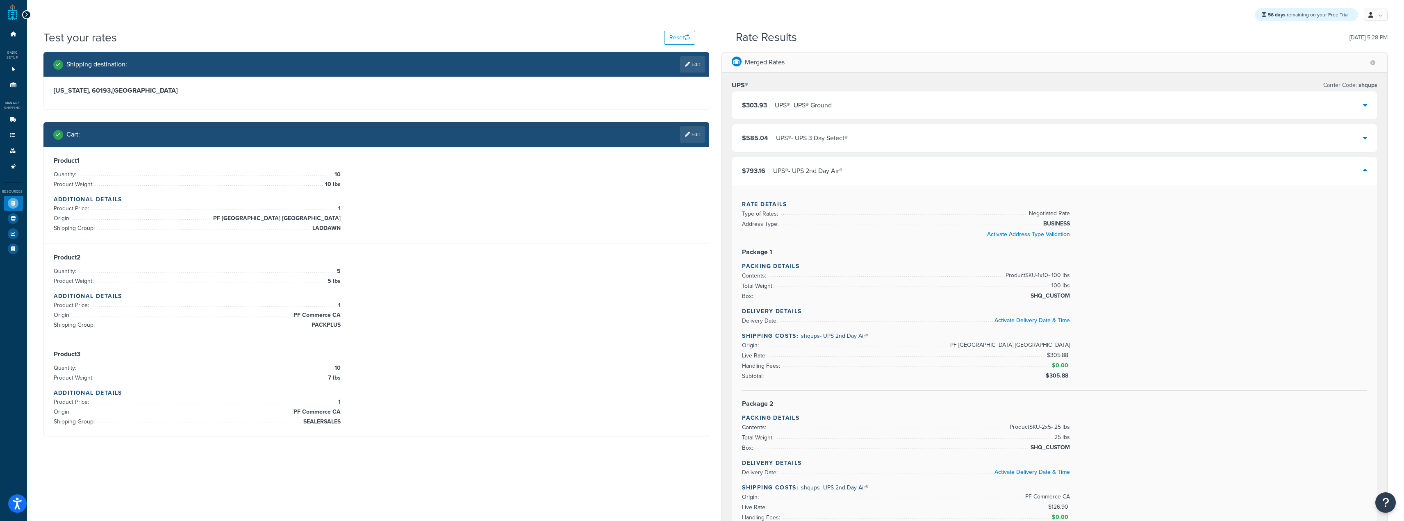
click at [1018, 175] on div "$793.16 UPS® - UPS 2nd Day Air®" at bounding box center [1054, 171] width 645 height 28
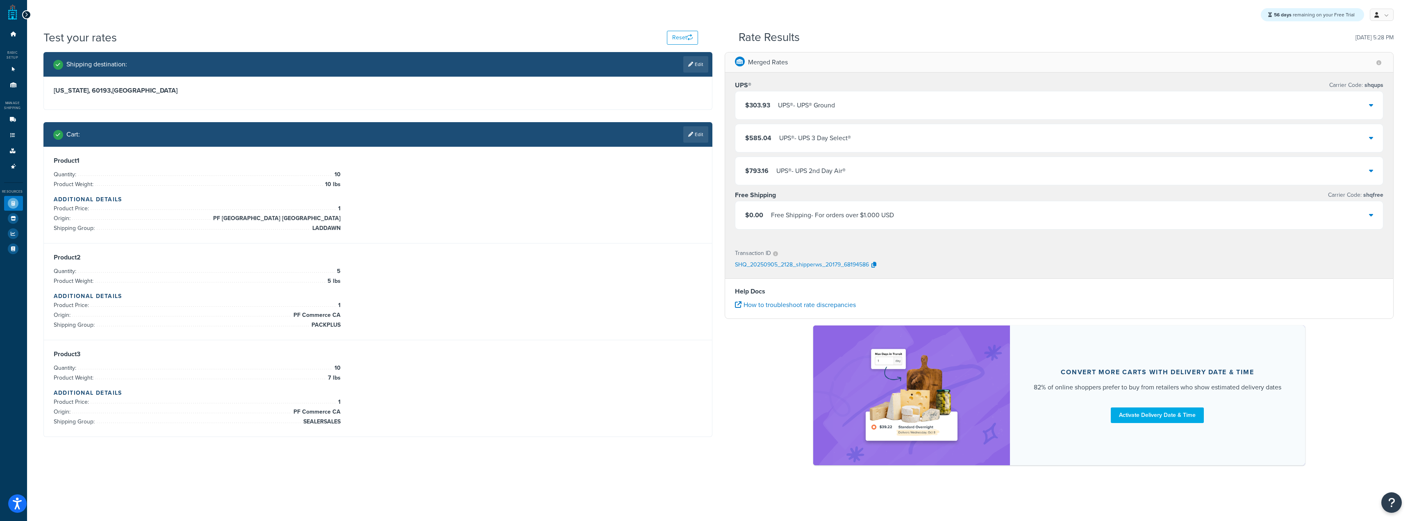
click at [1011, 207] on div "$0.00 Free Shipping - For orders over $1.000 USD" at bounding box center [1059, 215] width 648 height 28
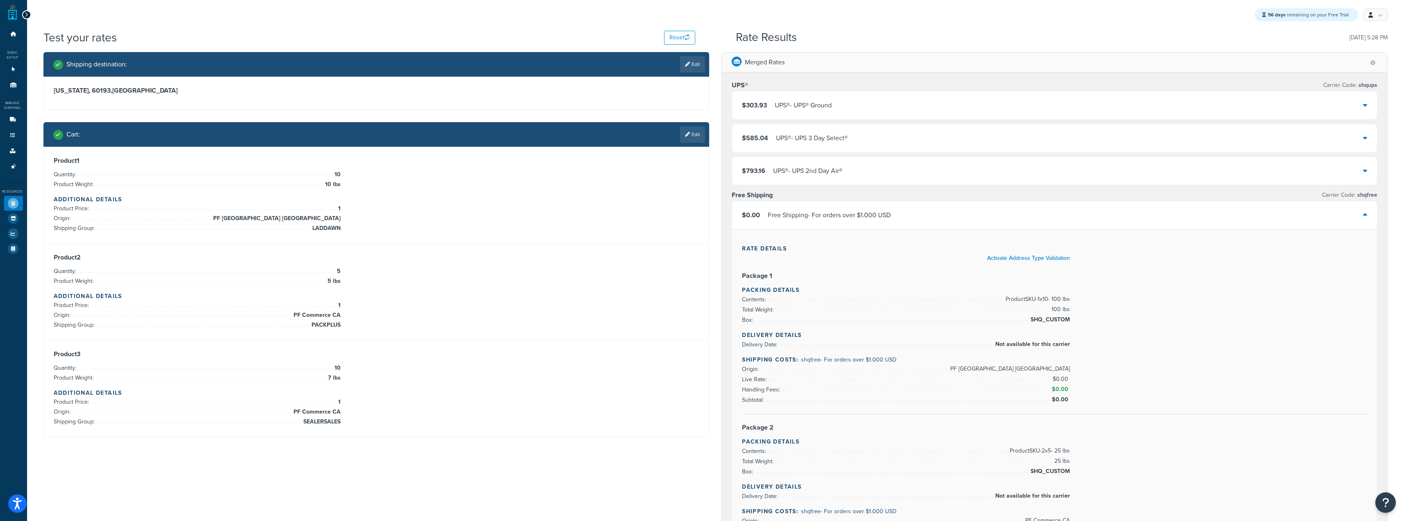
click at [1011, 207] on div "$0.00 Free Shipping - For orders over $1.000 USD" at bounding box center [1054, 215] width 645 height 28
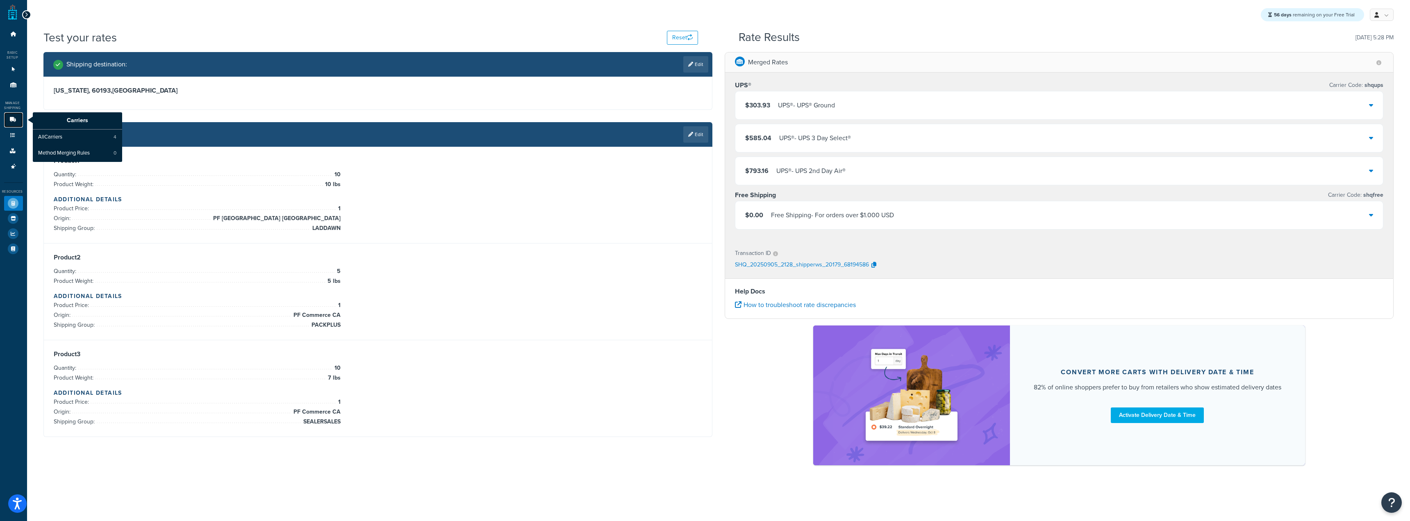
click at [6, 122] on link "Carriers" at bounding box center [13, 119] width 19 height 15
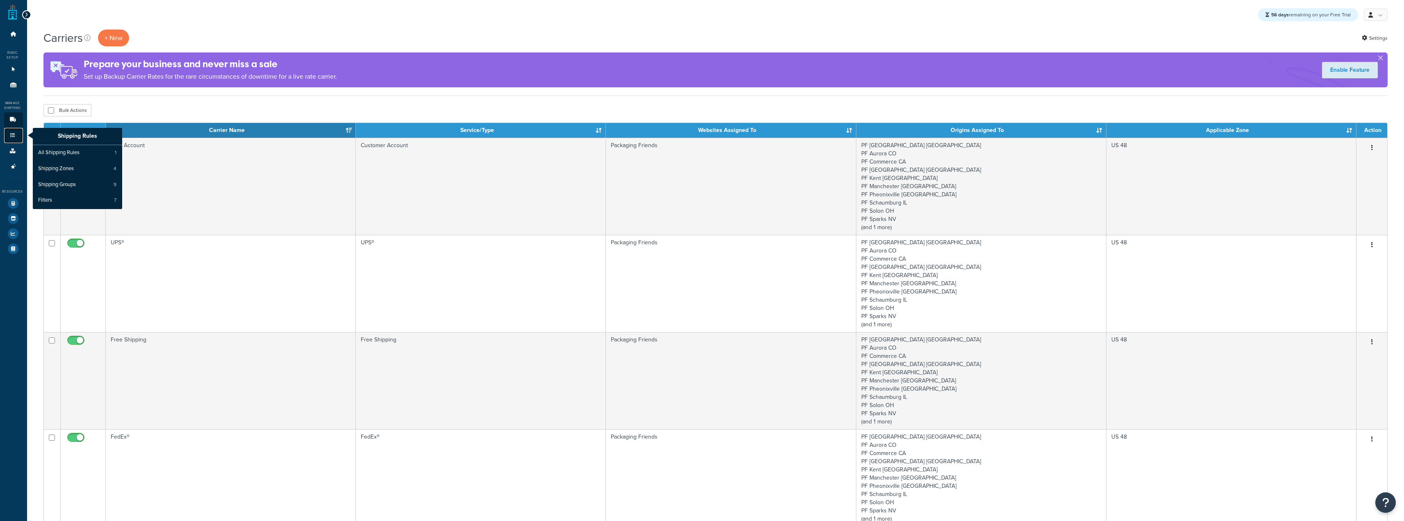
click at [7, 137] on link "Shipping Rules" at bounding box center [13, 135] width 19 height 15
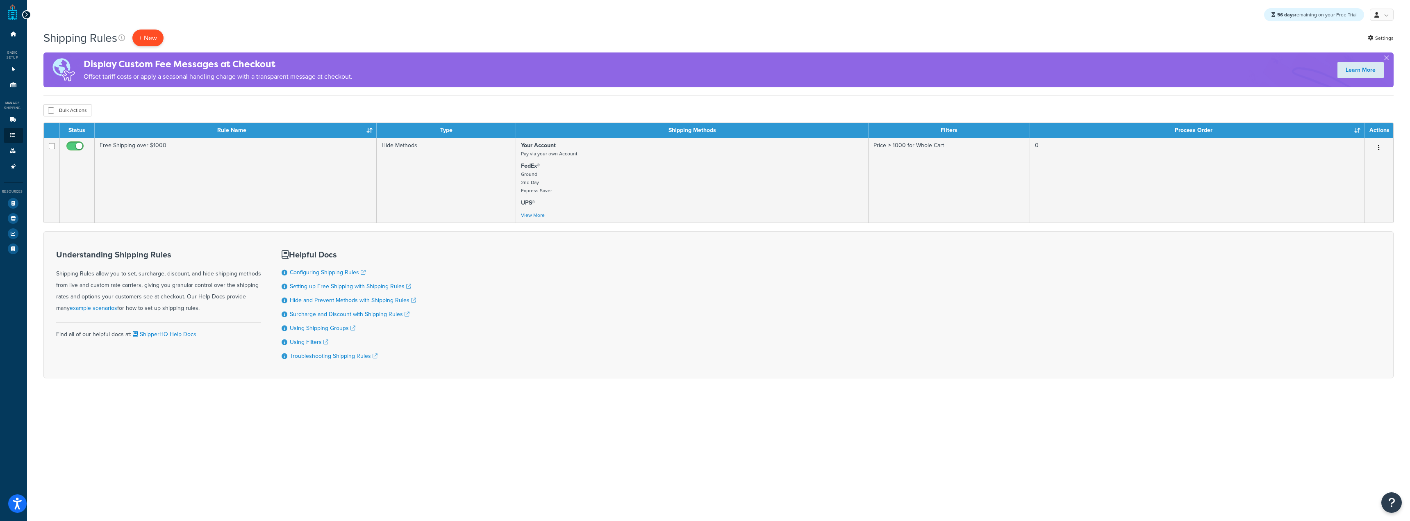
click at [149, 39] on p "+ New" at bounding box center [147, 38] width 31 height 17
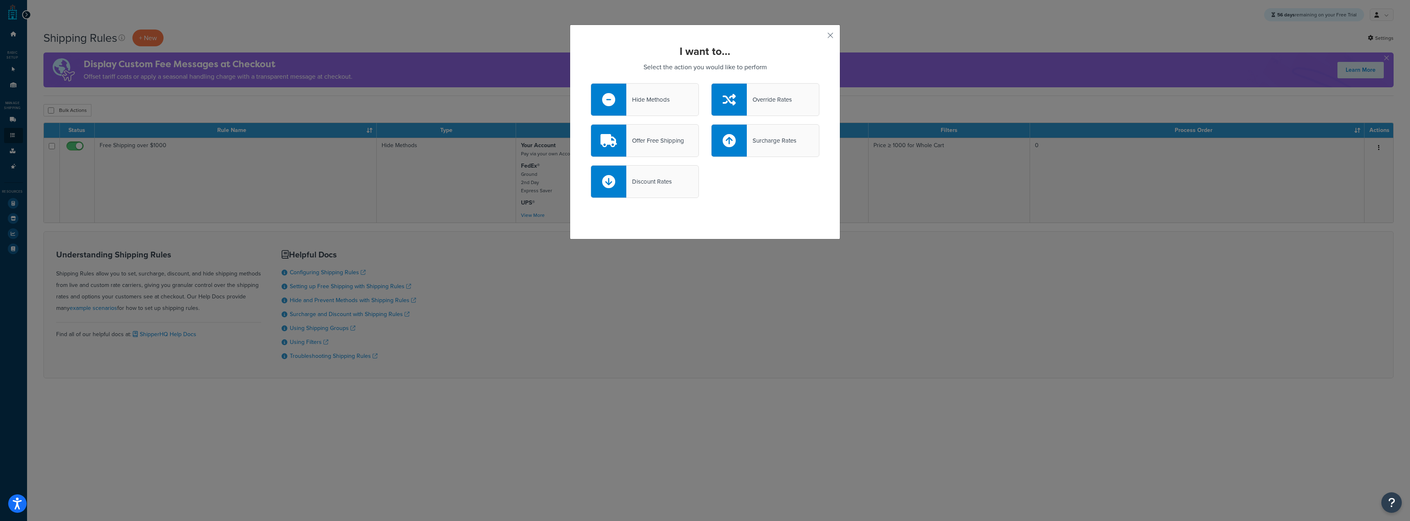
click at [658, 91] on div "Hide Methods" at bounding box center [645, 99] width 108 height 33
click at [0, 0] on input "Hide Methods" at bounding box center [0, 0] width 0 height 0
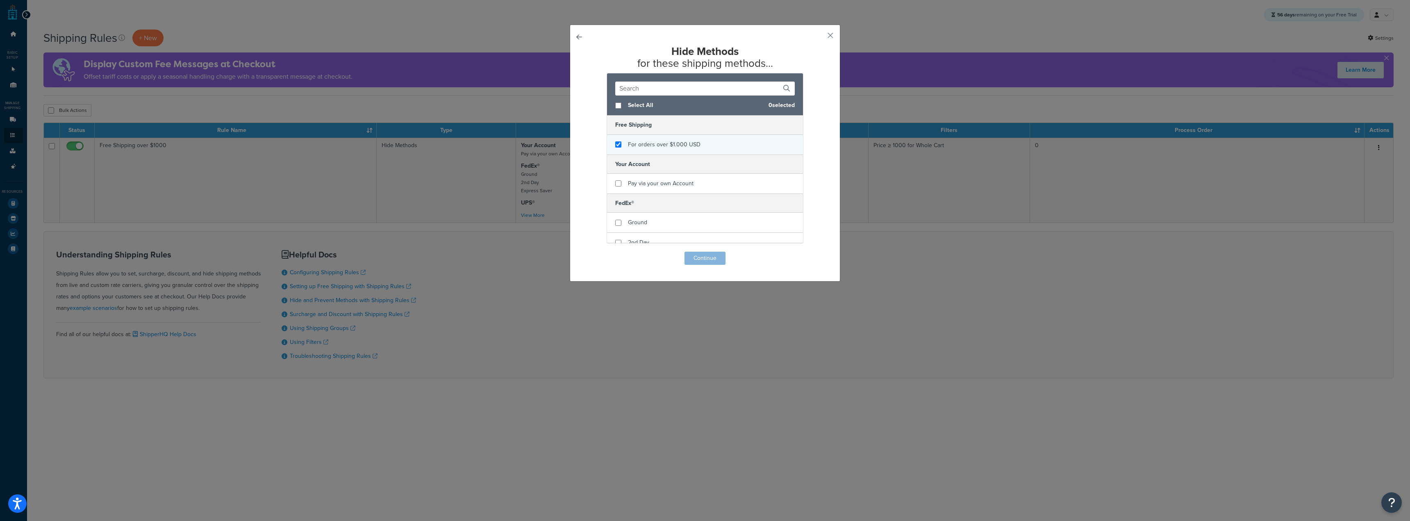
checkbox input "true"
click at [621, 145] on div "For orders over $1.000 USD" at bounding box center [705, 145] width 196 height 20
click at [706, 255] on button "Continue" at bounding box center [704, 258] width 41 height 13
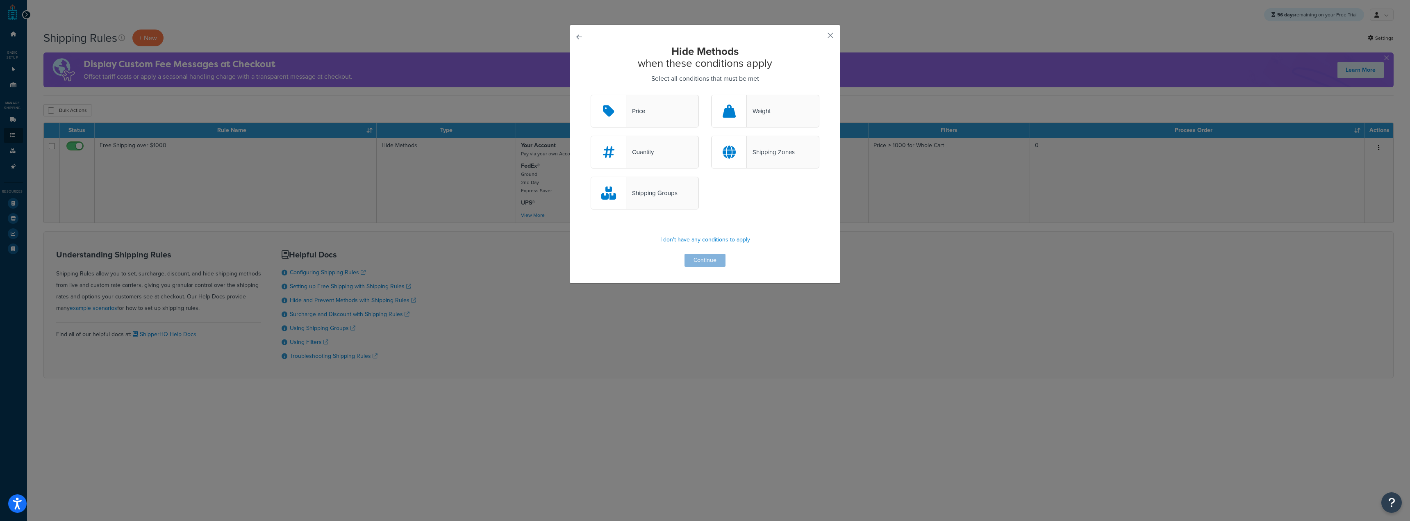
click at [654, 111] on div "Price" at bounding box center [645, 111] width 108 height 33
click at [0, 0] on input "Price" at bounding box center [0, 0] width 0 height 0
click at [654, 111] on div "Price" at bounding box center [645, 111] width 108 height 33
click at [0, 0] on input "Price" at bounding box center [0, 0] width 0 height 0
click at [654, 111] on div "Price" at bounding box center [645, 111] width 108 height 33
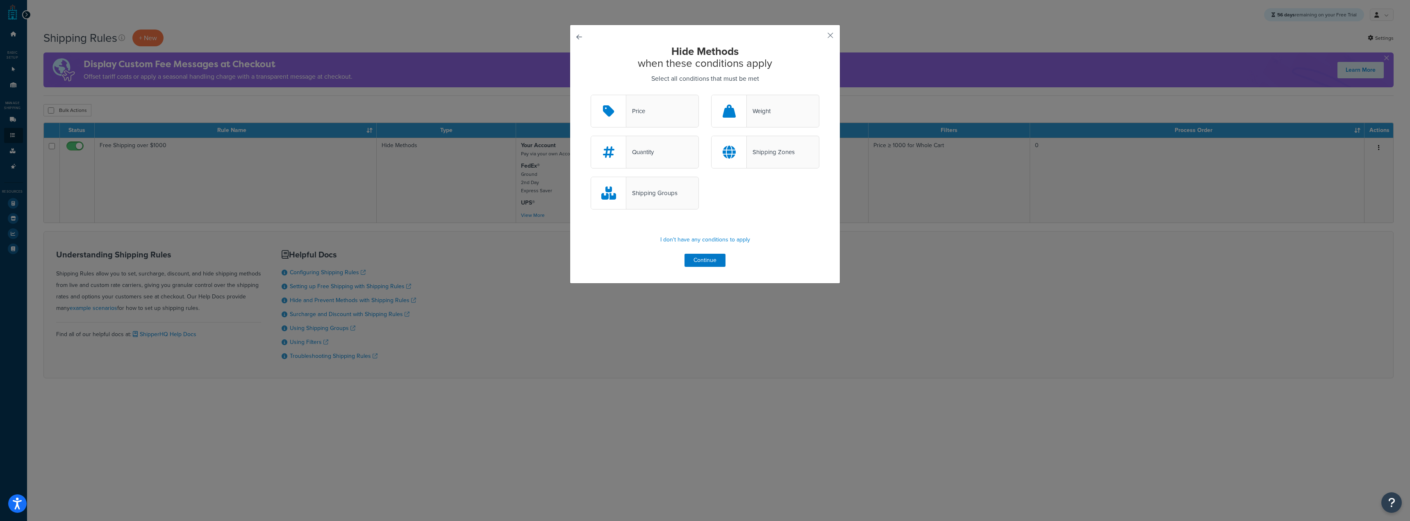
click at [0, 0] on input "Price" at bounding box center [0, 0] width 0 height 0
click at [711, 264] on button "Continue" at bounding box center [704, 260] width 41 height 13
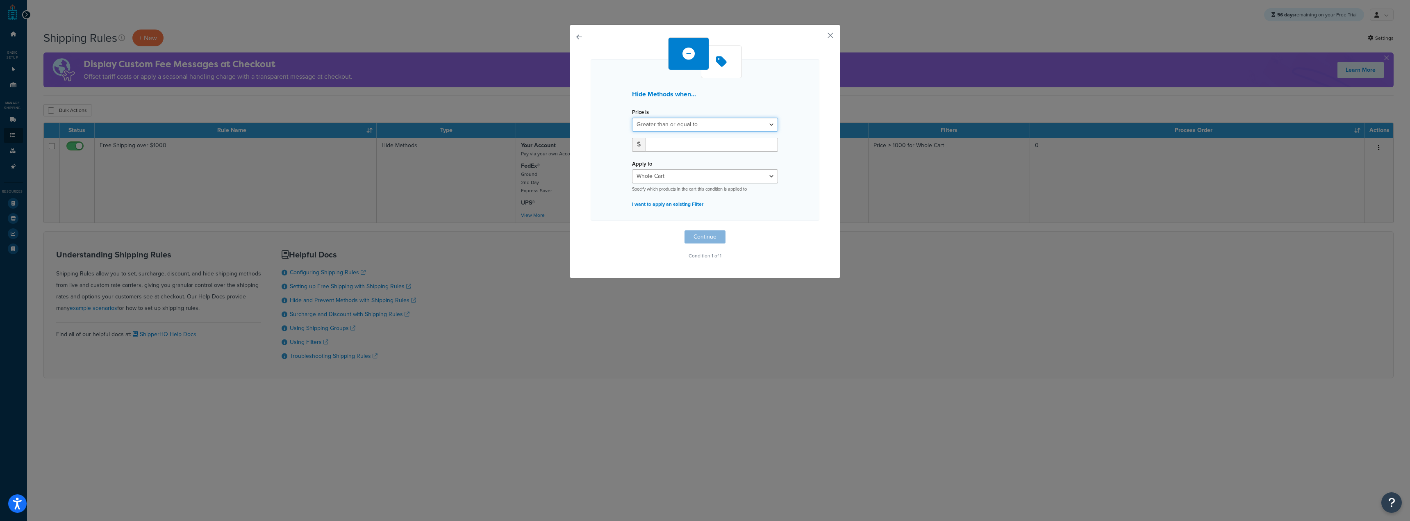
click at [701, 126] on select "Greater than or equal to Between or equal to Less than or equal to" at bounding box center [705, 125] width 146 height 14
click at [632, 118] on select "Greater than or equal to Between or equal to Less than or equal to" at bounding box center [705, 125] width 146 height 14
click at [678, 143] on input "number" at bounding box center [712, 145] width 132 height 14
click at [687, 123] on select "Greater than or equal to Between or equal to Less than or equal to" at bounding box center [705, 125] width 146 height 14
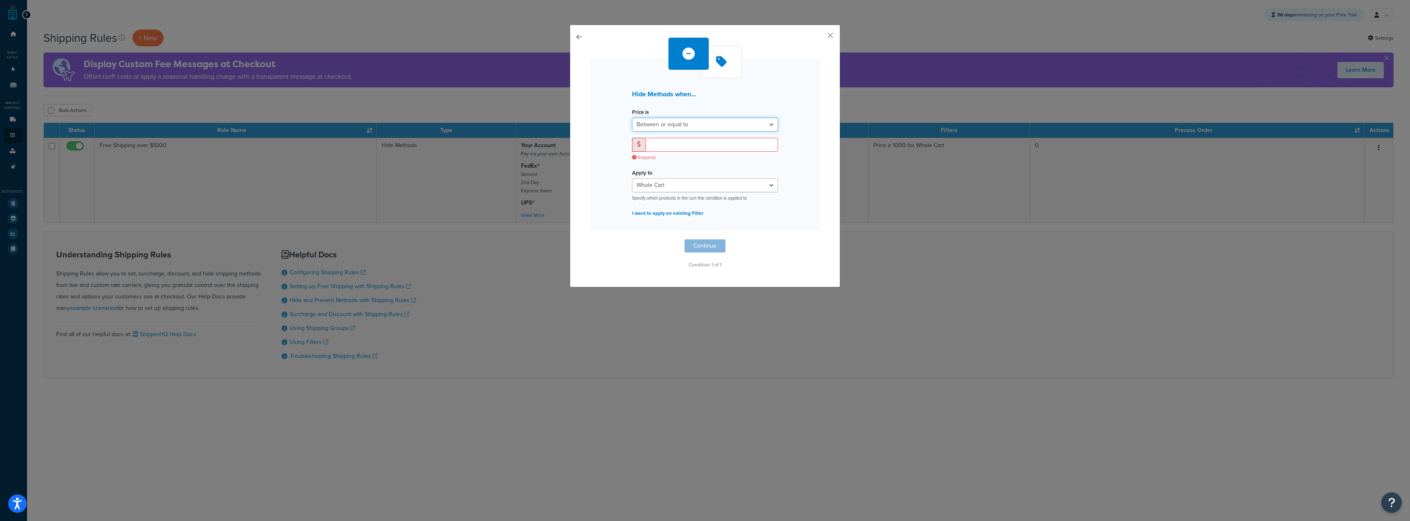
click at [632, 118] on select "Greater than or equal to Between or equal to Less than or equal to" at bounding box center [705, 125] width 146 height 14
click at [698, 124] on select "Greater than or equal to Between or equal to Less than or equal to" at bounding box center [705, 125] width 146 height 14
select select "UNDER"
click at [632, 118] on select "Greater than or equal to Between or equal to Less than or equal to" at bounding box center [705, 125] width 146 height 14
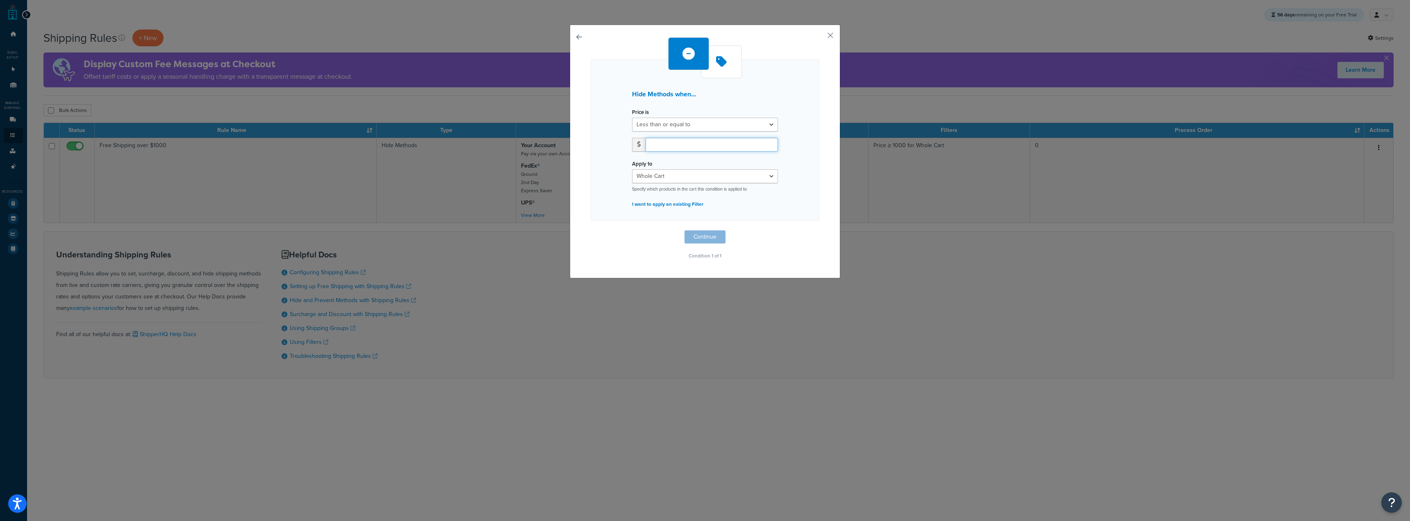
click at [675, 143] on input "number" at bounding box center [712, 145] width 132 height 14
type input "999.999999"
click at [716, 232] on button "Continue" at bounding box center [704, 236] width 41 height 13
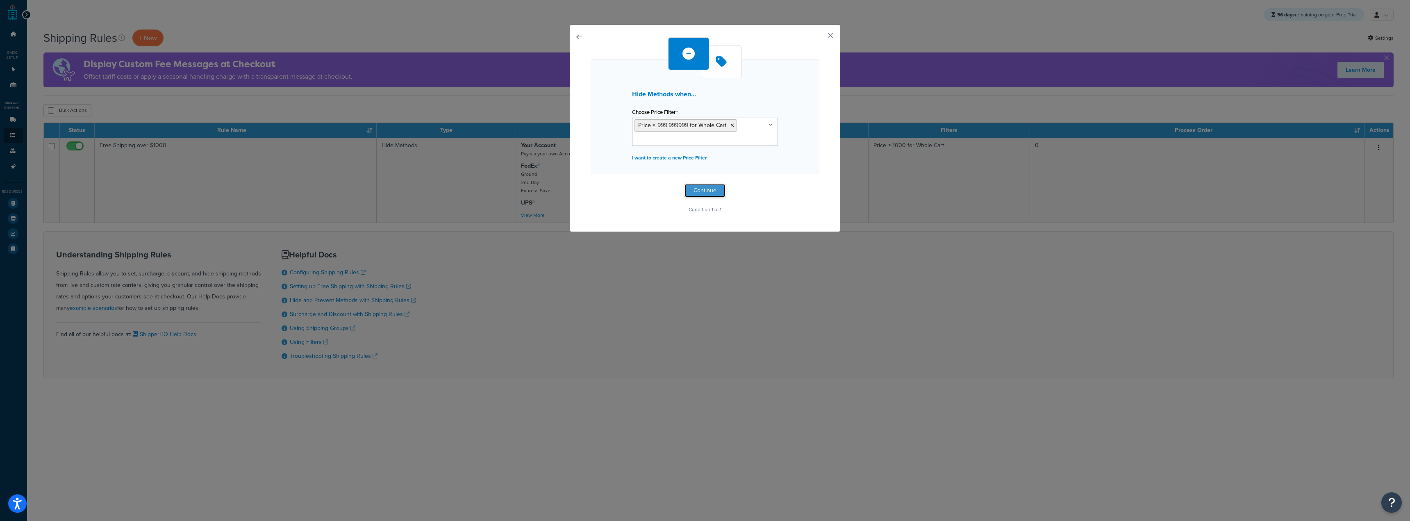
click at [711, 187] on button "Continue" at bounding box center [704, 190] width 41 height 13
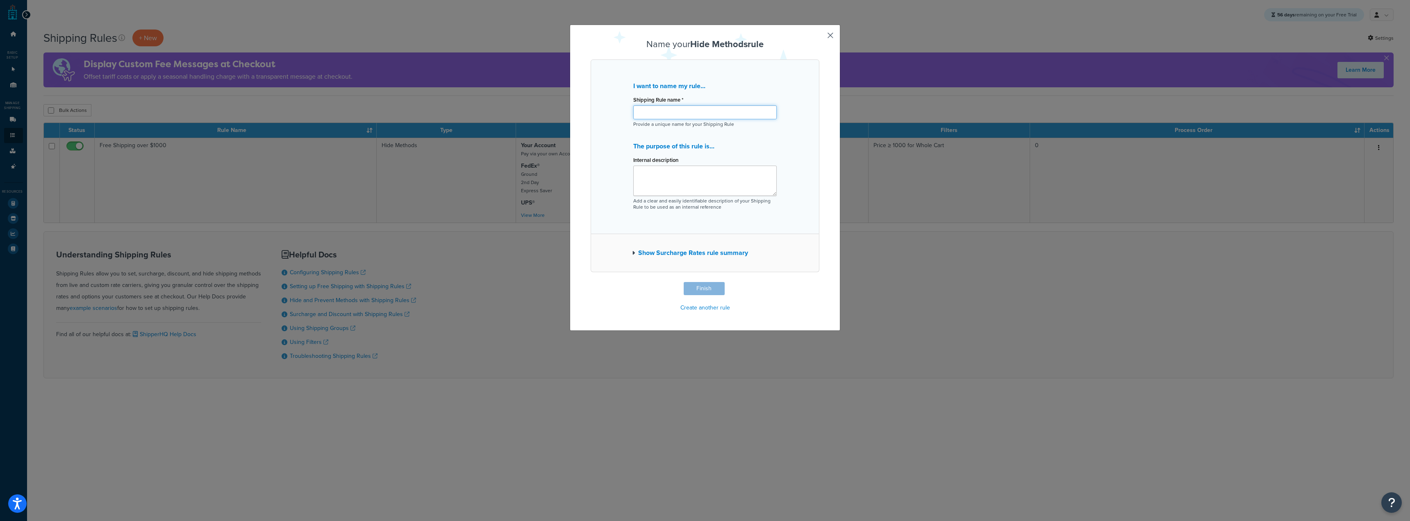
drag, startPoint x: 699, startPoint y: 120, endPoint x: 708, endPoint y: 105, distance: 17.3
click at [699, 119] on input "Shipping Rule name *" at bounding box center [704, 112] width 143 height 14
type input "Hide Free Shipping"
click at [711, 287] on button "Finish" at bounding box center [704, 288] width 41 height 13
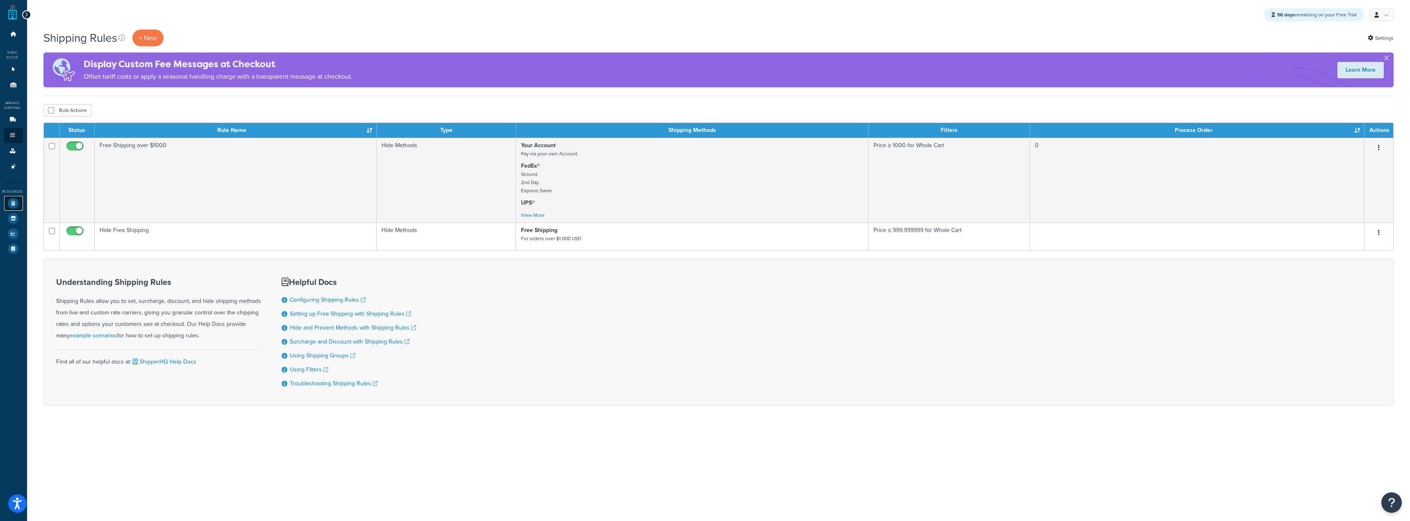
click at [7, 208] on link "Test Your Rates" at bounding box center [13, 203] width 19 height 15
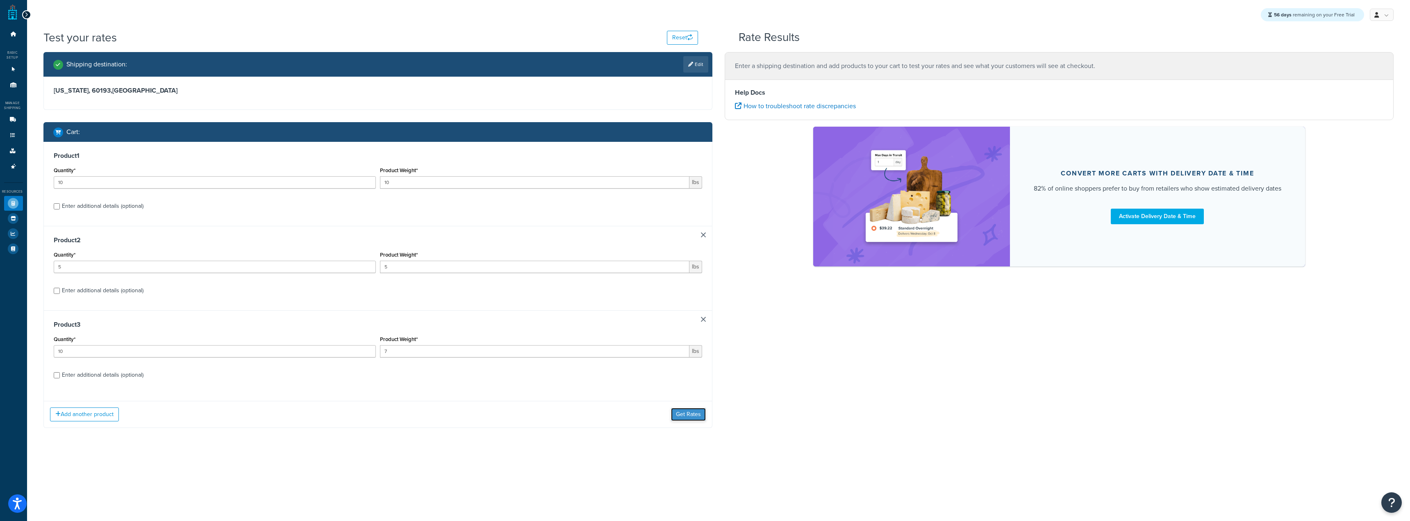
click at [683, 414] on button "Get Rates" at bounding box center [688, 414] width 35 height 13
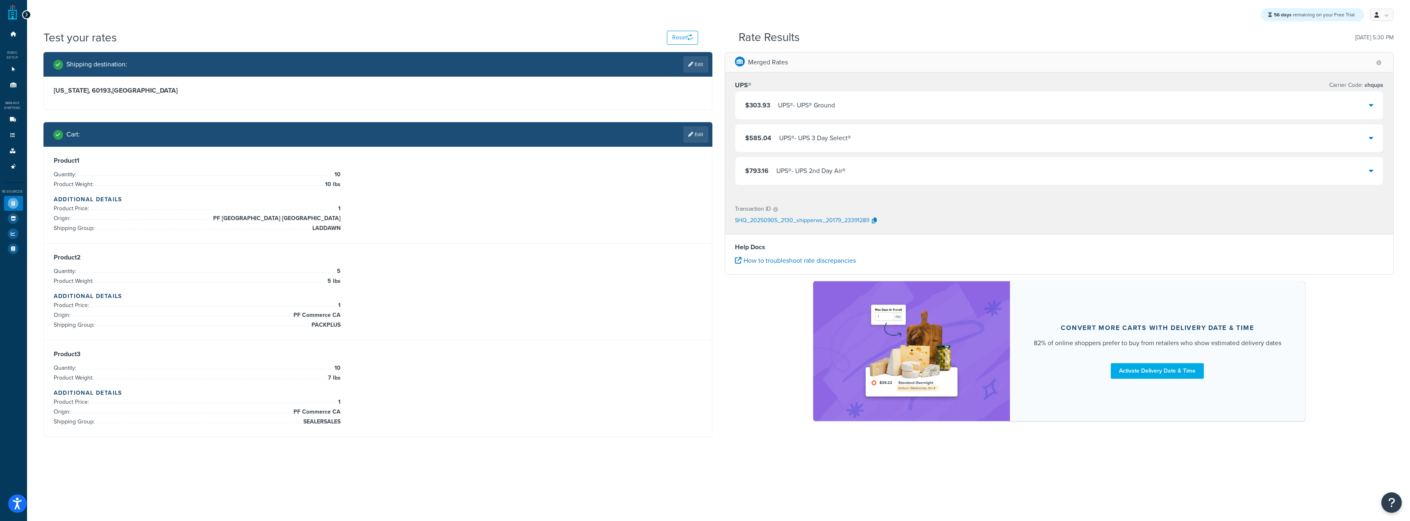
click at [842, 104] on div "$303.93 UPS® - UPS® Ground" at bounding box center [1059, 105] width 648 height 28
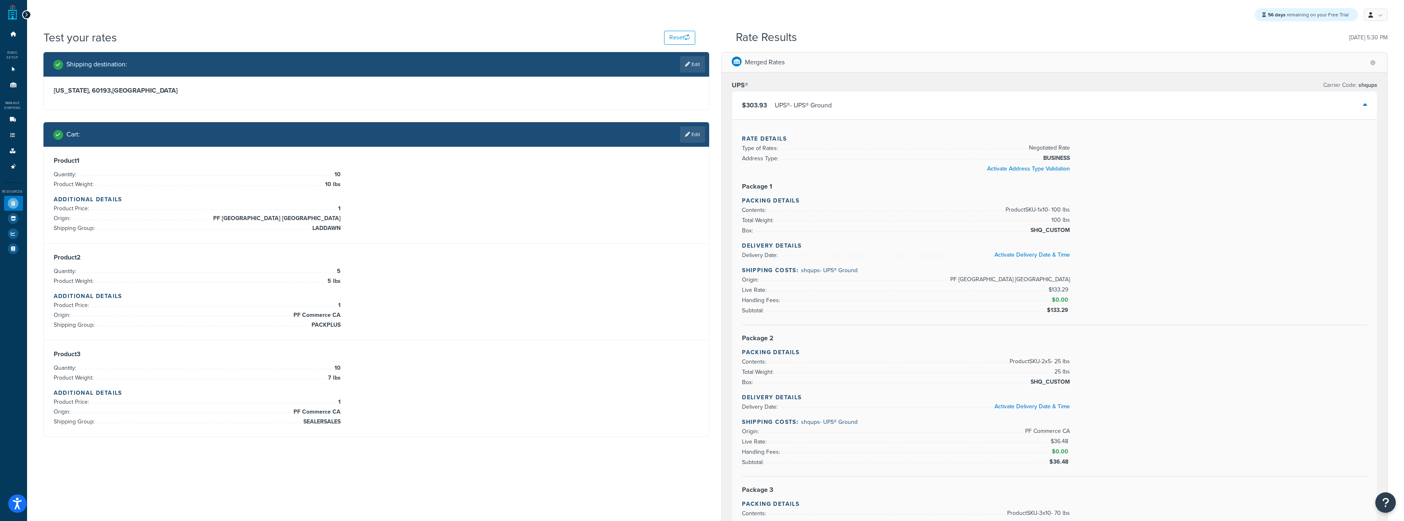
click at [874, 114] on div "$303.93 UPS® - UPS® Ground" at bounding box center [1054, 105] width 645 height 28
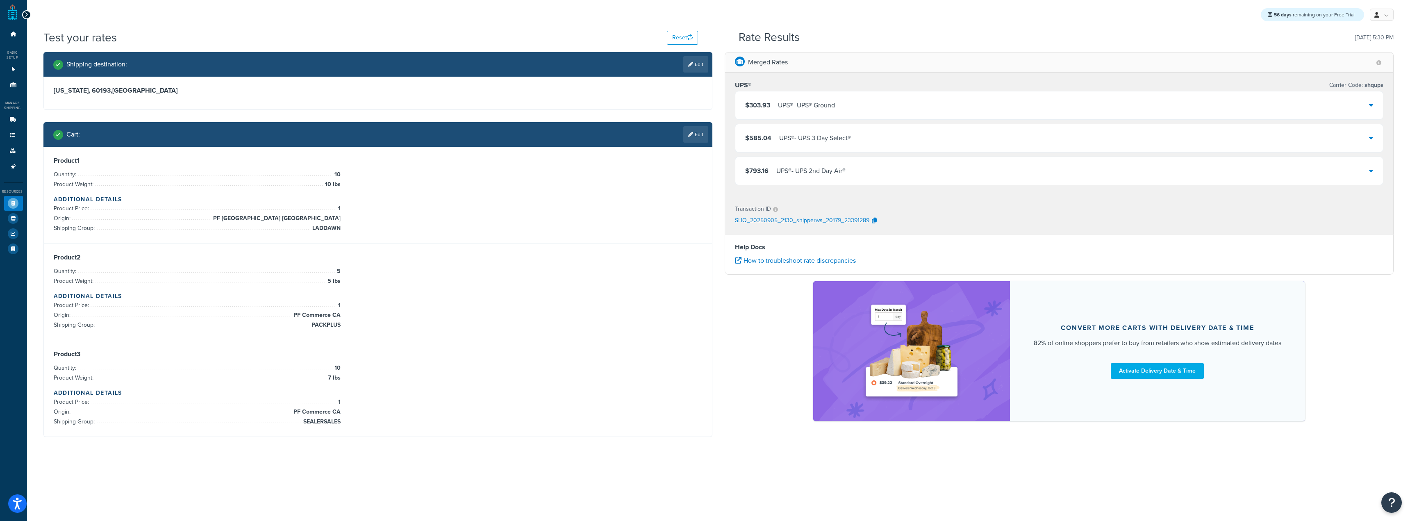
click at [870, 139] on div "$585.04 UPS® - UPS 3 Day Select®" at bounding box center [1059, 138] width 648 height 28
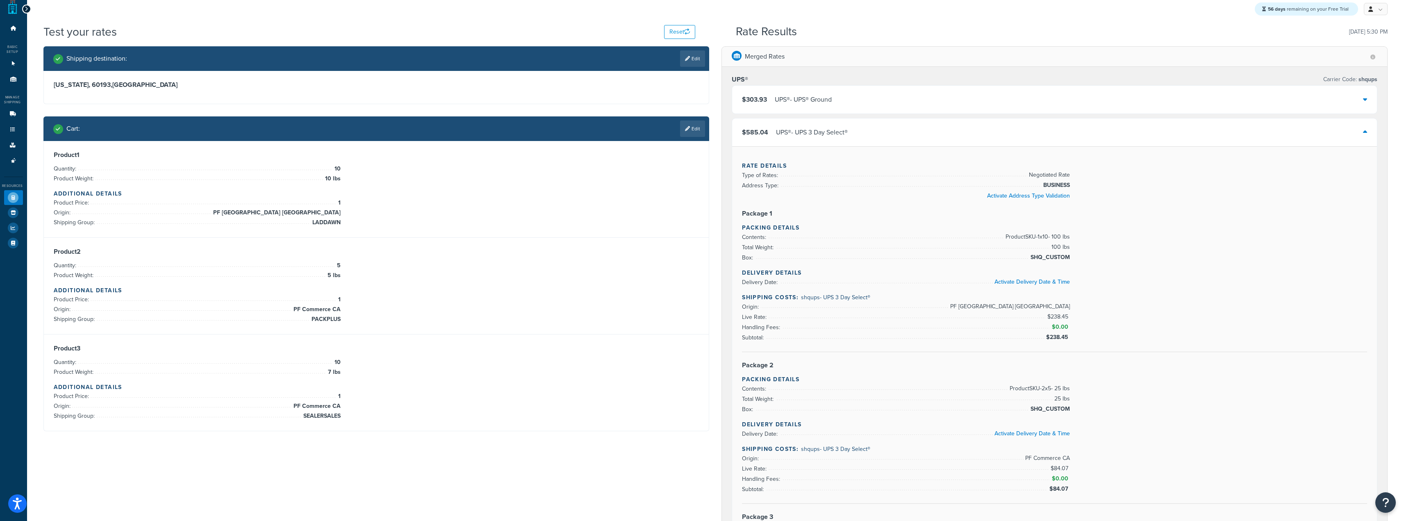
scroll to position [41, 0]
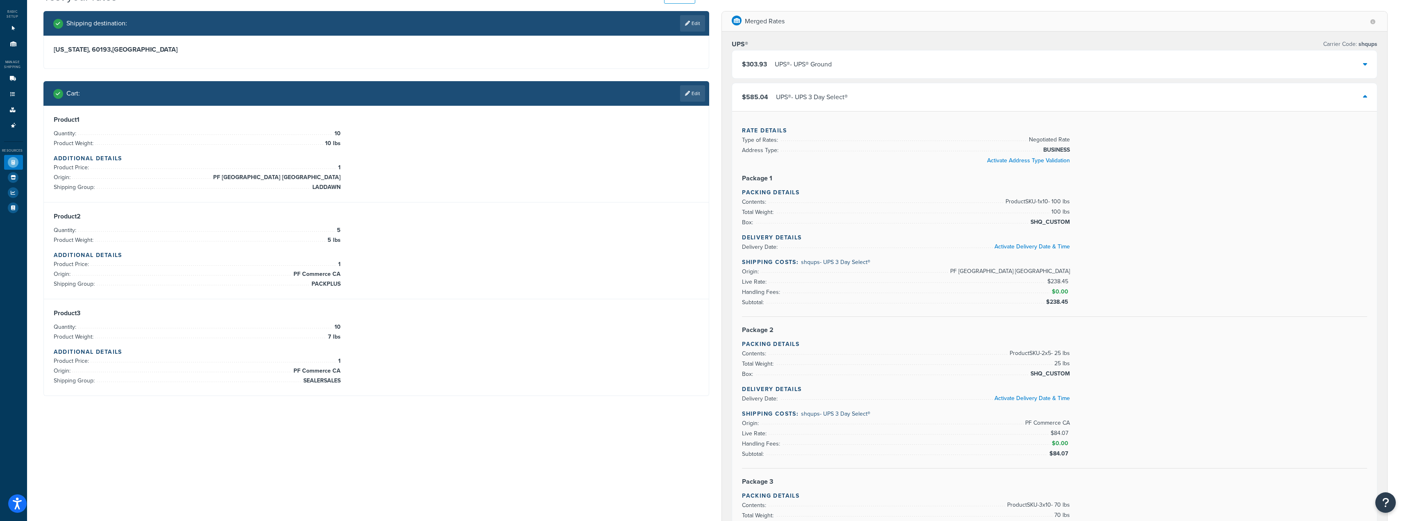
click at [886, 108] on div "$585.04 UPS® - UPS 3 Day Select®" at bounding box center [1054, 97] width 645 height 28
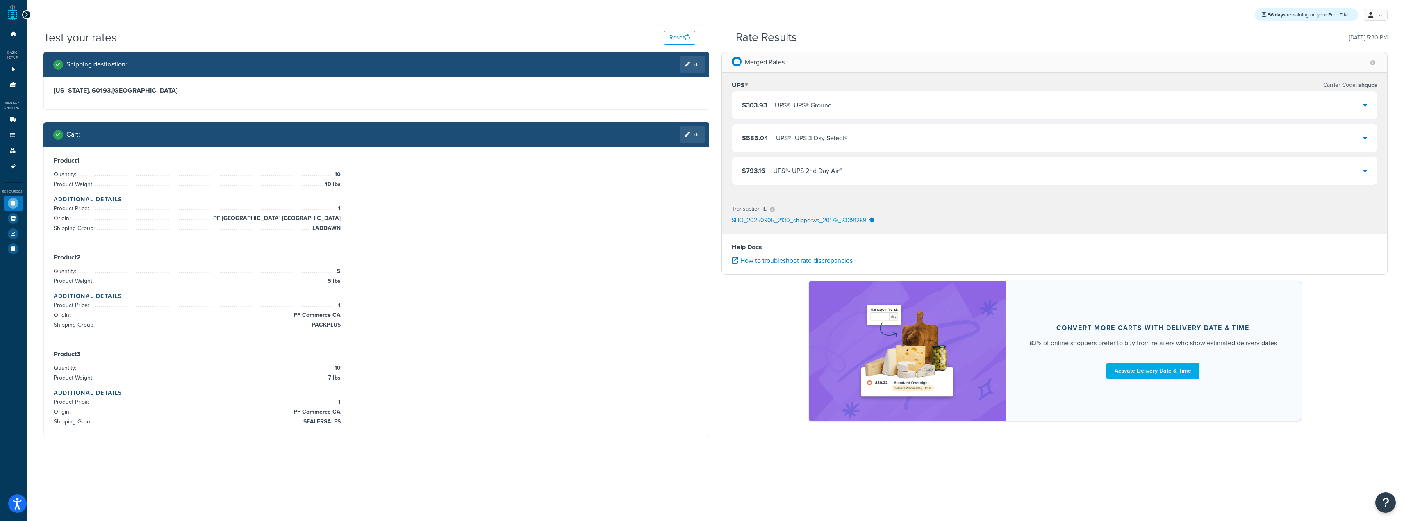
click at [890, 124] on div "$585.04 UPS® - UPS 3 Day Select®" at bounding box center [1054, 138] width 645 height 28
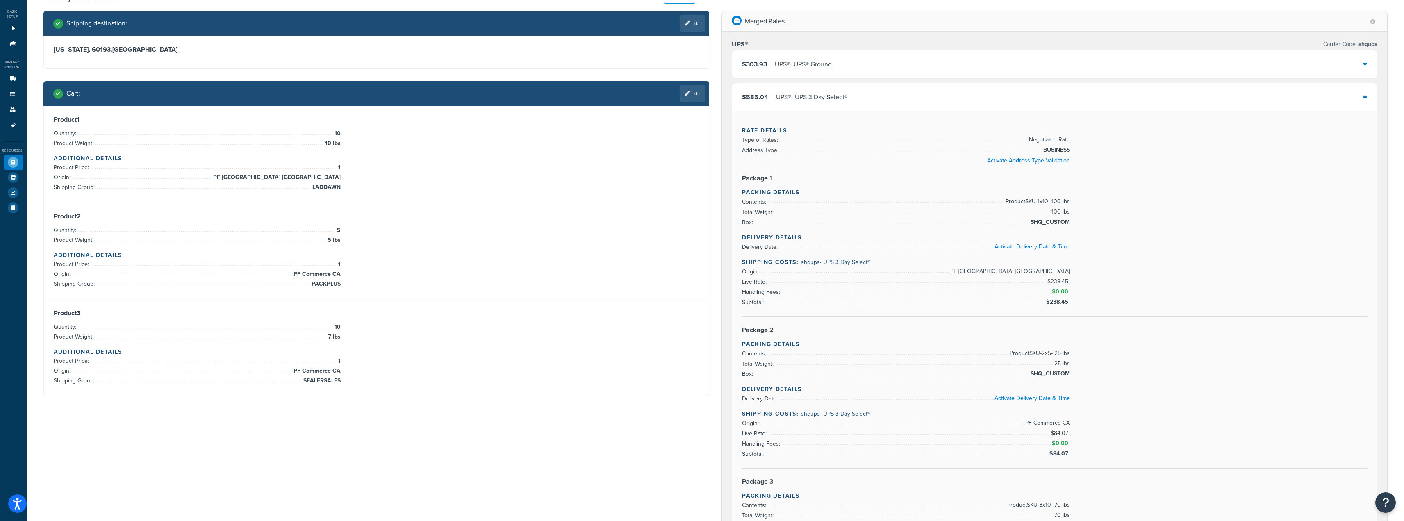
click at [889, 91] on div "$585.04 UPS® - UPS 3 Day Select®" at bounding box center [1054, 97] width 645 height 28
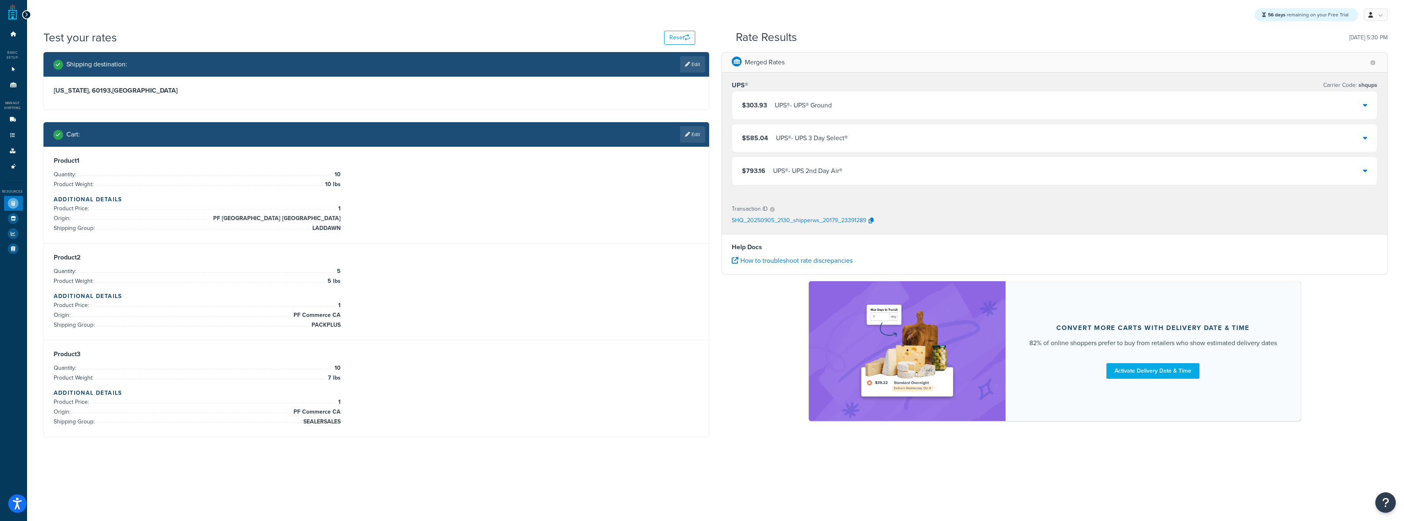
scroll to position [0, 0]
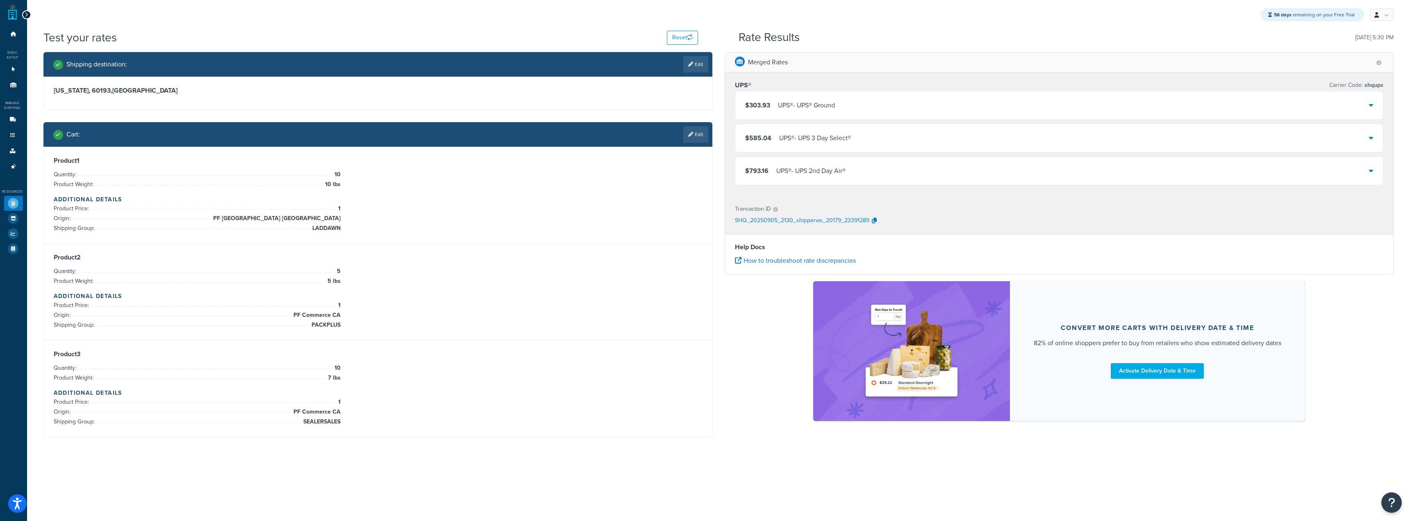
click at [875, 165] on div "$793.16 UPS® - UPS 2nd Day Air®" at bounding box center [1059, 171] width 648 height 28
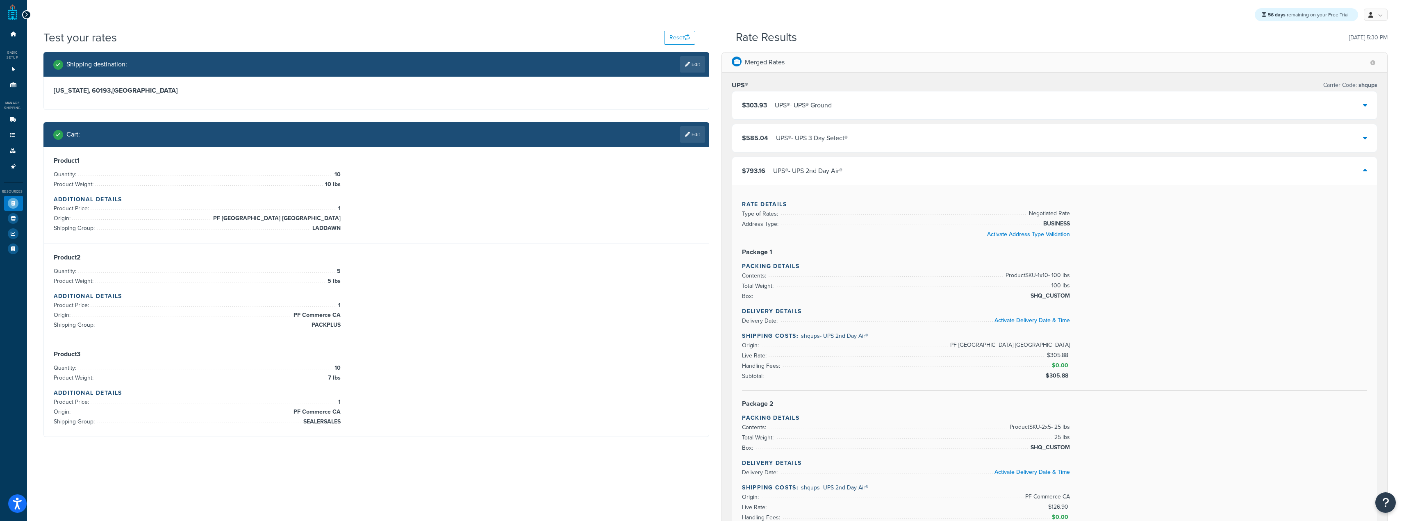
click at [858, 169] on div "$793.16 UPS® - UPS 2nd Day Air®" at bounding box center [1054, 171] width 645 height 28
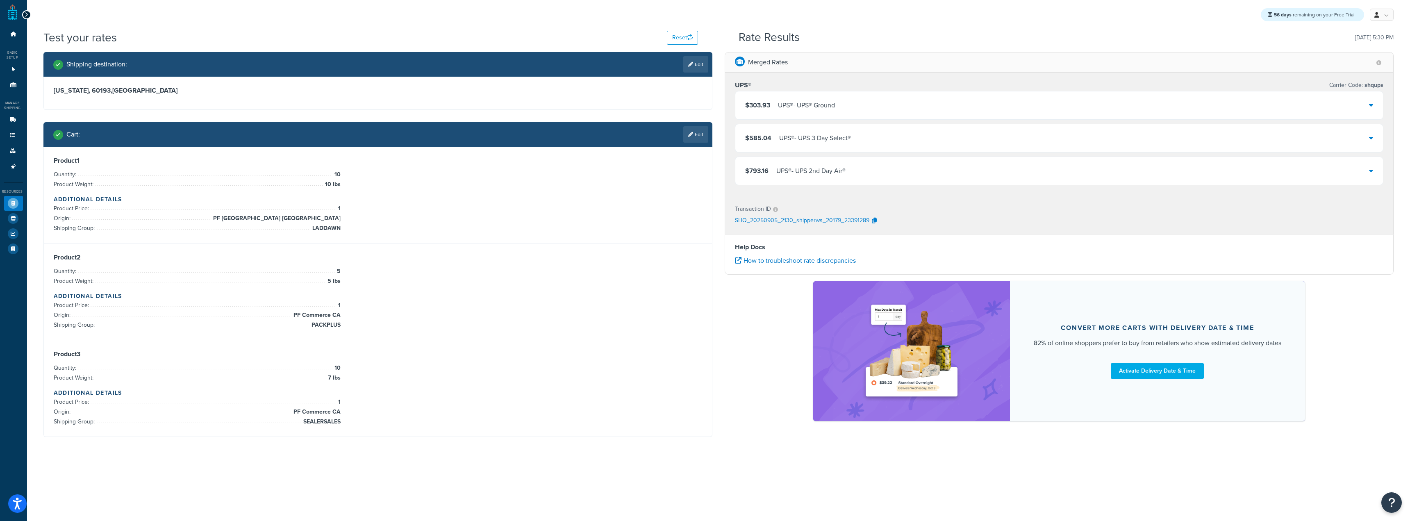
click at [906, 108] on div "$303.93 UPS® - UPS® Ground" at bounding box center [1059, 105] width 648 height 28
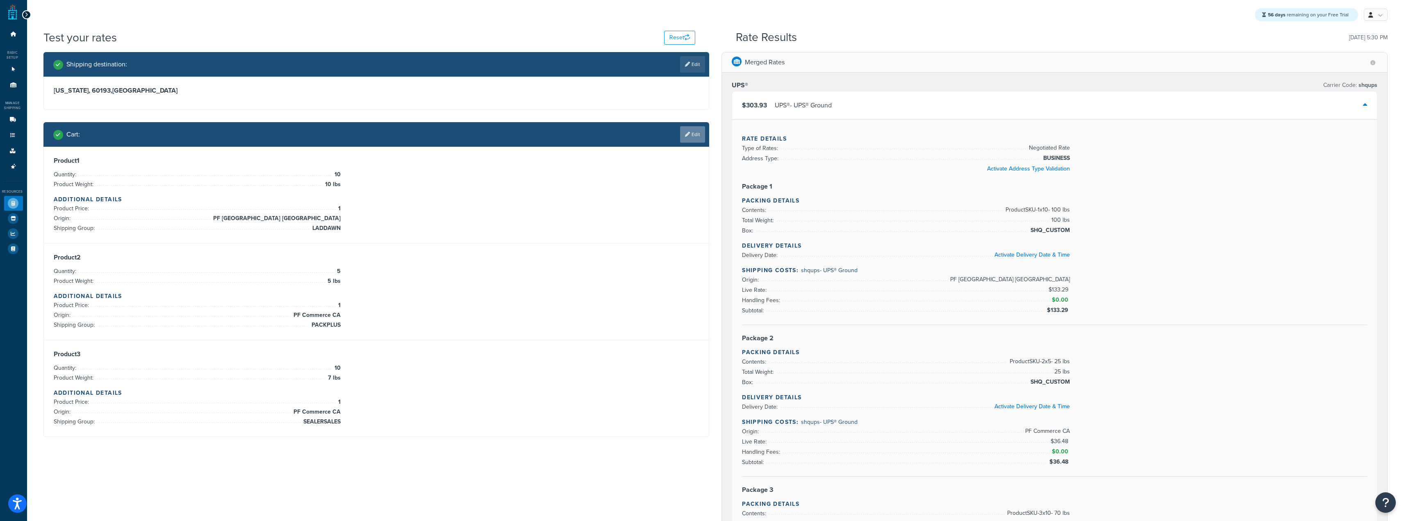
click at [683, 136] on link "Edit" at bounding box center [692, 134] width 25 height 16
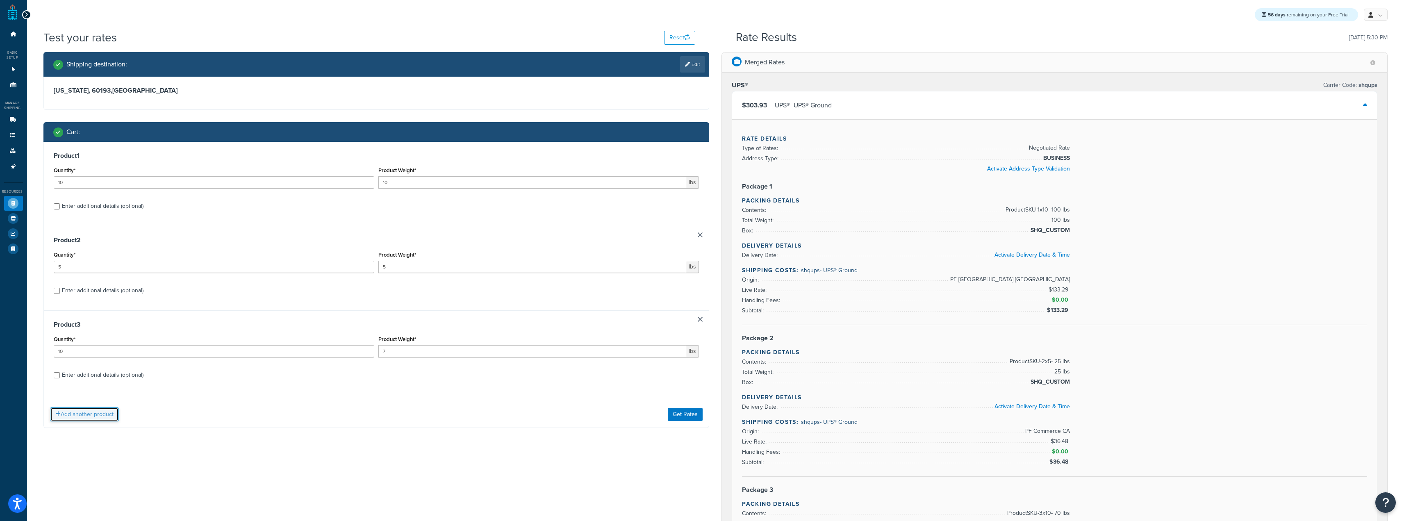
click at [77, 410] on button "Add another product" at bounding box center [84, 414] width 69 height 14
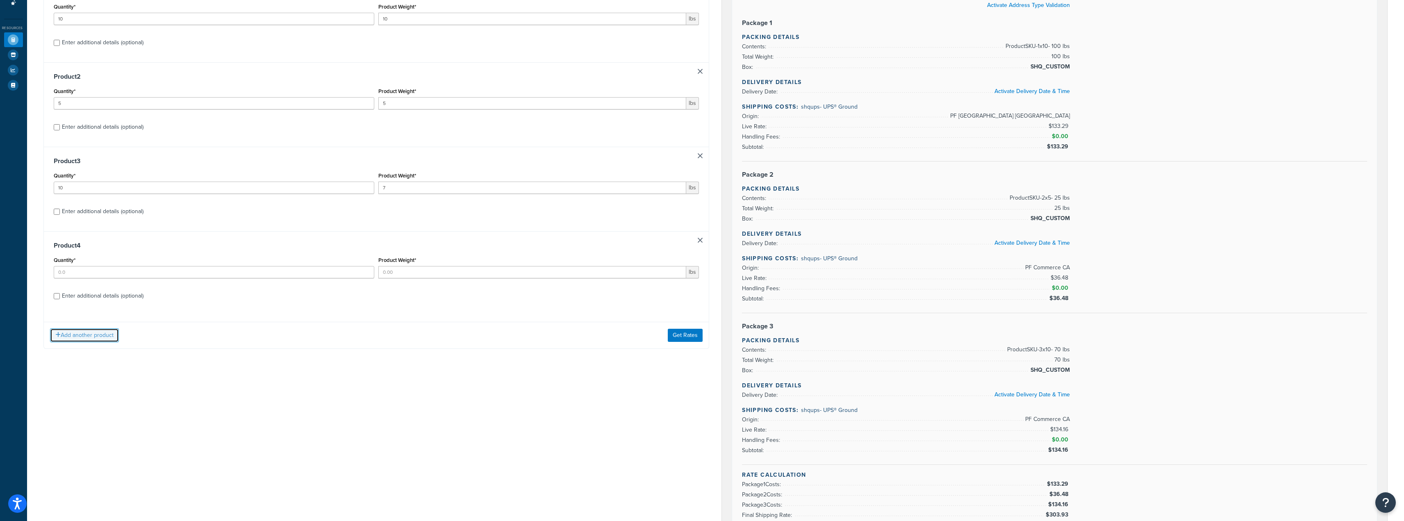
scroll to position [164, 0]
click at [155, 273] on input "Quantity*" at bounding box center [214, 272] width 321 height 12
type input "2"
click at [555, 270] on input "Product Weight*" at bounding box center [532, 272] width 308 height 12
type input "15"
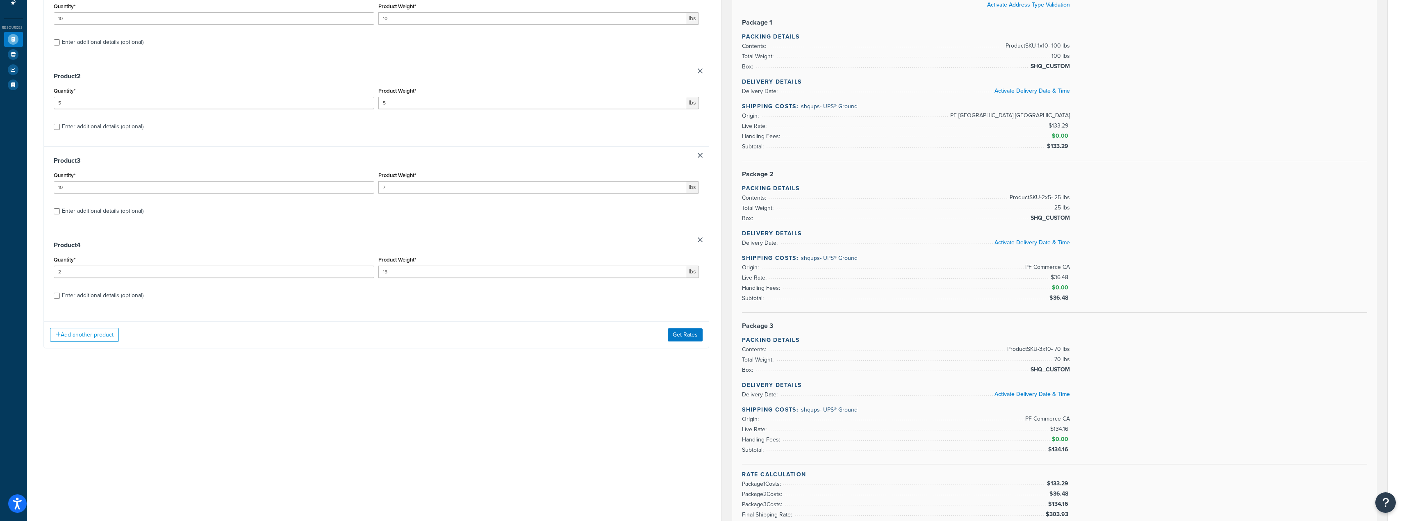
click at [128, 293] on div "Enter additional details (optional)" at bounding box center [103, 295] width 82 height 11
click at [60, 293] on input "Enter additional details (optional)" at bounding box center [57, 296] width 6 height 6
checkbox input "true"
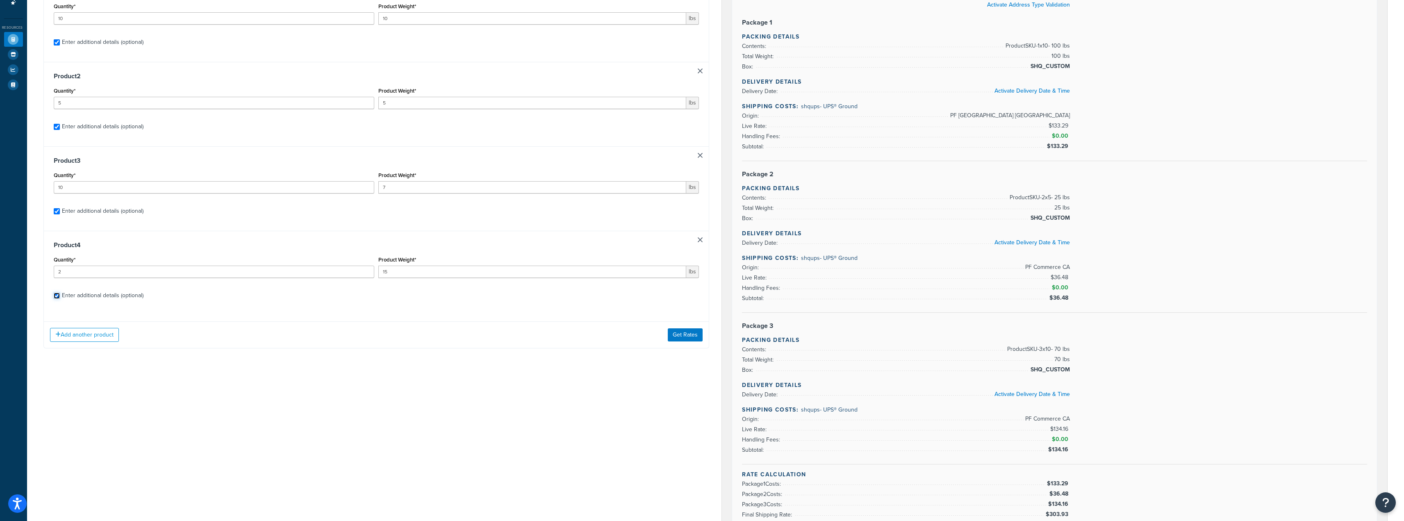
checkbox input "true"
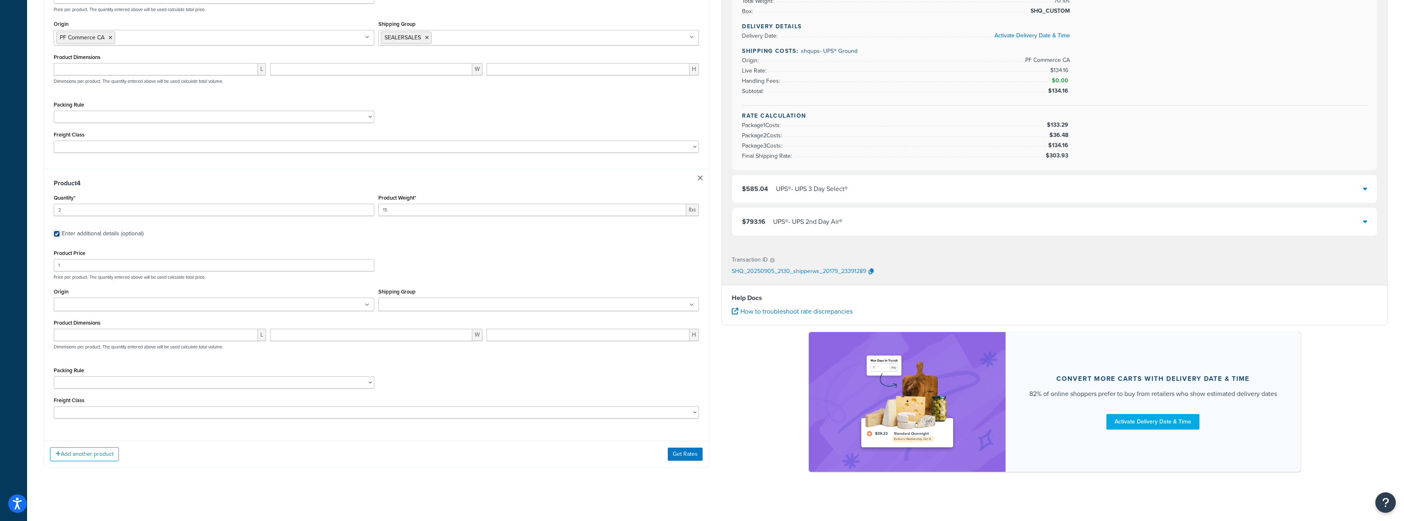
scroll to position [780, 0]
click at [161, 305] on ul at bounding box center [214, 305] width 321 height 14
click at [457, 308] on ul at bounding box center [538, 308] width 321 height 14
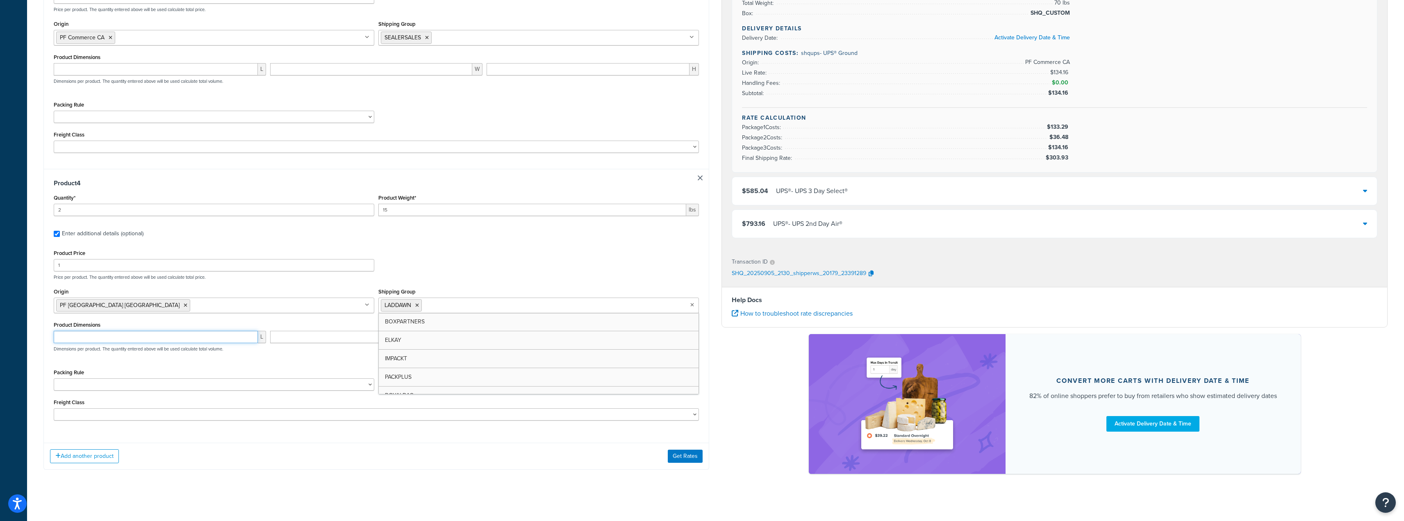
click at [225, 341] on input "number" at bounding box center [156, 337] width 204 height 12
click at [270, 401] on div "Freight Class 50 55 60 65 70 77.5 85 92.5 100 110 125 150 175 200 250 300 400 5…" at bounding box center [377, 409] width 646 height 24
click at [473, 383] on div "Packing Rule Test Packing Rule" at bounding box center [377, 382] width 650 height 30
click at [675, 456] on button "Get Rates" at bounding box center [685, 456] width 35 height 13
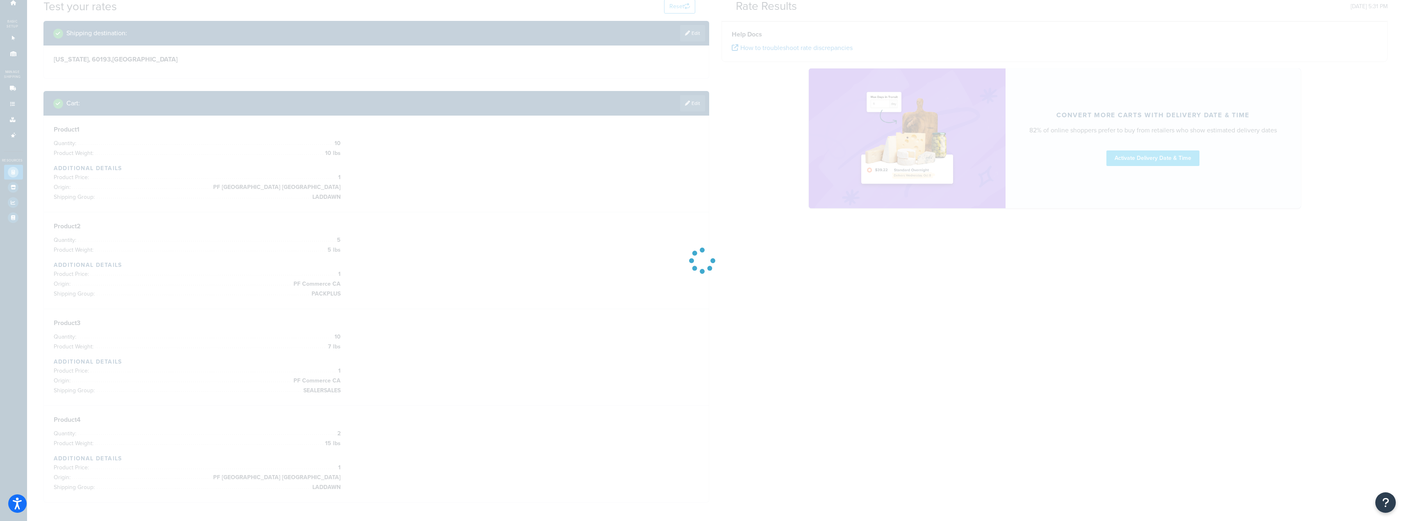
scroll to position [0, 0]
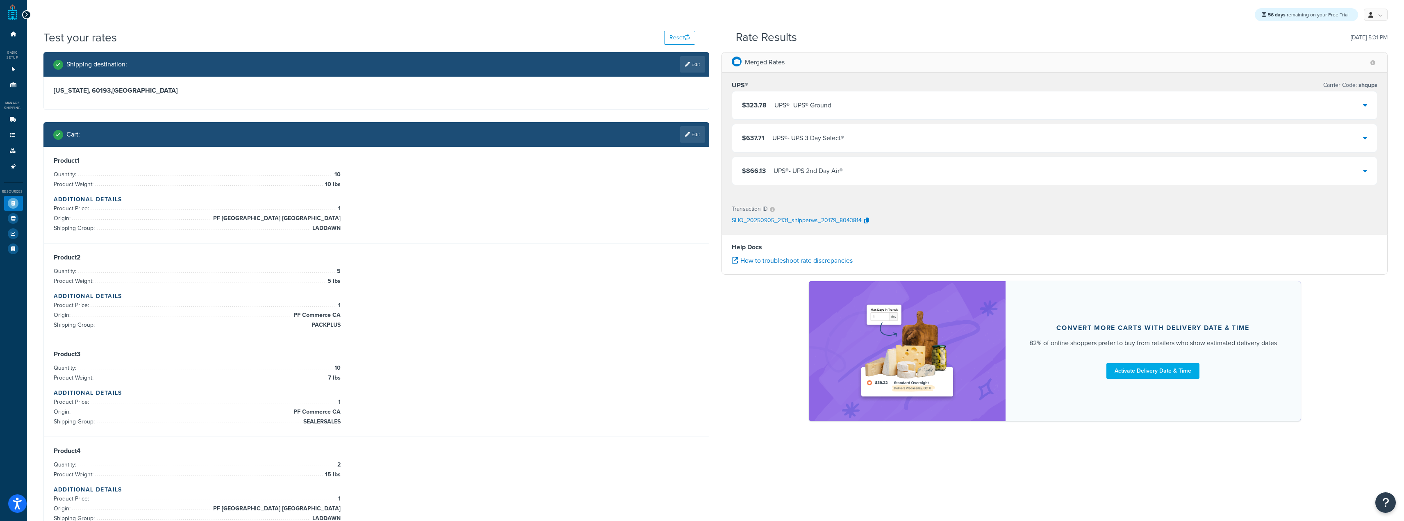
click at [804, 116] on div "$323.78 UPS® - UPS® Ground" at bounding box center [1054, 105] width 645 height 28
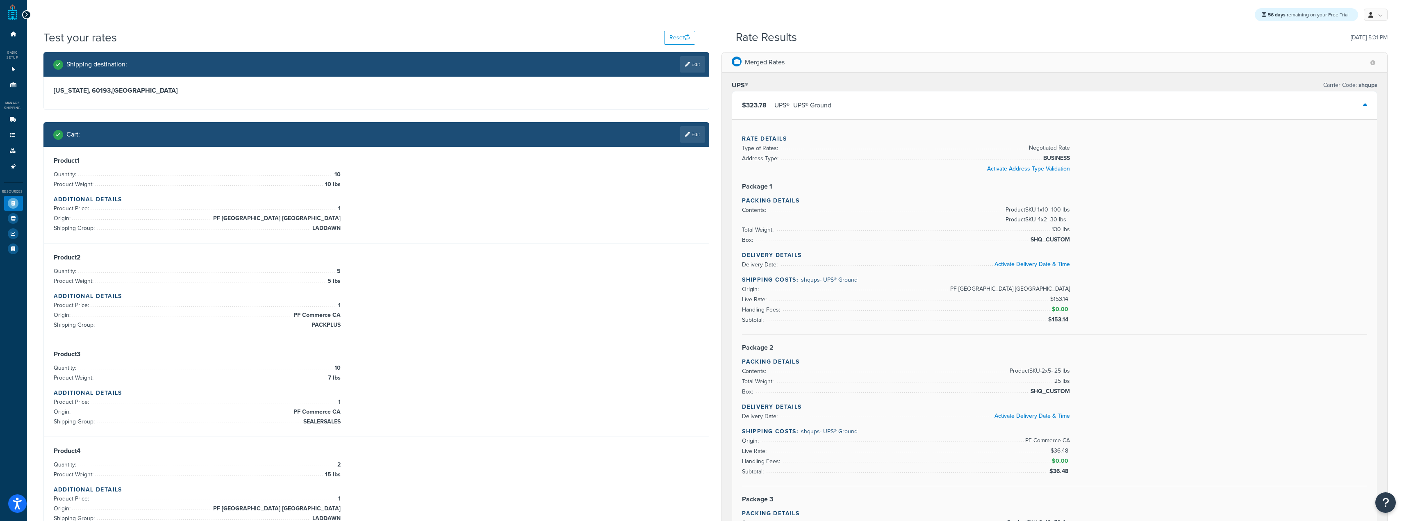
click at [831, 109] on div "UPS® - UPS® Ground" at bounding box center [802, 105] width 57 height 11
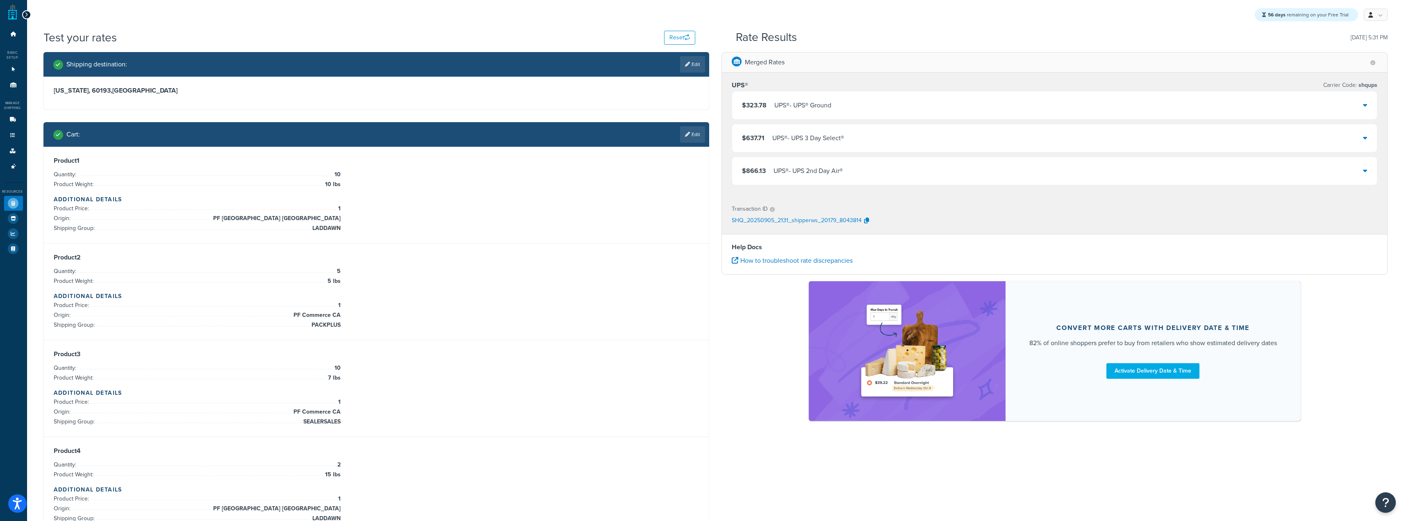
click at [912, 106] on div "$323.78 UPS® - UPS® Ground" at bounding box center [1054, 105] width 645 height 28
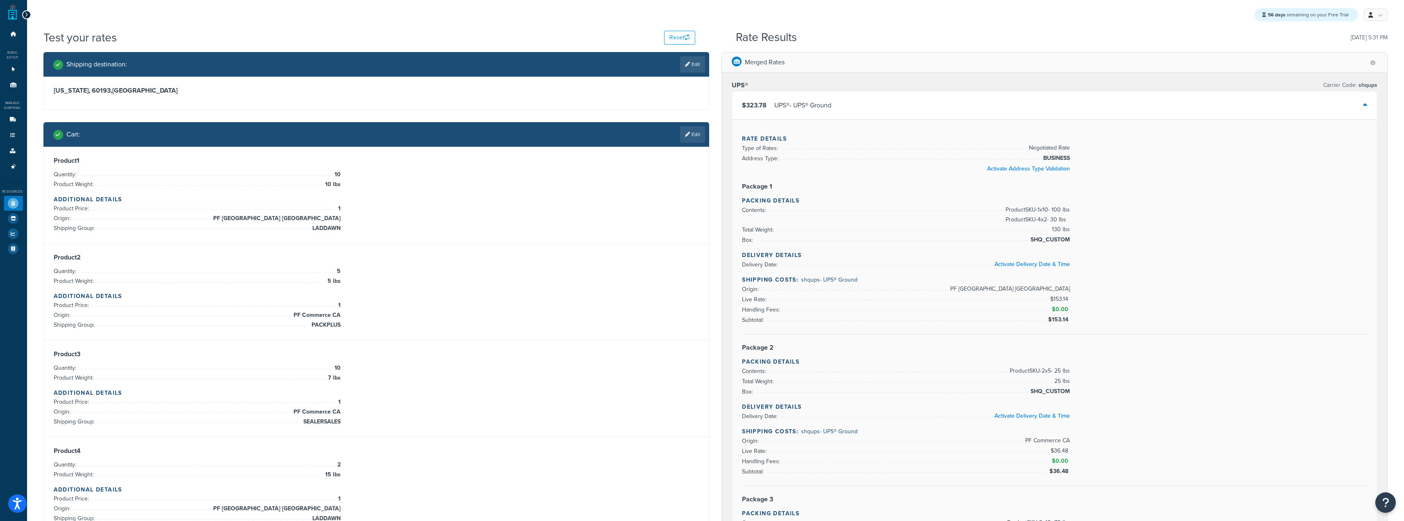
click at [914, 104] on div "$323.78 UPS® - UPS® Ground" at bounding box center [1054, 105] width 645 height 28
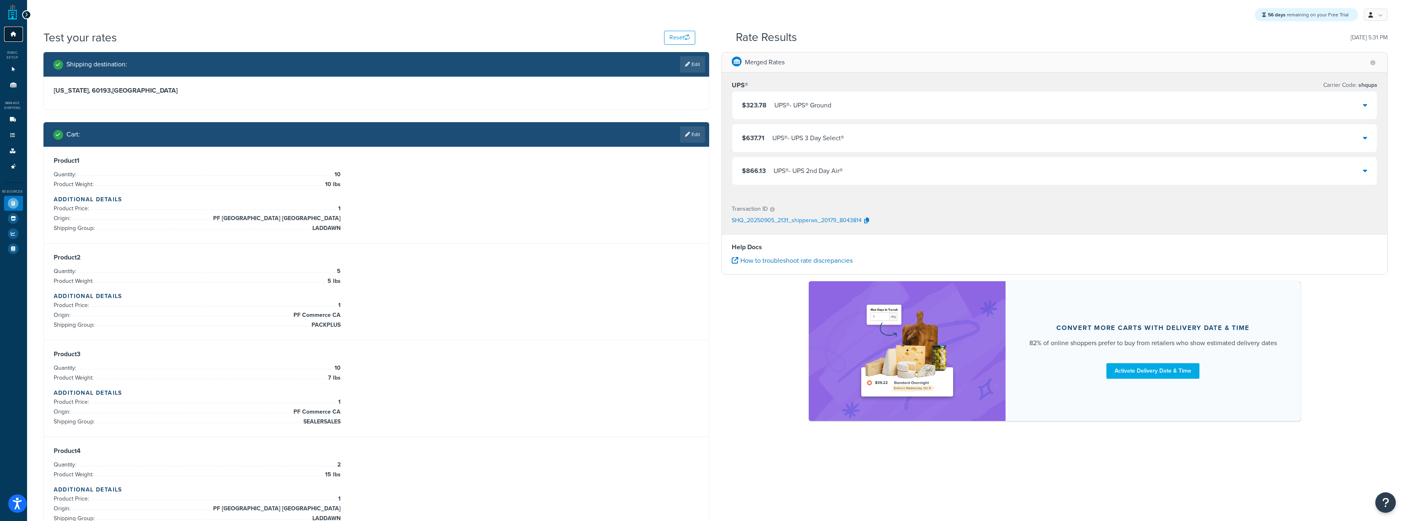
click at [9, 32] on link "Dashboard" at bounding box center [13, 34] width 19 height 15
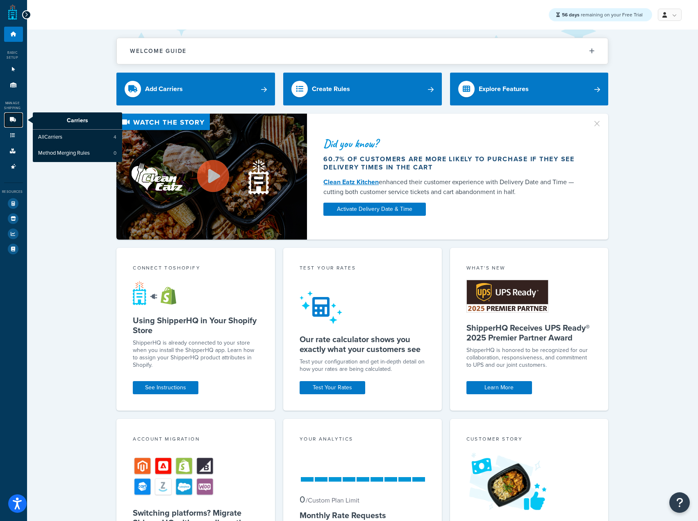
click at [12, 122] on icon at bounding box center [13, 119] width 8 height 5
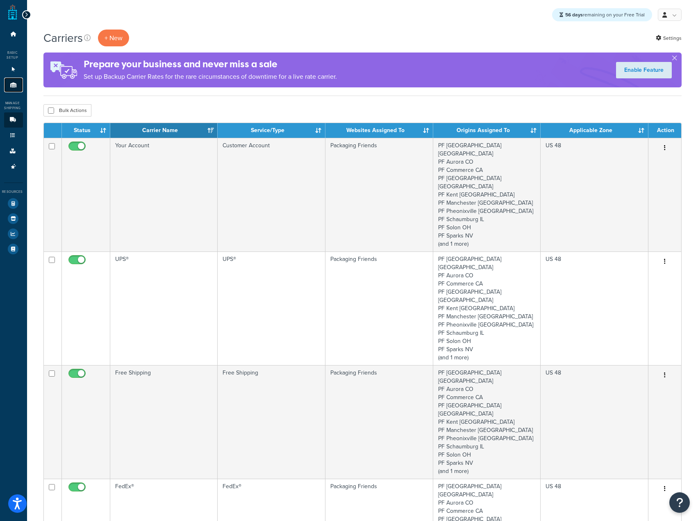
click at [17, 85] on icon at bounding box center [13, 84] width 8 height 5
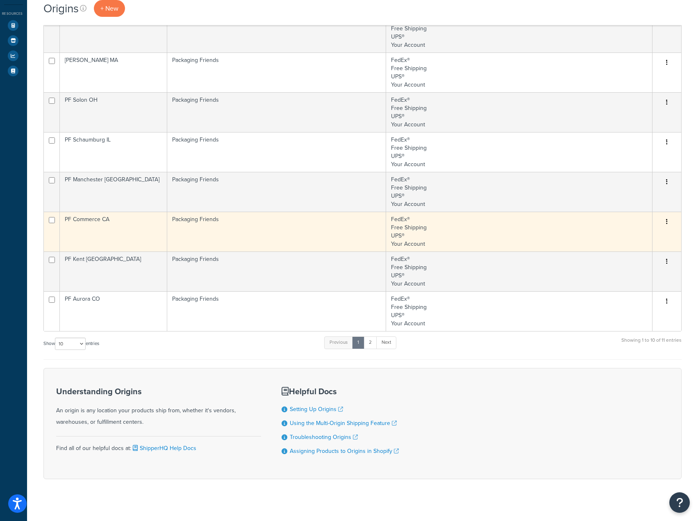
scroll to position [185, 0]
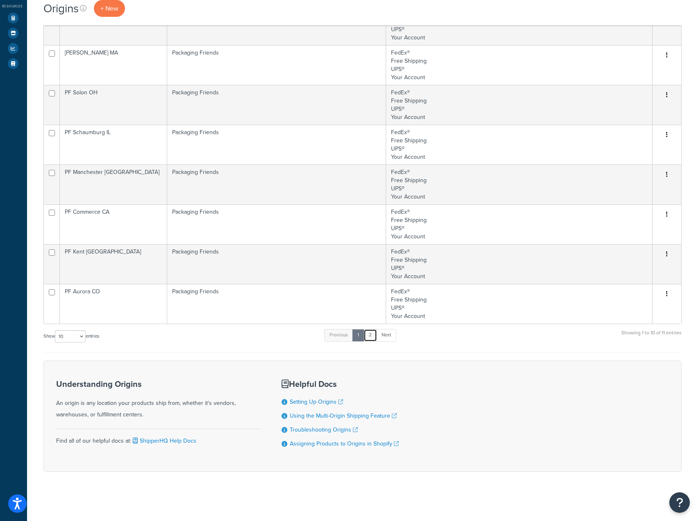
click at [373, 333] on link "2" at bounding box center [371, 335] width 14 height 12
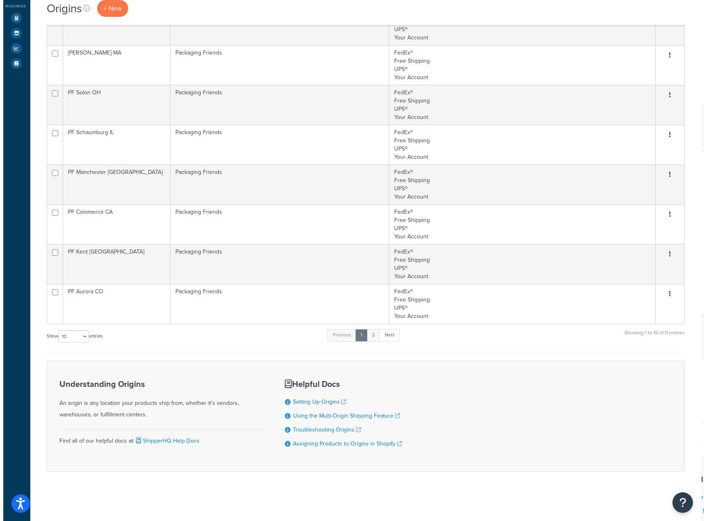
scroll to position [0, 0]
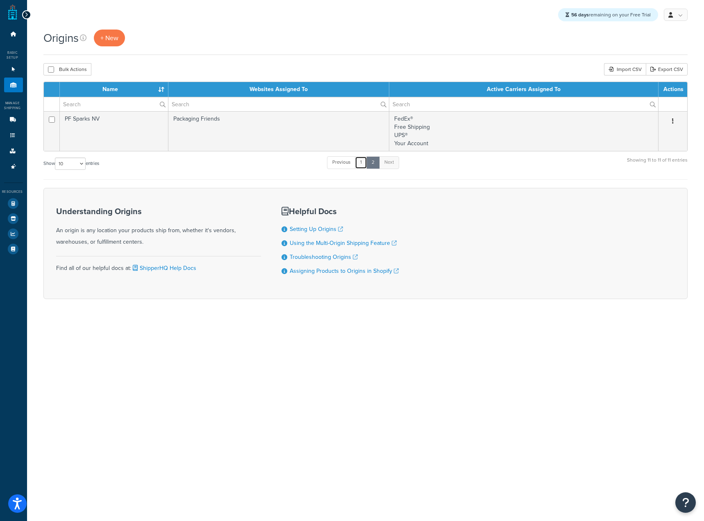
click at [366, 160] on link "1" at bounding box center [361, 162] width 12 height 12
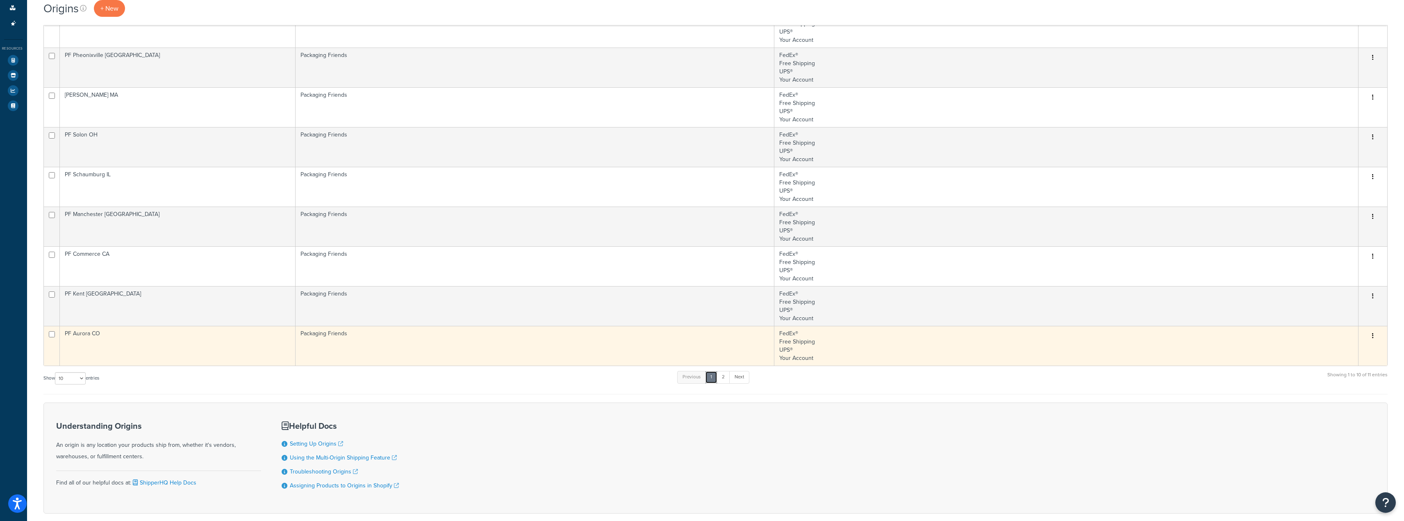
scroll to position [103, 0]
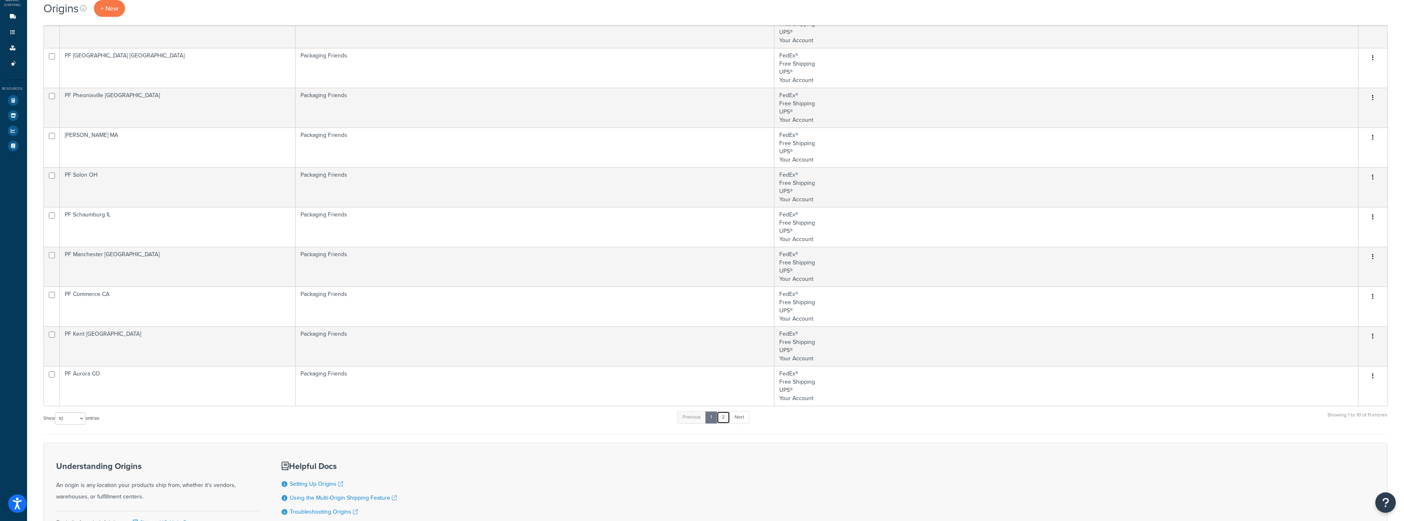
click at [704, 418] on link "2" at bounding box center [723, 417] width 14 height 12
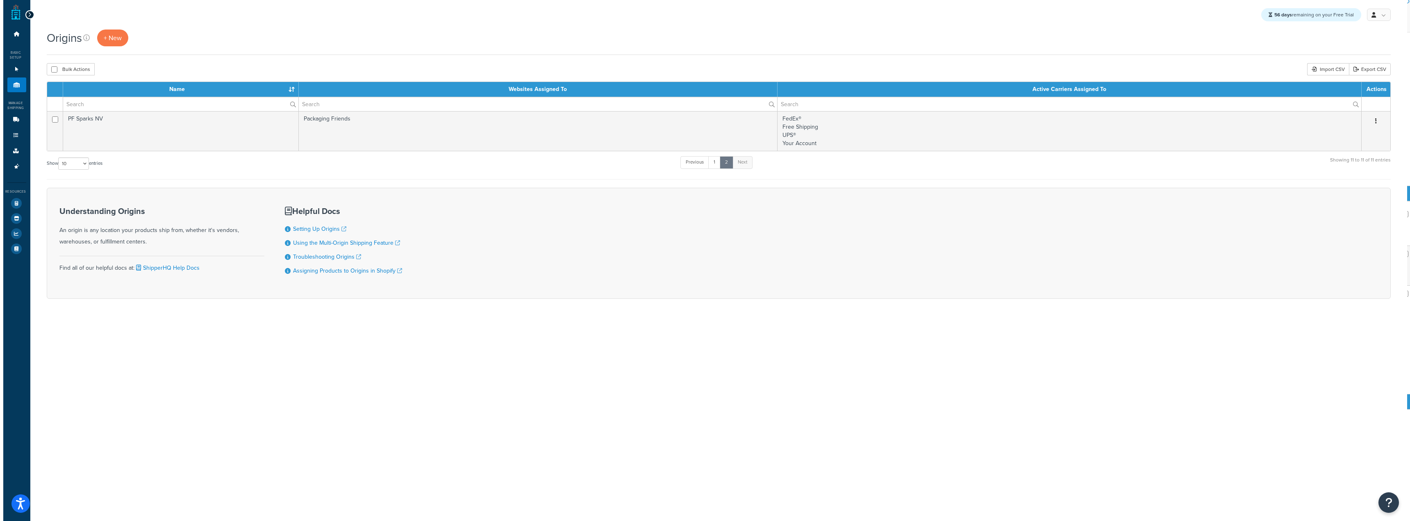
scroll to position [0, 0]
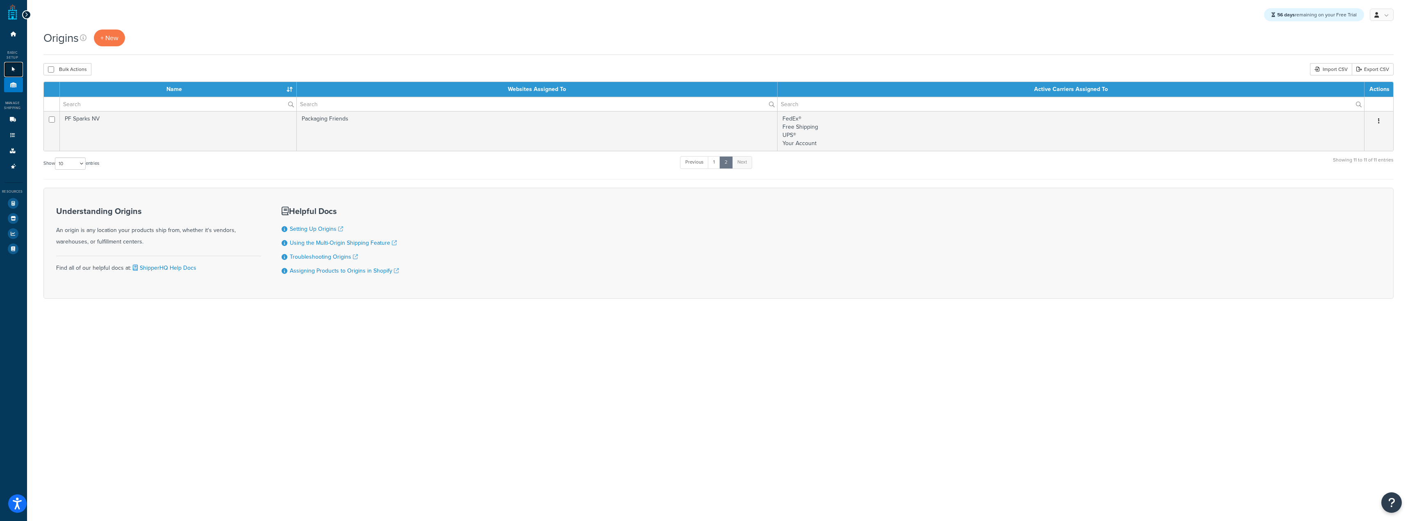
click at [17, 65] on link "Websites 1" at bounding box center [13, 69] width 19 height 15
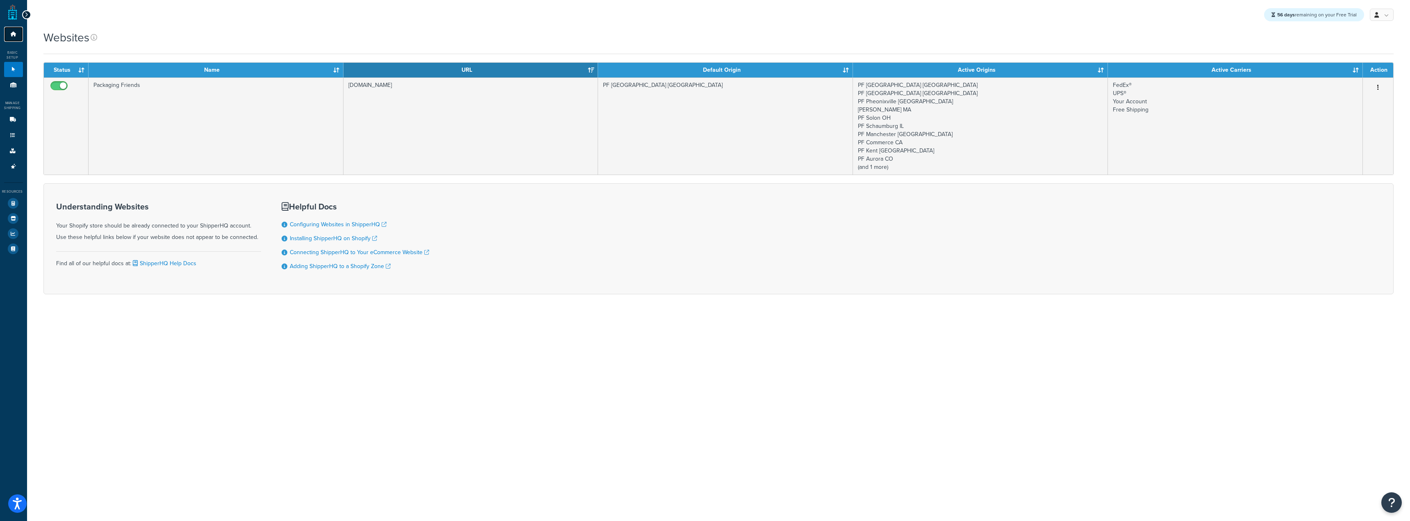
click at [19, 39] on link "Dashboard" at bounding box center [13, 34] width 19 height 15
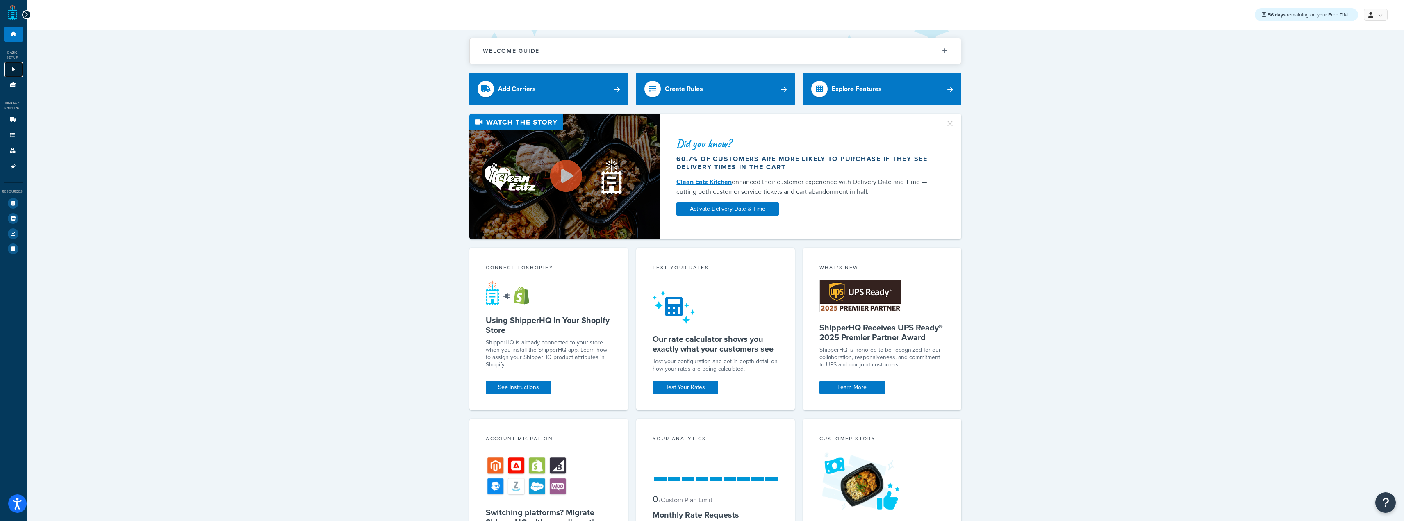
click at [11, 72] on link "Websites 1" at bounding box center [13, 69] width 19 height 15
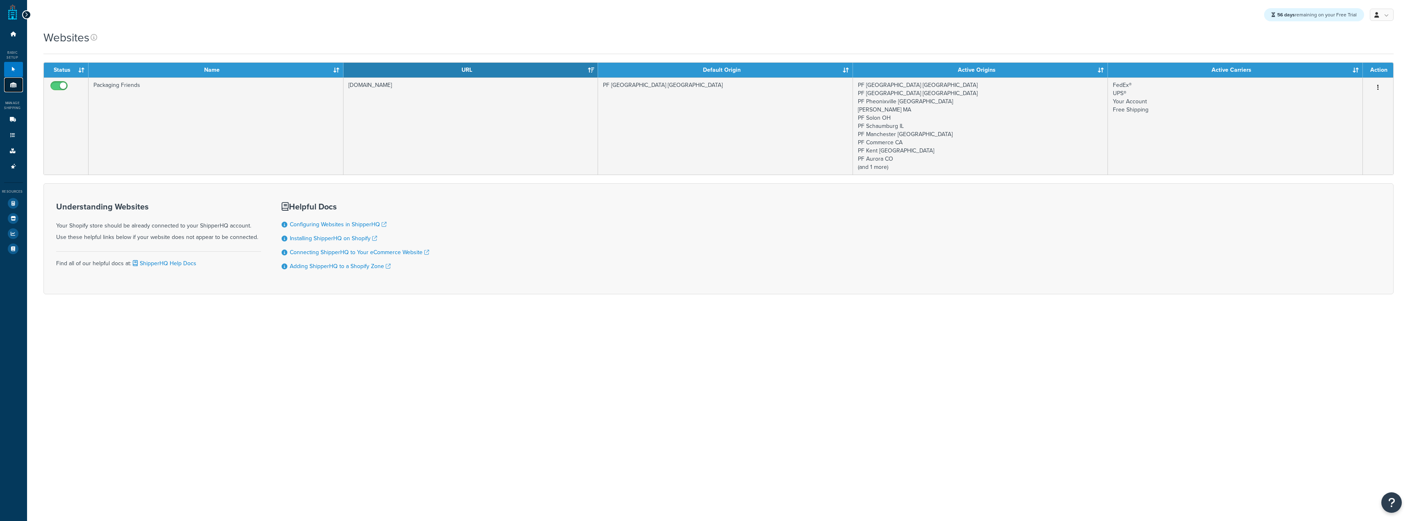
click at [15, 84] on icon at bounding box center [13, 84] width 8 height 5
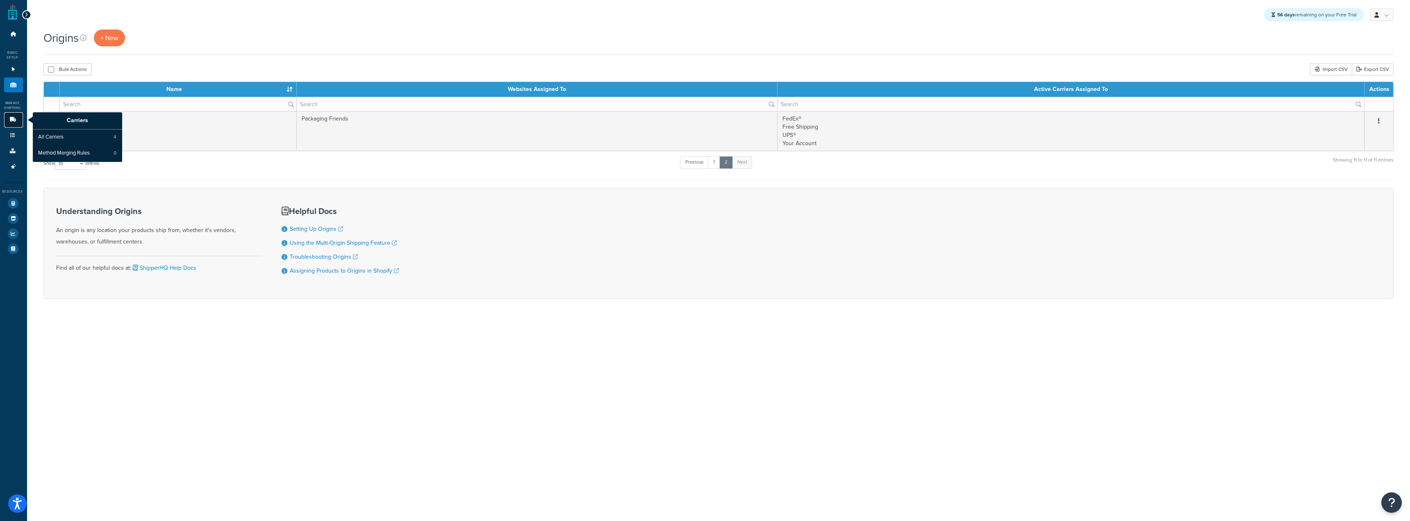
click at [10, 122] on icon at bounding box center [13, 119] width 8 height 5
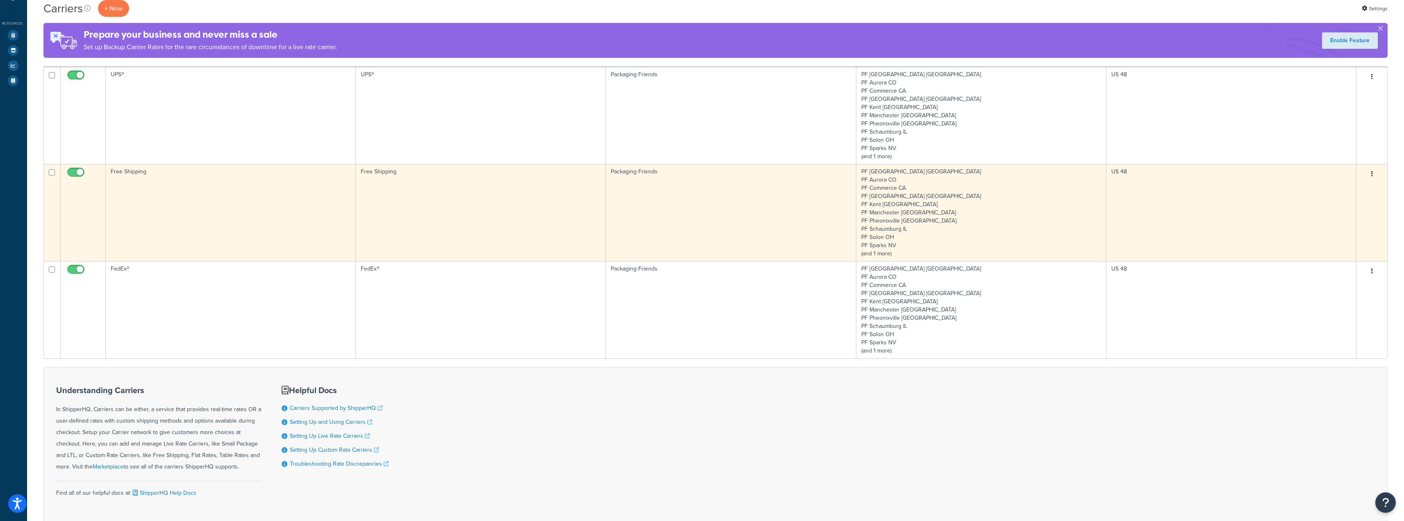
scroll to position [98, 0]
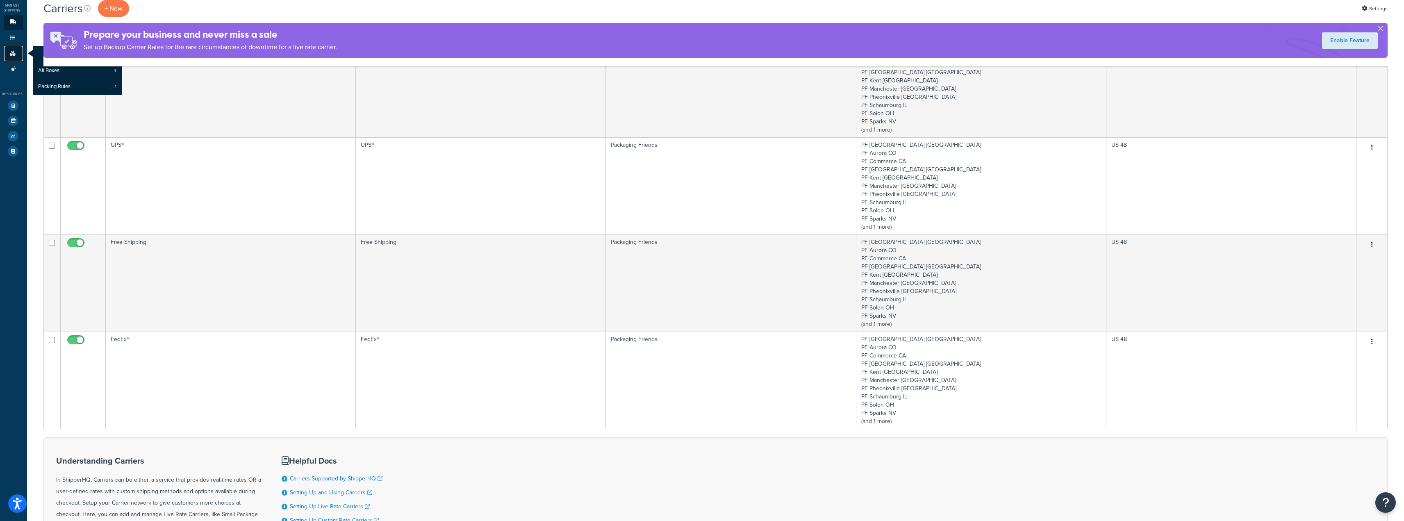
click at [11, 49] on link "Boxes" at bounding box center [13, 53] width 19 height 15
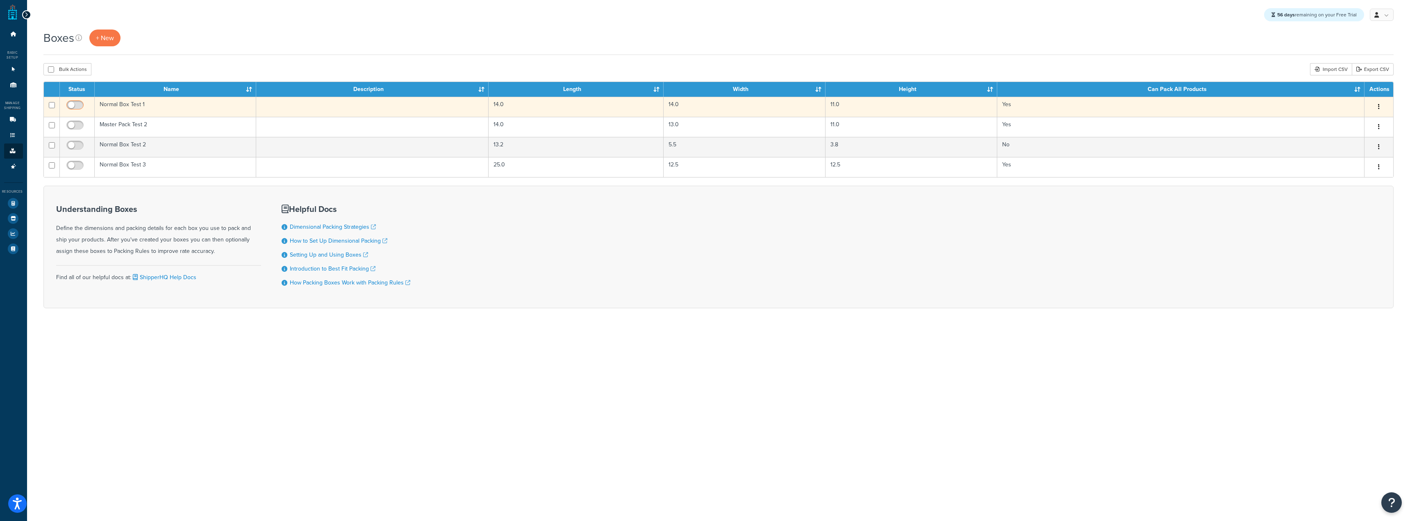
click at [73, 106] on input "checkbox" at bounding box center [76, 107] width 23 height 10
checkbox input "false"
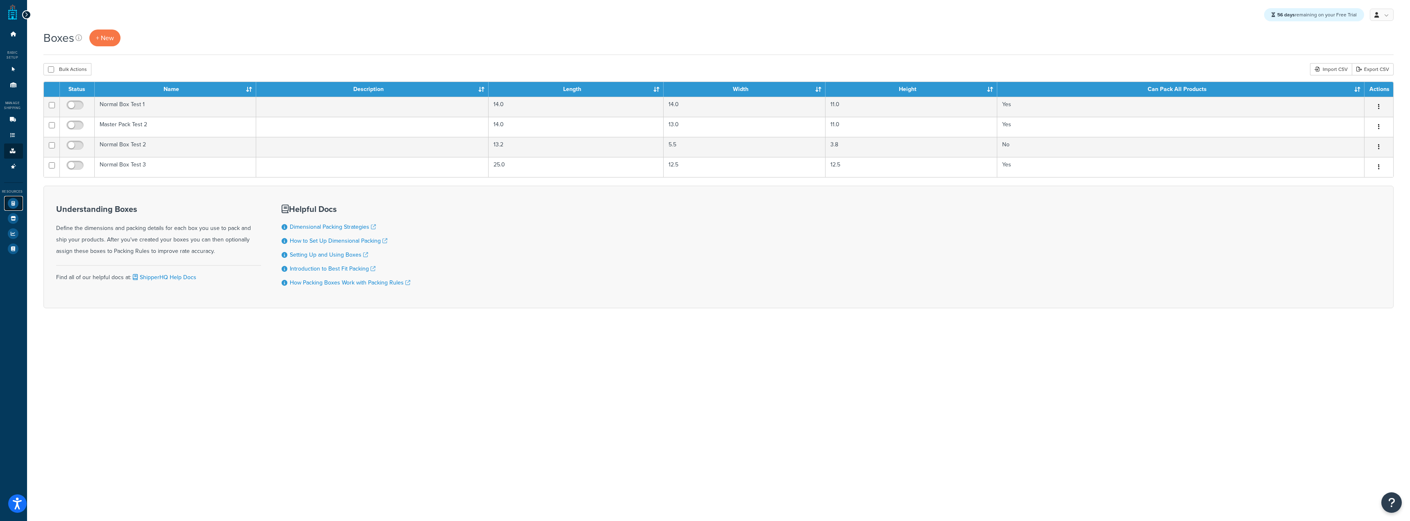
click at [11, 201] on icon at bounding box center [13, 203] width 11 height 11
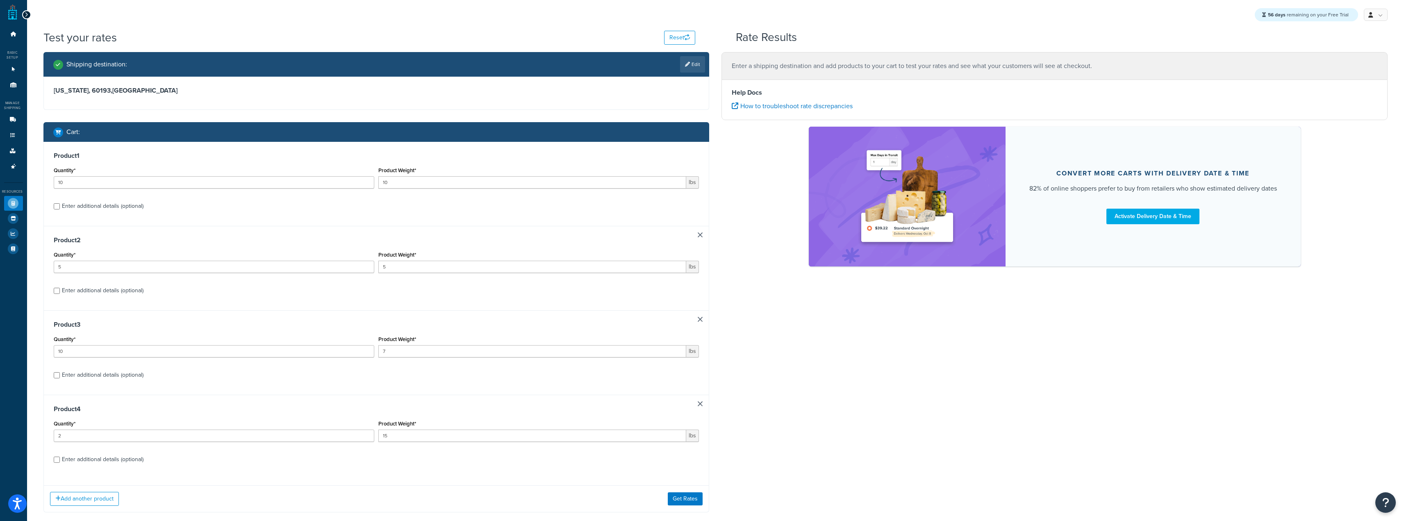
click at [698, 231] on div "Product 2 Quantity* 5 Product Weight* 5 lbs Enter additional details (optional)" at bounding box center [376, 268] width 665 height 84
click at [698, 236] on link at bounding box center [700, 234] width 5 height 5
type input "10"
type input "7"
type input "2"
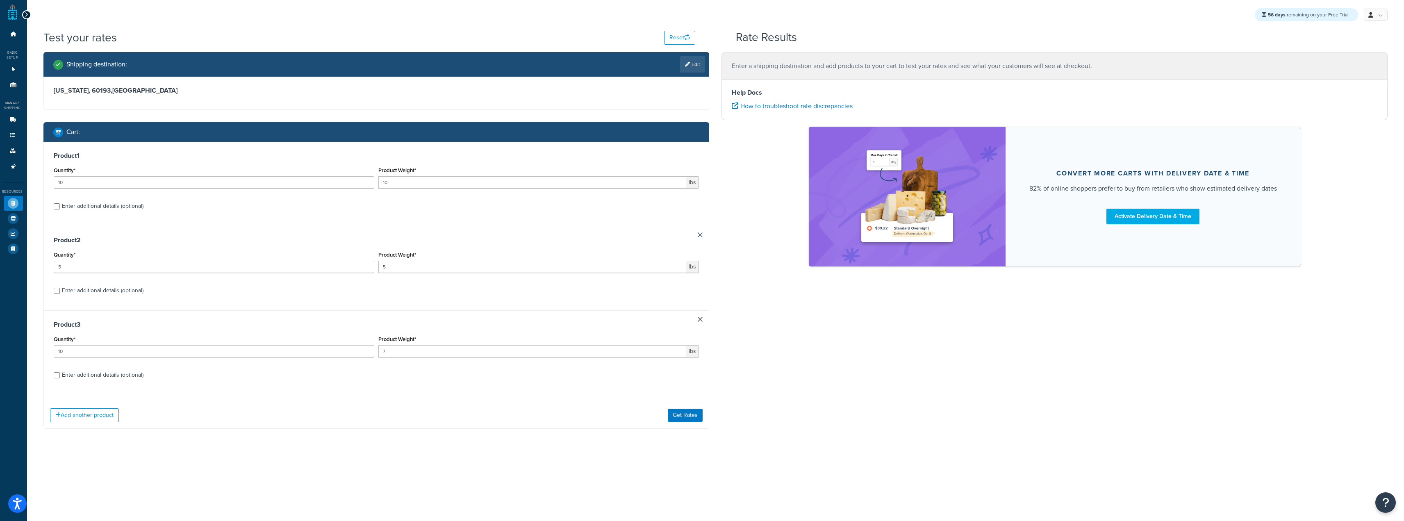
type input "15"
click at [698, 236] on link at bounding box center [700, 234] width 5 height 5
type input "2"
type input "15"
click at [698, 236] on link at bounding box center [700, 234] width 5 height 5
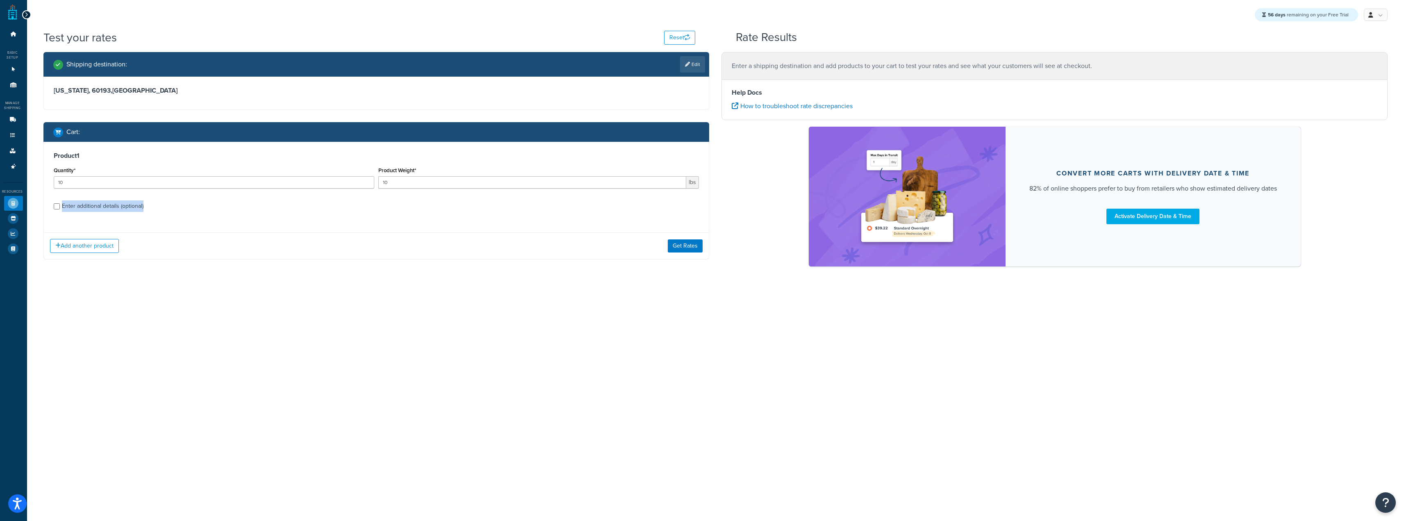
click at [698, 226] on div "Product 1 Quantity* 10 Product Weight* 10 lbs Enter additional details (optiona…" at bounding box center [376, 184] width 665 height 84
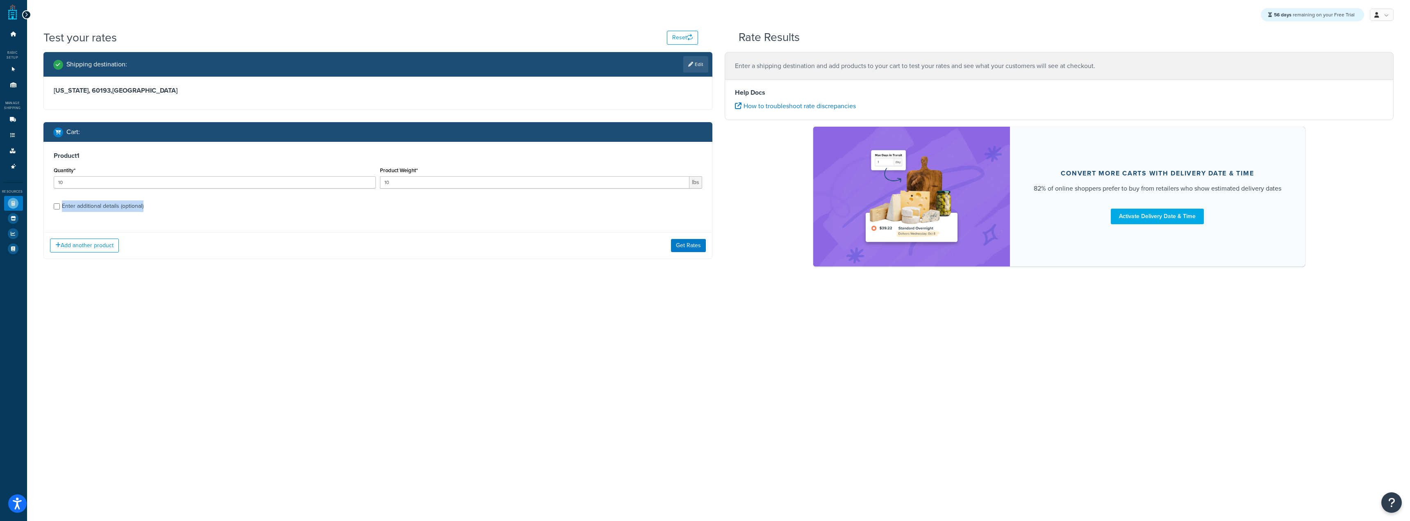
click at [93, 205] on div "Enter additional details (optional)" at bounding box center [103, 205] width 82 height 11
click at [60, 205] on input "Enter additional details (optional)" at bounding box center [57, 206] width 6 height 6
checkbox input "true"
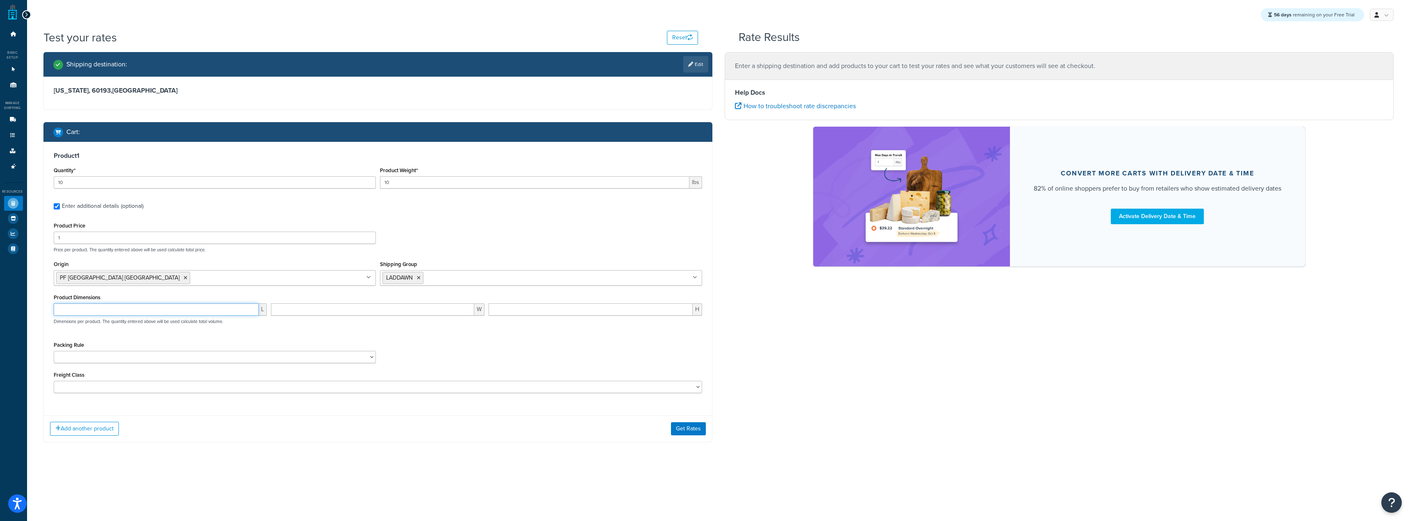
click at [194, 309] on input "number" at bounding box center [156, 309] width 205 height 12
drag, startPoint x: 410, startPoint y: 180, endPoint x: 358, endPoint y: 175, distance: 52.3
click at [359, 175] on div "Quantity* 10 Product Weight* 10 lbs" at bounding box center [378, 180] width 652 height 30
type input "46.1"
drag, startPoint x: 228, startPoint y: 180, endPoint x: 17, endPoint y: 192, distance: 211.4
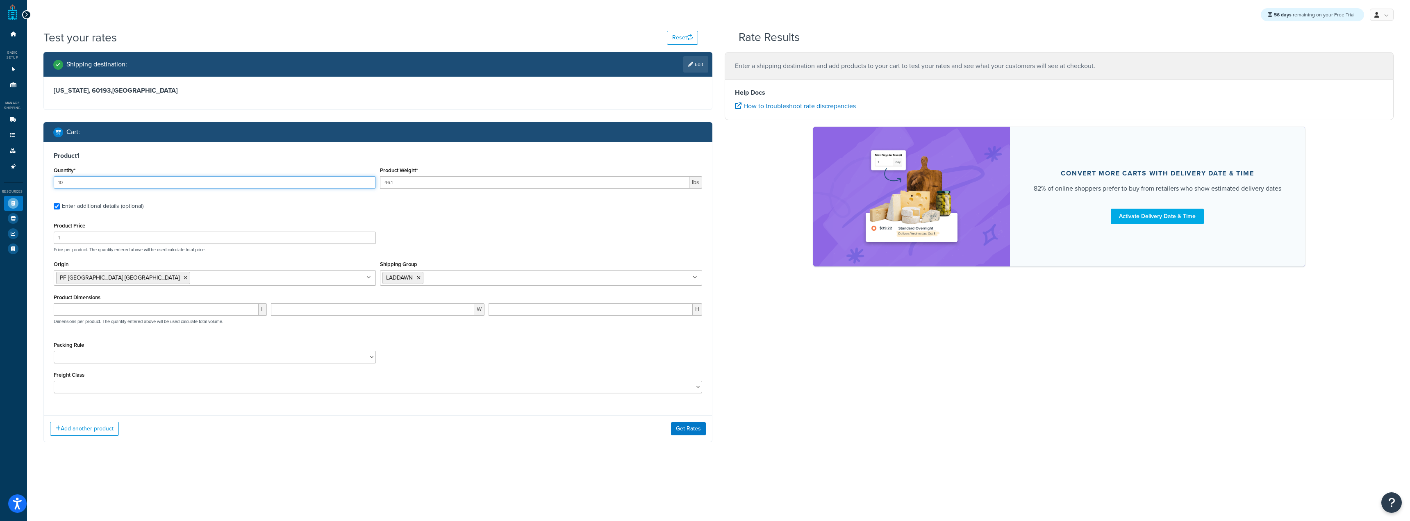
click at [17, 192] on div "Dashboard Basic Setup Websites 1 Origins 11 Manage Shipping Carriers Carriers A…" at bounding box center [705, 260] width 1410 height 521
type input "5"
click at [136, 310] on input "number" at bounding box center [156, 309] width 205 height 12
paste input "13.7"
type input "13.7"
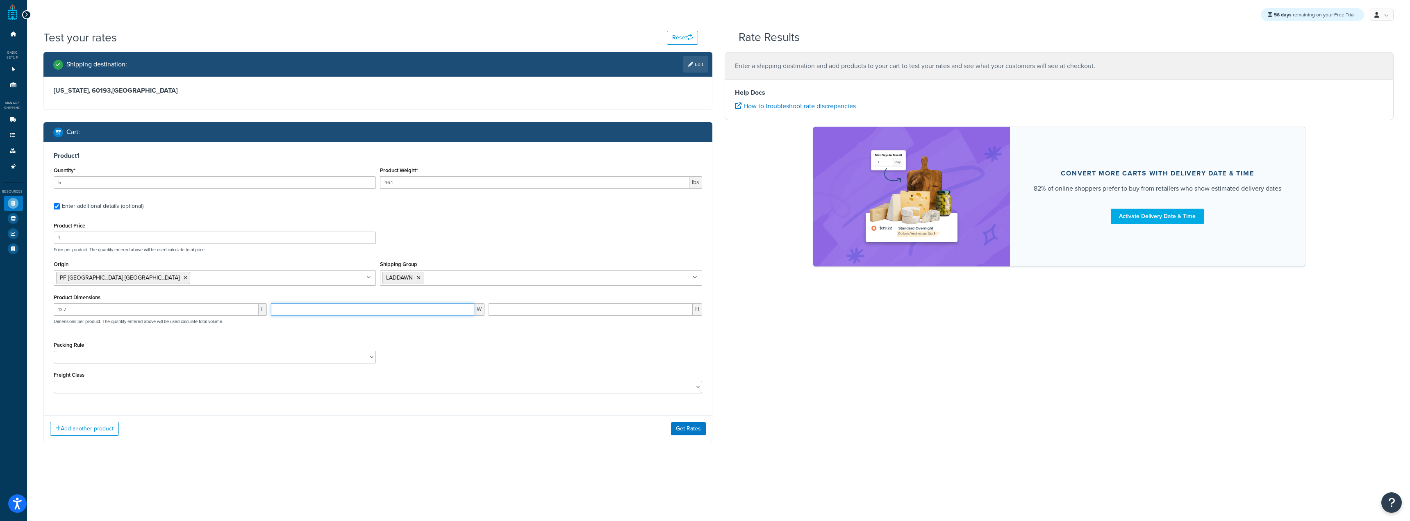
click at [352, 310] on input "number" at bounding box center [372, 309] width 203 height 12
paste input "13.7"
type input "13.7"
click at [570, 313] on input "number" at bounding box center [591, 309] width 204 height 12
paste input "10.7"
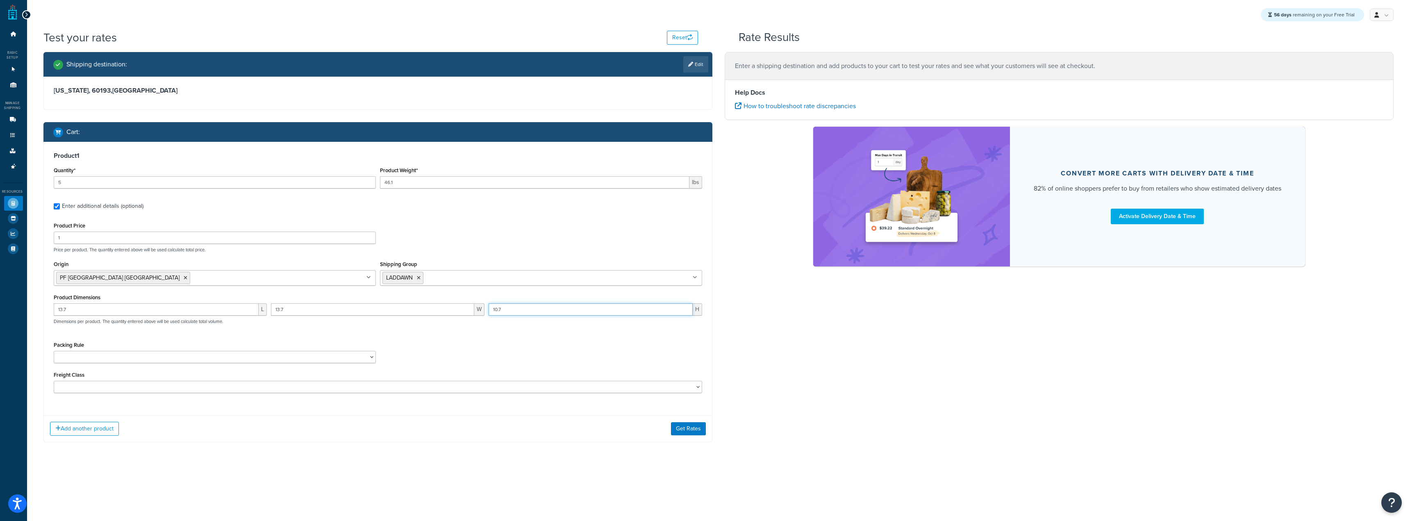
type input "10.7"
click at [515, 357] on div "Packing Rule Test Packing Rule" at bounding box center [378, 354] width 652 height 30
click at [689, 427] on button "Get Rates" at bounding box center [688, 428] width 35 height 13
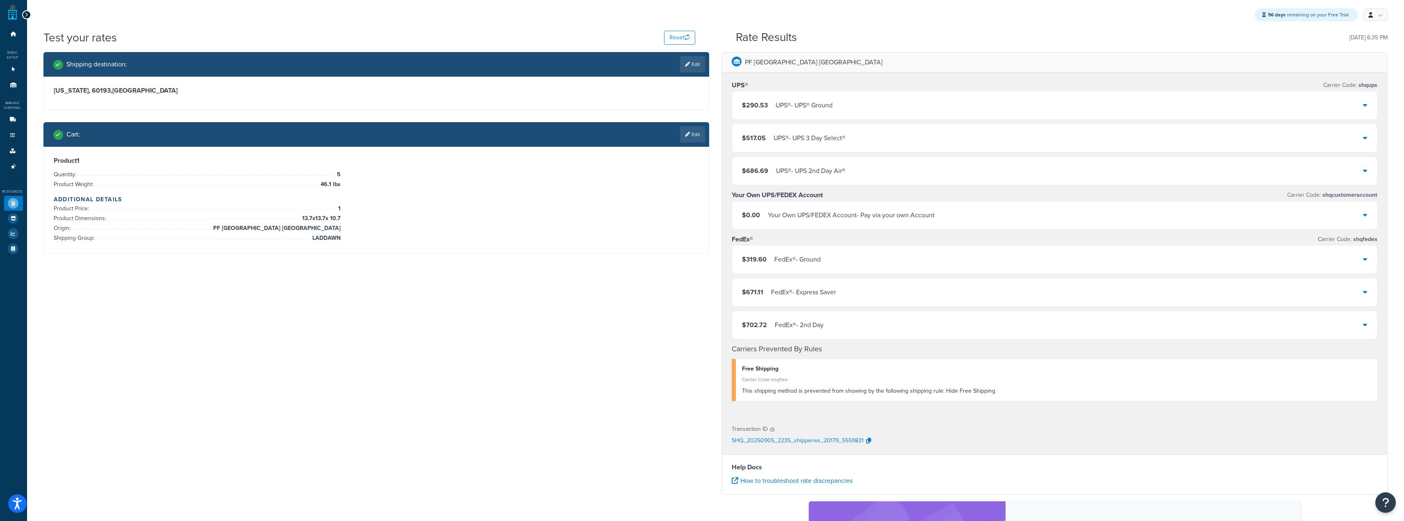
click at [820, 198] on h3 "Your Own UPS/FEDEX Account" at bounding box center [777, 195] width 91 height 8
click at [819, 109] on div "UPS® - UPS® Ground" at bounding box center [803, 105] width 57 height 11
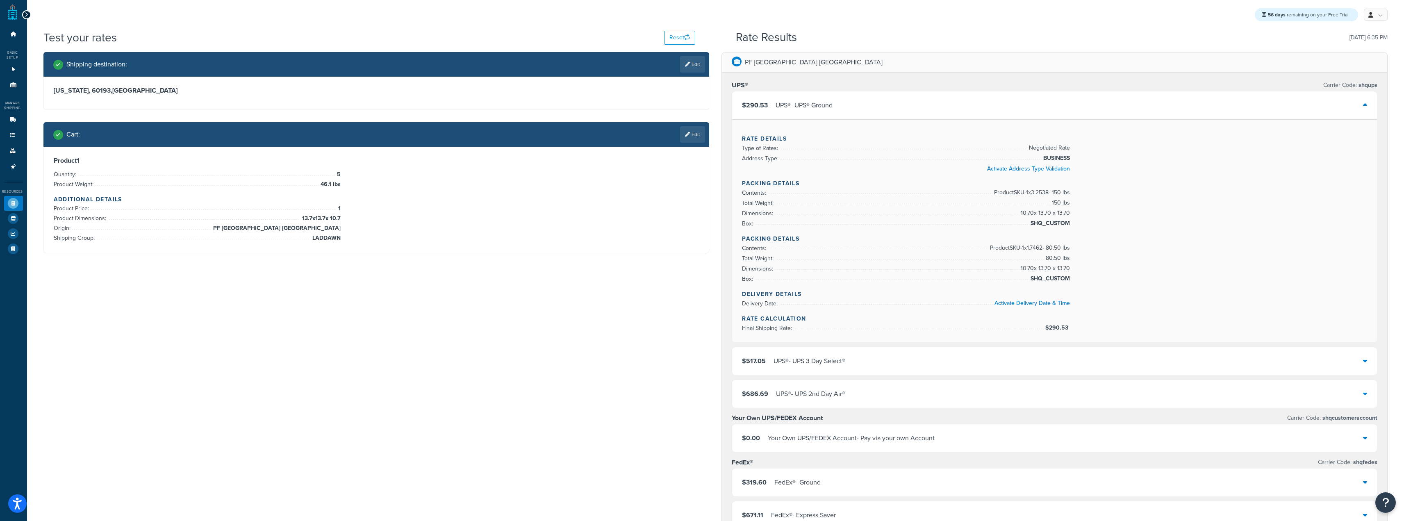
click at [819, 109] on div "UPS® - UPS® Ground" at bounding box center [803, 105] width 57 height 11
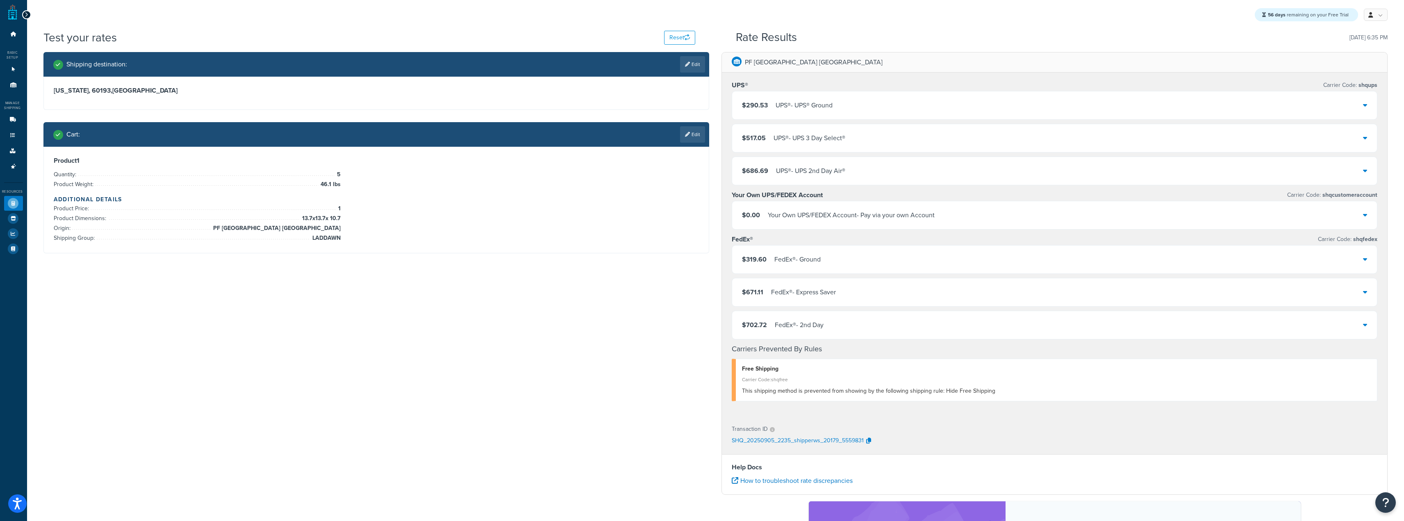
click at [819, 109] on div "UPS® - UPS® Ground" at bounding box center [803, 105] width 57 height 11
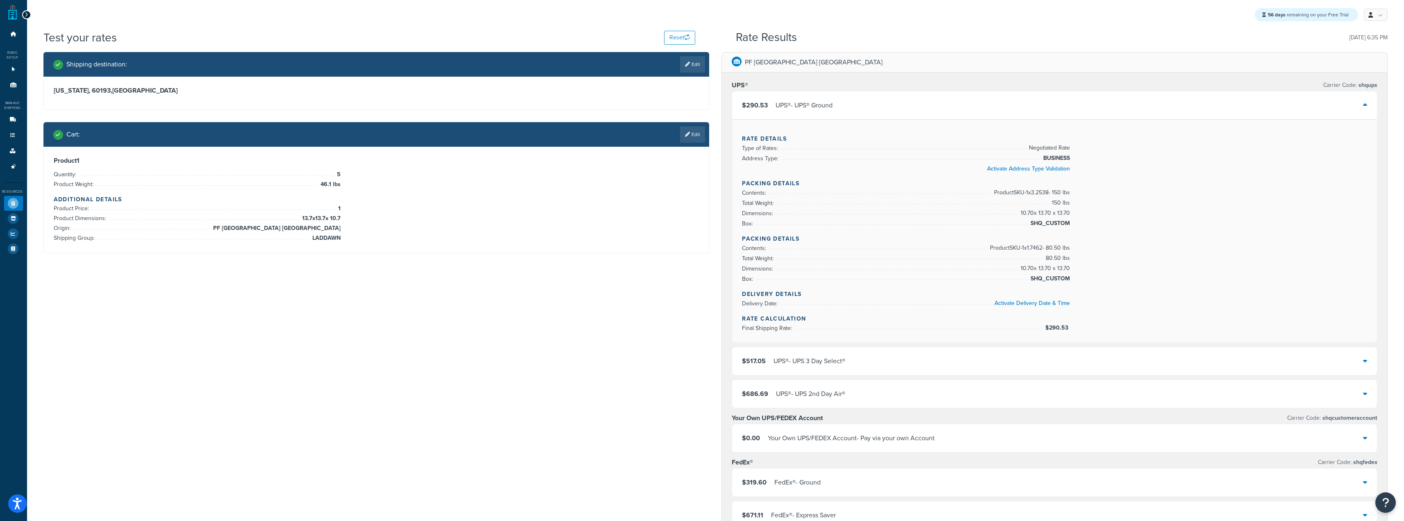
click at [819, 109] on div "UPS® - UPS® Ground" at bounding box center [803, 105] width 57 height 11
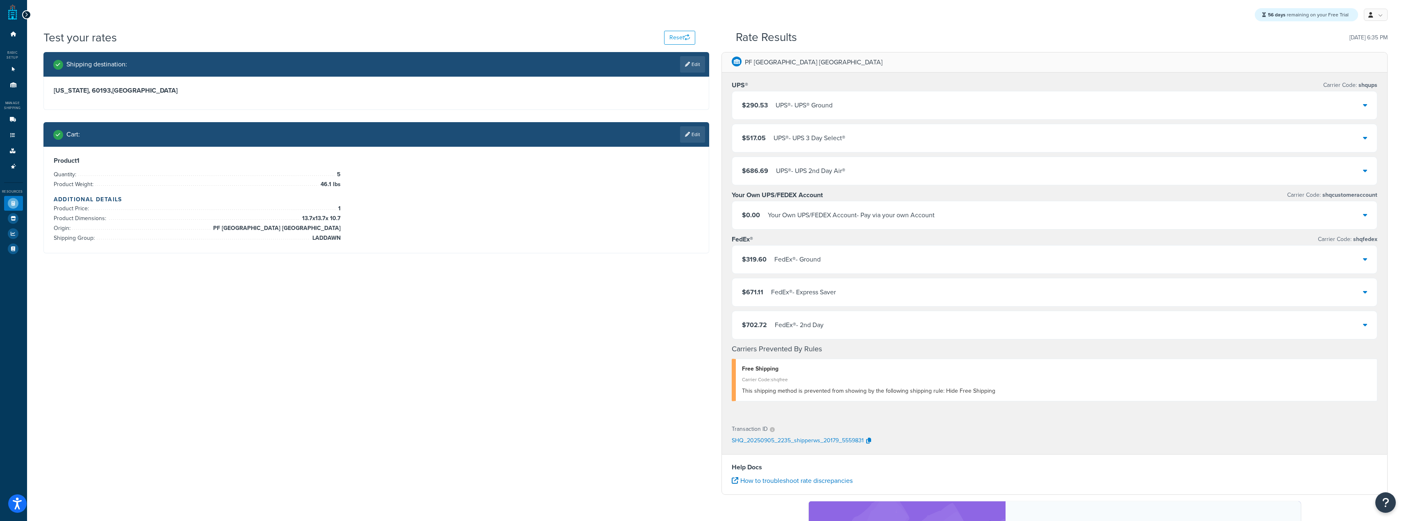
click at [816, 103] on div "$290.53 UPS® - UPS® Ground" at bounding box center [1054, 105] width 645 height 28
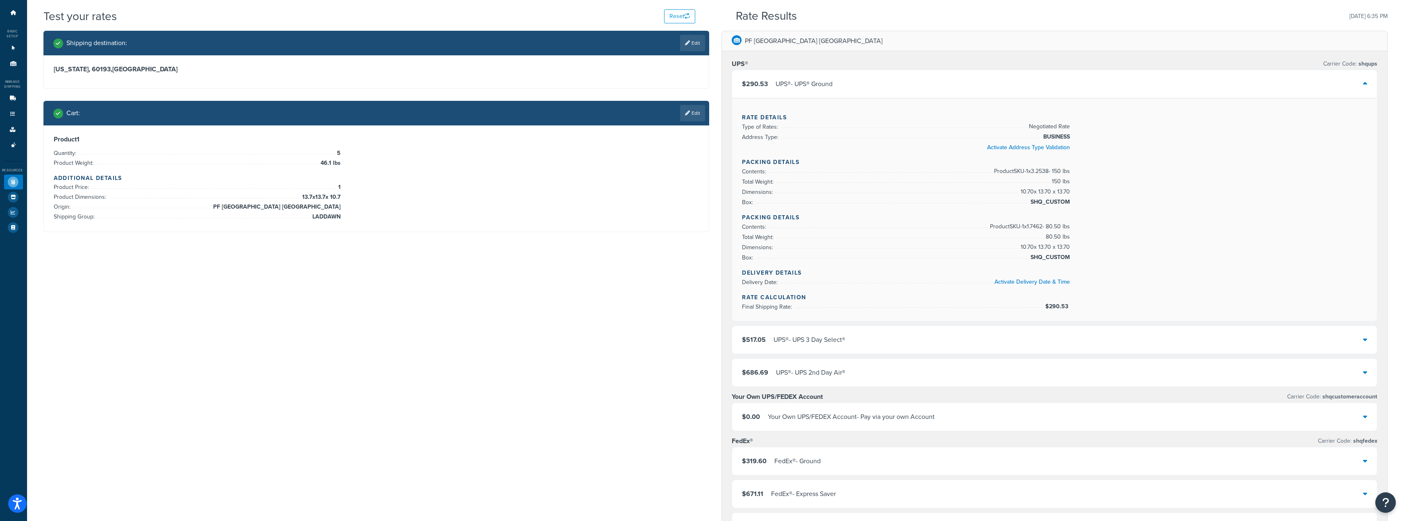
scroll to position [41, 0]
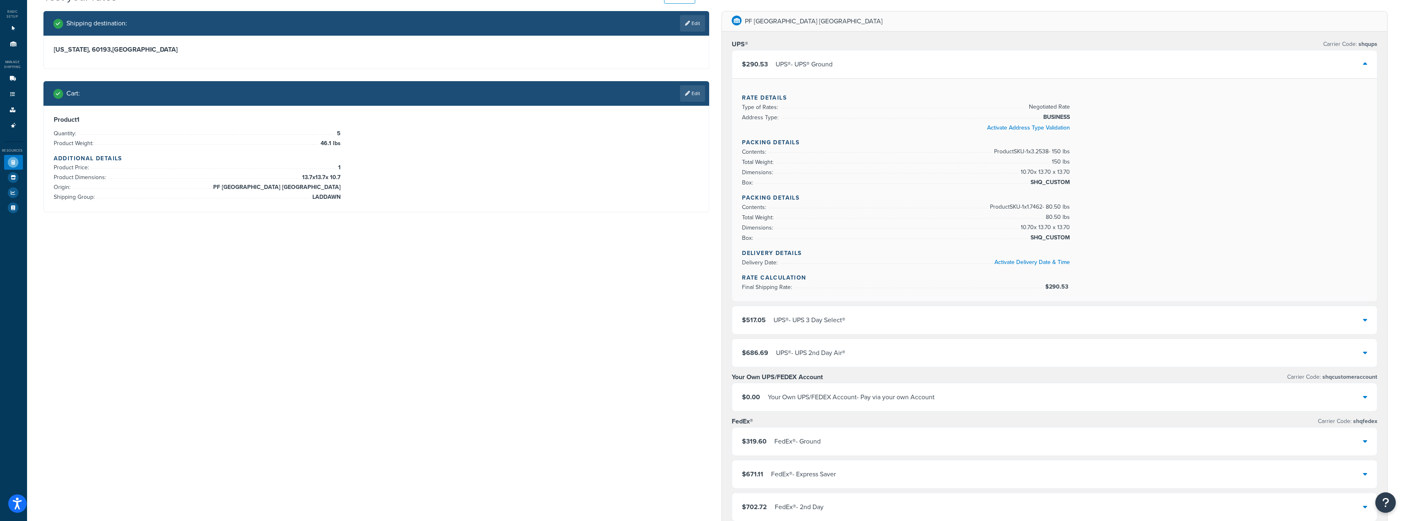
click at [816, 66] on div "UPS® - UPS® Ground" at bounding box center [803, 64] width 57 height 11
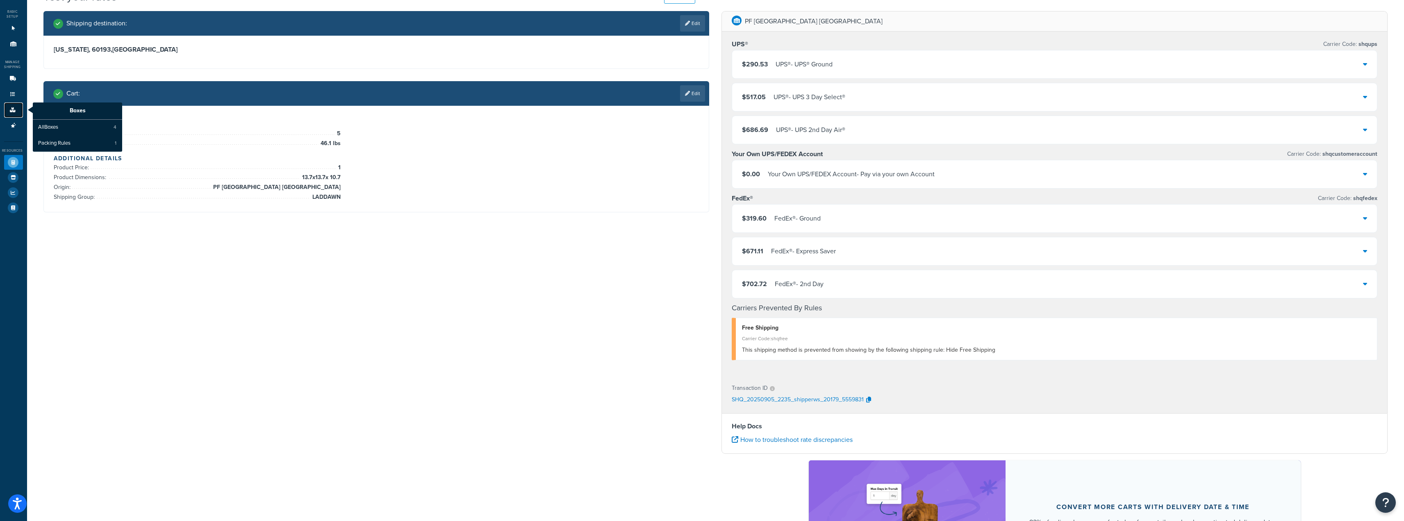
click at [7, 111] on link "Boxes" at bounding box center [13, 109] width 19 height 15
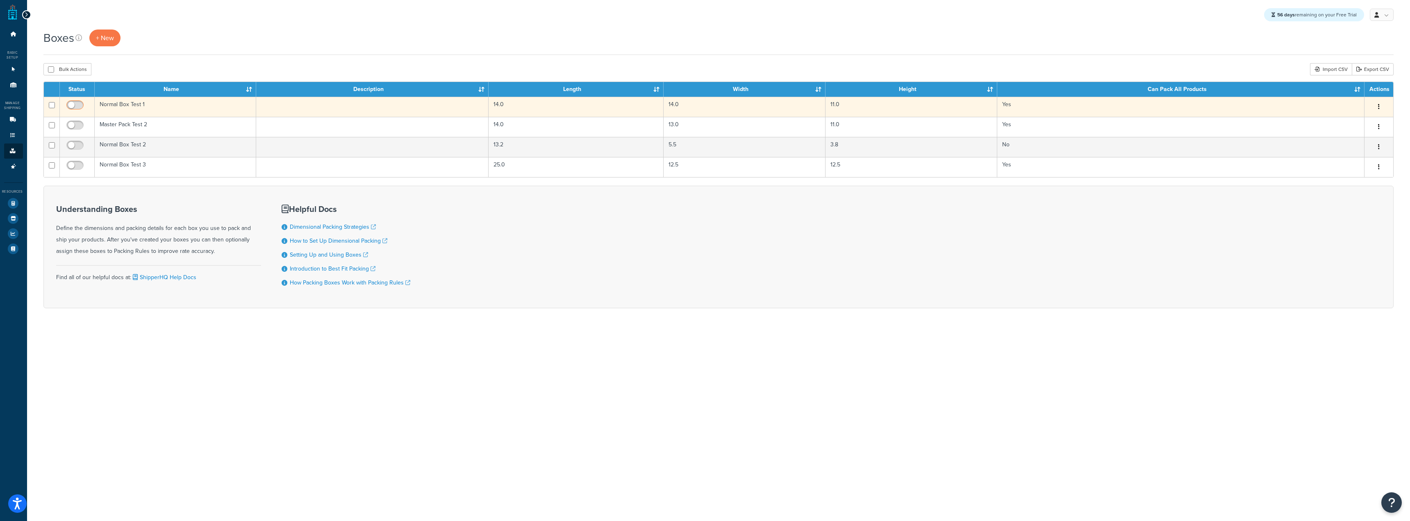
click at [71, 109] on input "checkbox" at bounding box center [76, 107] width 23 height 10
checkbox input "true"
click at [114, 104] on td "Normal Box Test 1" at bounding box center [176, 107] width 162 height 20
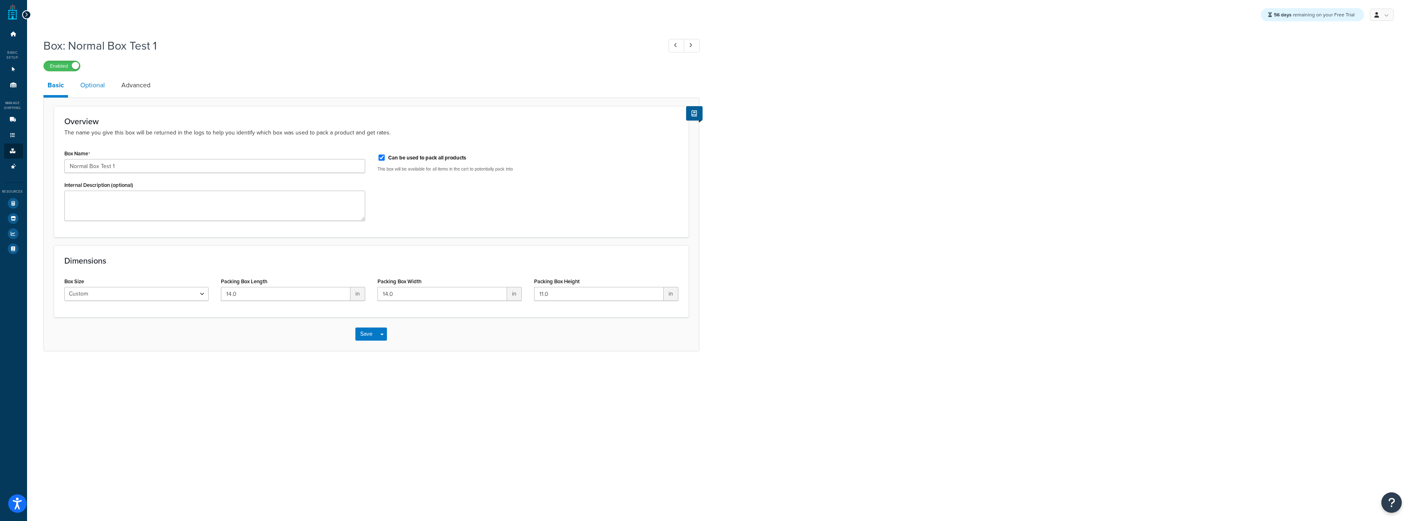
click at [96, 90] on link "Optional" at bounding box center [92, 85] width 33 height 20
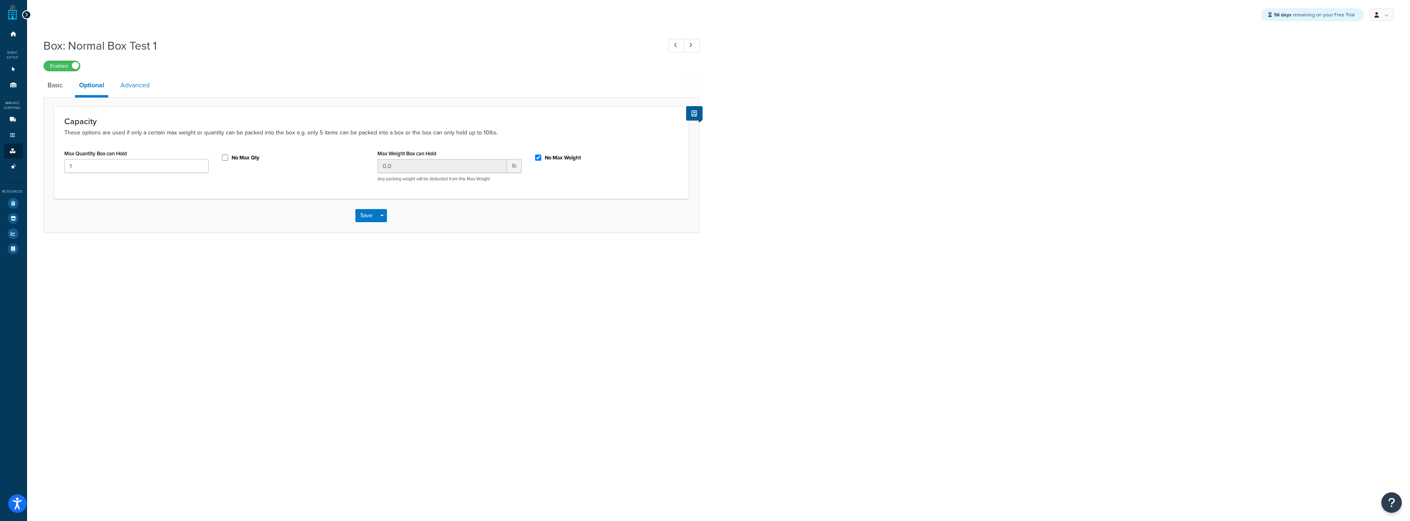
click at [127, 88] on link "Advanced" at bounding box center [134, 85] width 37 height 20
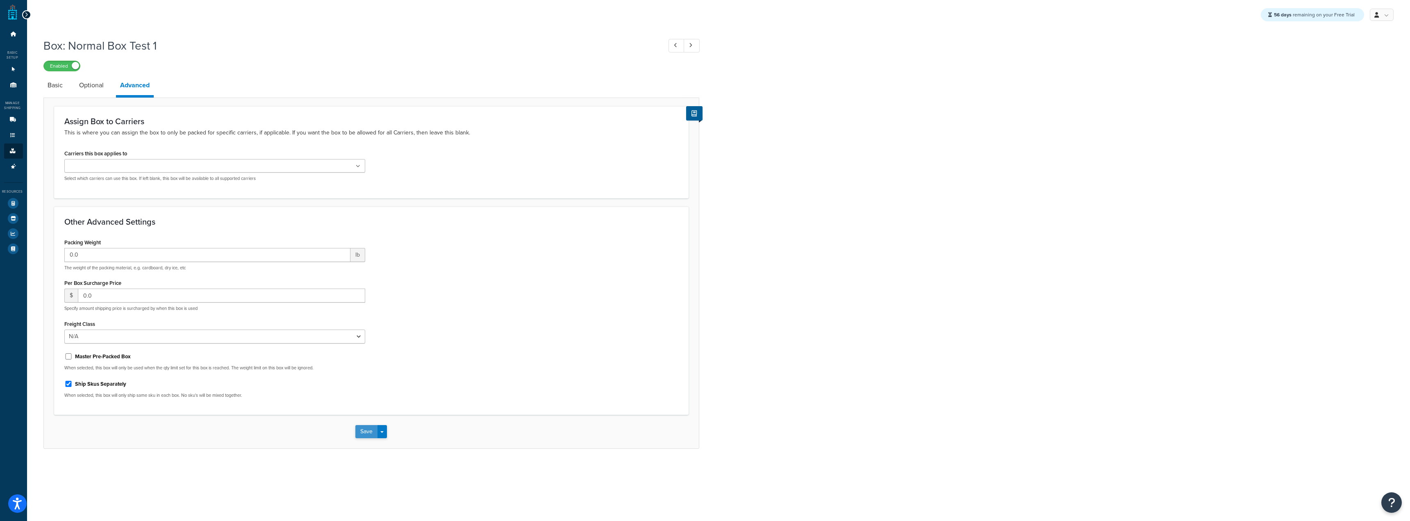
click at [357, 434] on button "Save" at bounding box center [366, 431] width 22 height 13
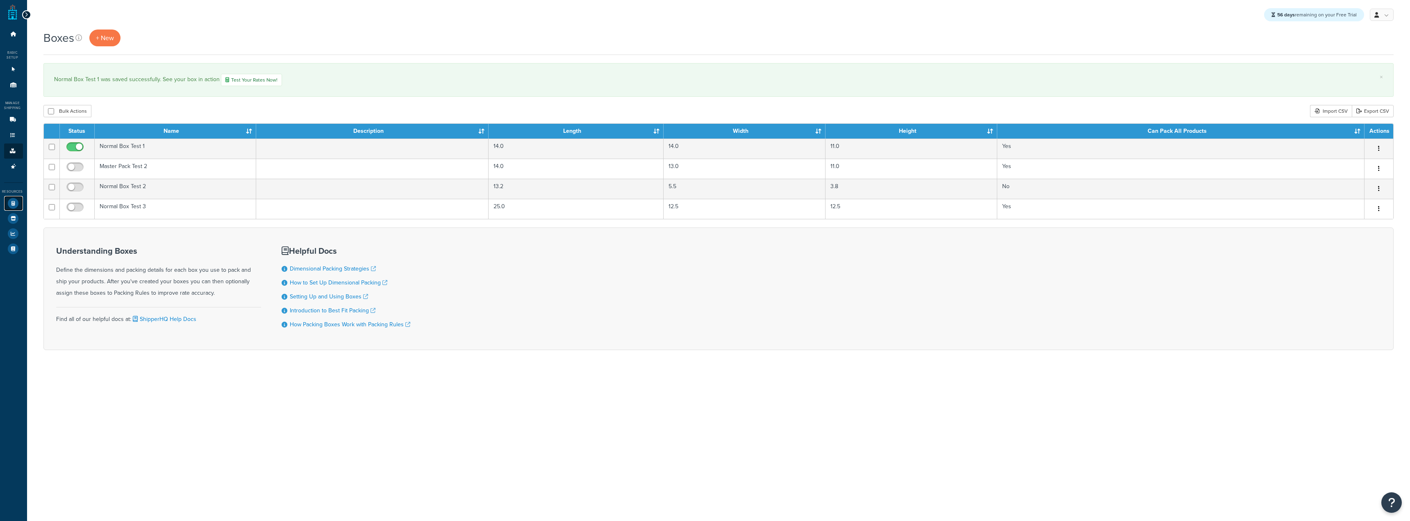
click at [8, 207] on icon at bounding box center [13, 203] width 11 height 11
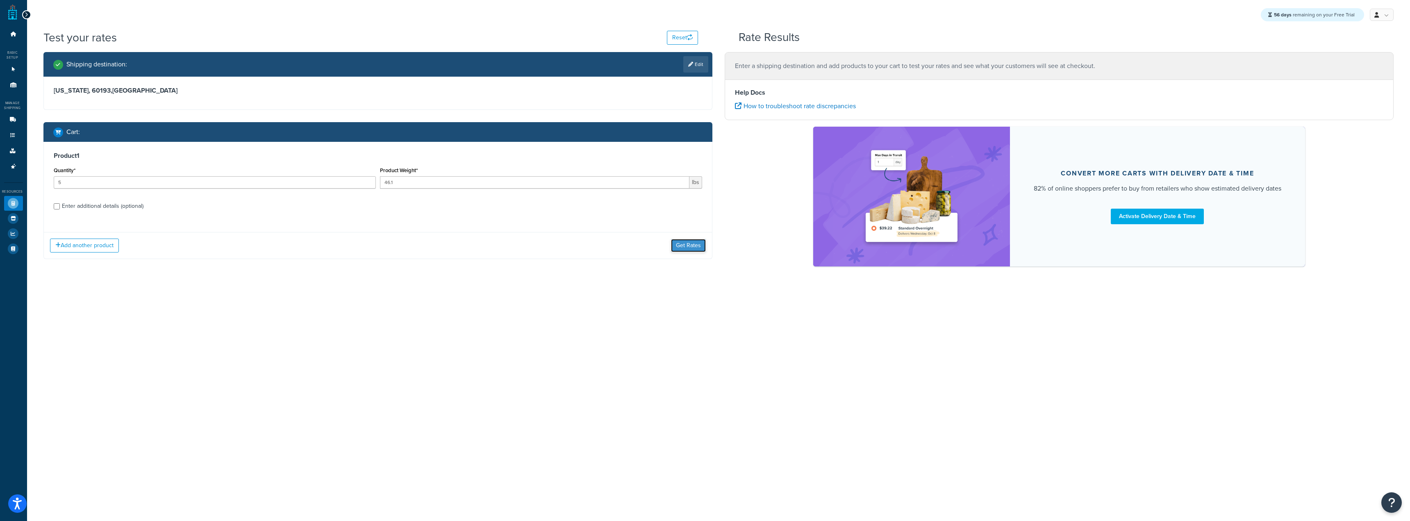
click at [681, 243] on button "Get Rates" at bounding box center [688, 245] width 35 height 13
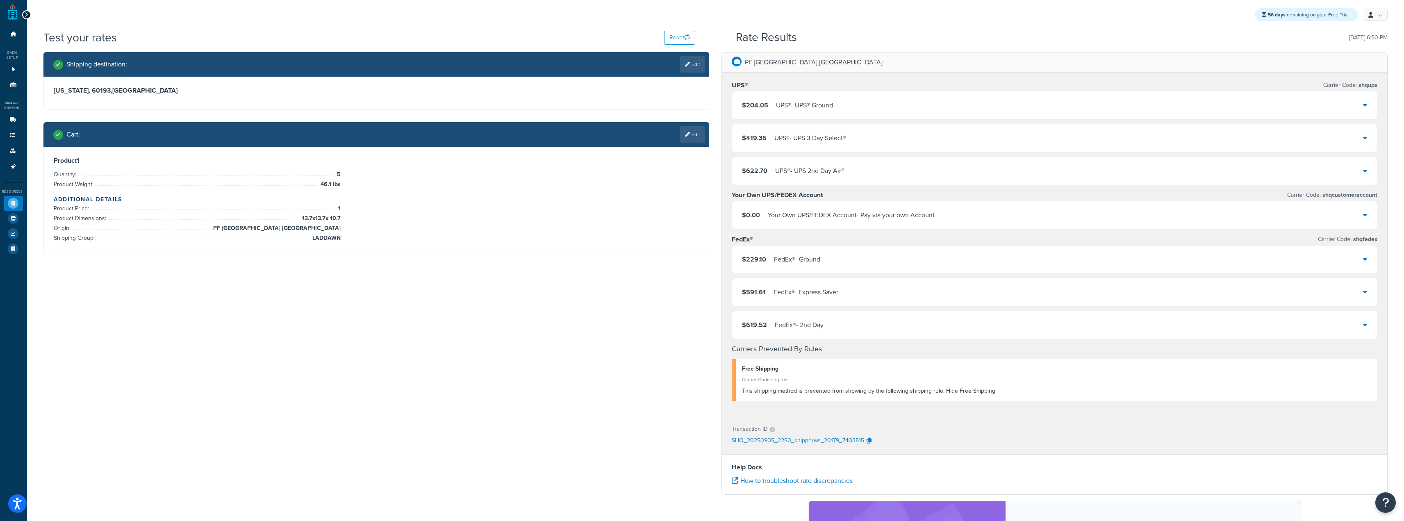
click at [781, 111] on div "UPS® - UPS® Ground" at bounding box center [804, 105] width 57 height 11
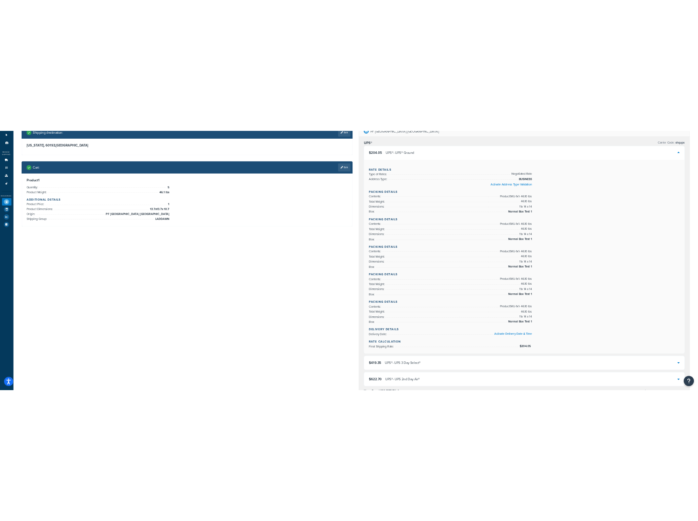
scroll to position [41, 0]
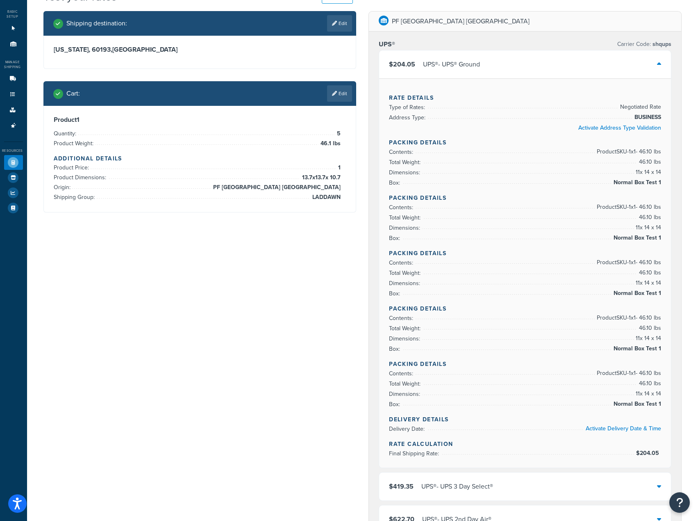
click at [477, 284] on li "Dimensions: 11 x 14 x 14" at bounding box center [525, 283] width 272 height 10
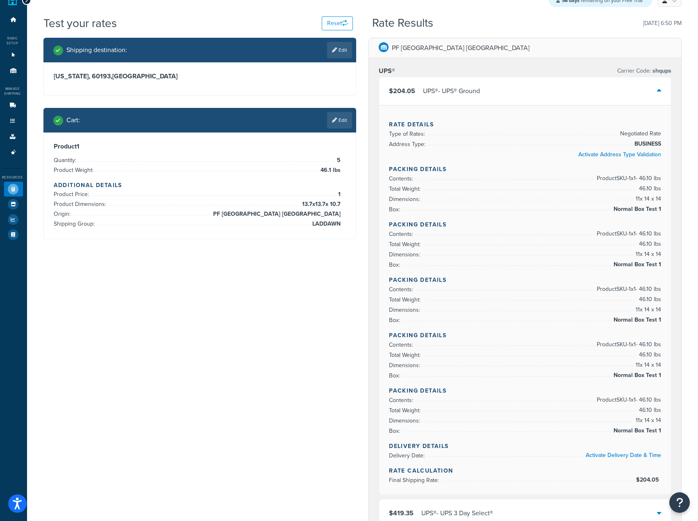
scroll to position [0, 0]
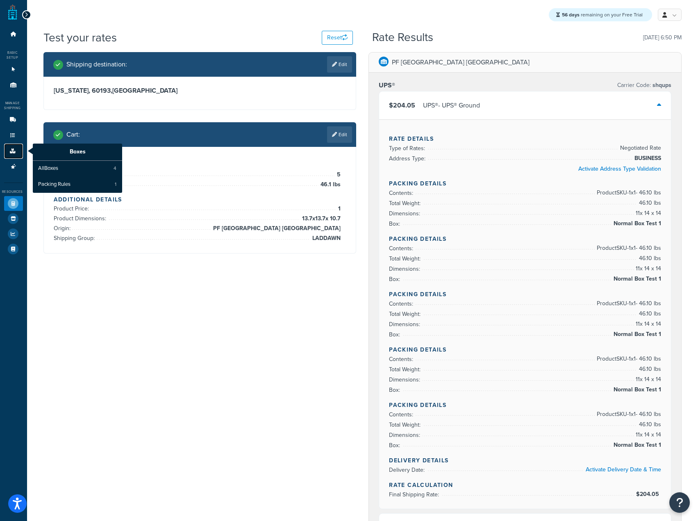
click at [12, 148] on icon at bounding box center [13, 150] width 8 height 5
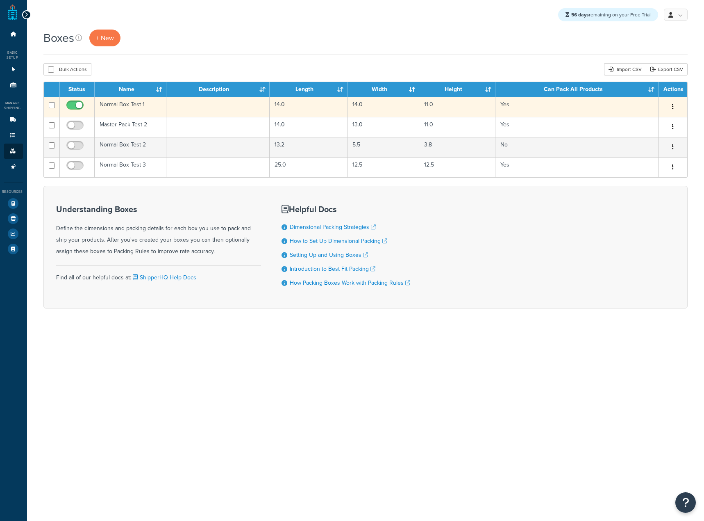
click at [69, 105] on input "checkbox" at bounding box center [76, 107] width 23 height 10
checkbox input "false"
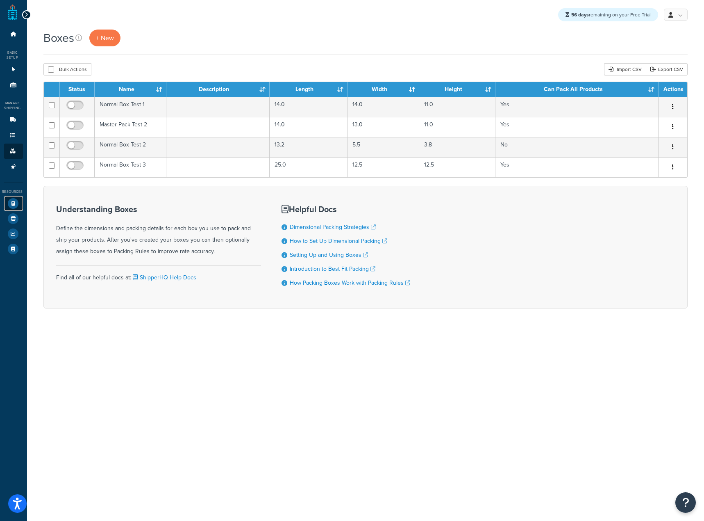
click at [13, 202] on icon at bounding box center [13, 203] width 11 height 11
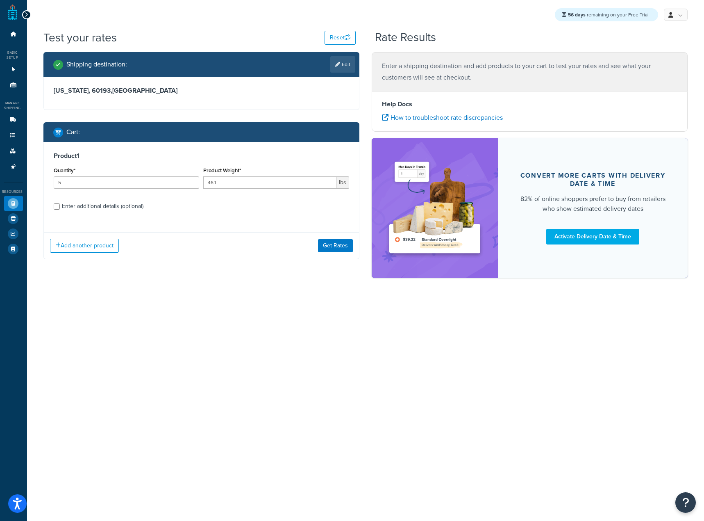
click at [95, 211] on div "Enter additional details (optional)" at bounding box center [103, 205] width 82 height 11
click at [60, 209] on input "Enter additional details (optional)" at bounding box center [57, 206] width 6 height 6
checkbox input "true"
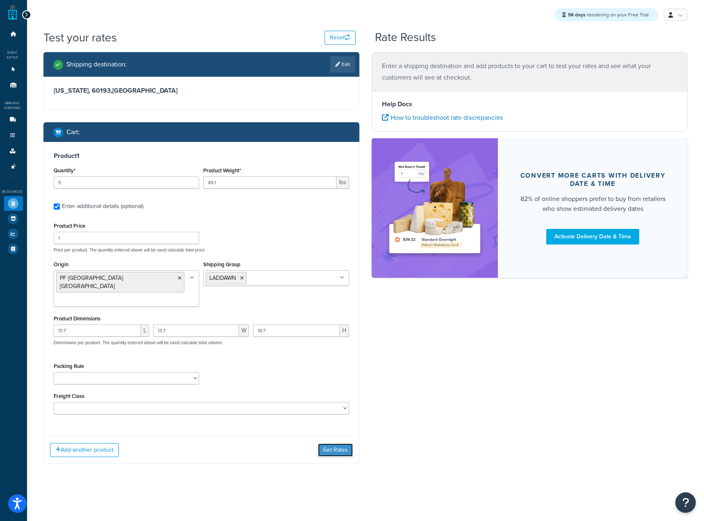
click at [349, 443] on button "Get Rates" at bounding box center [335, 449] width 35 height 13
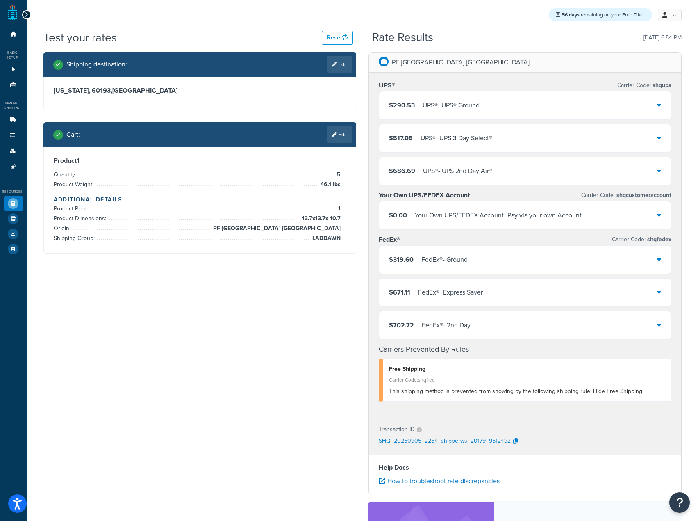
click at [536, 105] on div "$290.53 UPS® - UPS® Ground" at bounding box center [525, 105] width 292 height 28
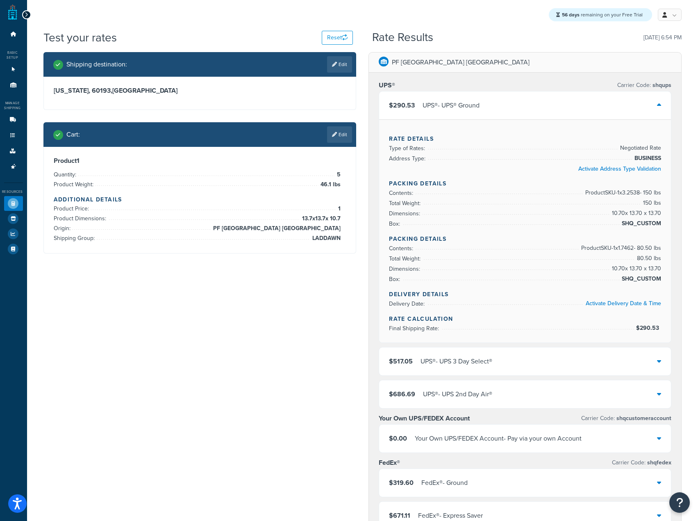
click at [471, 108] on div "UPS® - UPS® Ground" at bounding box center [451, 105] width 57 height 11
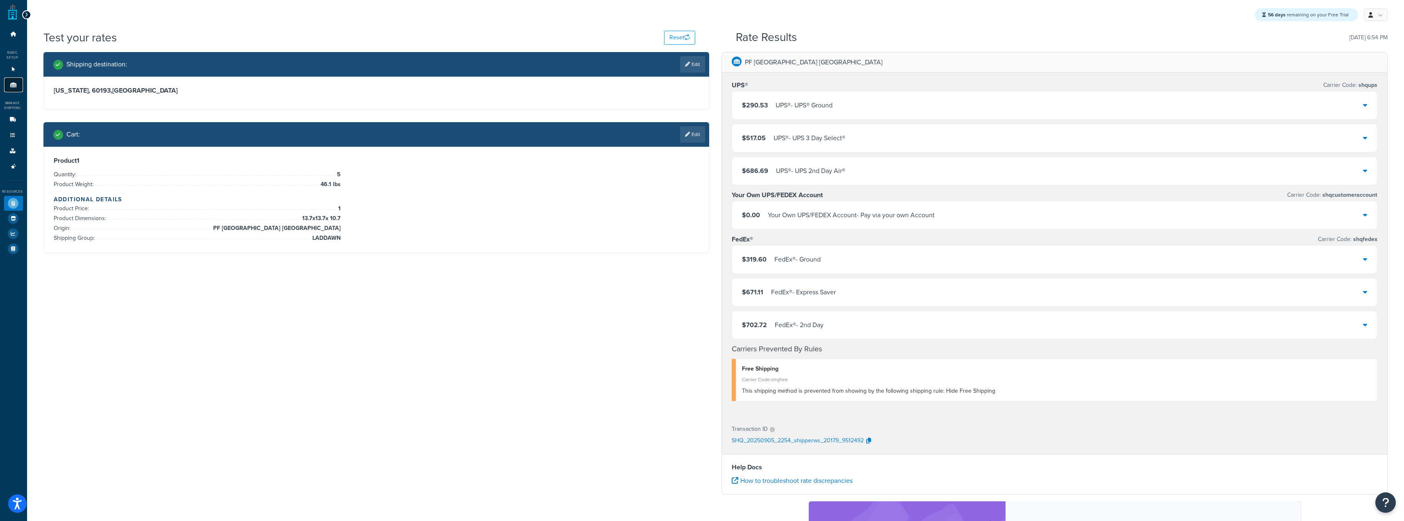
click at [17, 88] on link "Origins 11" at bounding box center [13, 84] width 19 height 15
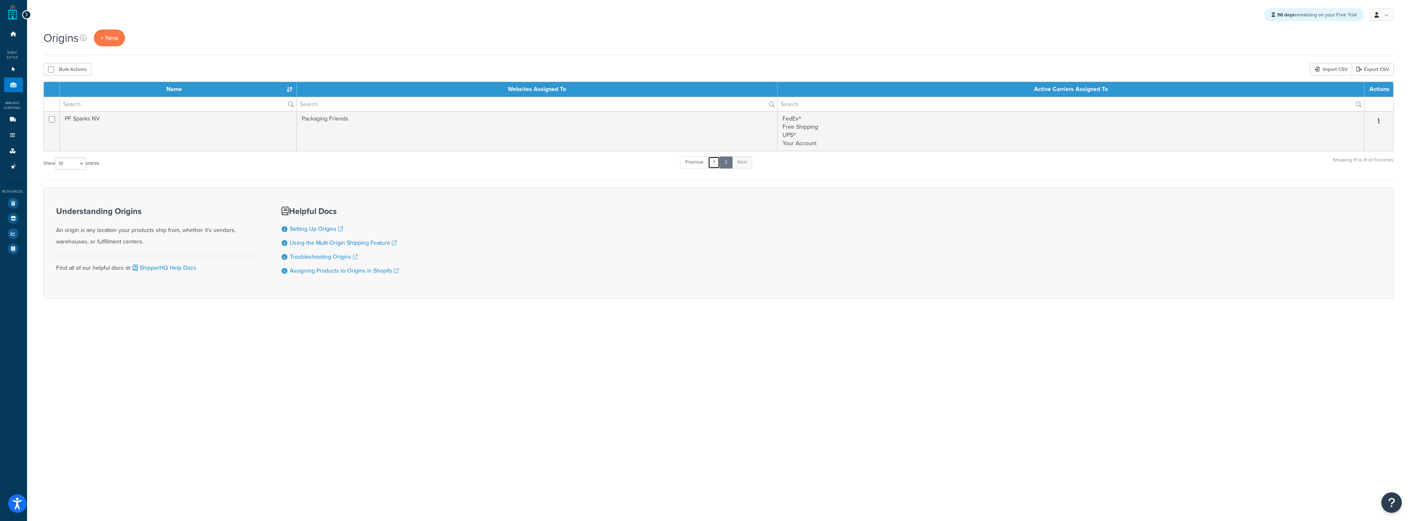
click at [718, 163] on link "1" at bounding box center [714, 162] width 12 height 12
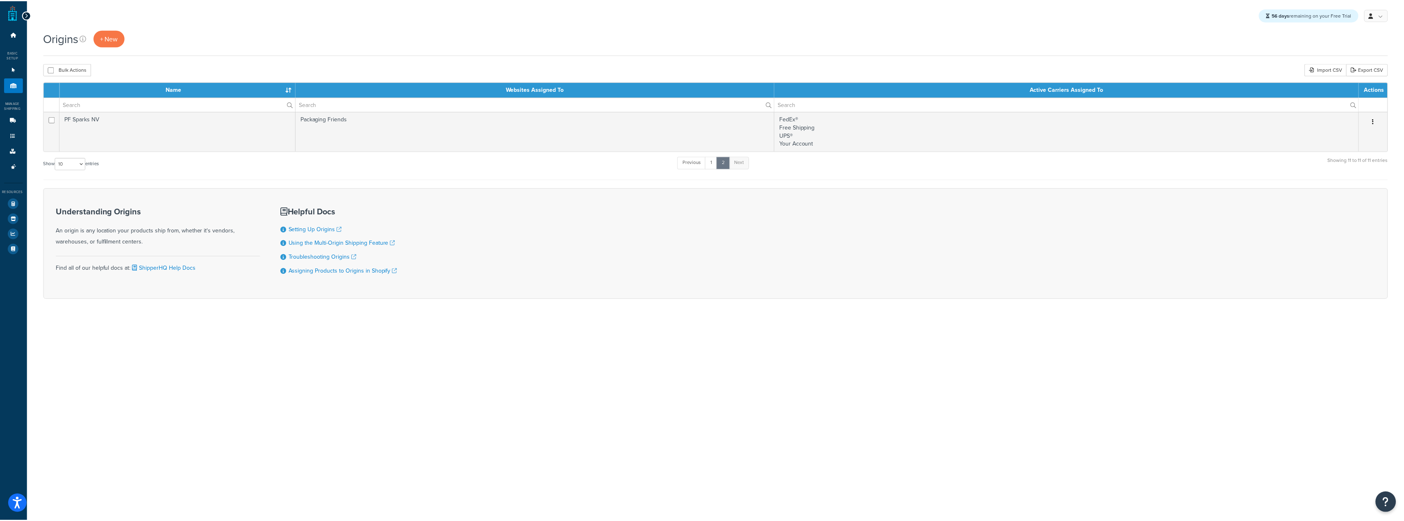
scroll to position [6, 0]
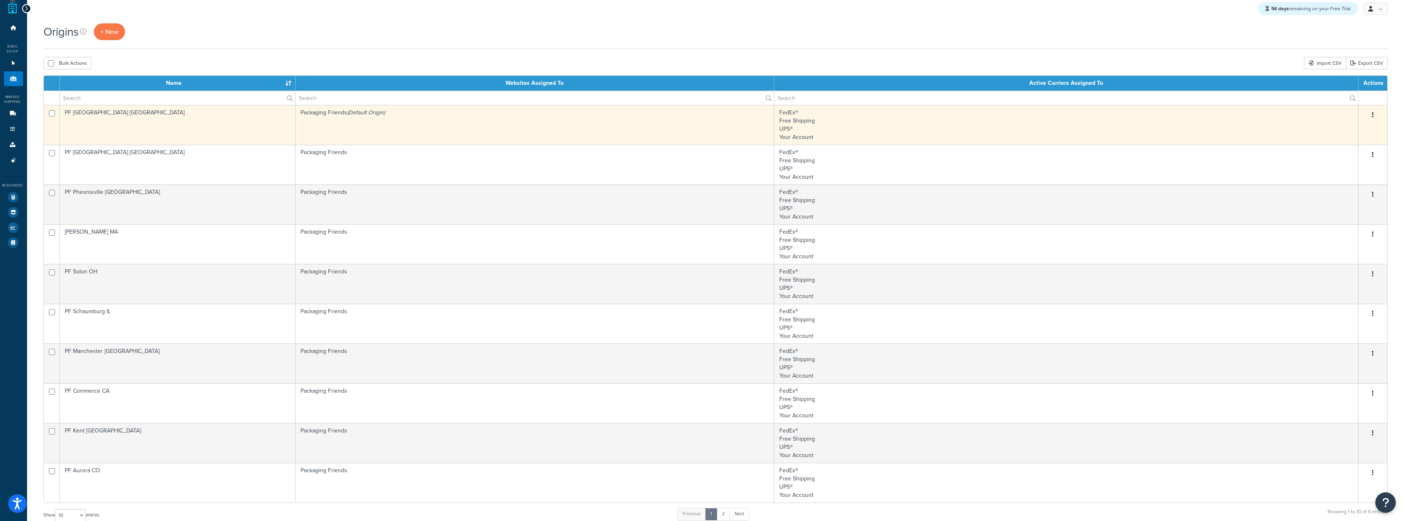
click at [261, 126] on td "PF [GEOGRAPHIC_DATA] [GEOGRAPHIC_DATA]" at bounding box center [178, 125] width 236 height 40
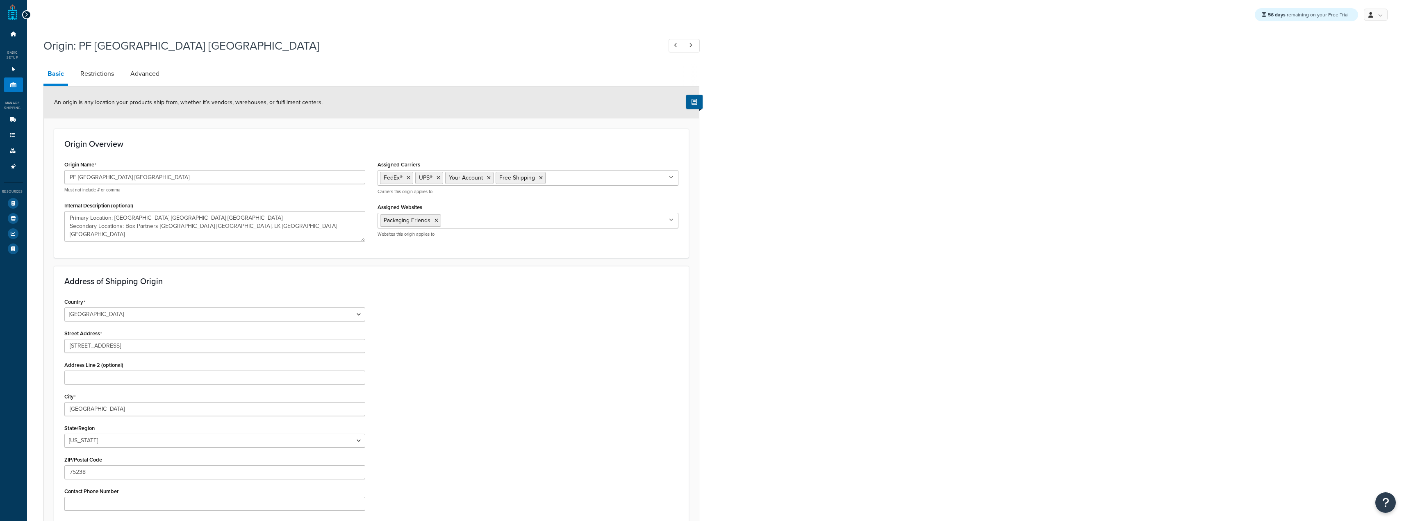
select select "43"
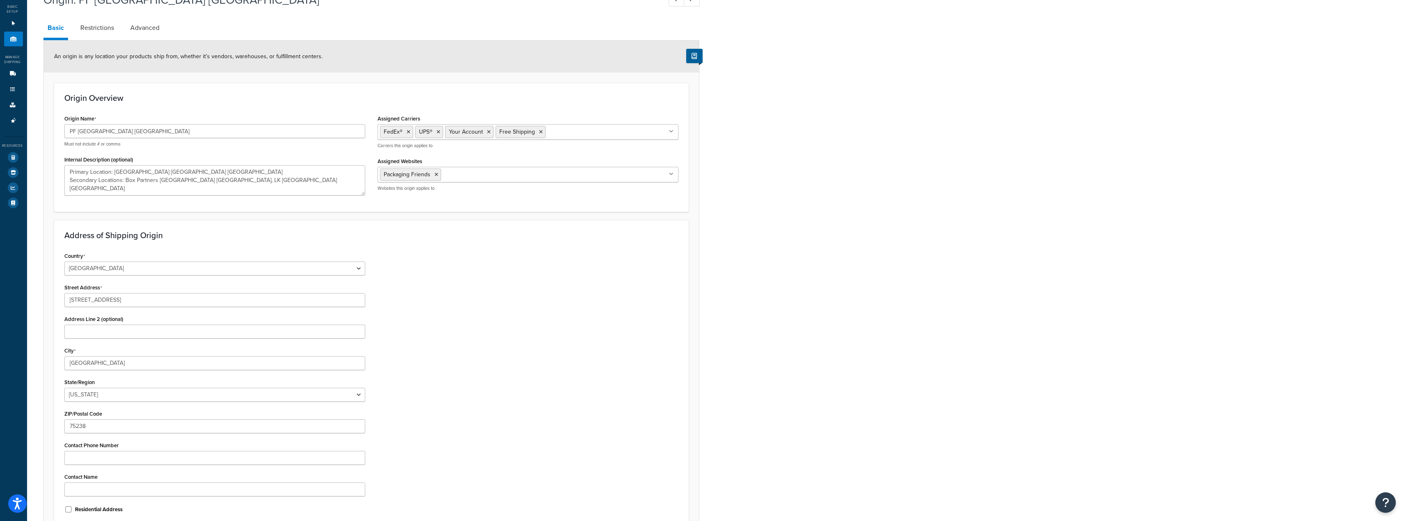
scroll to position [41, 0]
click at [107, 36] on link "Restrictions" at bounding box center [97, 33] width 42 height 20
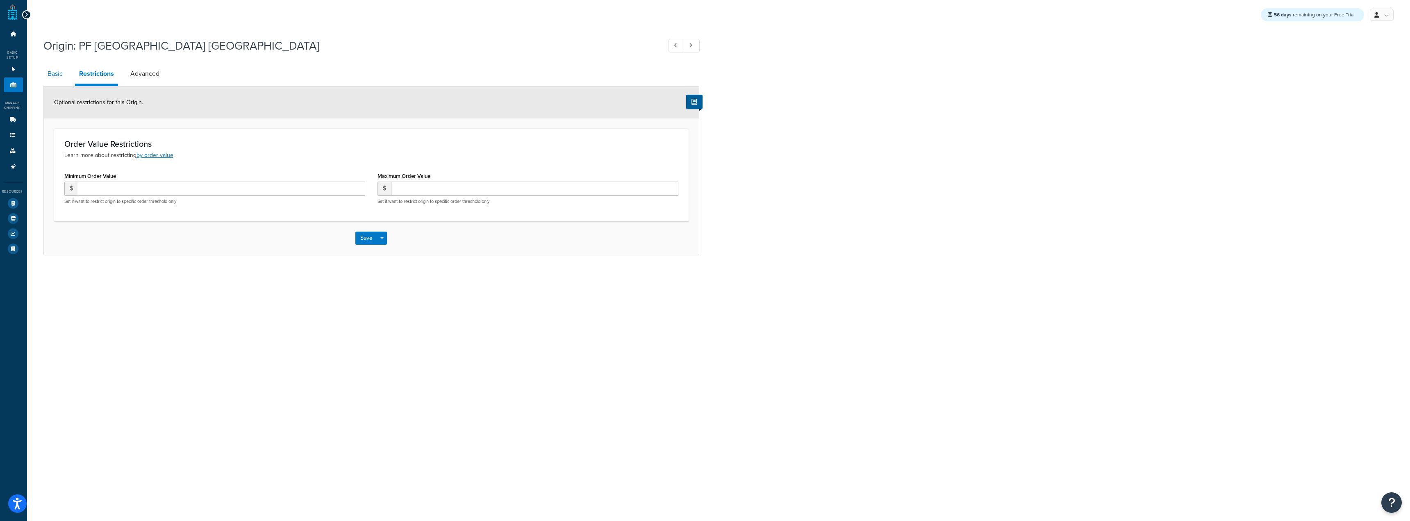
click at [45, 76] on link "Basic" at bounding box center [54, 74] width 23 height 20
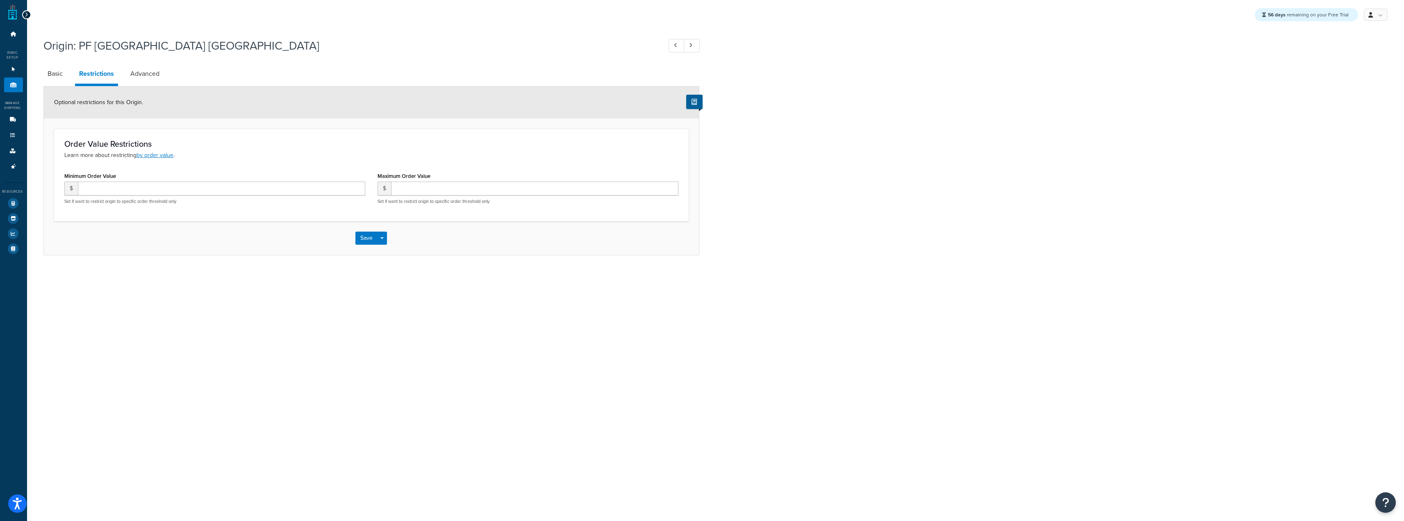
select select "43"
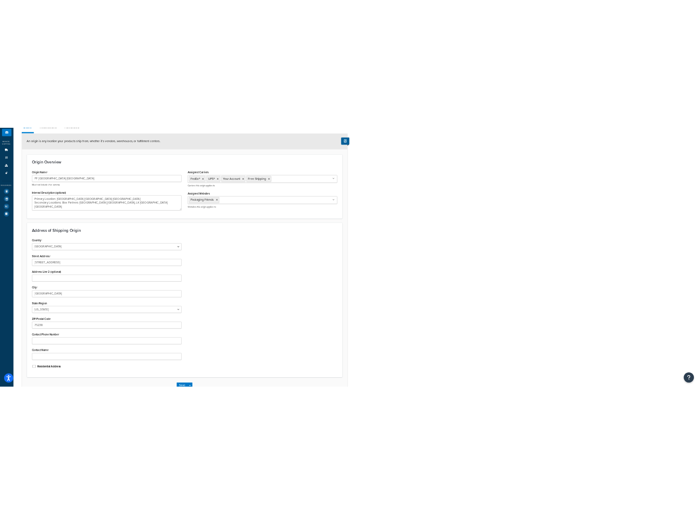
scroll to position [82, 0]
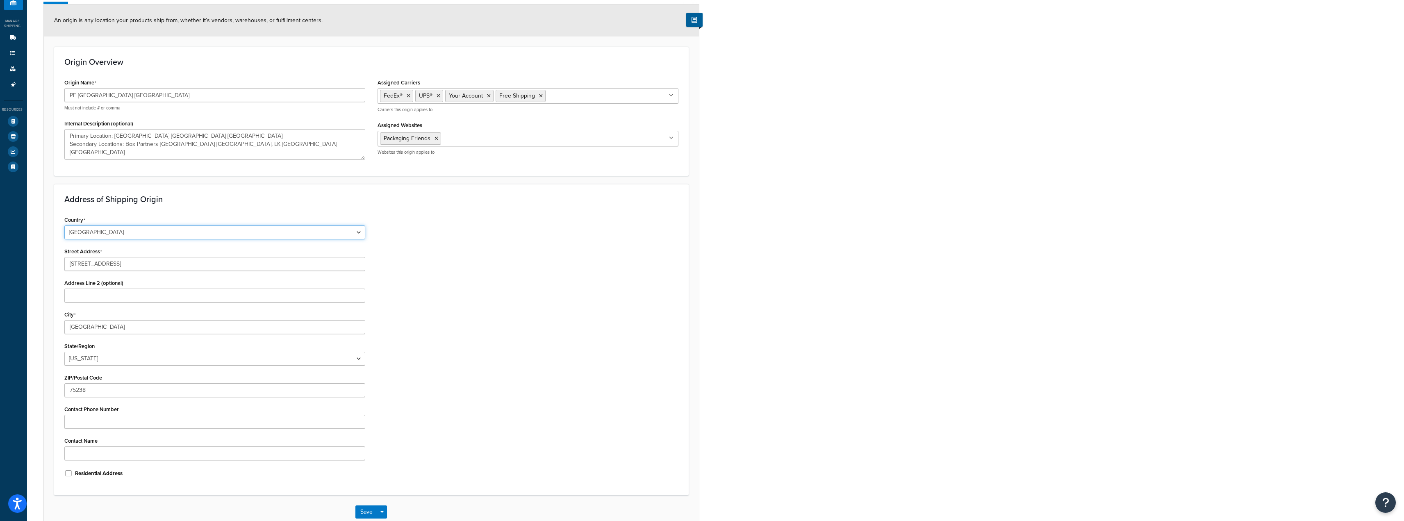
click at [126, 237] on select "United States United Kingdom Afghanistan Åland Islands Albania Algeria American…" at bounding box center [214, 232] width 301 height 14
click at [468, 227] on div "Country United States United Kingdom Afghanistan Åland Islands Albania Algeria …" at bounding box center [371, 349] width 626 height 271
drag, startPoint x: 249, startPoint y: 268, endPoint x: 0, endPoint y: 251, distance: 249.8
click at [0, 251] on div "Dashboard Basic Setup Websites 1 Origins 11 Manage Shipping Carriers Carriers A…" at bounding box center [702, 244] width 1404 height 652
drag, startPoint x: 691, startPoint y: 330, endPoint x: 730, endPoint y: 426, distance: 104.4
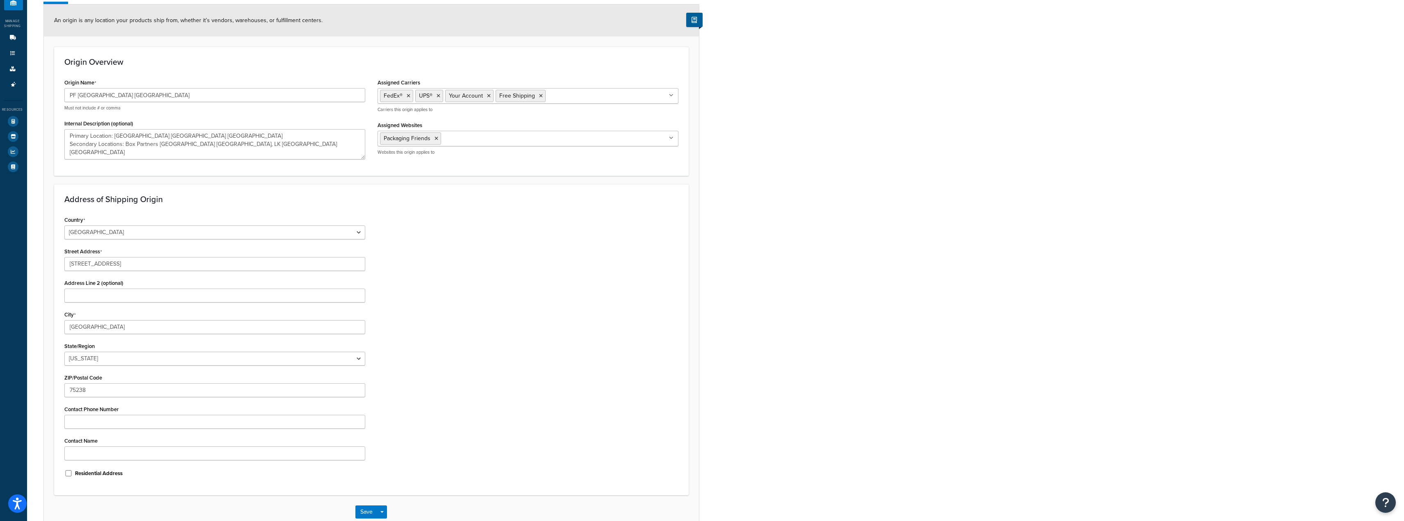
click at [691, 332] on form "An origin is any location your products ship from, whether it’s vendors, wareho…" at bounding box center [371, 267] width 655 height 524
click at [175, 325] on input "Dallas" at bounding box center [214, 327] width 301 height 14
click at [155, 386] on input "75238" at bounding box center [214, 390] width 301 height 14
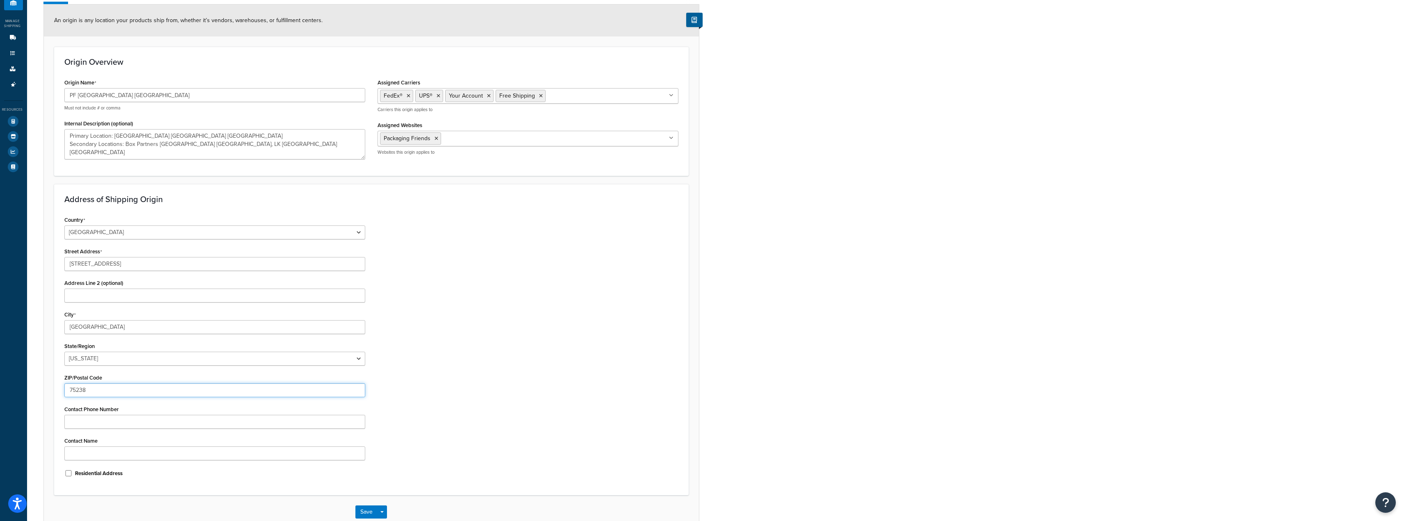
drag, startPoint x: 166, startPoint y: 391, endPoint x: 0, endPoint y: 399, distance: 166.6
click at [0, 397] on div "Dashboard Basic Setup Websites 1 Origins 11 Manage Shipping Carriers Carriers A…" at bounding box center [702, 244] width 1404 height 652
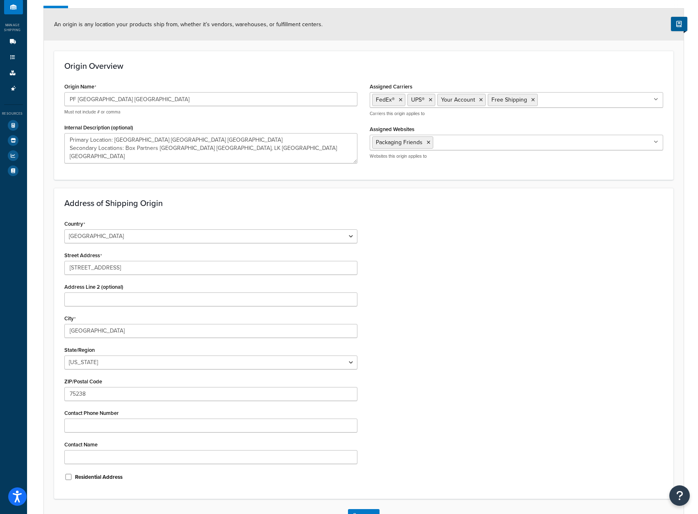
scroll to position [56, 0]
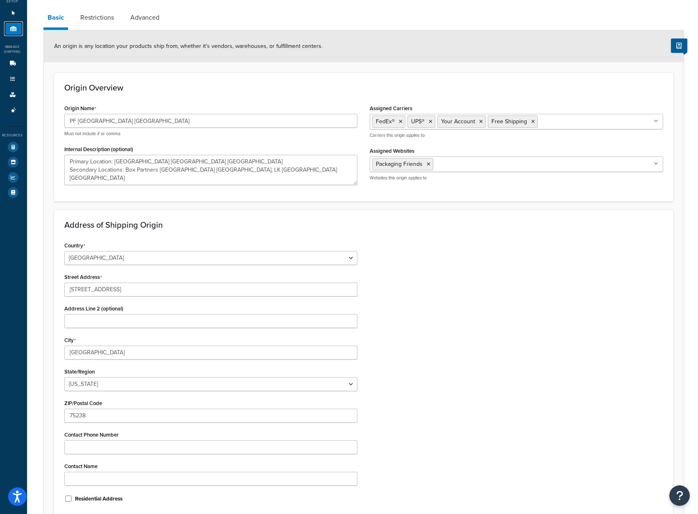
click at [13, 31] on icon at bounding box center [13, 28] width 8 height 5
type textarea "Primary Location: Laddawn Dallas TX Secondary Locations: Box Partners Dallas TX…"
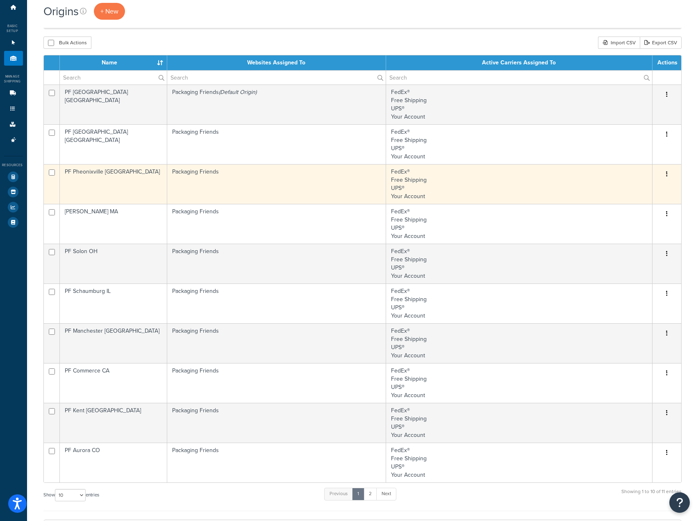
scroll to position [41, 0]
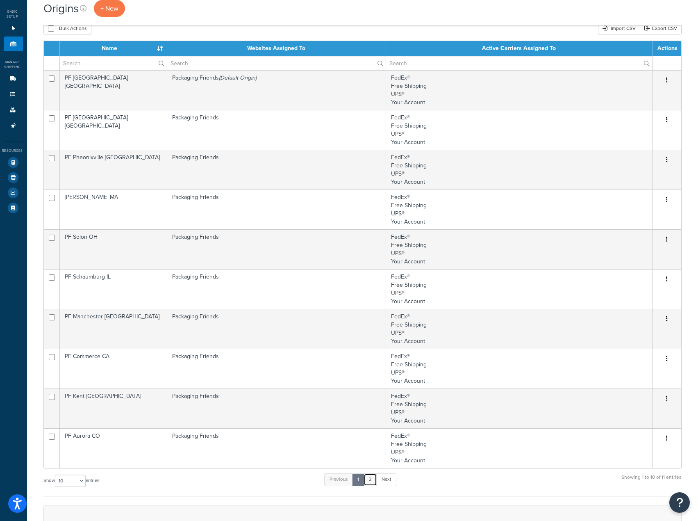
click at [369, 477] on link "2" at bounding box center [371, 479] width 14 height 12
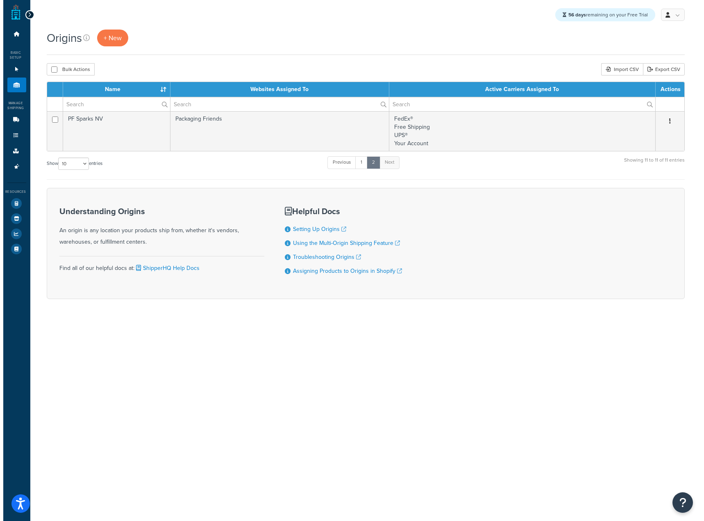
scroll to position [0, 0]
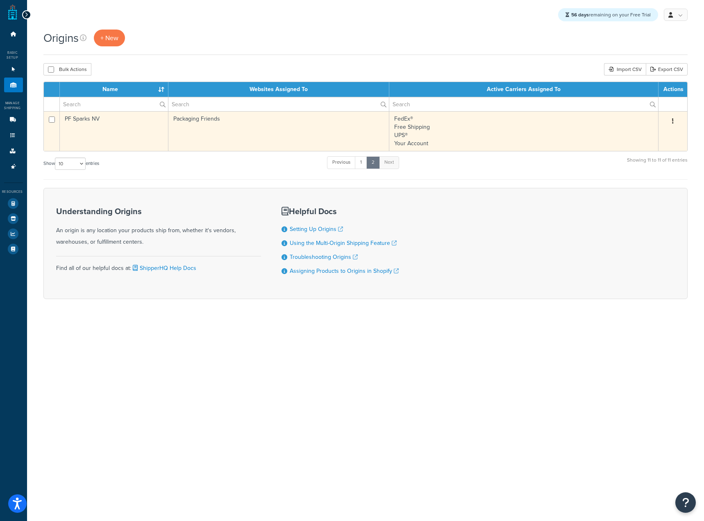
click at [150, 122] on td "PF Sparks NV" at bounding box center [114, 131] width 109 height 40
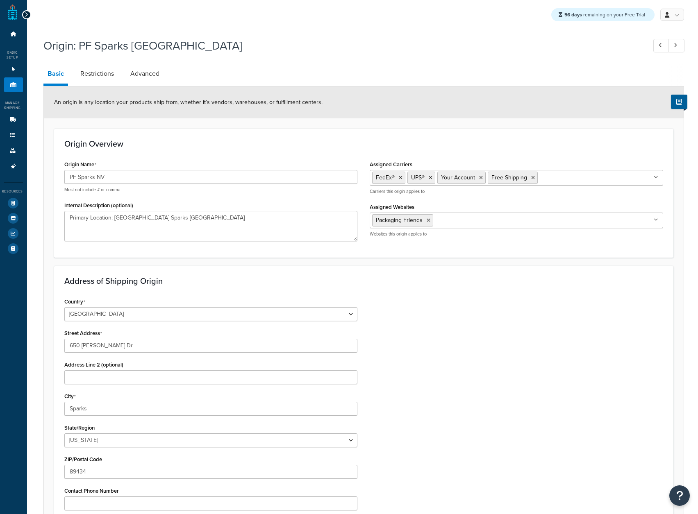
select select "28"
click at [248, 344] on input "650 [PERSON_NAME] Dr" at bounding box center [210, 346] width 293 height 14
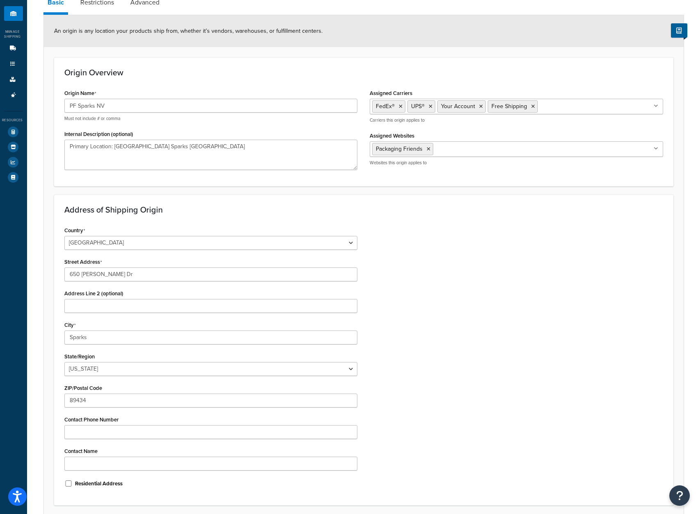
scroll to position [82, 0]
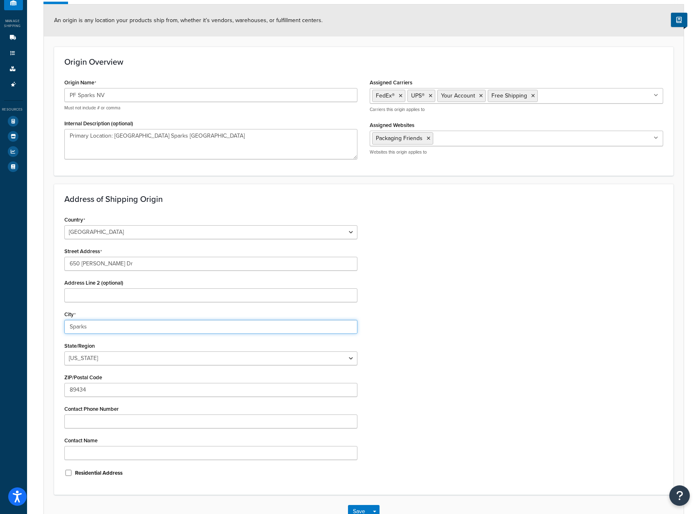
drag, startPoint x: 128, startPoint y: 330, endPoint x: 14, endPoint y: 332, distance: 113.5
click at [19, 333] on div "Dashboard Basic Setup Websites 1 Origins 11 Manage Shipping Carriers Carriers A…" at bounding box center [349, 244] width 698 height 652
drag, startPoint x: 174, startPoint y: 391, endPoint x: 0, endPoint y: 384, distance: 174.8
click at [0, 384] on html "Accessibility Screen-Reader Guide, Feedback, and Issue Reporting | New window S…" at bounding box center [349, 244] width 698 height 652
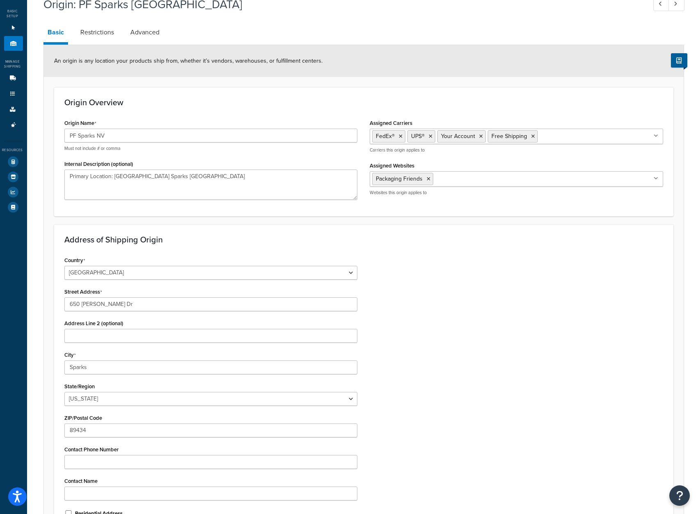
scroll to position [41, 0]
click at [18, 43] on link "Origins 11" at bounding box center [13, 43] width 19 height 15
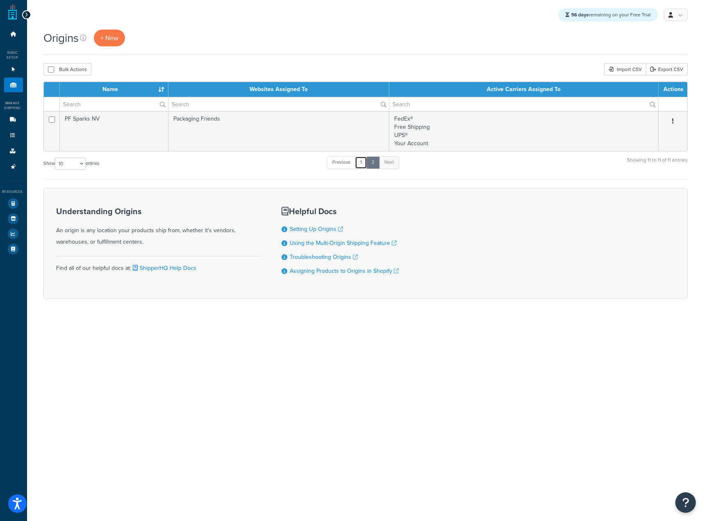
click at [365, 161] on link "1" at bounding box center [361, 162] width 12 height 12
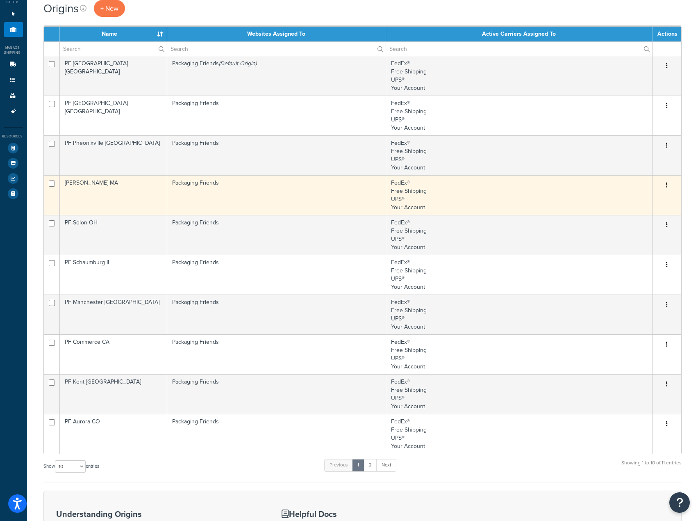
scroll to position [41, 0]
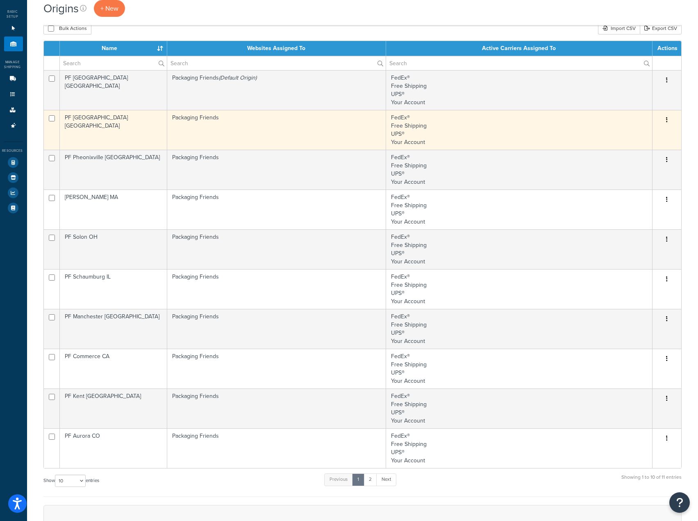
click at [140, 124] on td "PF [GEOGRAPHIC_DATA] [GEOGRAPHIC_DATA]" at bounding box center [114, 130] width 108 height 40
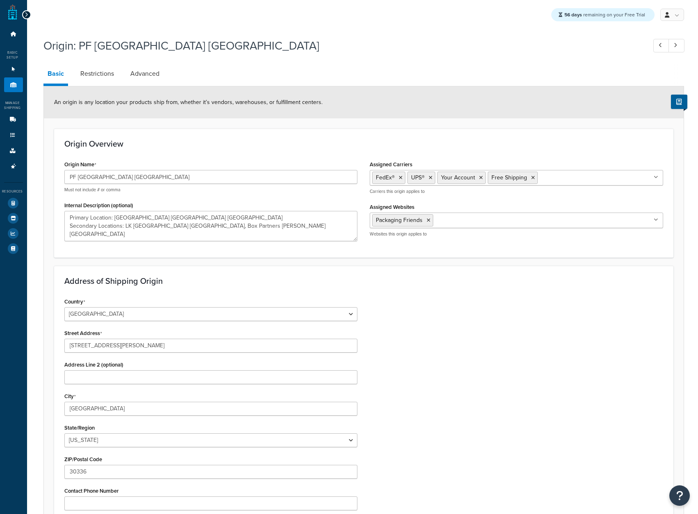
select select "10"
drag, startPoint x: 170, startPoint y: 345, endPoint x: 0, endPoint y: 326, distance: 171.9
click at [0, 326] on html "Press Alt+1 for screen-reader mode, Alt+0 to cancel Accessibility Screen-Reader…" at bounding box center [349, 326] width 698 height 652
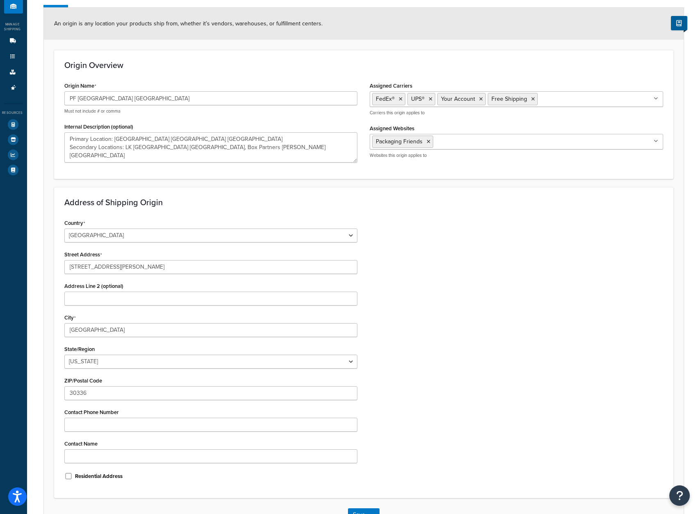
scroll to position [82, 0]
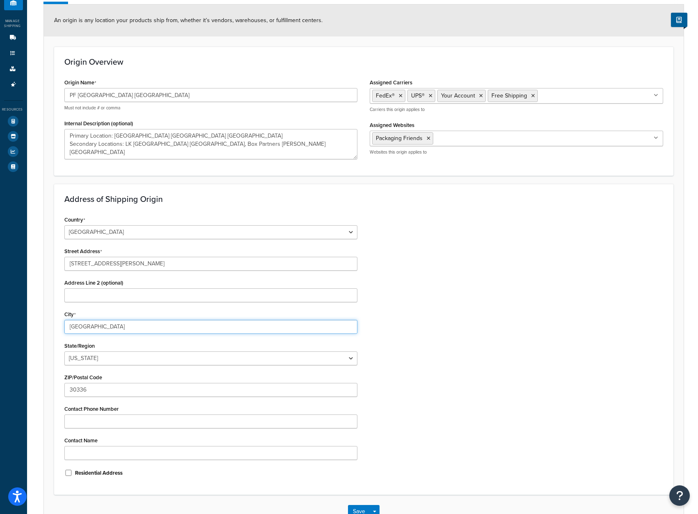
drag, startPoint x: 100, startPoint y: 330, endPoint x: 0, endPoint y: 316, distance: 100.9
click at [0, 316] on html "Press Alt+1 for screen-reader mode, Alt+0 to cancel Accessibility Screen-Reader…" at bounding box center [349, 244] width 698 height 652
drag, startPoint x: 113, startPoint y: 391, endPoint x: 2, endPoint y: 382, distance: 111.0
click at [2, 382] on div "Dashboard Basic Setup Websites 1 Origins 11 Manage Shipping Carriers Carriers A…" at bounding box center [349, 244] width 698 height 652
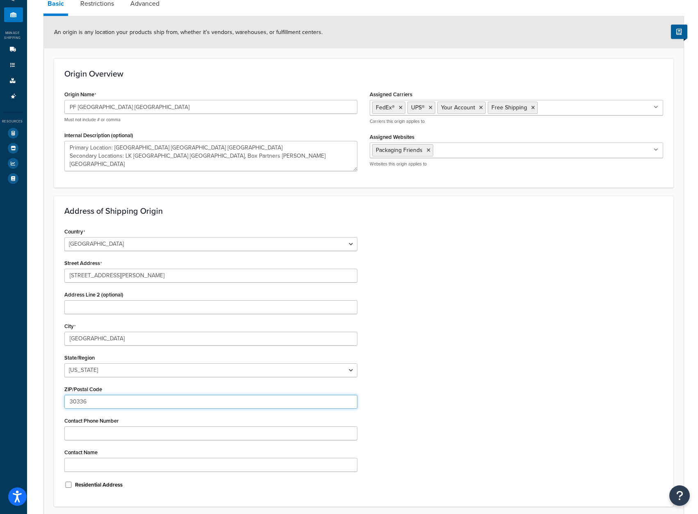
scroll to position [56, 0]
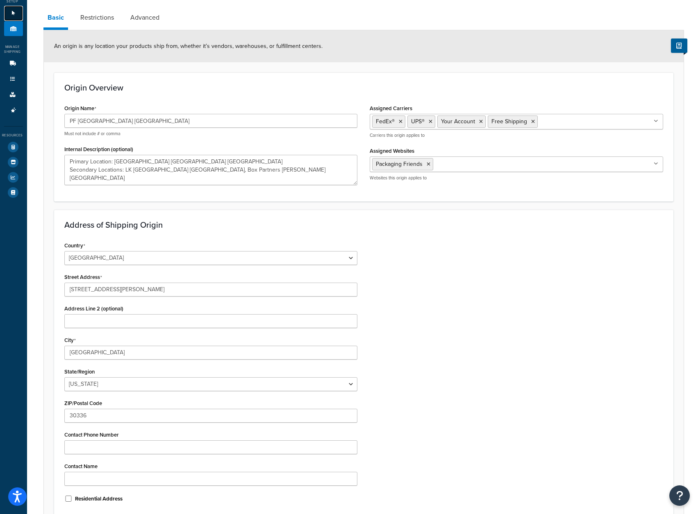
click at [15, 11] on icon at bounding box center [13, 13] width 8 height 5
